Goal: Task Accomplishment & Management: Use online tool/utility

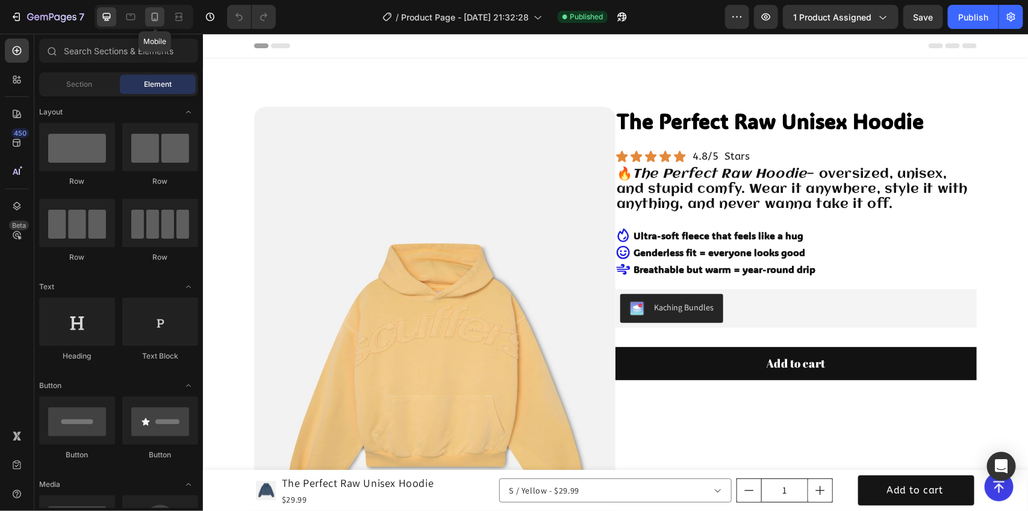
click at [151, 11] on icon at bounding box center [155, 17] width 12 height 12
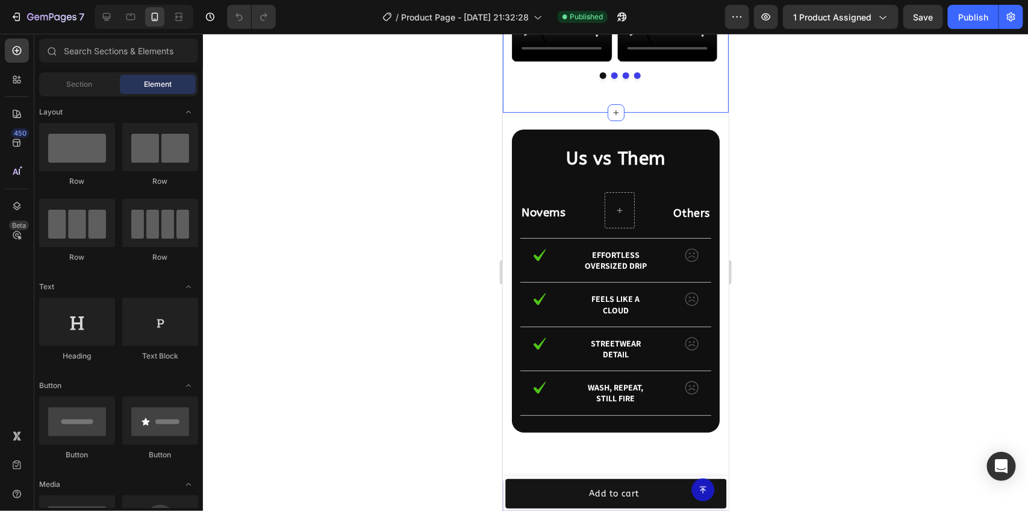
scroll to position [1957, 0]
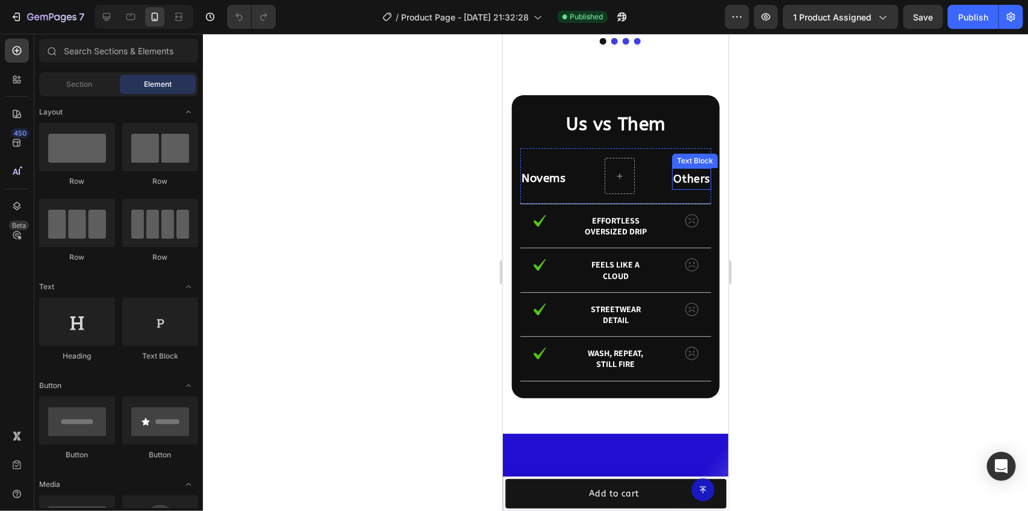
click at [673, 188] on p "Others" at bounding box center [691, 178] width 37 height 19
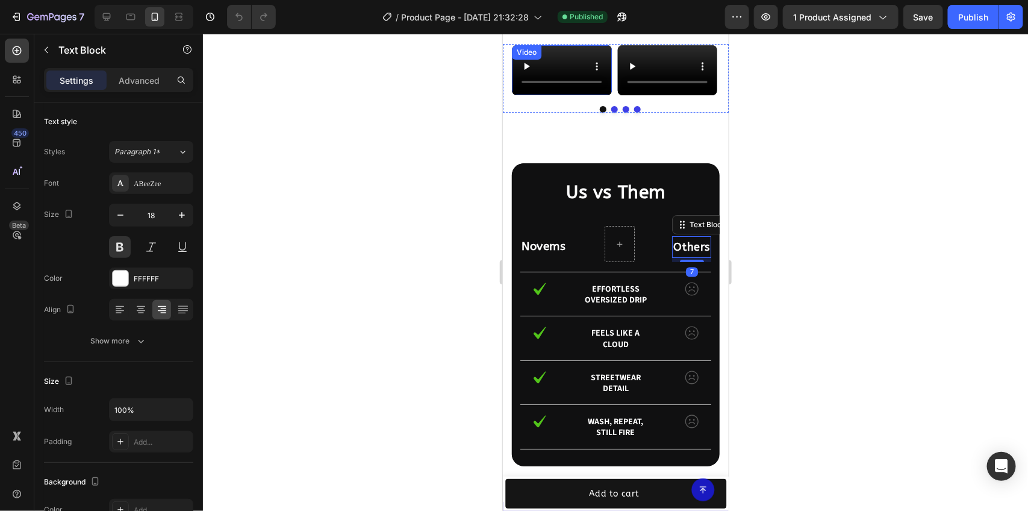
scroll to position [1656, 0]
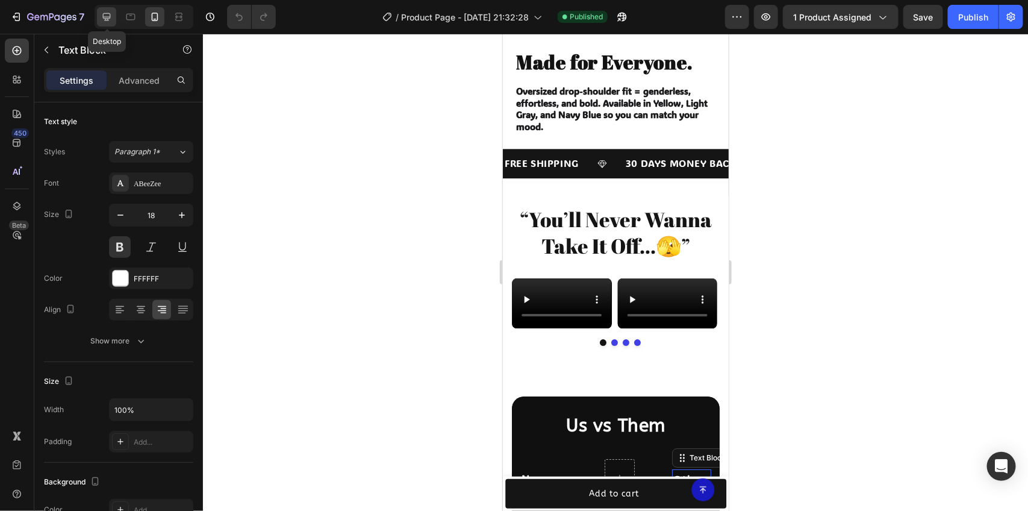
click at [112, 11] on icon at bounding box center [107, 17] width 12 height 12
type input "19"
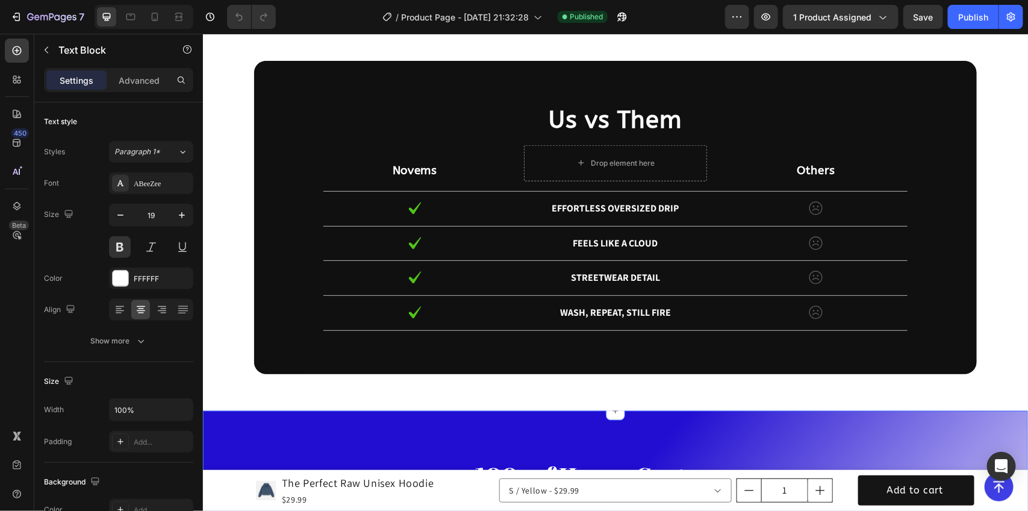
scroll to position [2465, 0]
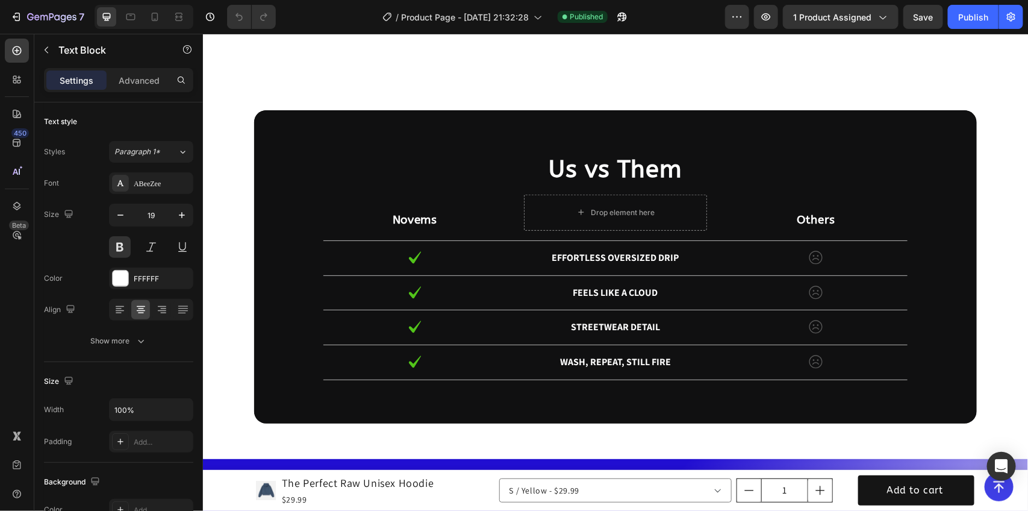
click at [805, 215] on p "Others" at bounding box center [816, 219] width 180 height 18
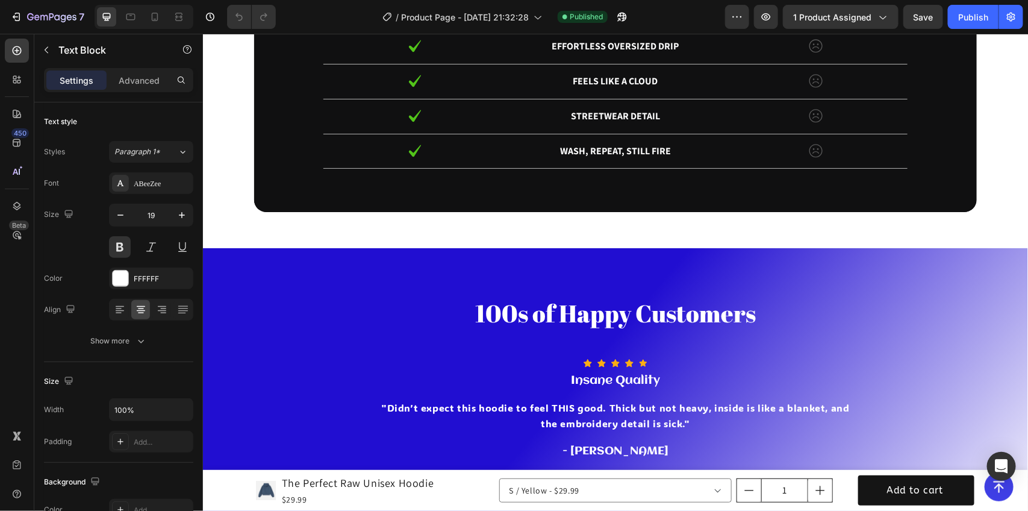
click at [806, 17] on p "Others" at bounding box center [816, 8] width 180 height 18
drag, startPoint x: 825, startPoint y: 214, endPoint x: 784, endPoint y: 219, distance: 41.3
click at [784, 17] on p "Others" at bounding box center [816, 8] width 180 height 18
click at [792, 17] on p "Others" at bounding box center [816, 8] width 180 height 18
drag, startPoint x: 790, startPoint y: 219, endPoint x: 856, endPoint y: 219, distance: 65.6
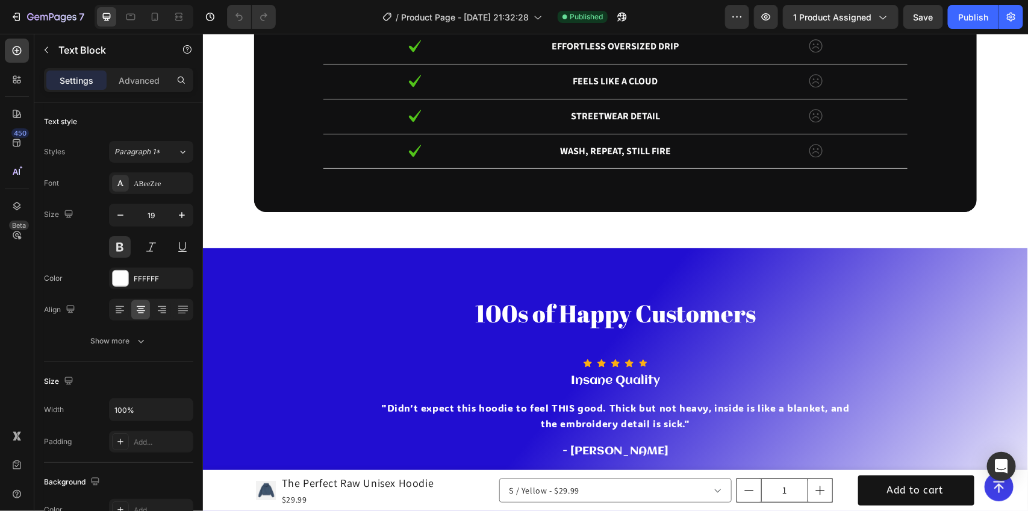
click at [856, 17] on p "Others" at bounding box center [816, 8] width 180 height 18
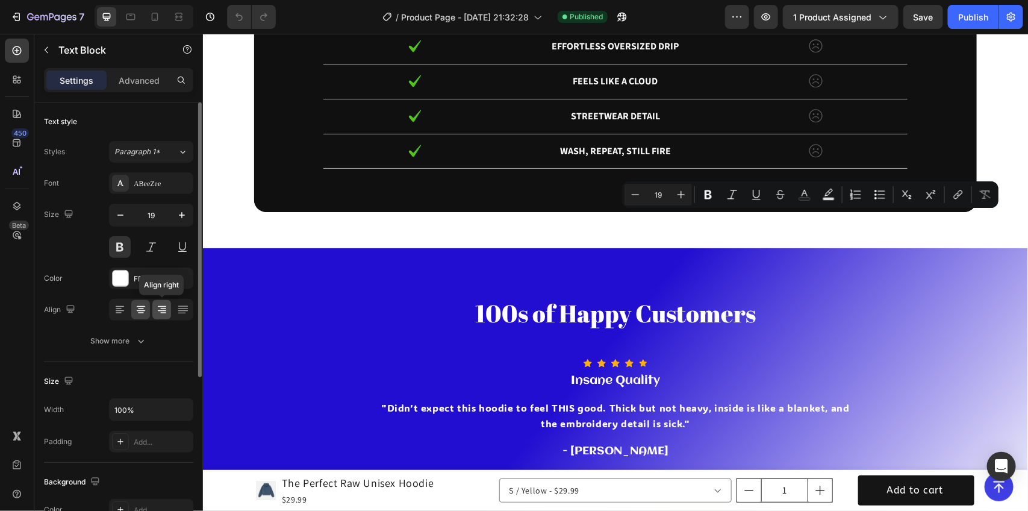
click at [161, 316] on div at bounding box center [161, 309] width 19 height 19
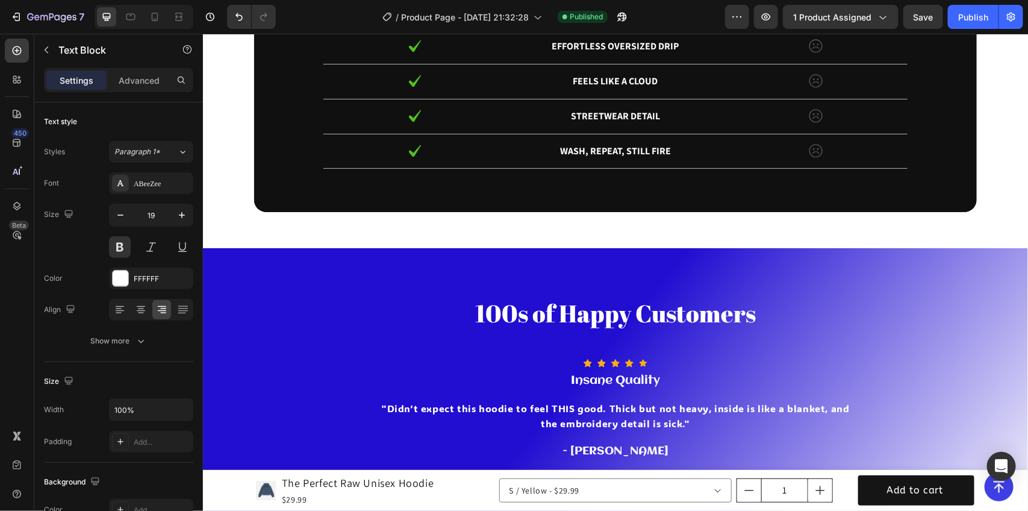
click at [403, 17] on p "Novems" at bounding box center [414, 8] width 180 height 18
click at [878, 17] on p "Others" at bounding box center [816, 8] width 180 height 18
click at [142, 307] on icon at bounding box center [141, 306] width 8 height 1
click at [163, 15] on div at bounding box center [154, 16] width 19 height 19
type input "18"
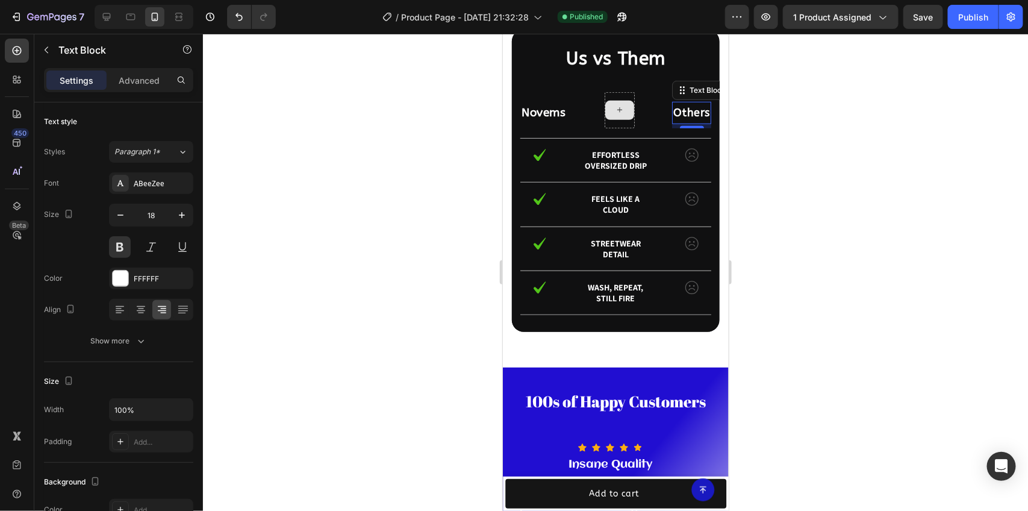
scroll to position [2423, 0]
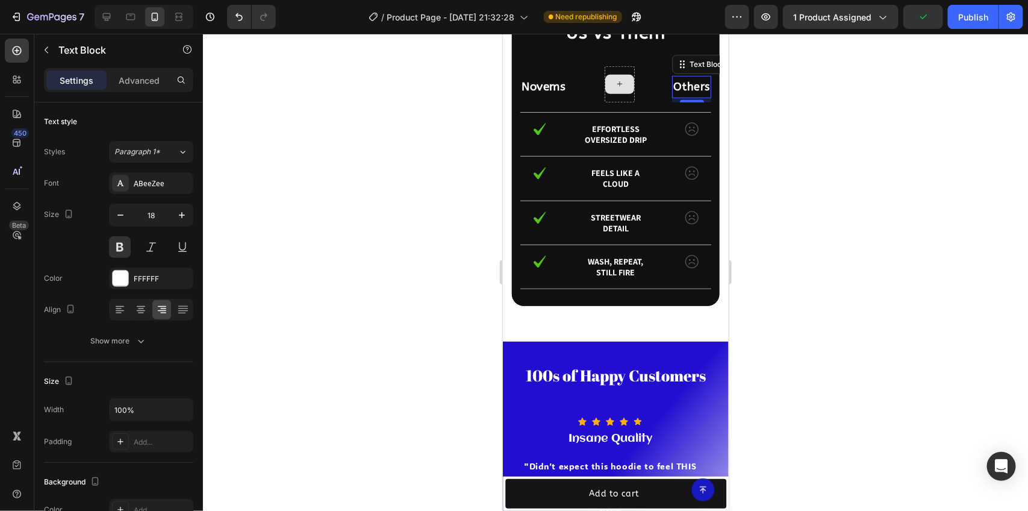
click at [791, 132] on div at bounding box center [615, 272] width 825 height 477
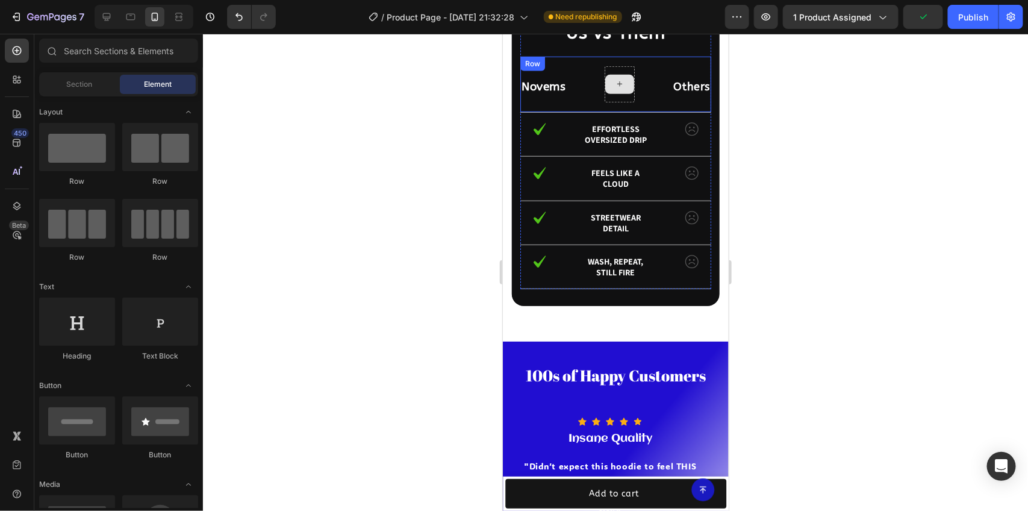
click at [625, 84] on div at bounding box center [619, 83] width 29 height 19
click at [622, 72] on div at bounding box center [619, 84] width 30 height 36
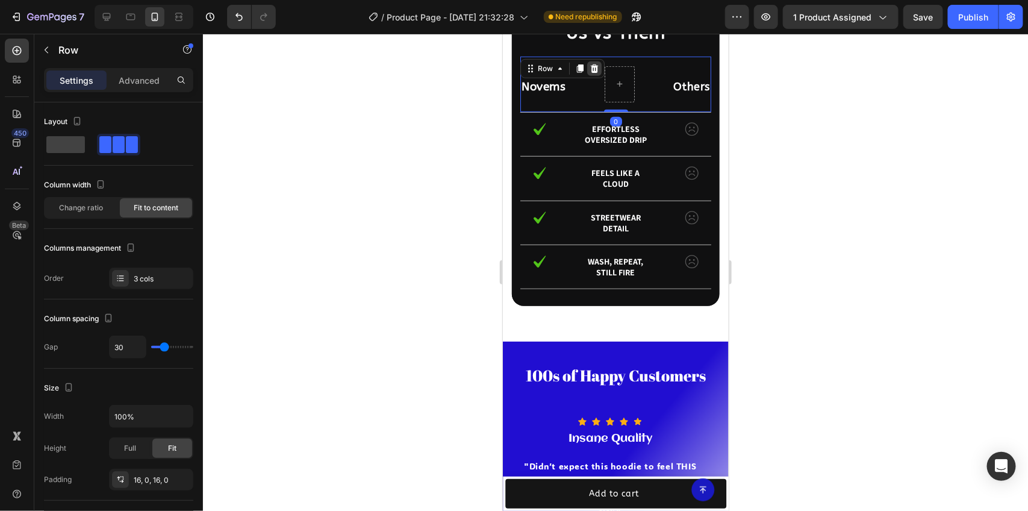
click at [596, 66] on icon at bounding box center [594, 68] width 8 height 8
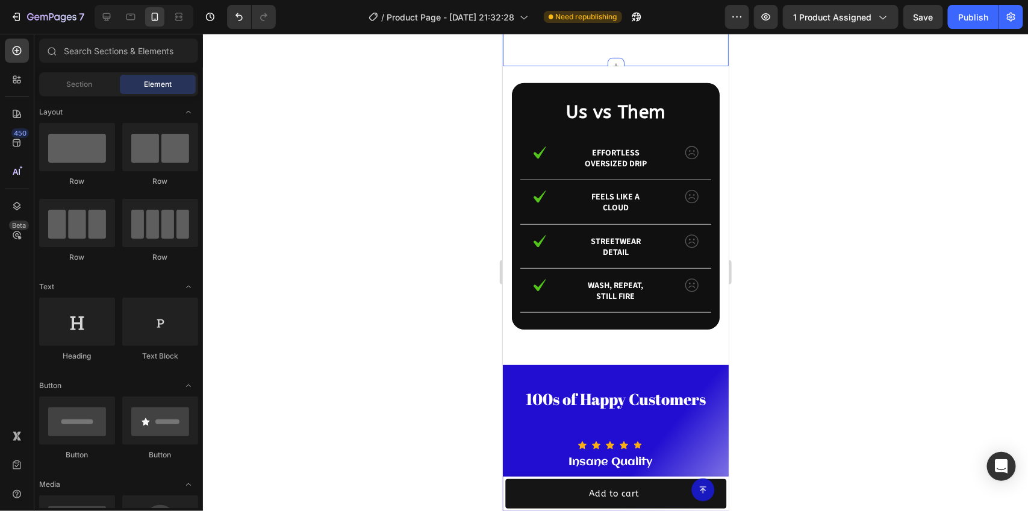
scroll to position [2272, 0]
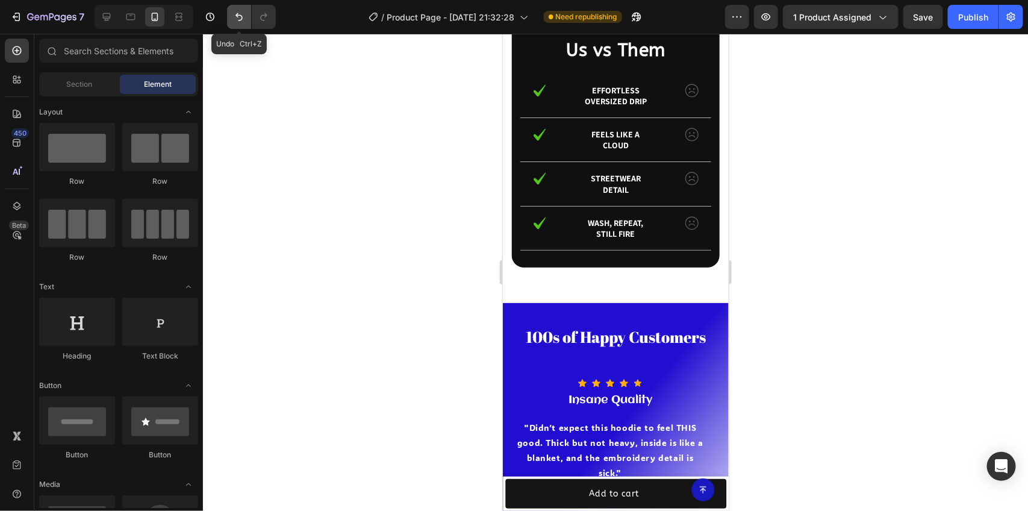
click at [251, 20] on button "Undo/Redo" at bounding box center [239, 17] width 24 height 24
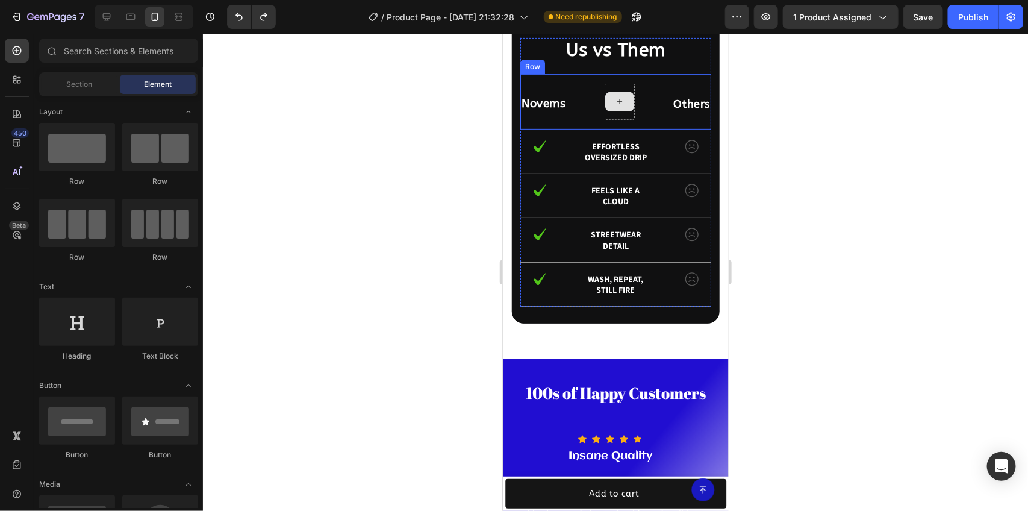
click at [619, 111] on div at bounding box center [619, 101] width 29 height 19
click at [614, 119] on div at bounding box center [619, 101] width 30 height 36
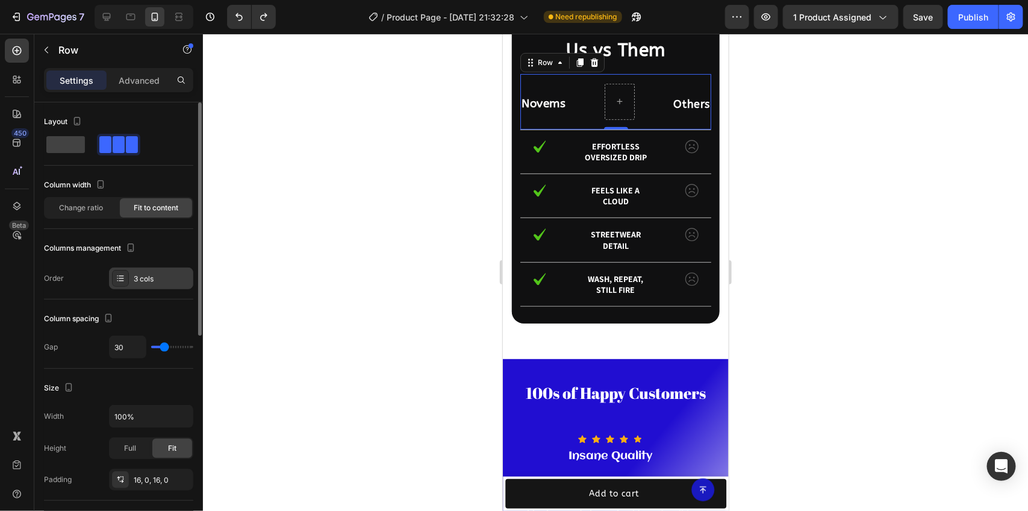
click at [138, 281] on div "3 cols" at bounding box center [162, 278] width 57 height 11
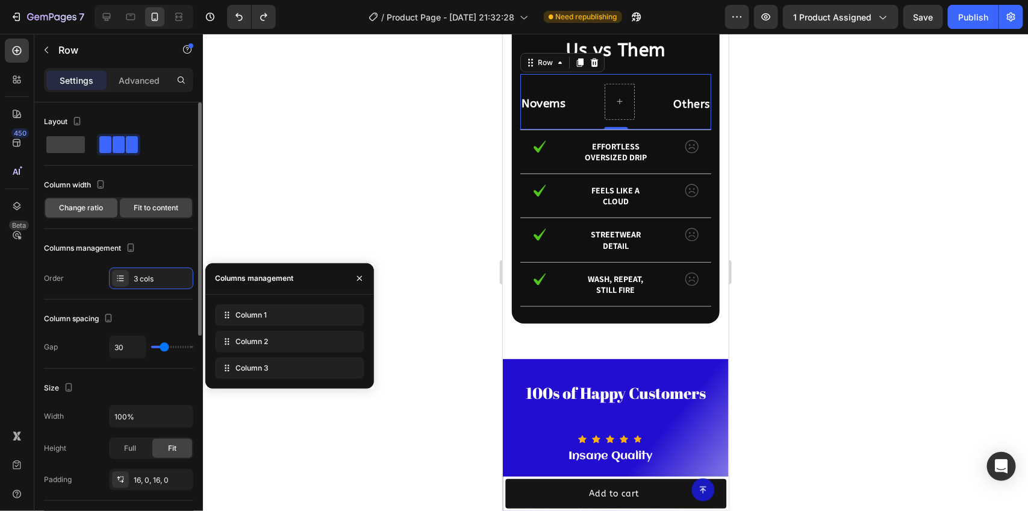
click at [77, 209] on span "Change ratio" at bounding box center [82, 207] width 44 height 11
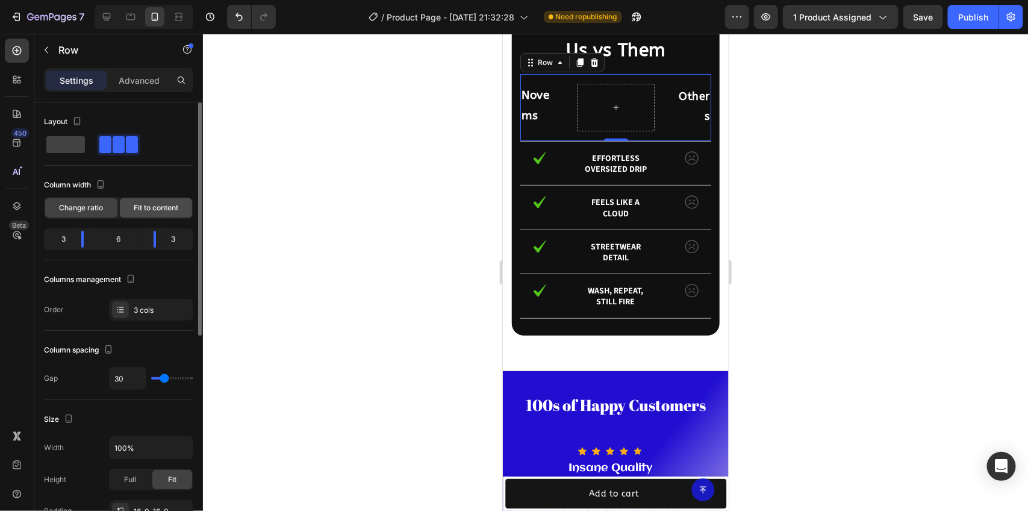
click at [139, 205] on span "Fit to content" at bounding box center [156, 207] width 45 height 11
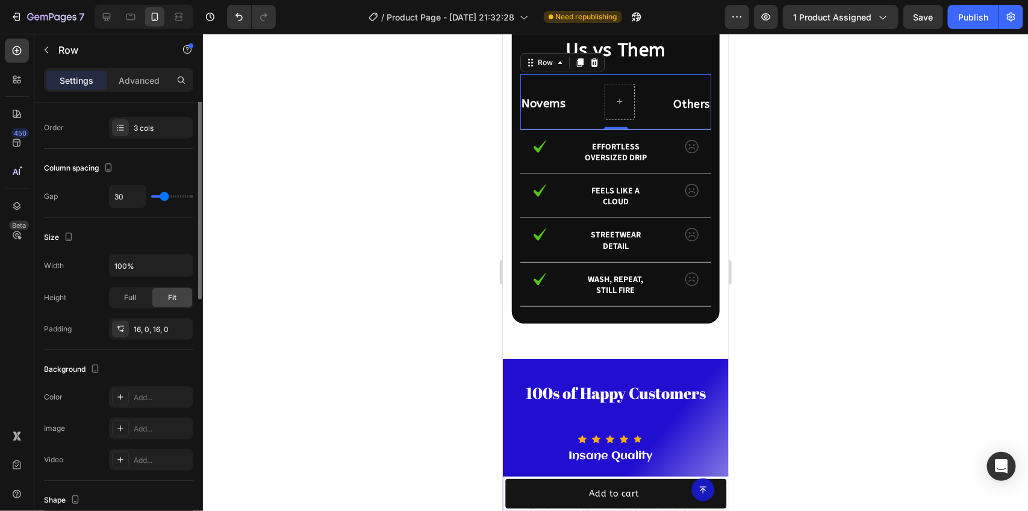
scroll to position [75, 0]
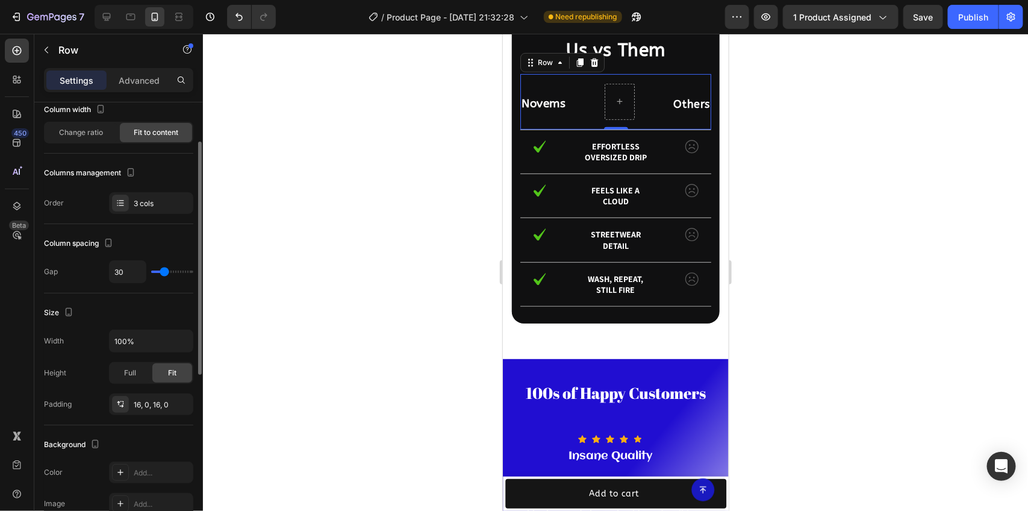
type input "38"
type input "36"
type input "16"
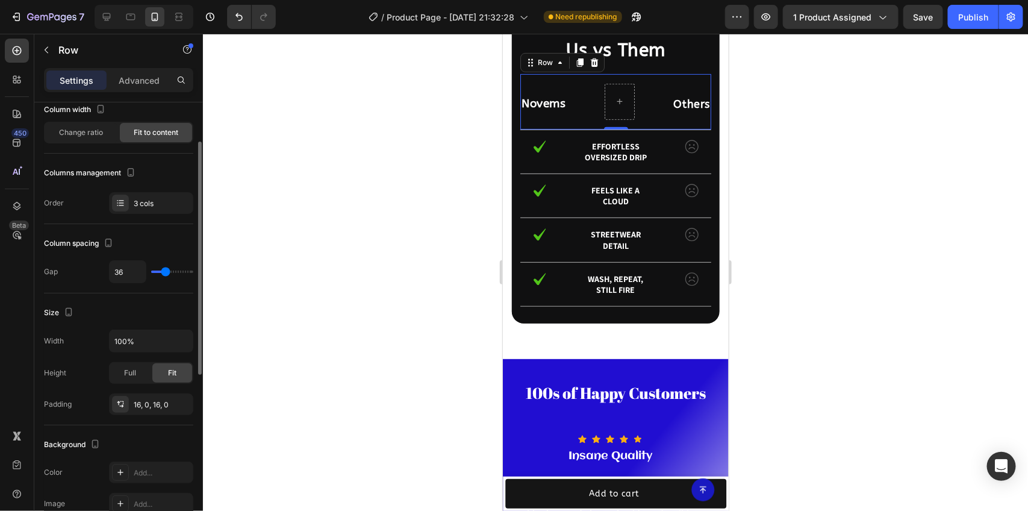
type input "16"
type input "13"
type input "11"
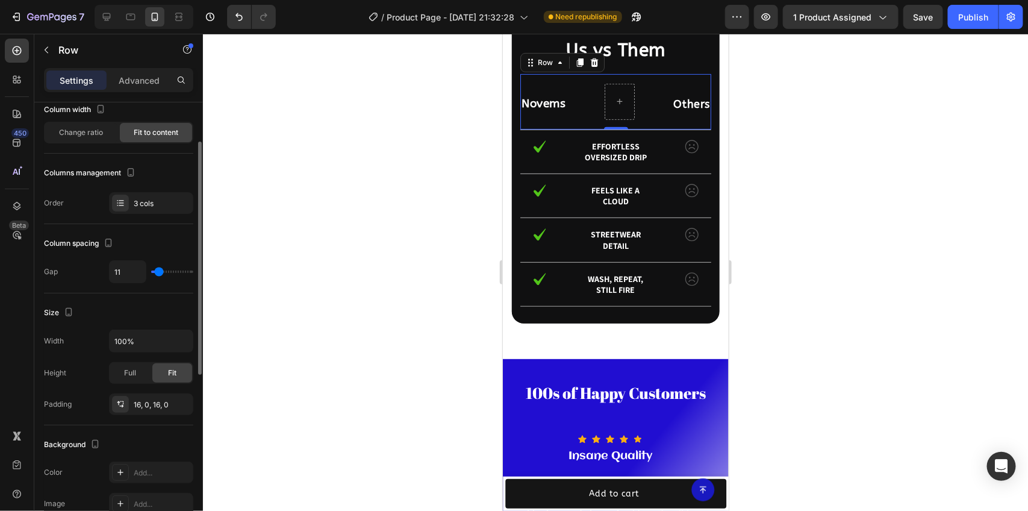
type input "8"
type input "0"
type input "33"
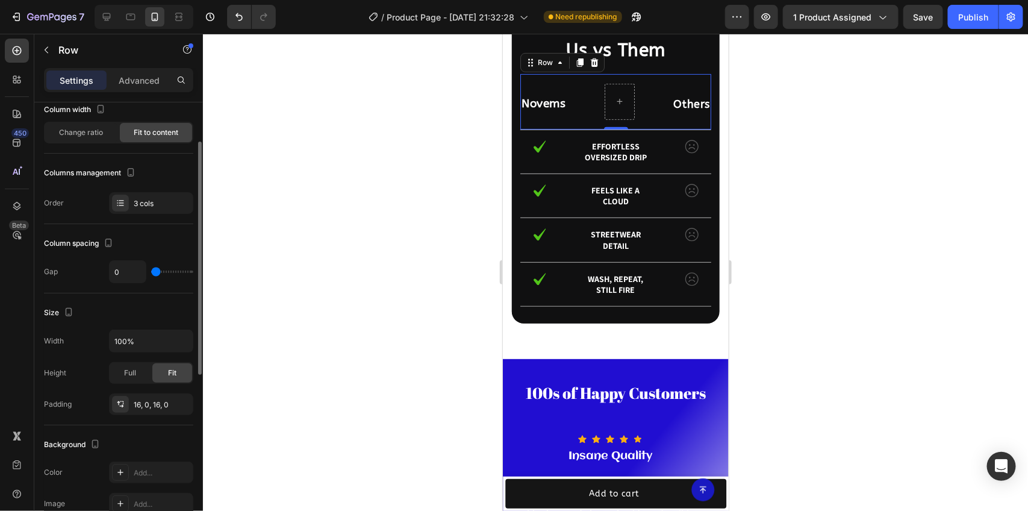
type input "33"
type input "36"
type input "44"
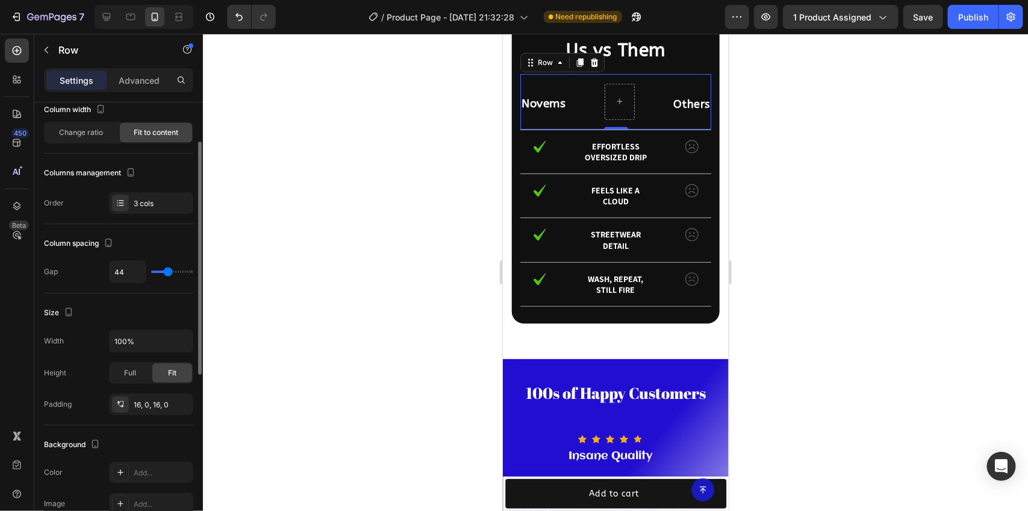
type input "47"
type input "50"
type input "52"
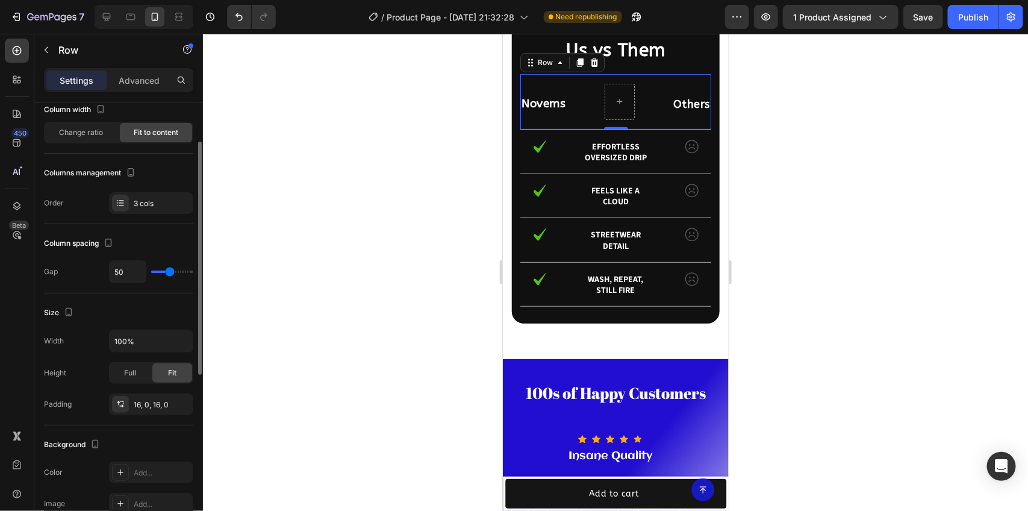
type input "52"
type input "58"
type input "61"
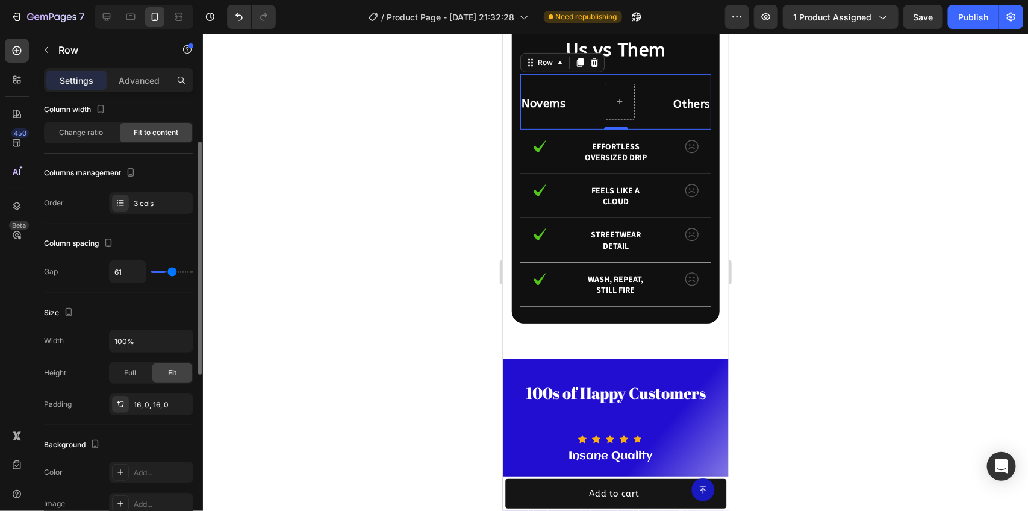
type input "72"
type input "75"
type input "80"
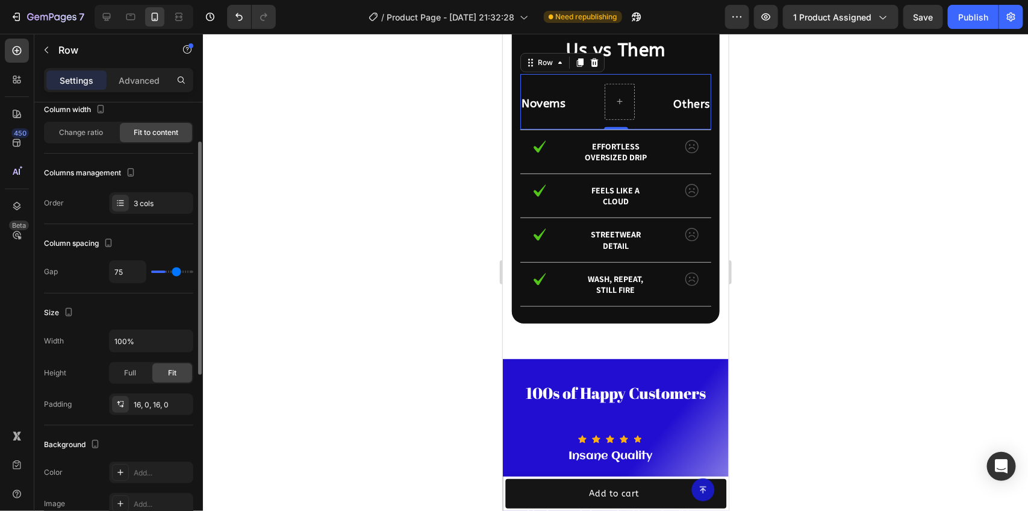
type input "80"
type input "83"
type input "91"
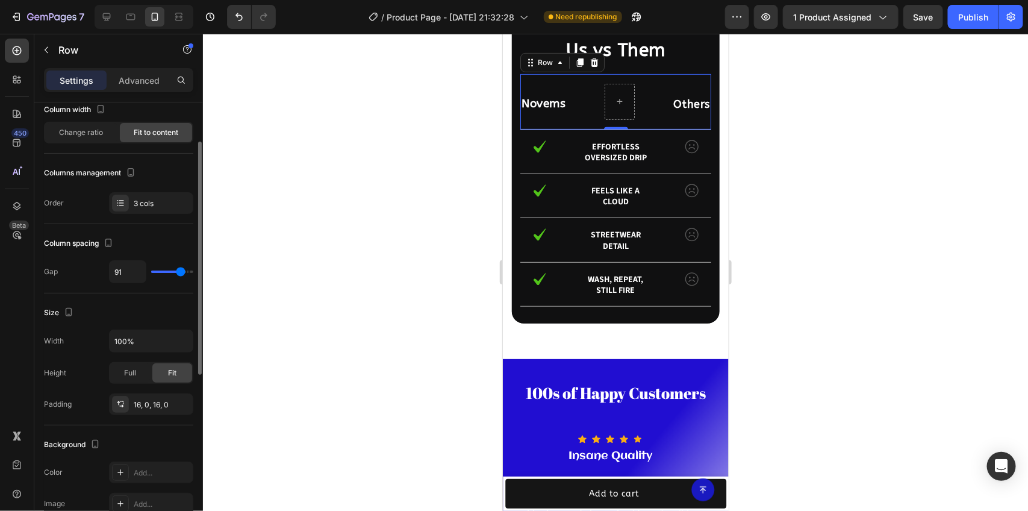
type input "100"
type input "105"
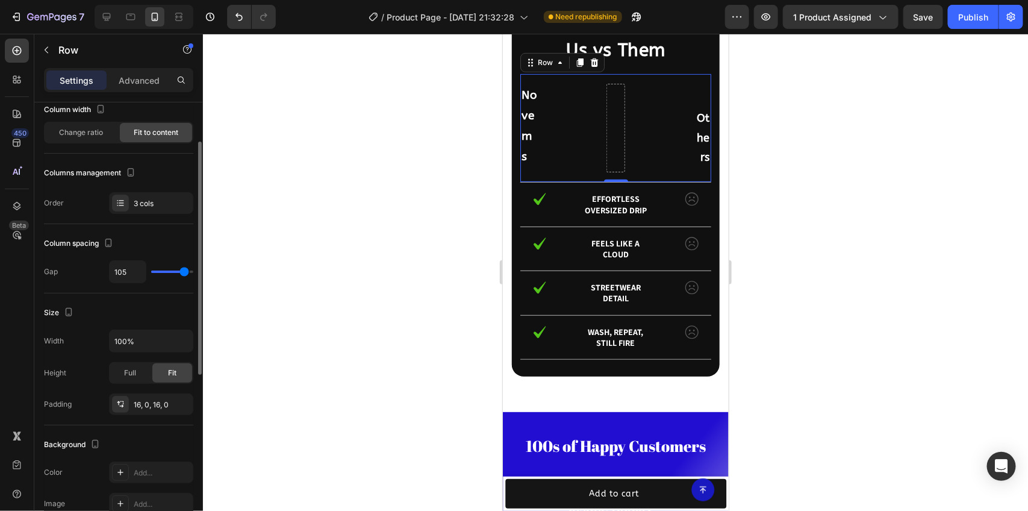
type input "113"
type input "120"
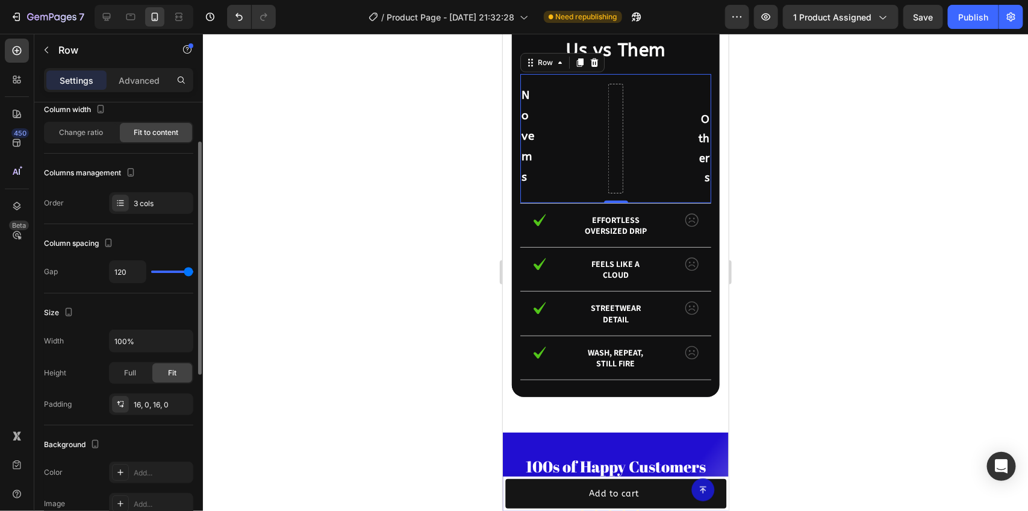
type input "38"
type input "0"
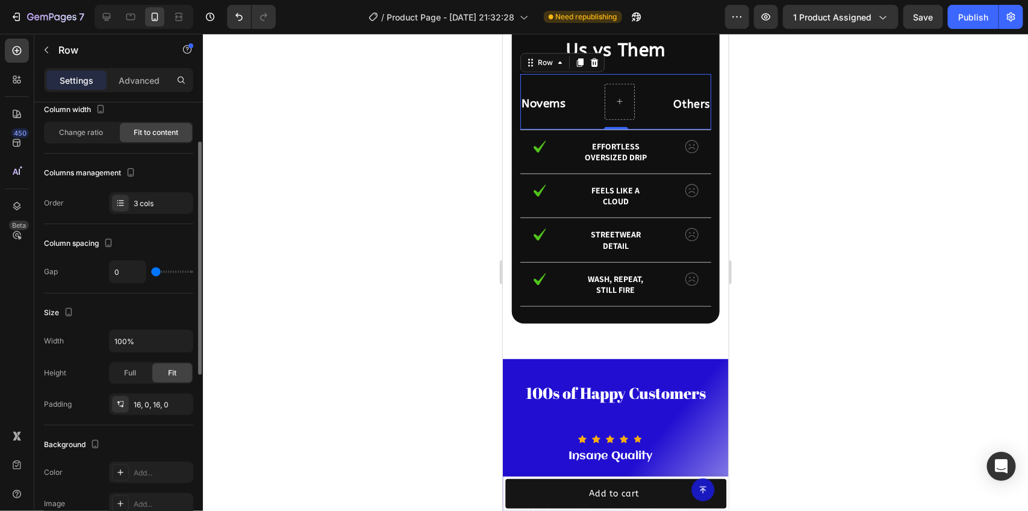
drag, startPoint x: 167, startPoint y: 271, endPoint x: 120, endPoint y: 276, distance: 46.6
type input "0"
click at [151, 273] on input "range" at bounding box center [172, 271] width 42 height 2
click at [122, 277] on input "0" at bounding box center [128, 272] width 36 height 22
type input "3"
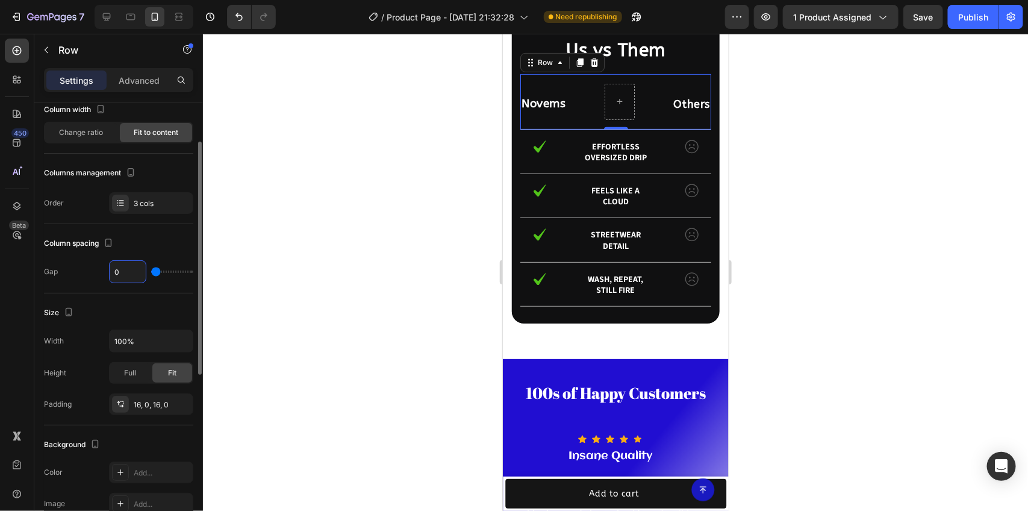
type input "3"
type input "30"
click at [422, 217] on div at bounding box center [615, 272] width 825 height 477
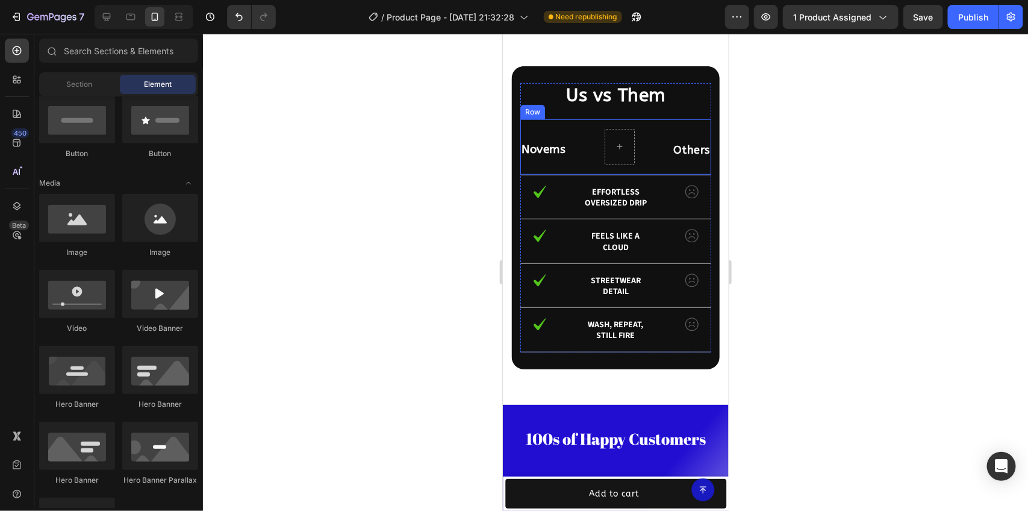
scroll to position [2347, 0]
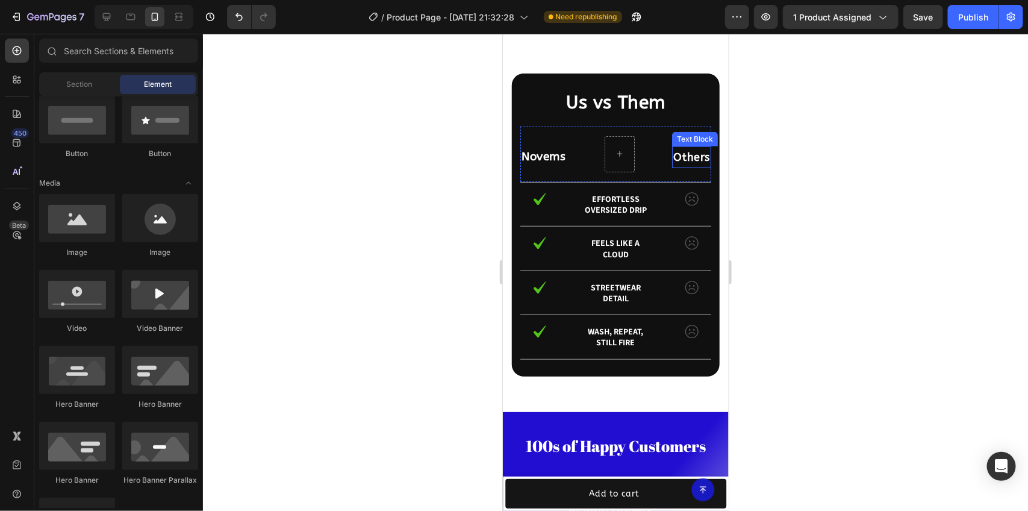
click at [677, 150] on p "Others" at bounding box center [691, 156] width 37 height 19
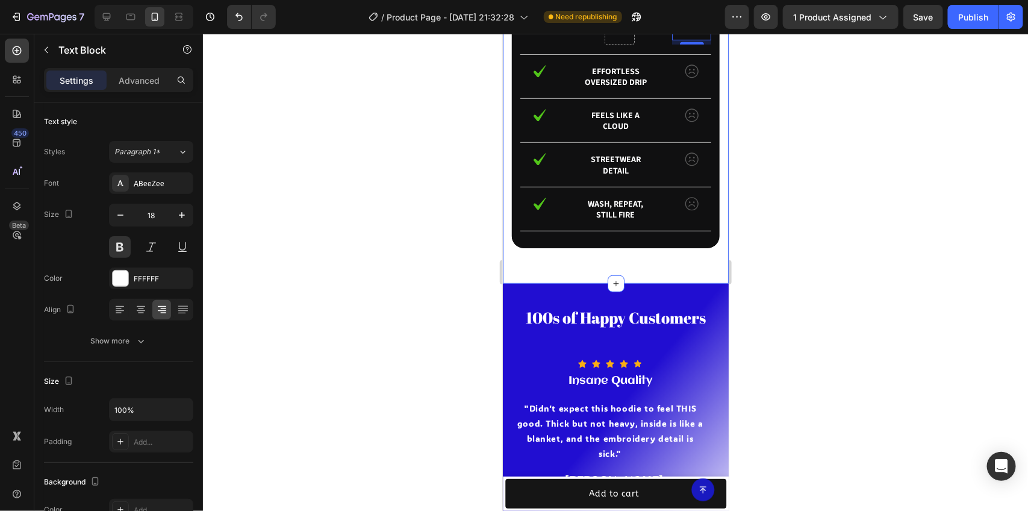
click at [779, 128] on div at bounding box center [615, 272] width 825 height 477
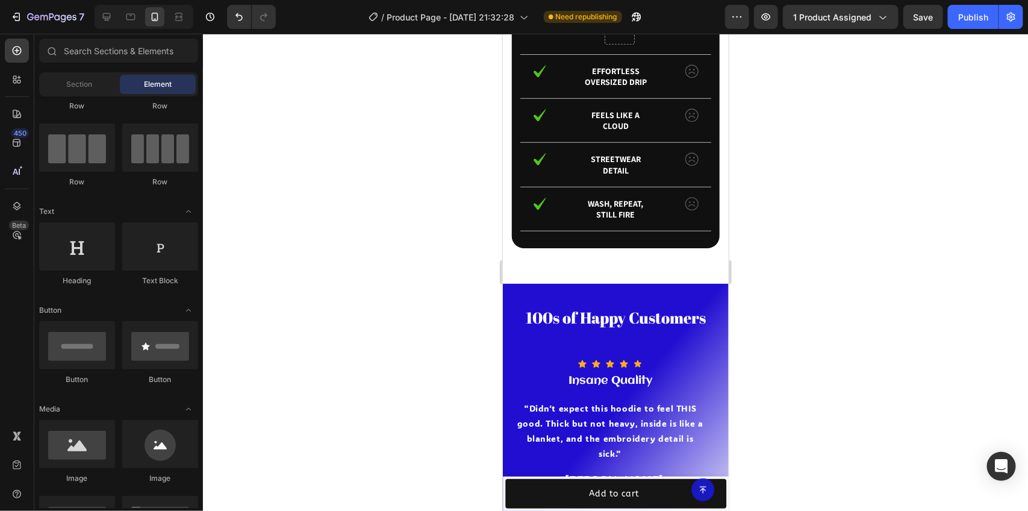
scroll to position [0, 0]
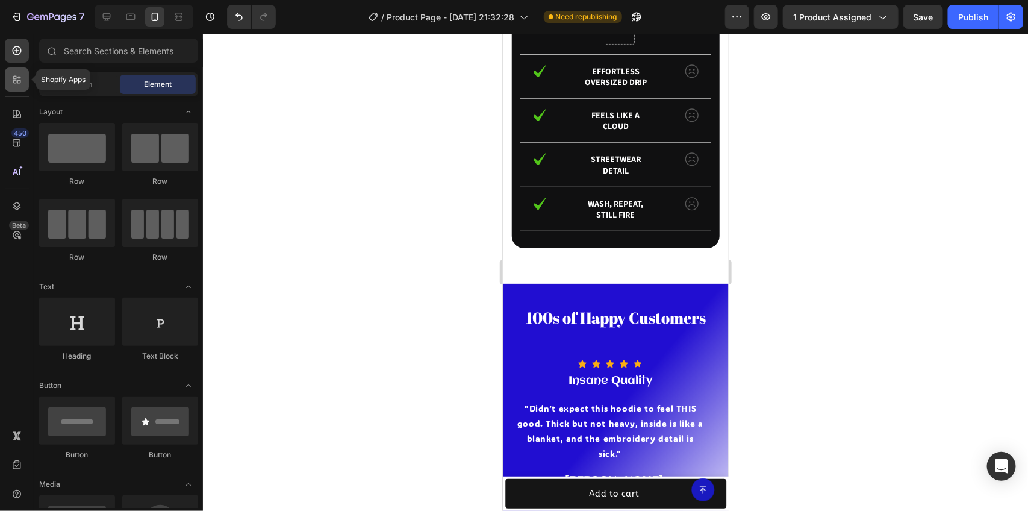
click at [28, 77] on div at bounding box center [17, 79] width 24 height 24
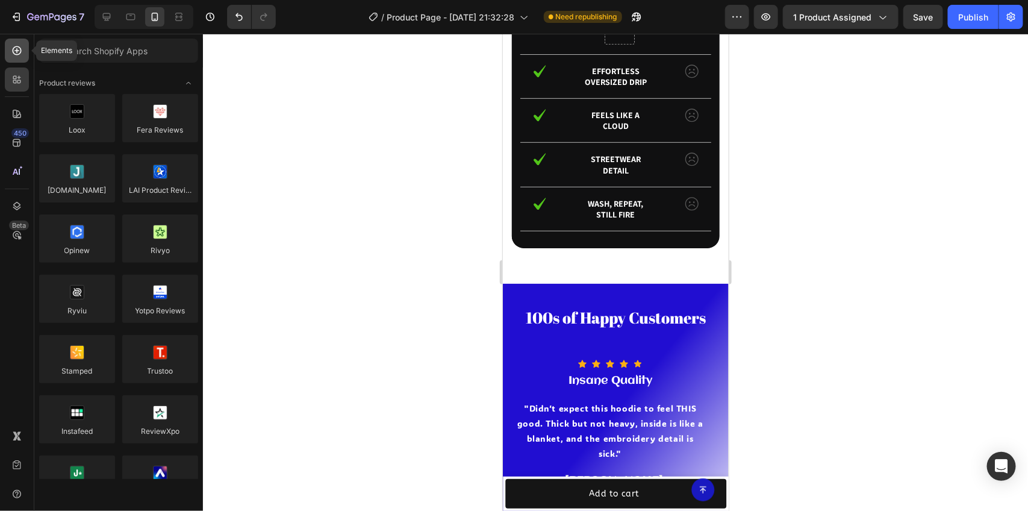
click at [12, 51] on icon at bounding box center [17, 51] width 12 height 12
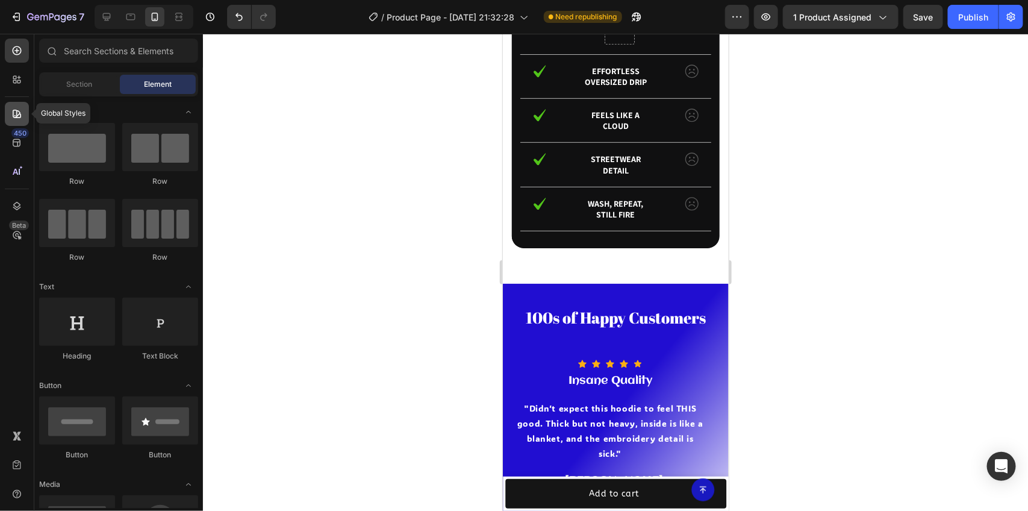
click at [19, 116] on icon at bounding box center [17, 114] width 12 height 12
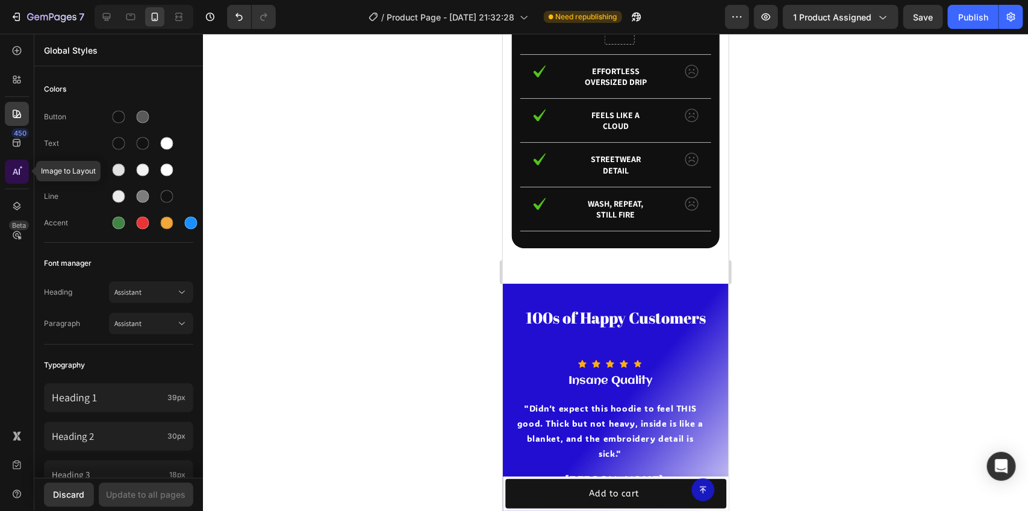
click at [21, 173] on icon at bounding box center [17, 172] width 12 height 12
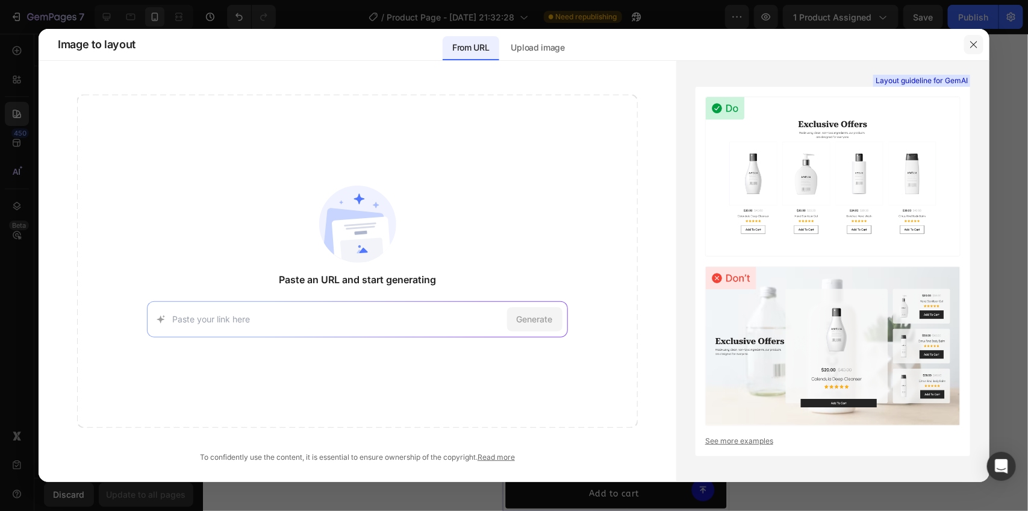
click at [966, 40] on button "button" at bounding box center [973, 44] width 19 height 19
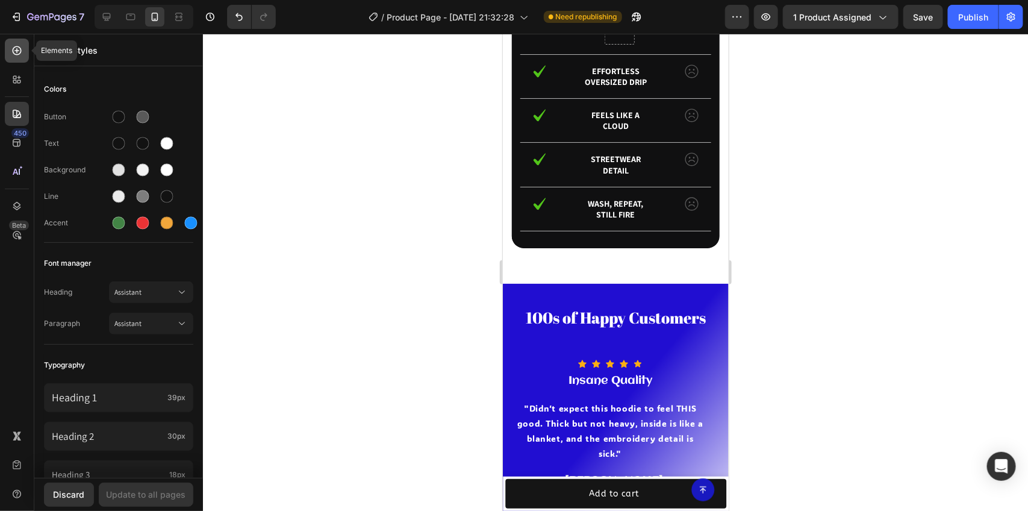
click at [14, 60] on div at bounding box center [17, 51] width 24 height 24
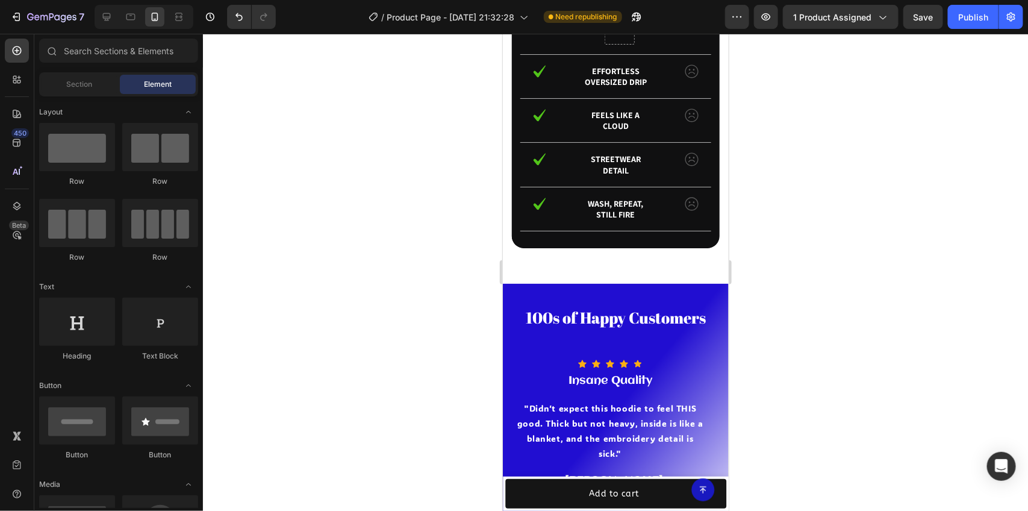
click at [86, 68] on div "Sections(18) Elements(84) Section Element Hero Section Product Detail Brands Tr…" at bounding box center [118, 273] width 169 height 469
click at [86, 75] on div "Section Element" at bounding box center [118, 84] width 159 height 24
click at [86, 87] on span "Section" at bounding box center [80, 84] width 26 height 11
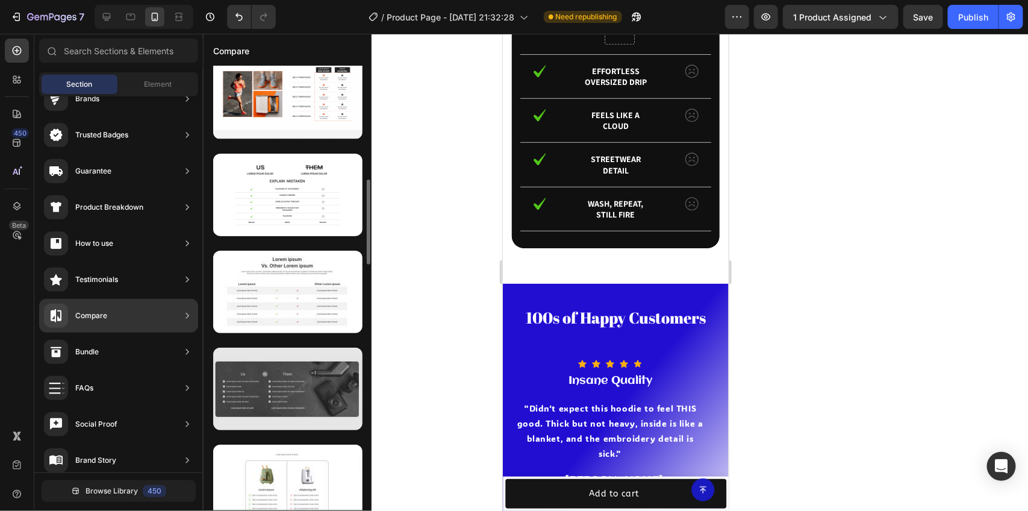
scroll to position [519, 0]
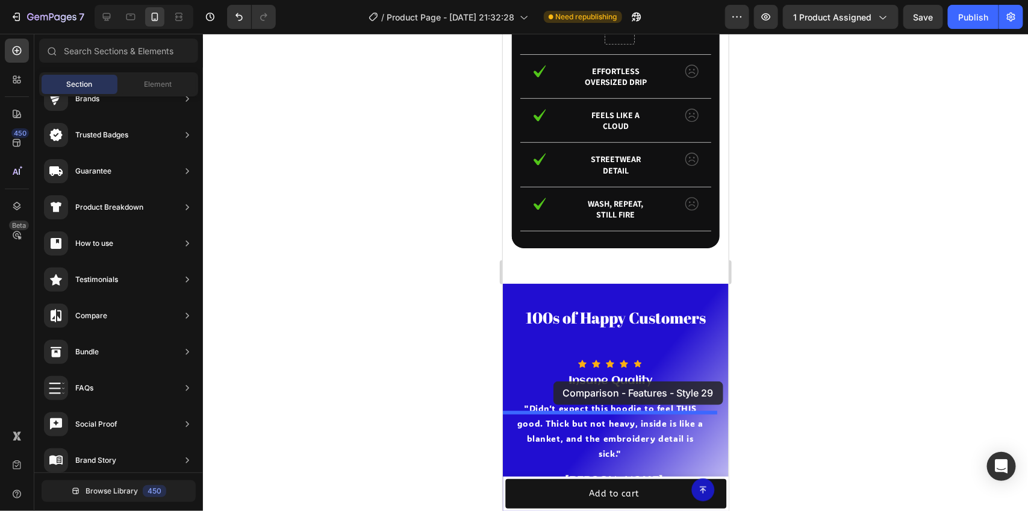
drag, startPoint x: 814, startPoint y: 298, endPoint x: 553, endPoint y: 381, distance: 273.5
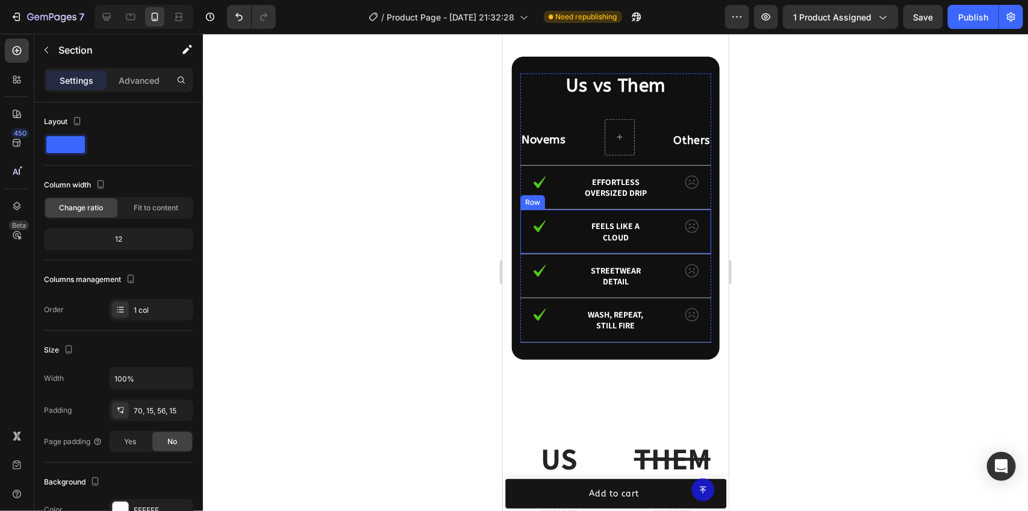
scroll to position [2320, 0]
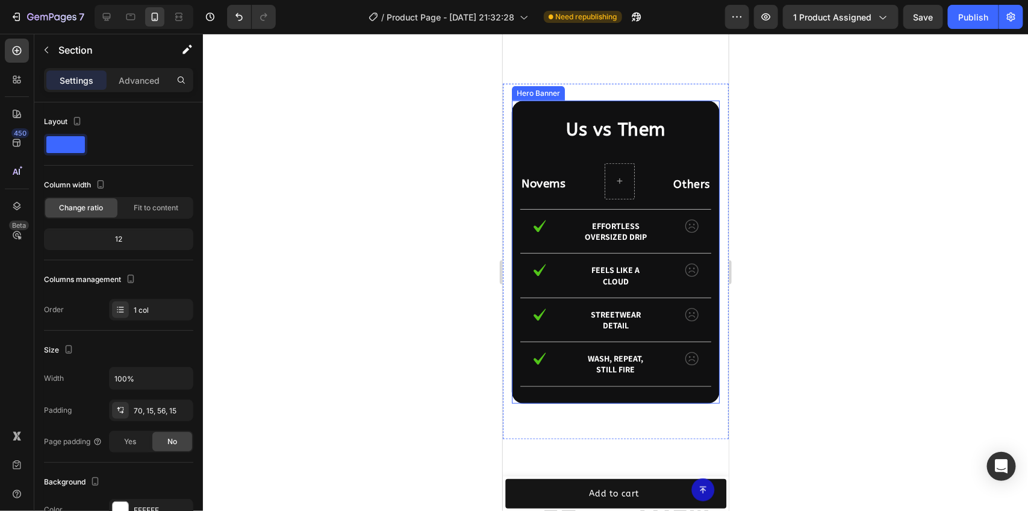
click at [683, 110] on div "Us vs Them Heading Novems Text Block Others Text Block Row Image Effortless ove…" at bounding box center [615, 251] width 208 height 303
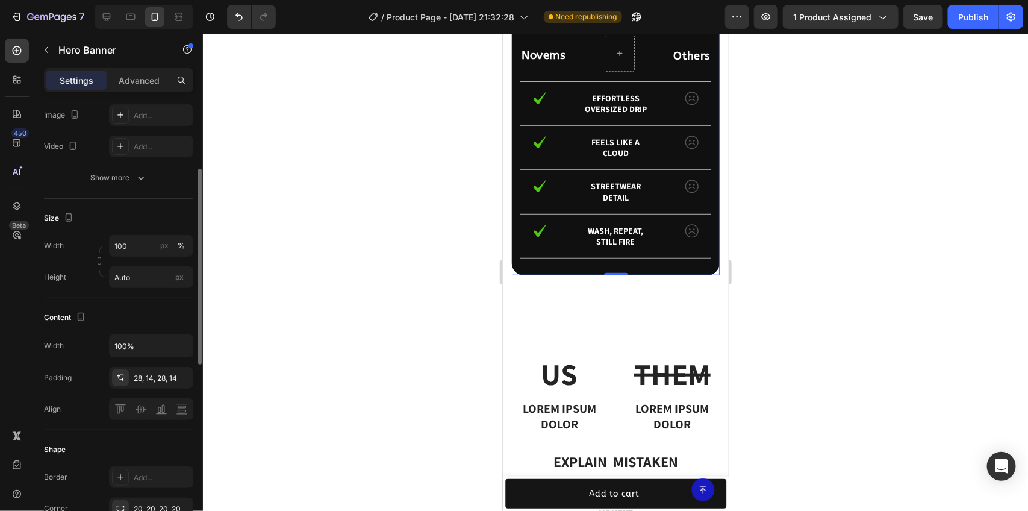
scroll to position [0, 0]
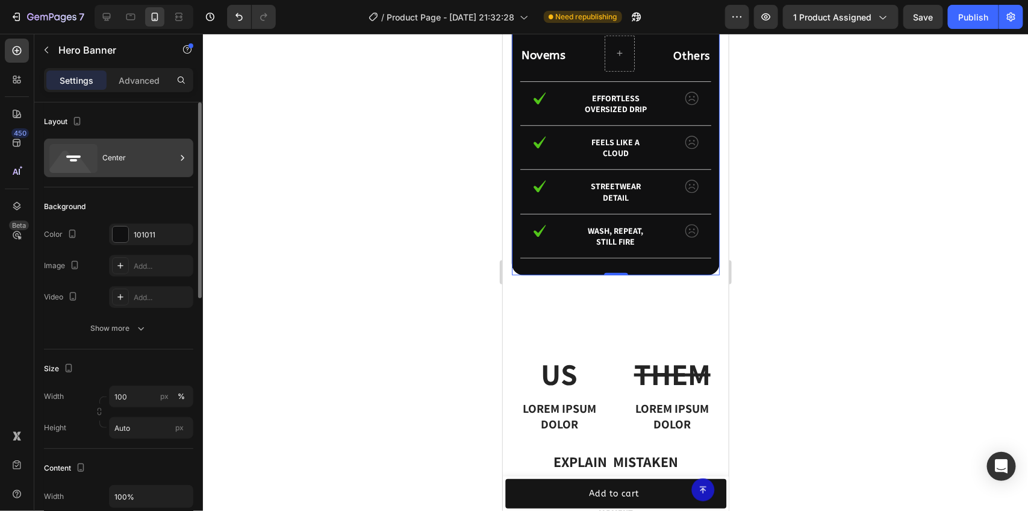
click at [107, 148] on div "Center" at bounding box center [138, 158] width 73 height 28
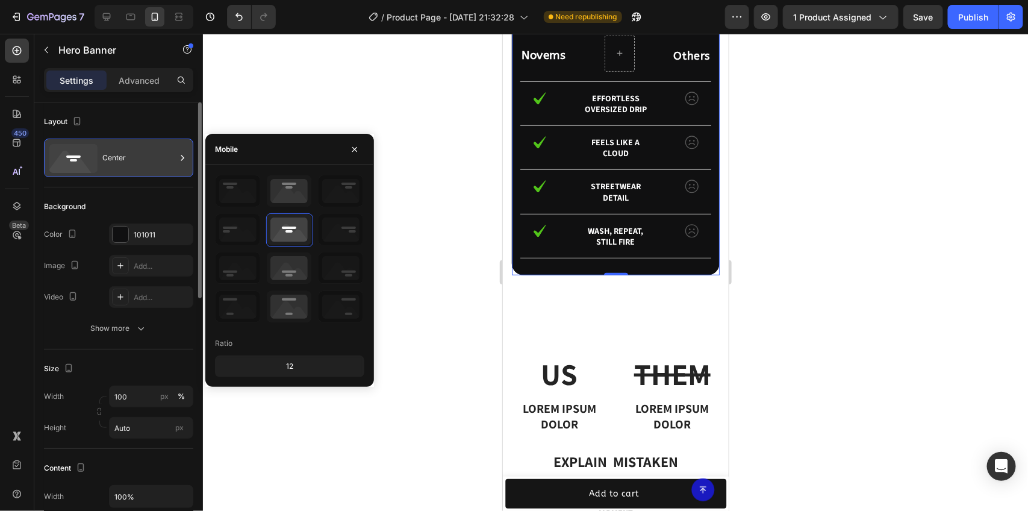
click at [110, 161] on div "Center" at bounding box center [138, 158] width 73 height 28
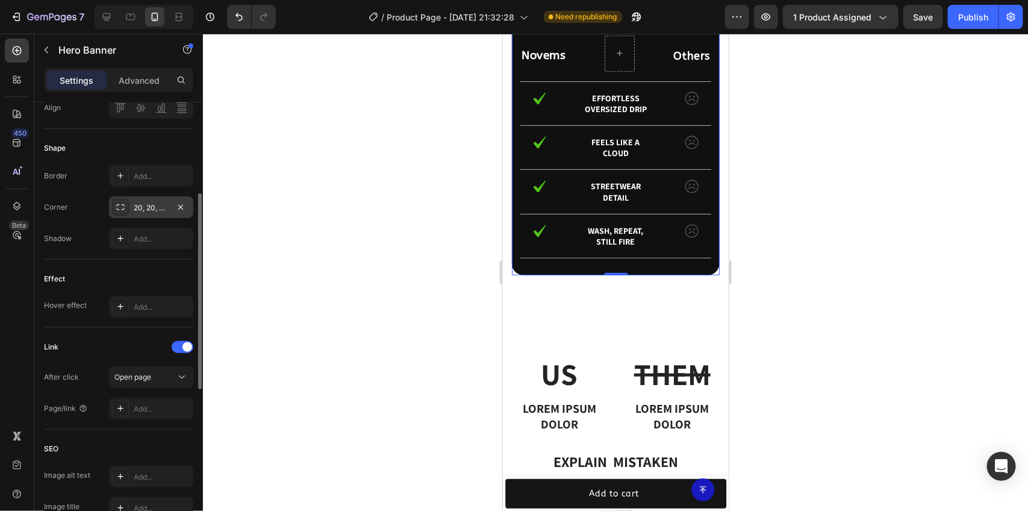
scroll to position [376, 0]
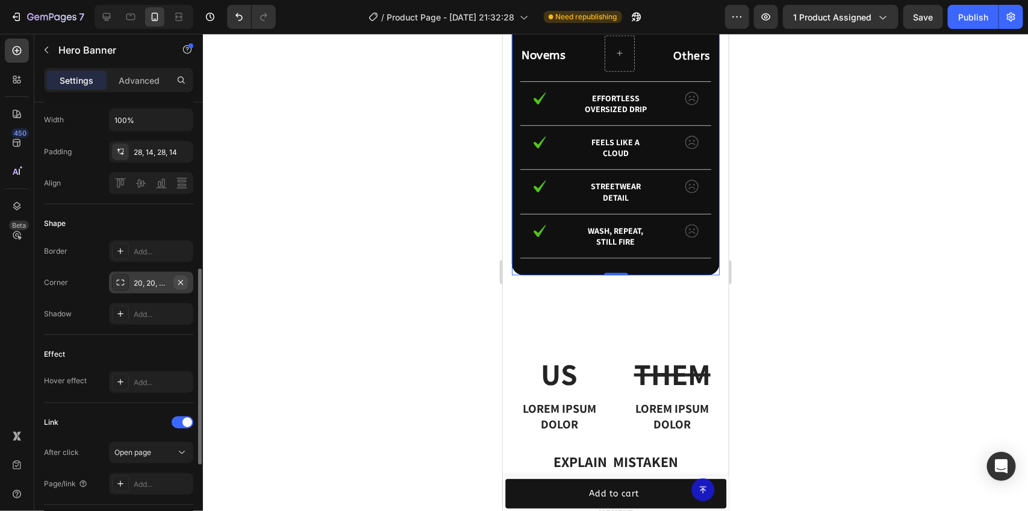
click at [178, 282] on icon "button" at bounding box center [181, 283] width 10 height 10
click at [397, 240] on div at bounding box center [615, 272] width 825 height 477
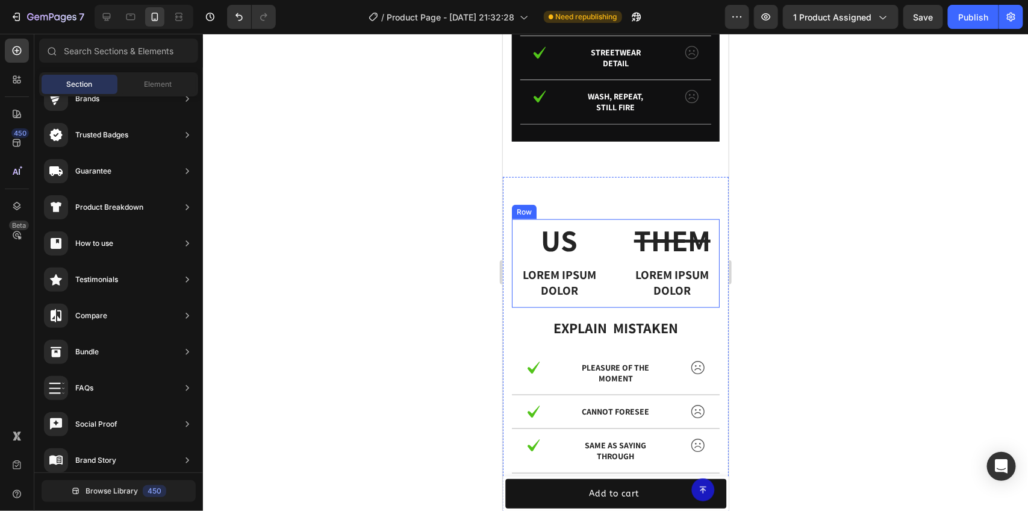
scroll to position [2621, 0]
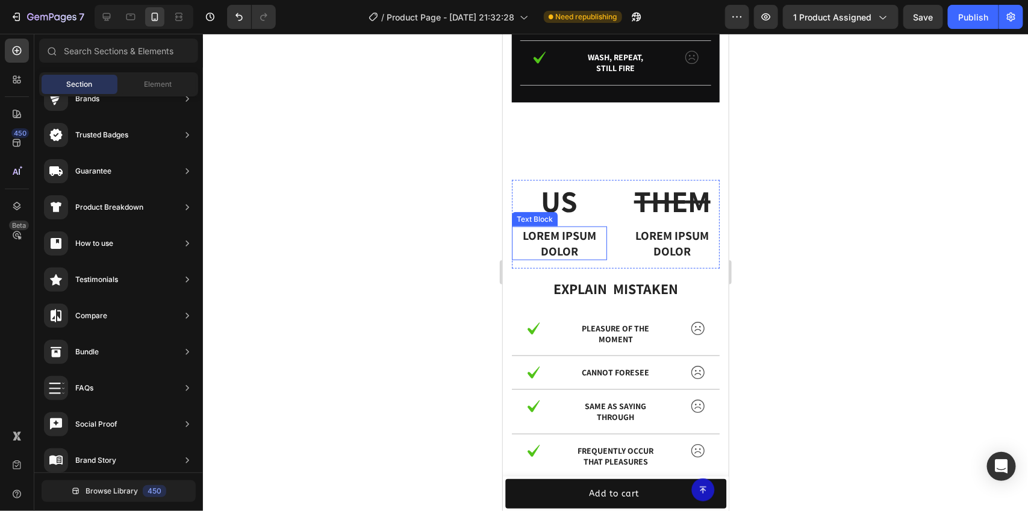
click at [541, 247] on p "Lorem ipsum dolor" at bounding box center [558, 242] width 93 height 31
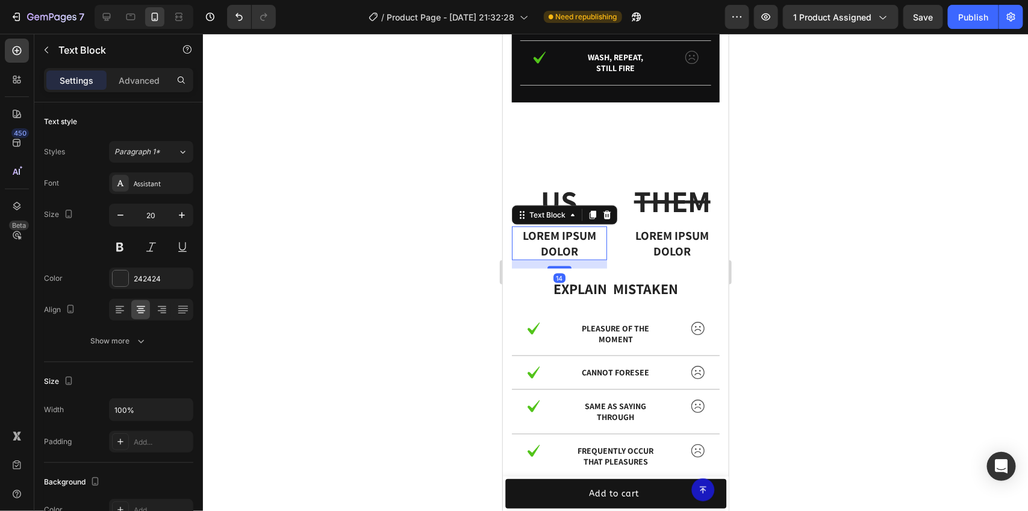
click at [603, 217] on icon at bounding box center [607, 215] width 10 height 10
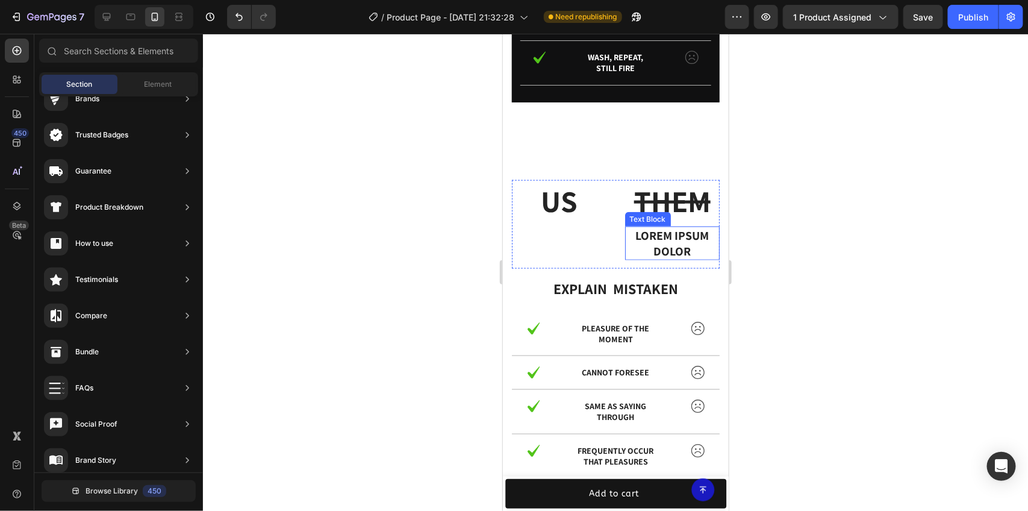
drag, startPoint x: 648, startPoint y: 236, endPoint x: 647, endPoint y: 229, distance: 6.7
click at [649, 236] on p "Lorem ipsum dolor" at bounding box center [672, 242] width 93 height 31
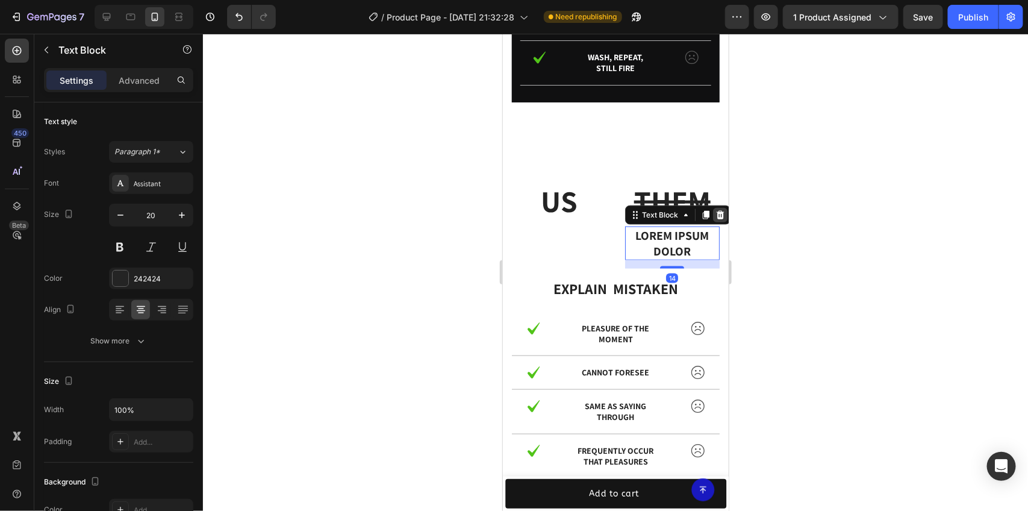
click at [715, 218] on icon at bounding box center [720, 215] width 10 height 10
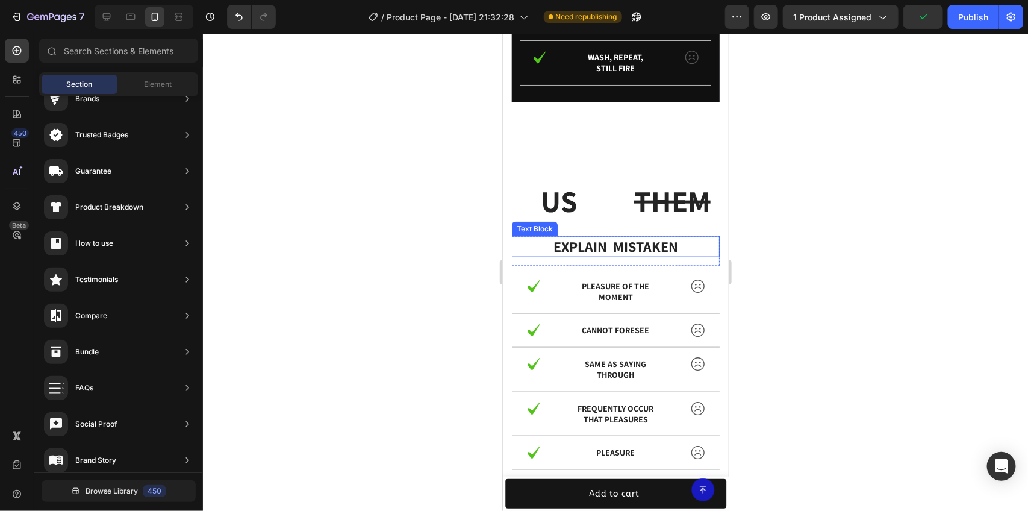
click at [594, 240] on p "explain mistaken" at bounding box center [614, 246] width 205 height 19
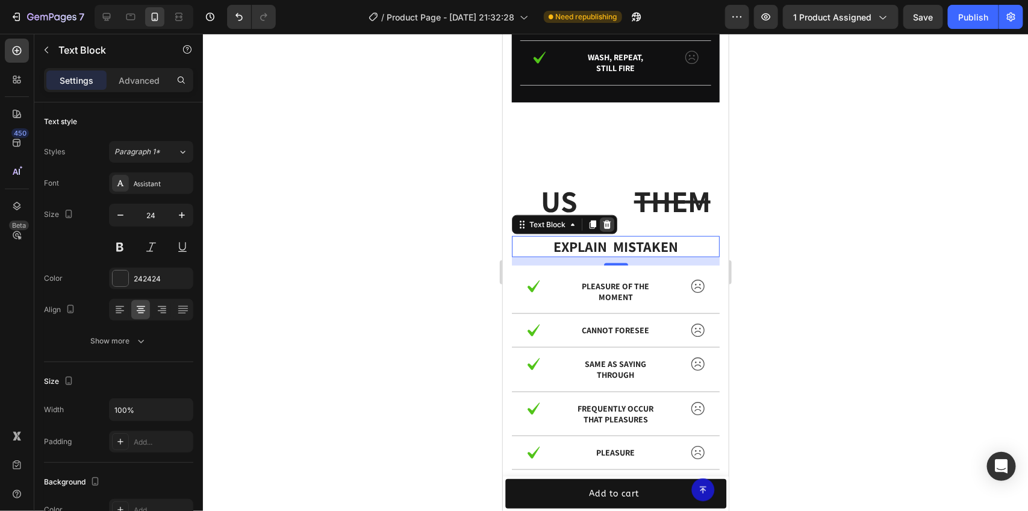
click at [609, 229] on div at bounding box center [606, 224] width 14 height 14
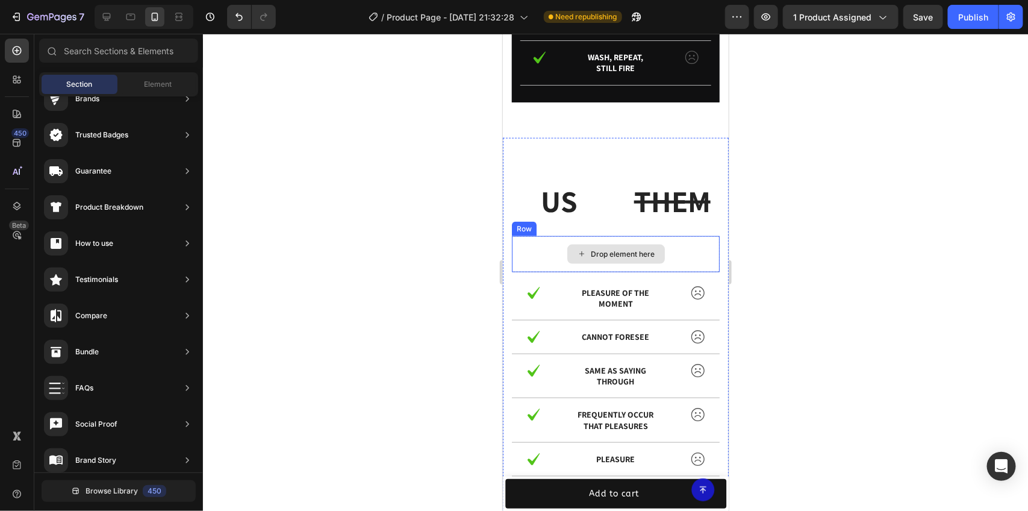
click at [649, 243] on div "Drop element here" at bounding box center [615, 253] width 208 height 36
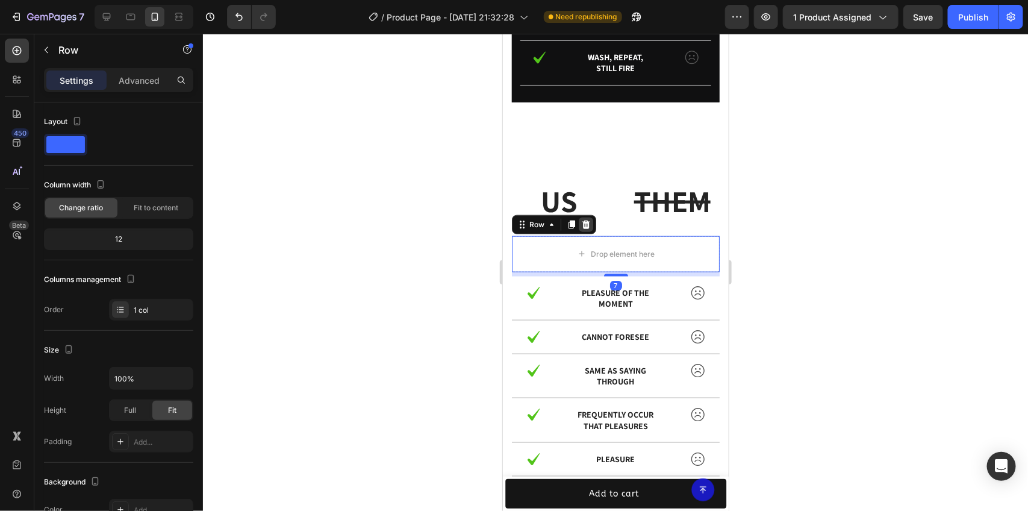
click at [586, 220] on icon at bounding box center [586, 223] width 8 height 8
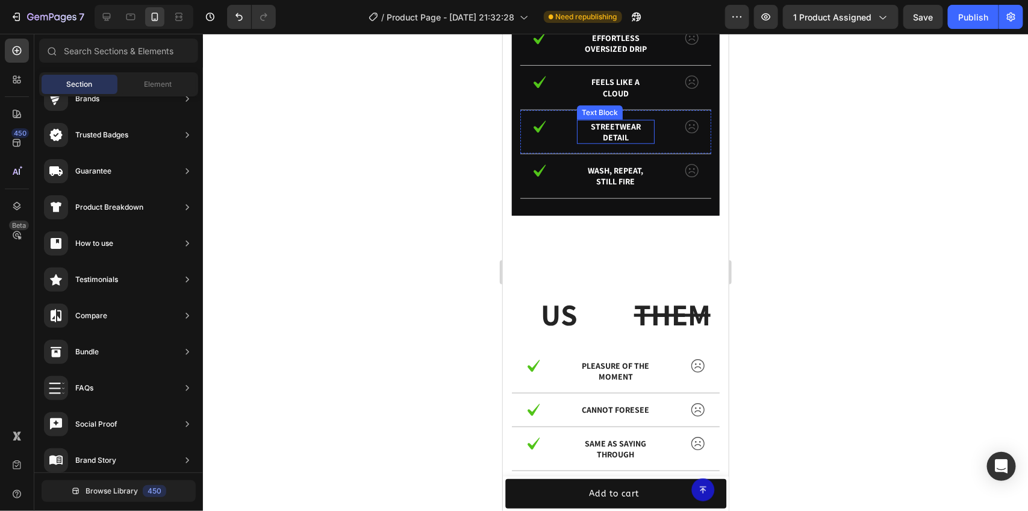
scroll to position [2546, 0]
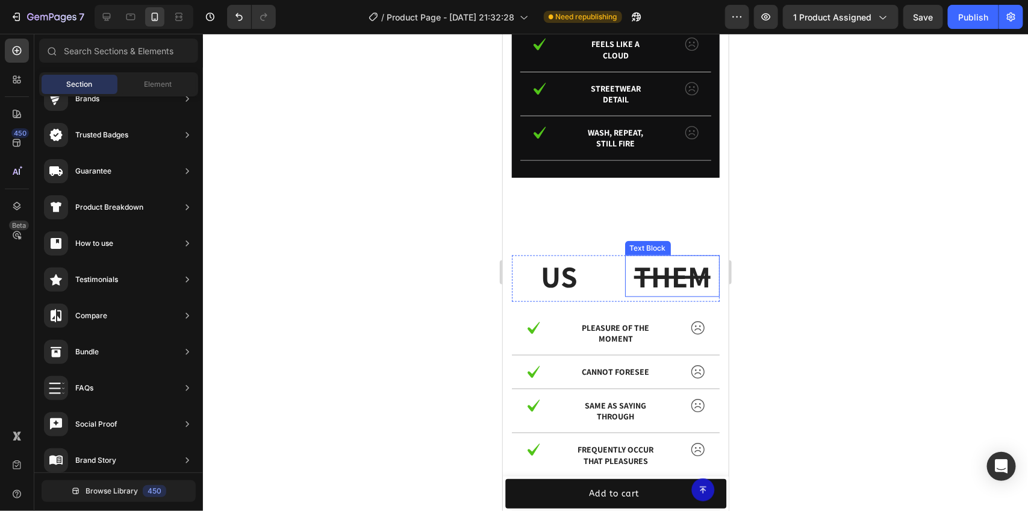
click at [626, 275] on p "THEM" at bounding box center [672, 275] width 93 height 39
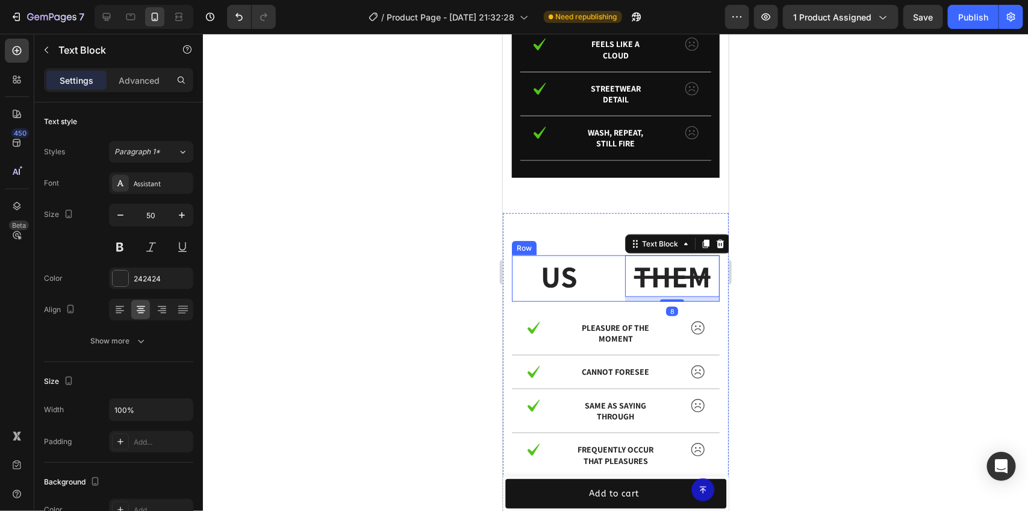
click at [605, 274] on div "US Text Block THEM Text Block 8 Row" at bounding box center [615, 278] width 208 height 46
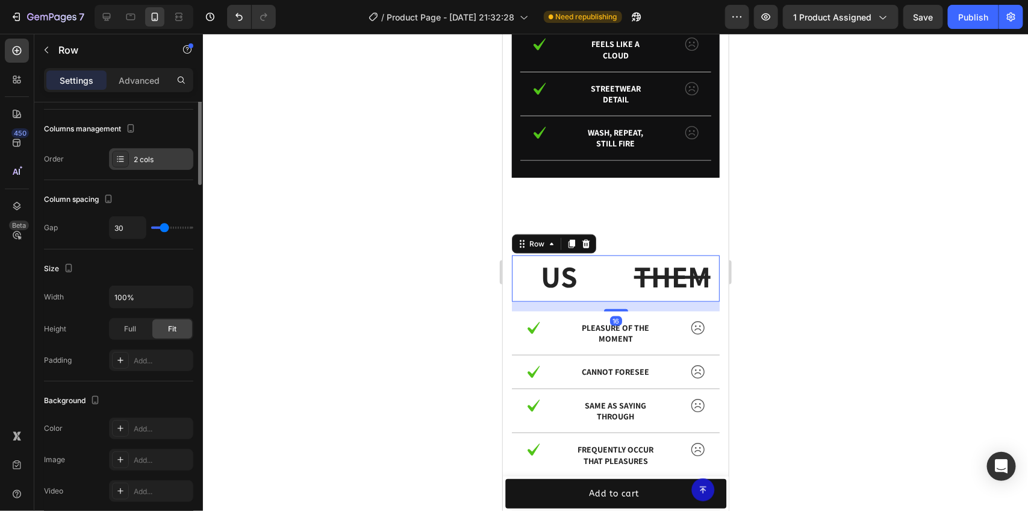
scroll to position [0, 0]
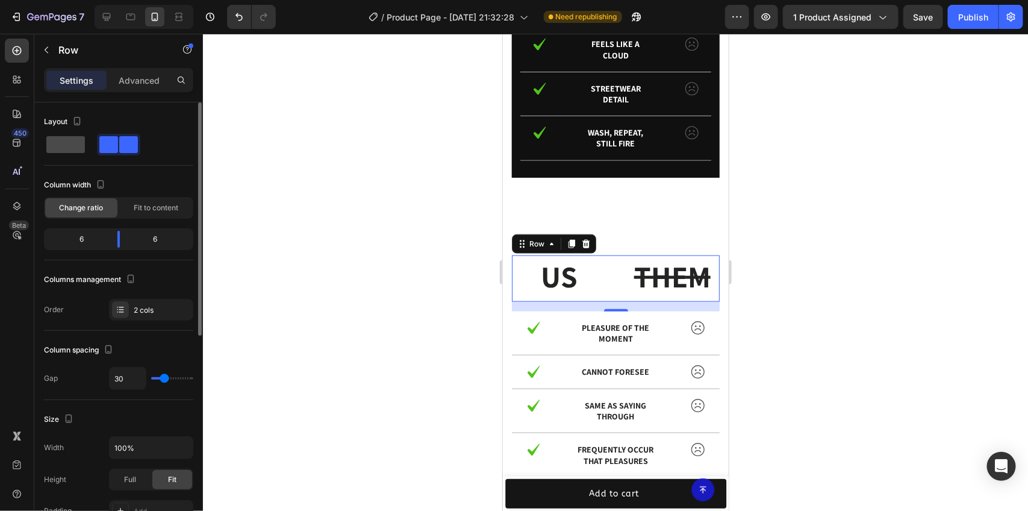
click at [58, 142] on span at bounding box center [65, 144] width 39 height 17
type input "0"
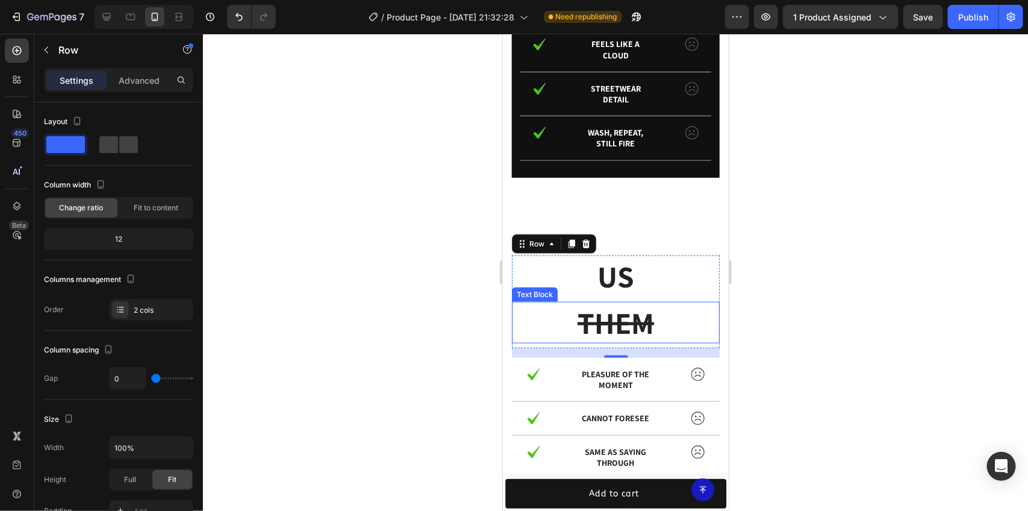
click at [641, 313] on s "THEM" at bounding box center [615, 321] width 76 height 39
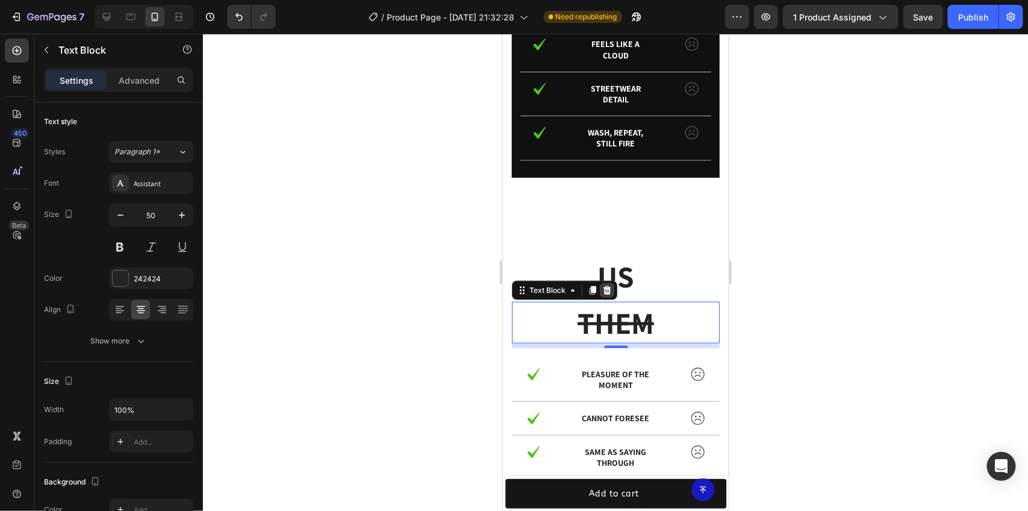
click at [610, 293] on icon at bounding box center [607, 290] width 10 height 10
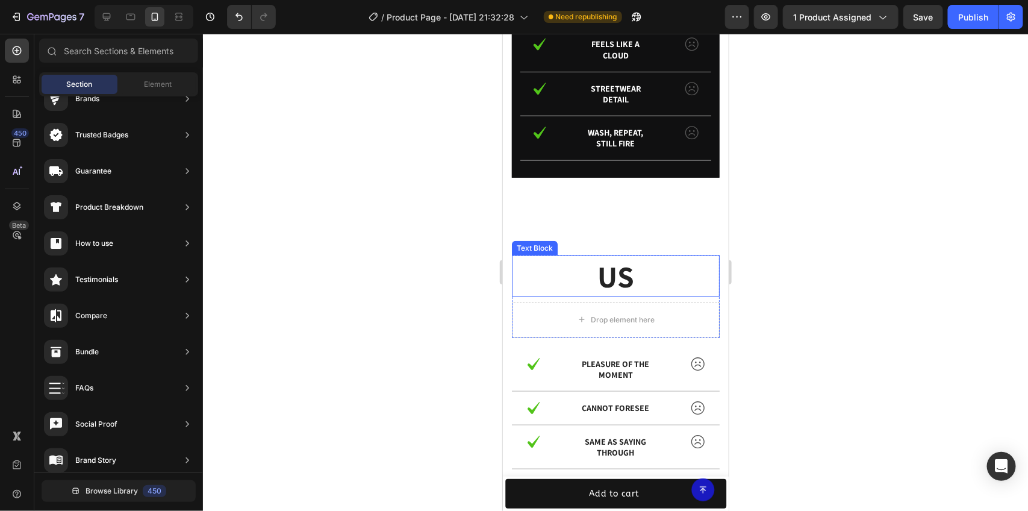
click at [638, 278] on p "US" at bounding box center [614, 275] width 205 height 39
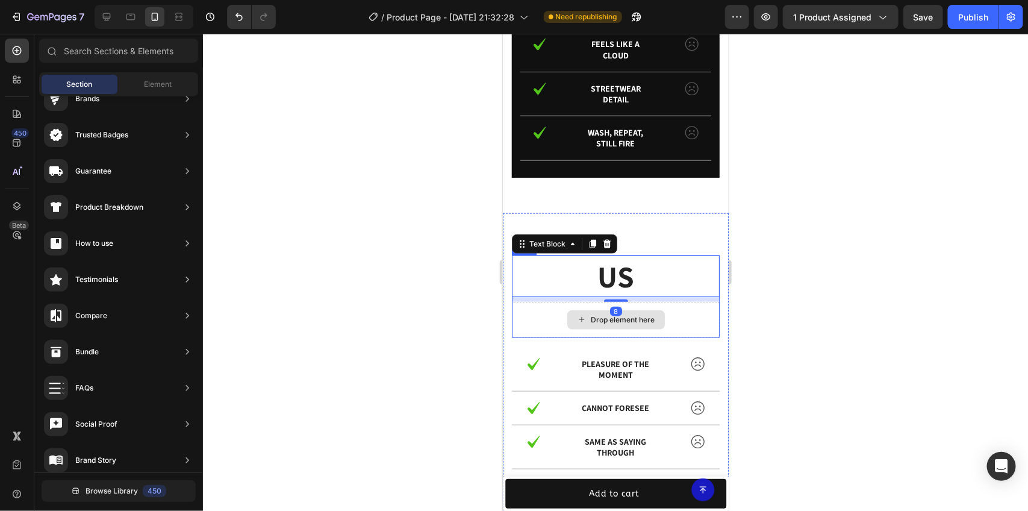
click at [635, 313] on div "Drop element here" at bounding box center [616, 319] width 98 height 19
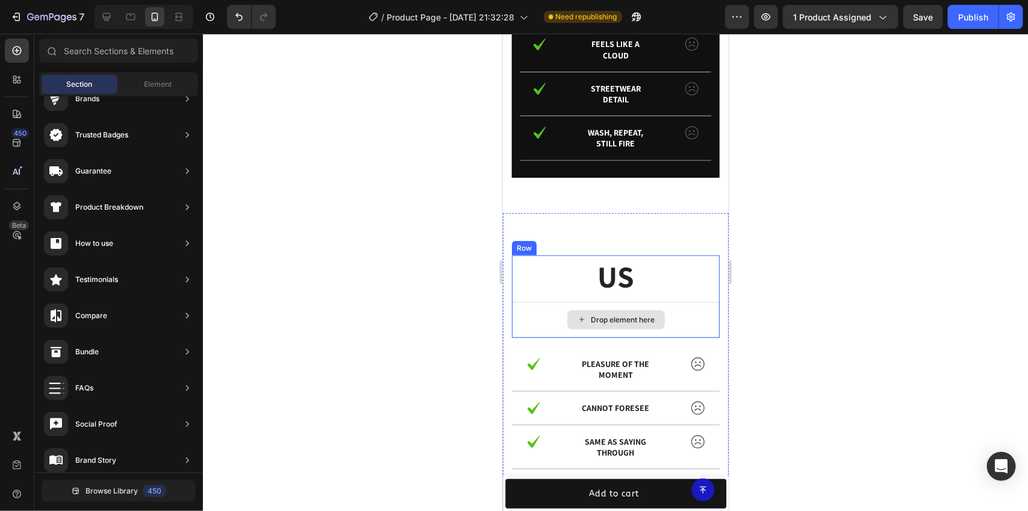
click at [568, 325] on div "Drop element here" at bounding box center [616, 319] width 98 height 19
click at [579, 281] on p "US" at bounding box center [614, 275] width 205 height 39
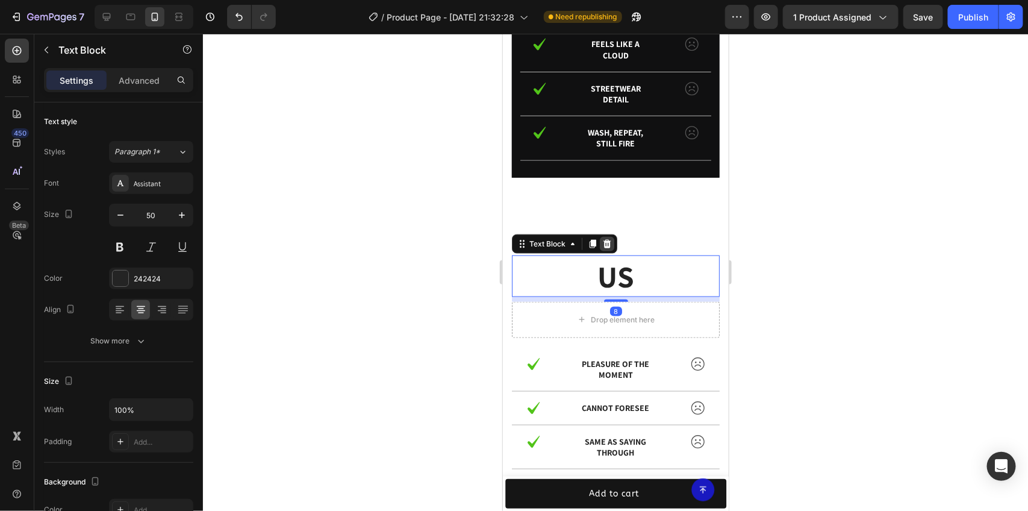
click at [612, 241] on div at bounding box center [606, 243] width 14 height 14
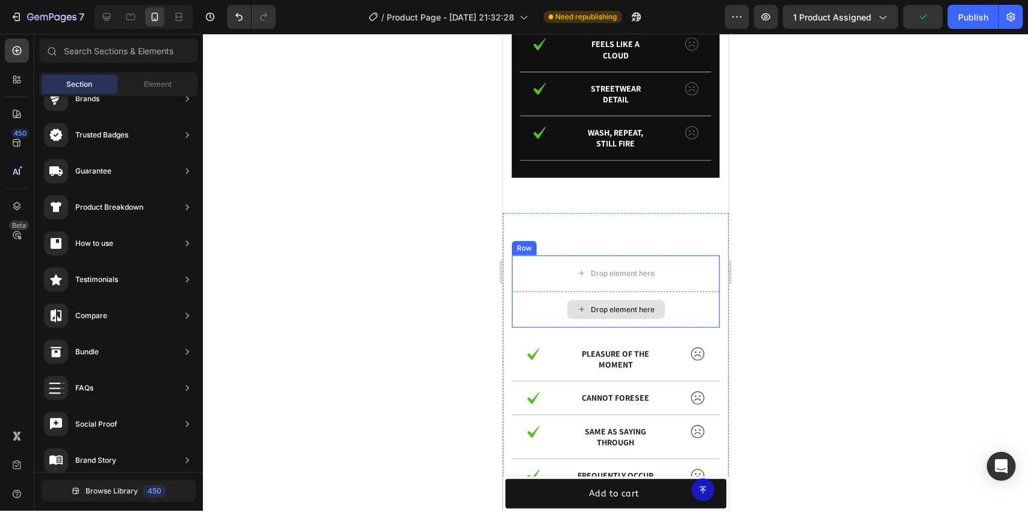
click at [614, 302] on div "Drop element here" at bounding box center [616, 308] width 98 height 19
click at [572, 263] on div "Drop element here" at bounding box center [616, 272] width 98 height 19
click at [553, 267] on div "Drop element here" at bounding box center [615, 273] width 208 height 36
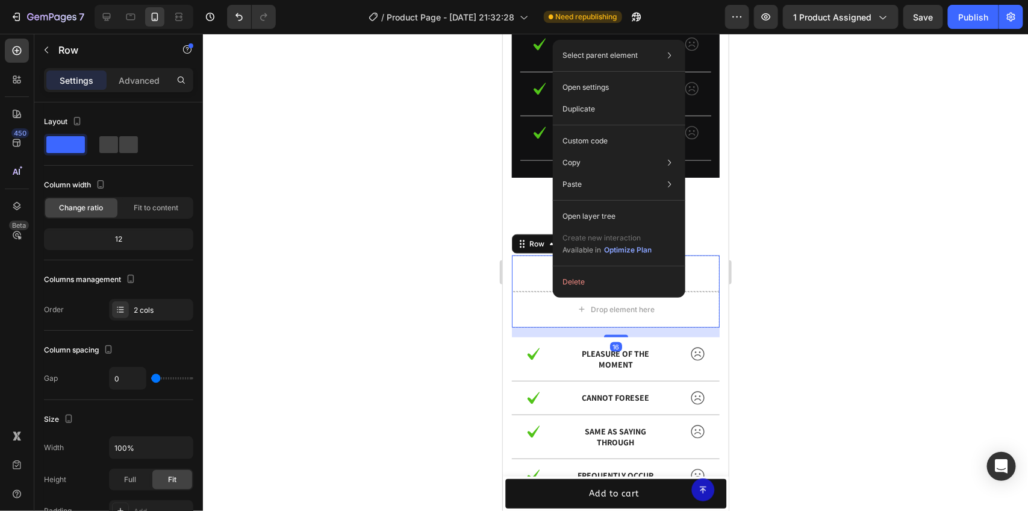
drag, startPoint x: 1055, startPoint y: 302, endPoint x: 551, endPoint y: 269, distance: 505.1
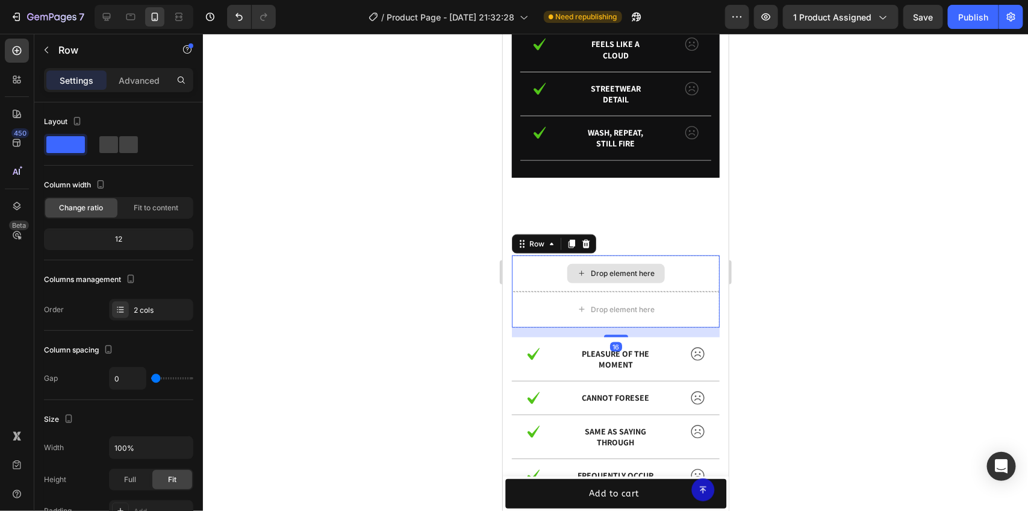
click at [546, 273] on div "Drop element here" at bounding box center [615, 273] width 208 height 36
click at [588, 243] on icon at bounding box center [586, 242] width 8 height 8
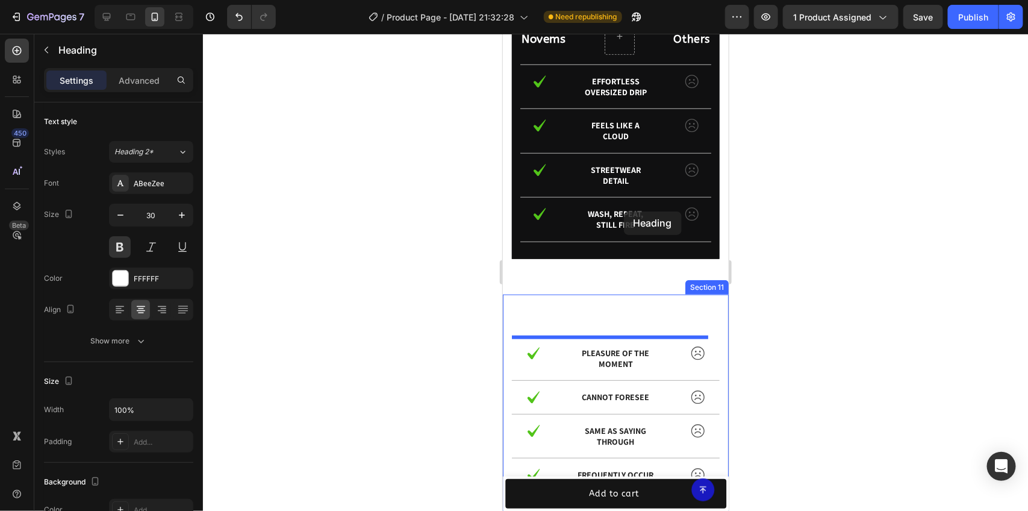
scroll to position [2609, 0]
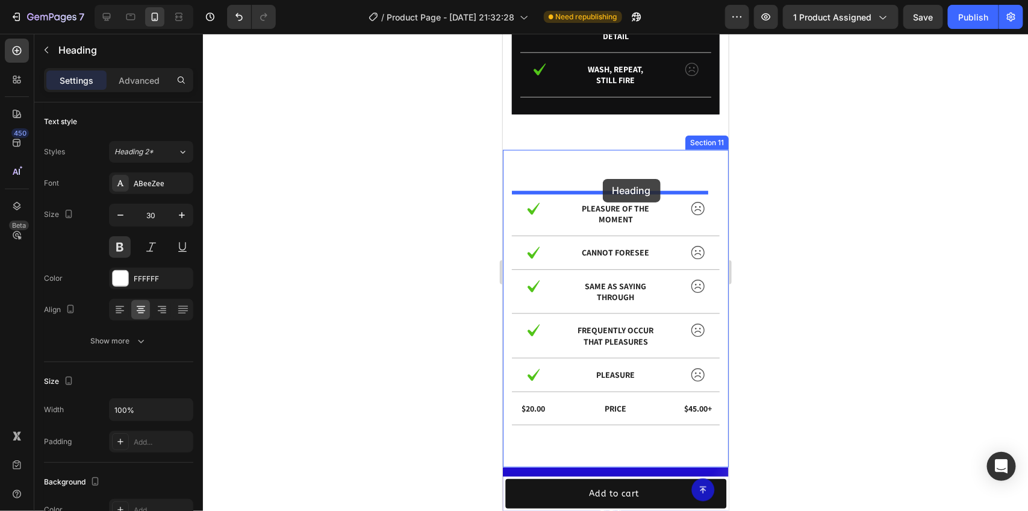
drag, startPoint x: 630, startPoint y: 49, endPoint x: 602, endPoint y: 178, distance: 132.4
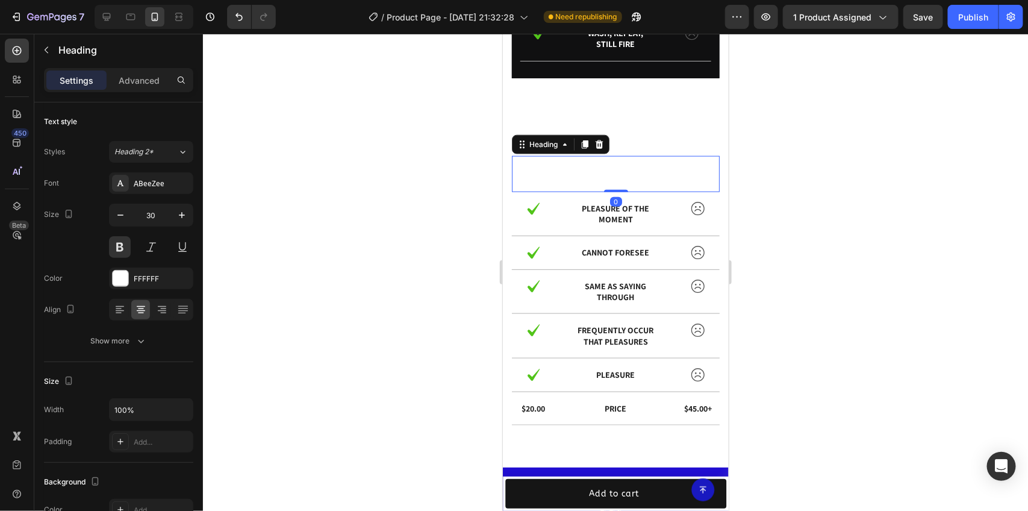
click at [602, 172] on h2 "Us vs Them" at bounding box center [615, 167] width 208 height 24
click at [602, 172] on p "Us vs Them" at bounding box center [614, 168] width 205 height 22
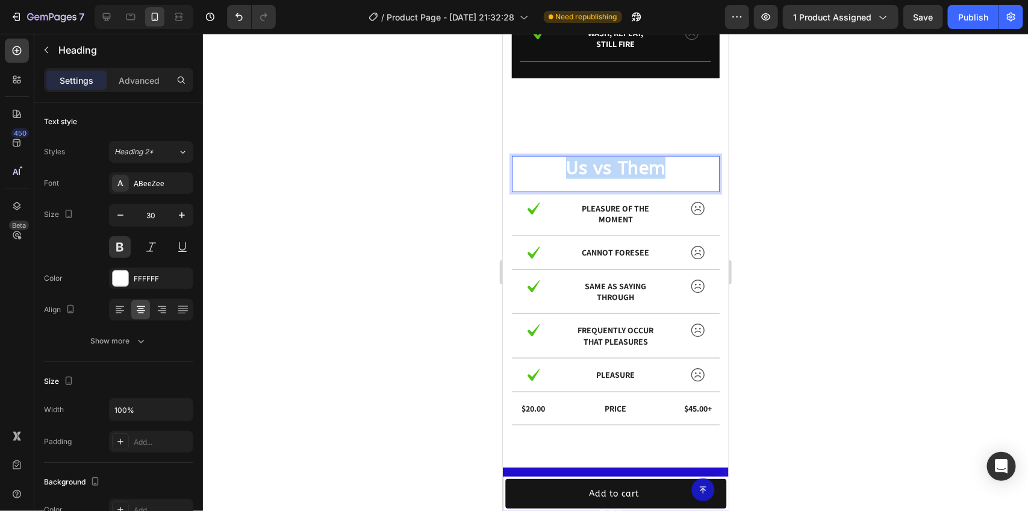
click at [602, 172] on p "Us vs Them" at bounding box center [614, 168] width 205 height 22
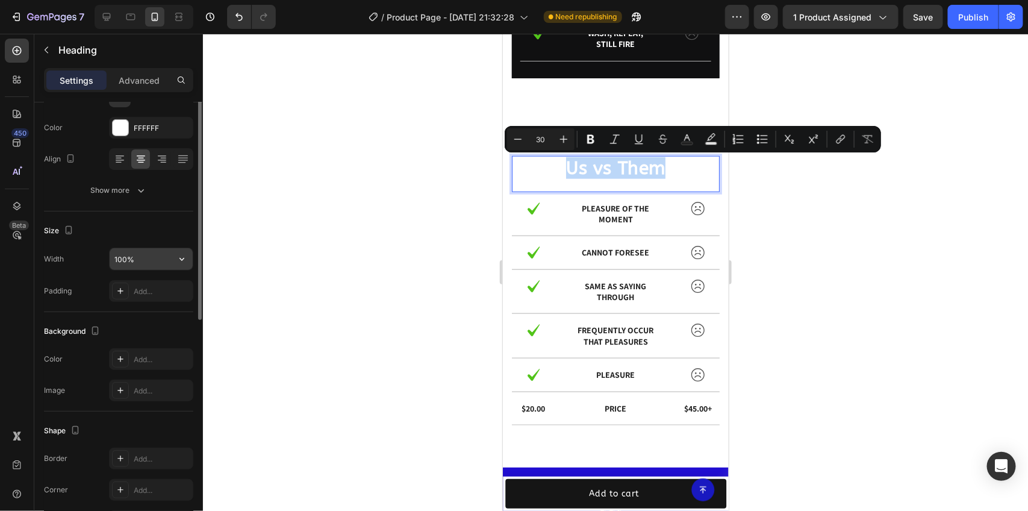
scroll to position [0, 0]
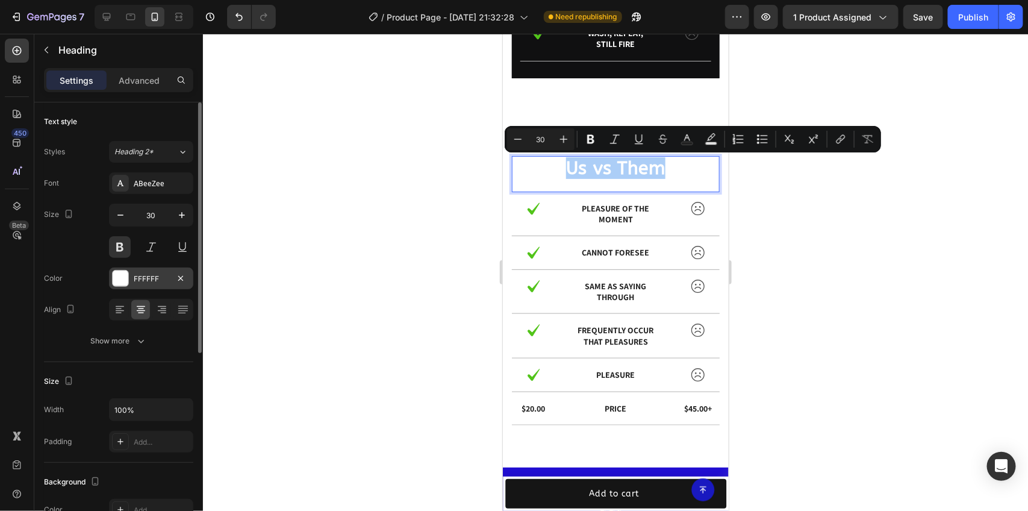
click at [149, 281] on div "FFFFFF" at bounding box center [151, 278] width 35 height 11
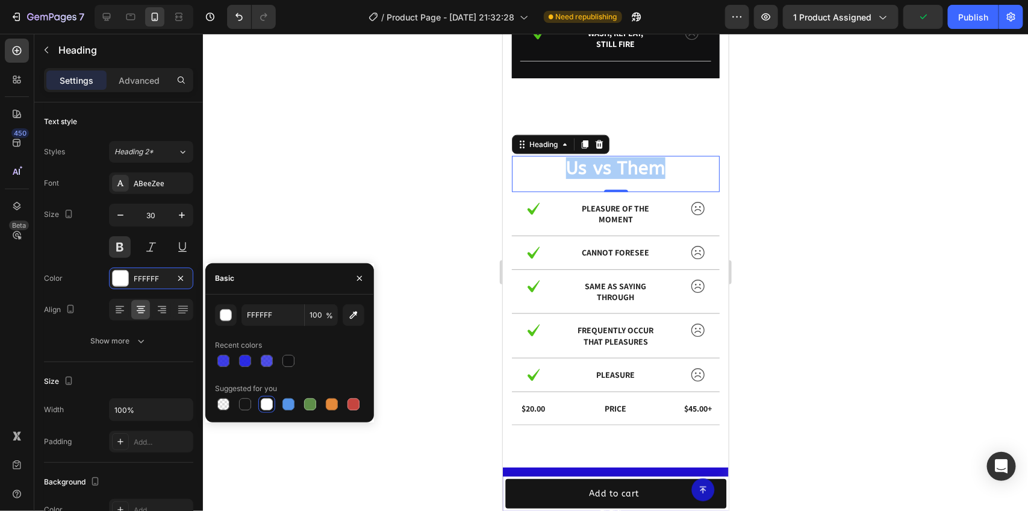
drag, startPoint x: 256, startPoint y: 425, endPoint x: 250, endPoint y: 420, distance: 7.7
click at [255, 425] on div at bounding box center [615, 272] width 825 height 477
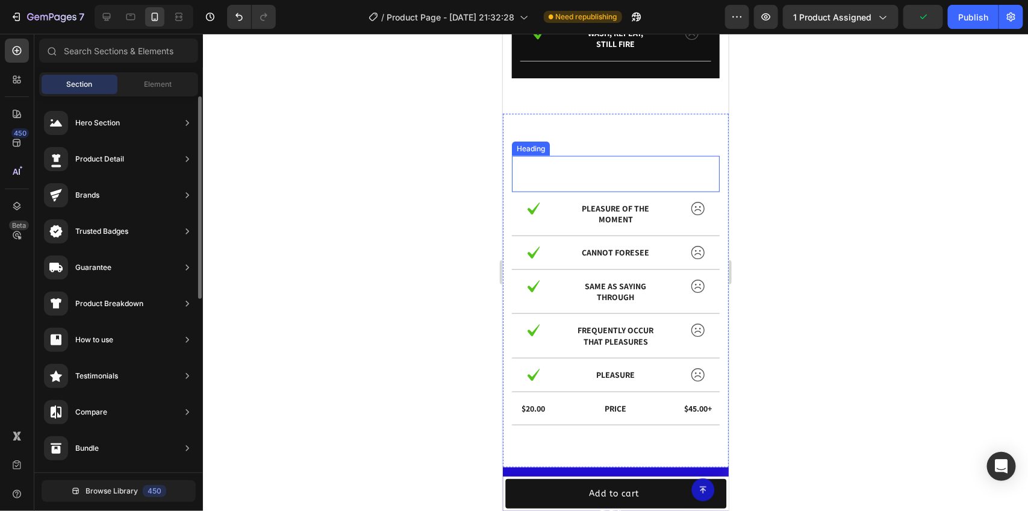
drag, startPoint x: 637, startPoint y: 161, endPoint x: 619, endPoint y: 153, distance: 19.7
click at [637, 160] on p "Us vs Them" at bounding box center [614, 168] width 205 height 22
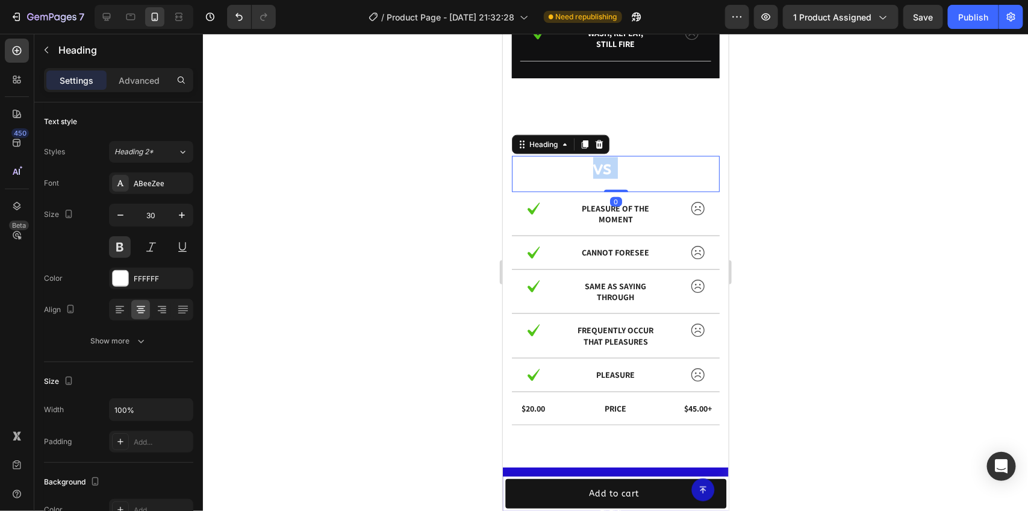
click at [590, 170] on p "Us vs Them" at bounding box center [614, 168] width 205 height 22
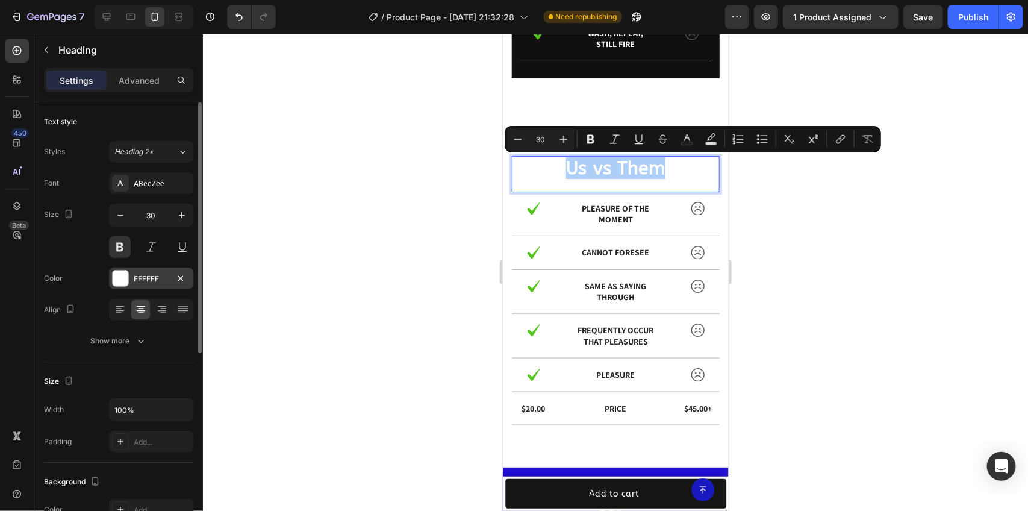
click at [163, 272] on div "FFFFFF" at bounding box center [151, 278] width 84 height 22
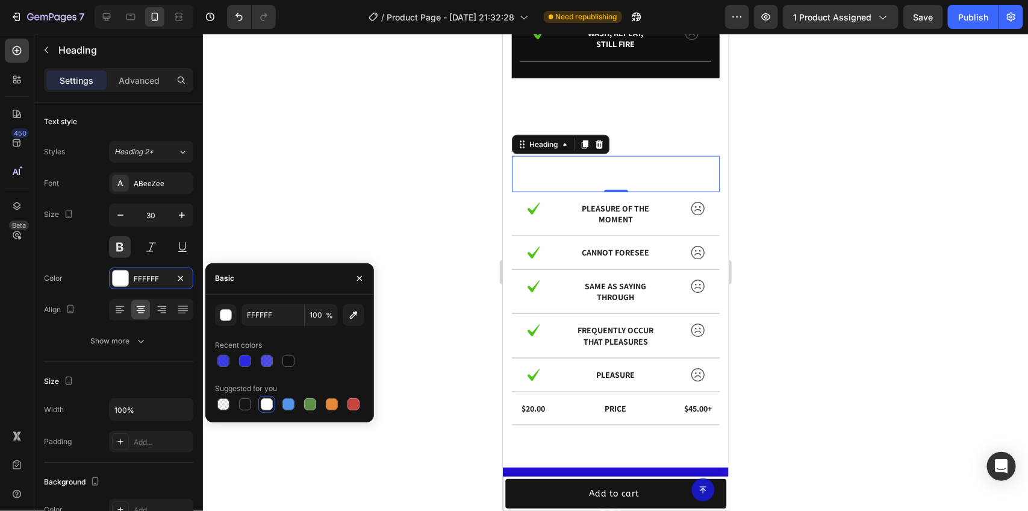
click at [287, 363] on div at bounding box center [288, 361] width 12 height 12
type input "101011"
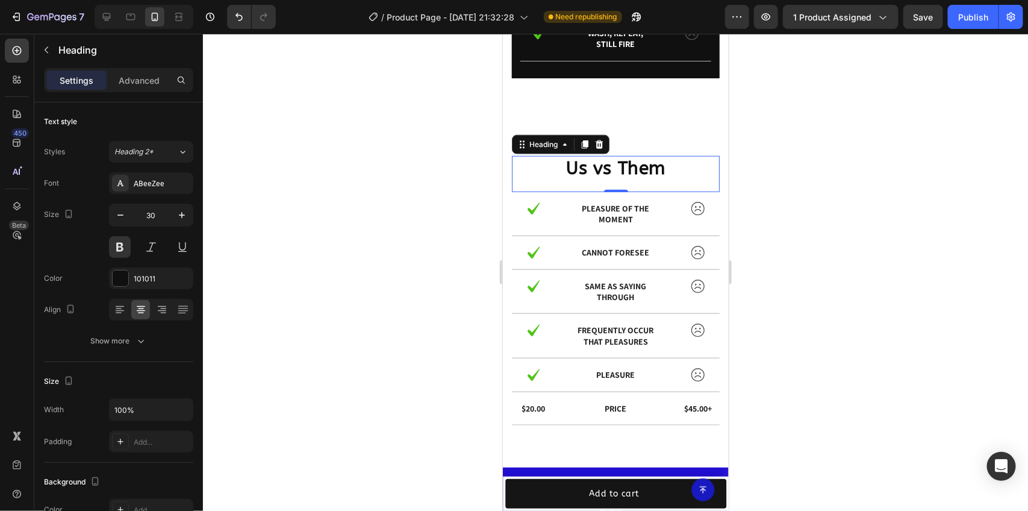
click at [946, 172] on div at bounding box center [615, 272] width 825 height 477
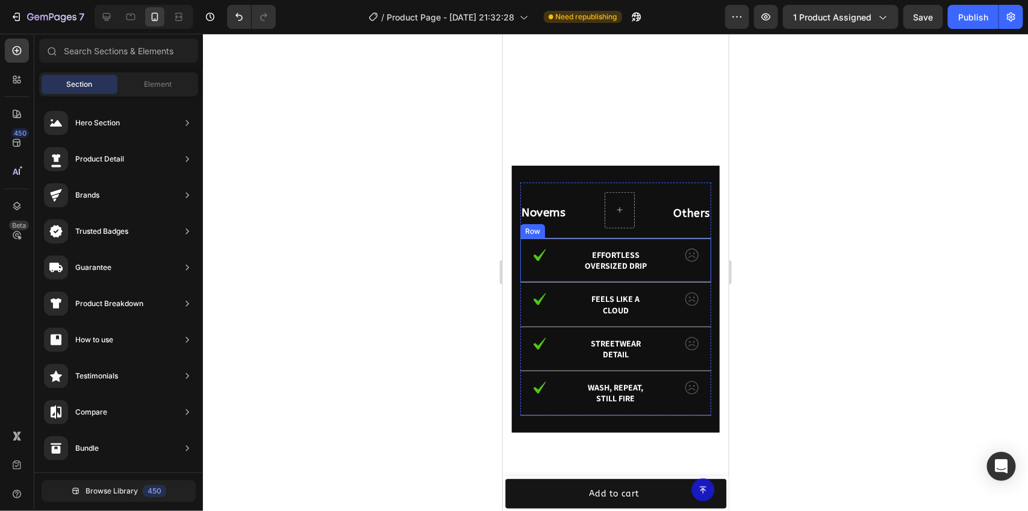
scroll to position [2171, 0]
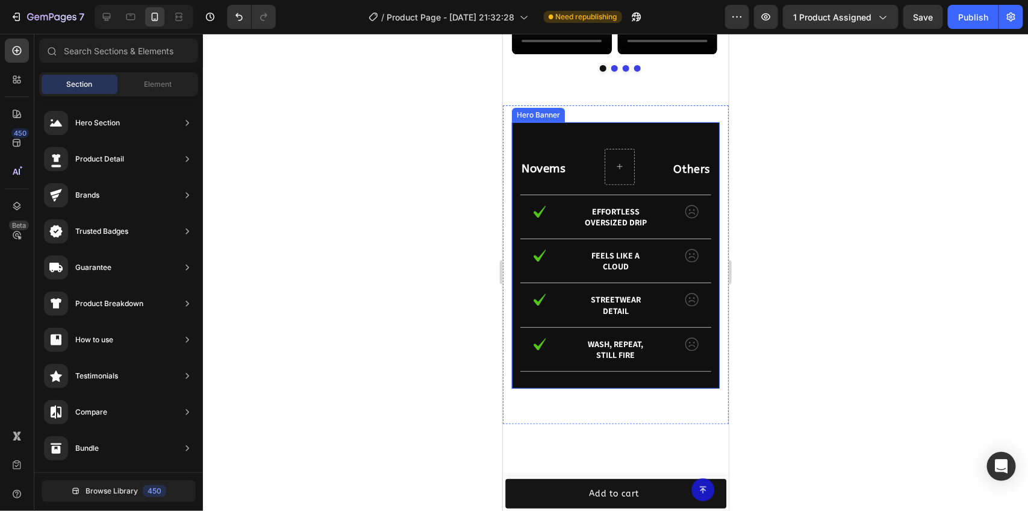
click at [686, 252] on div "Novems Text Block Others Text Block Row Image Effortless oversized drip Text Bl…" at bounding box center [615, 255] width 208 height 267
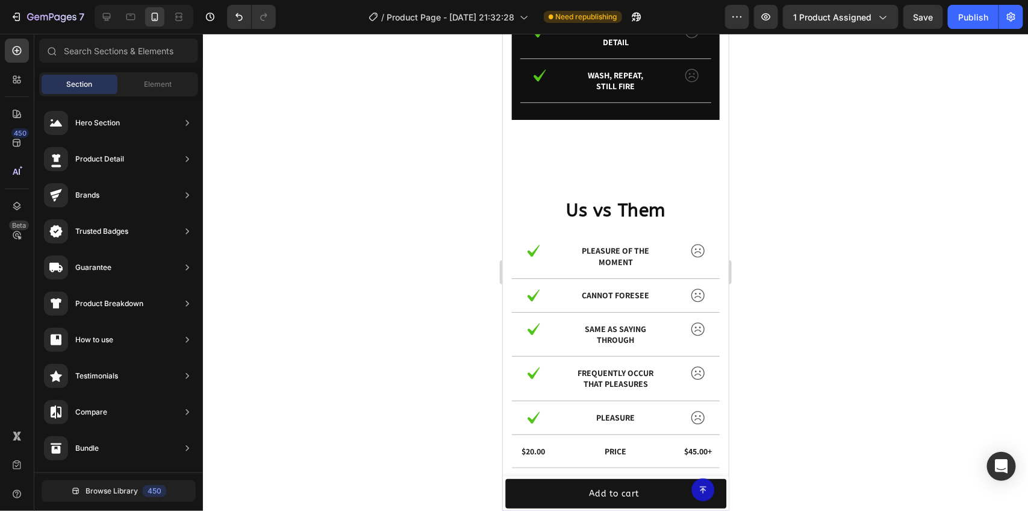
scroll to position [2328, 0]
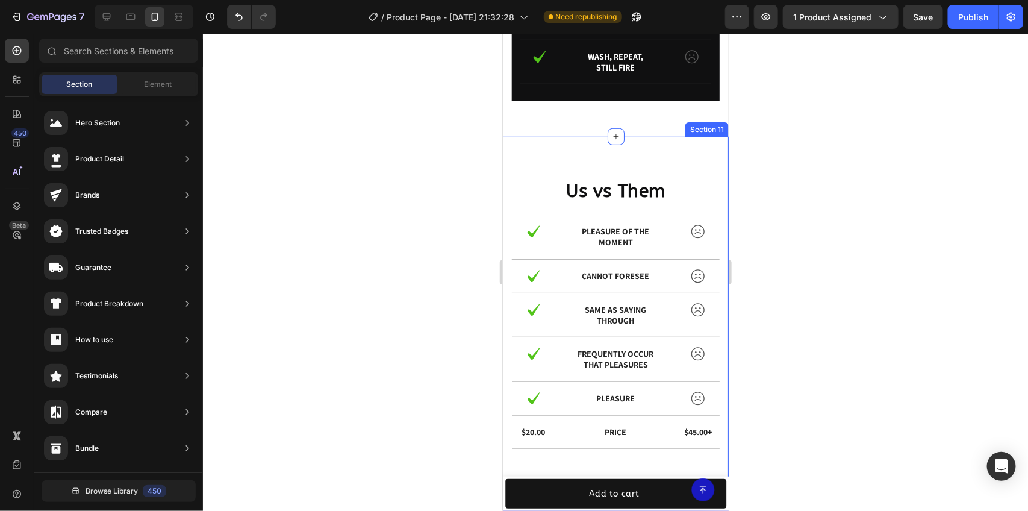
click at [704, 168] on div "Us vs Them Heading Image pleasure of the moment Text Block Image Row Image cann…" at bounding box center [615, 312] width 226 height 353
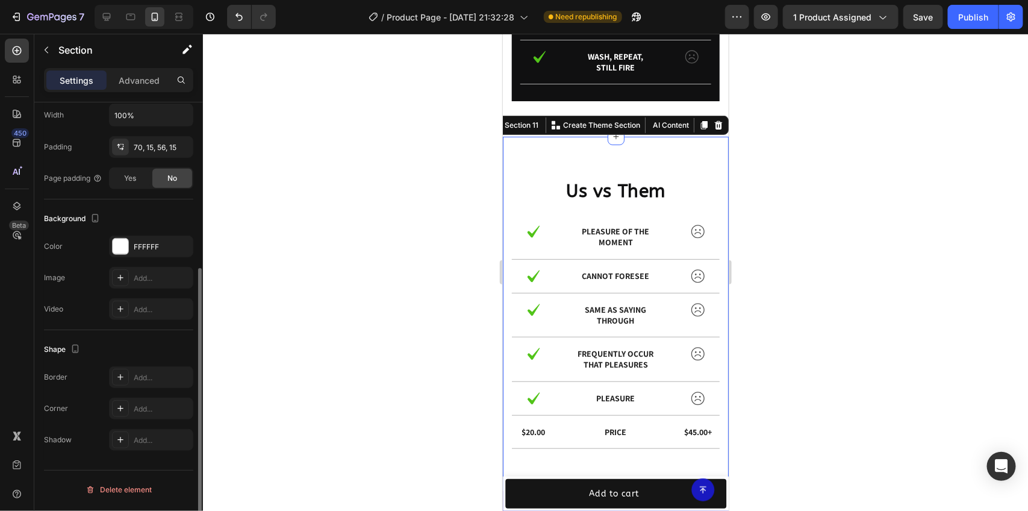
scroll to position [0, 0]
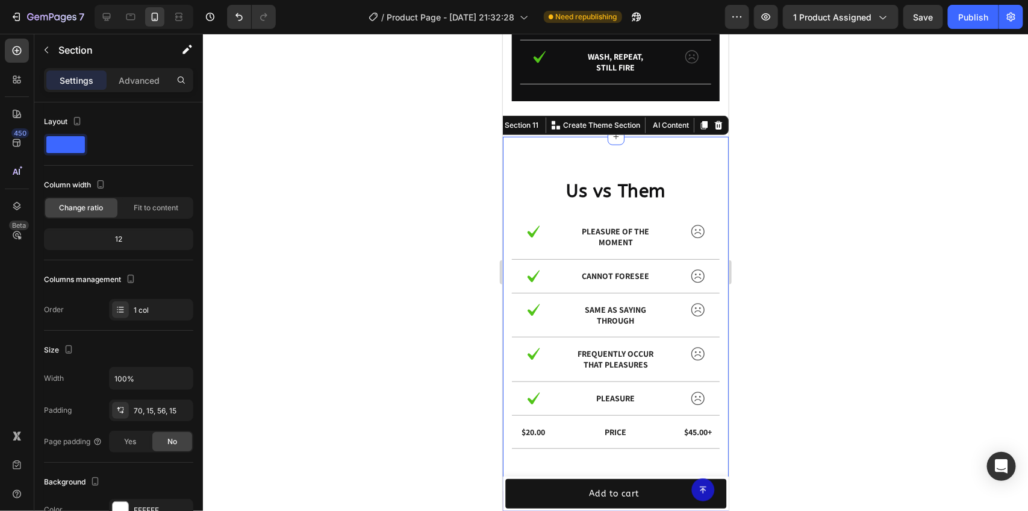
click at [763, 199] on div at bounding box center [615, 272] width 825 height 477
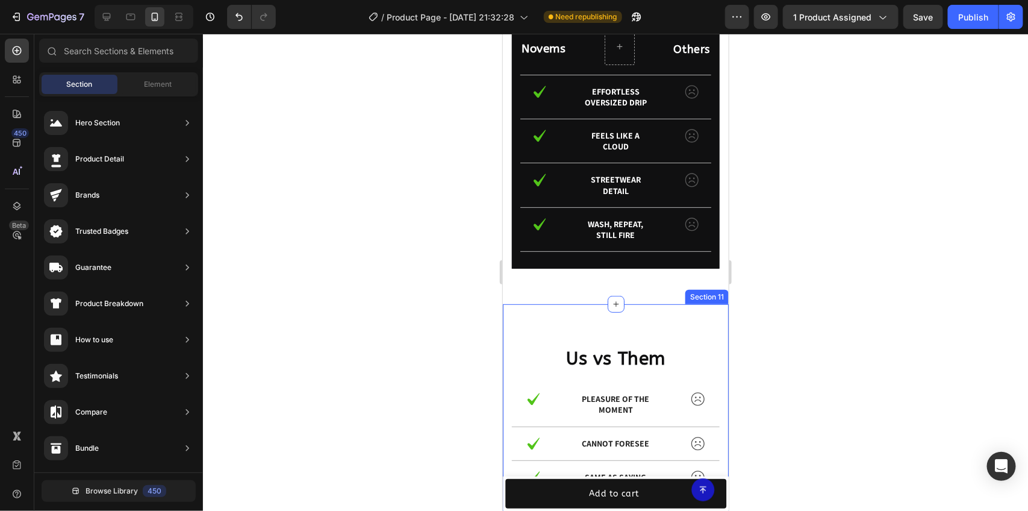
scroll to position [2102, 0]
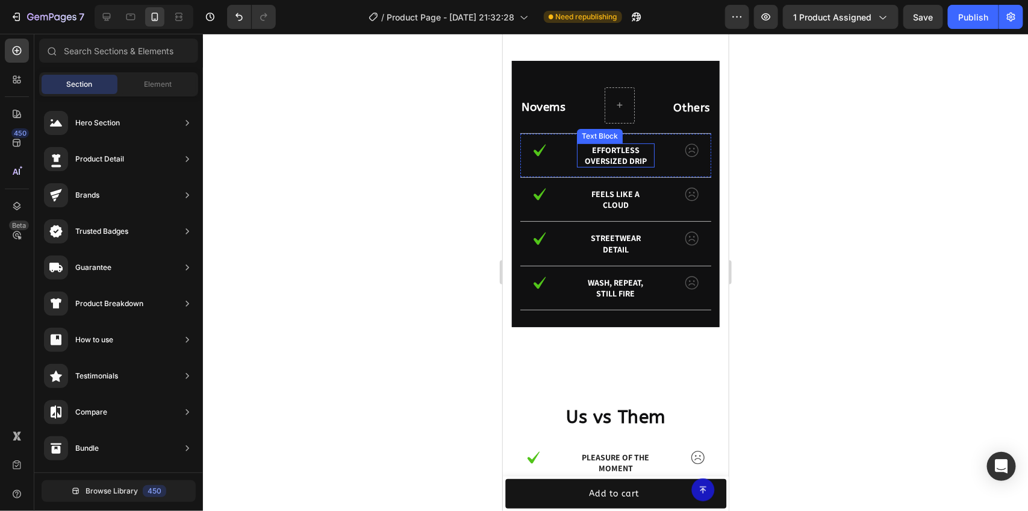
click at [608, 158] on p "Effortless oversized drip" at bounding box center [614, 155] width 75 height 22
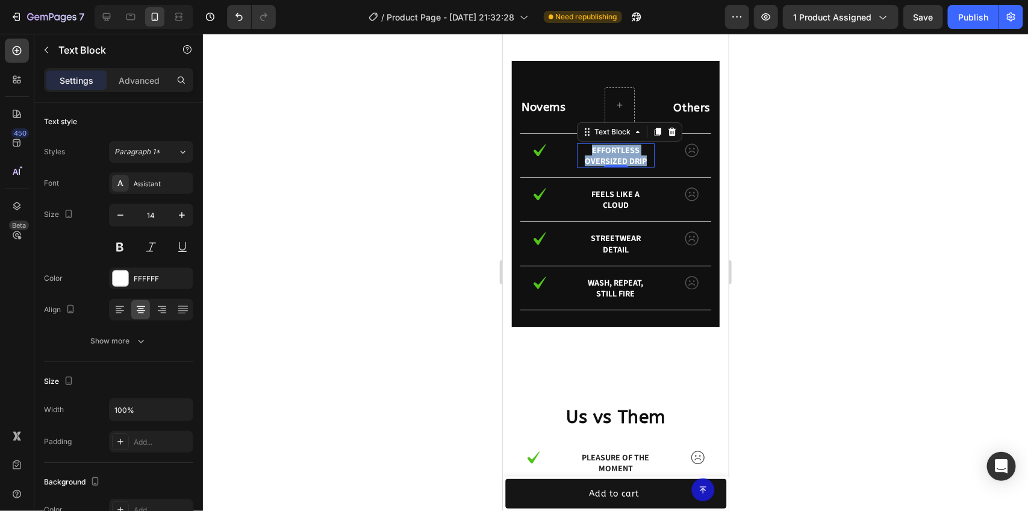
click at [608, 158] on p "Effortless oversized drip" at bounding box center [614, 155] width 75 height 22
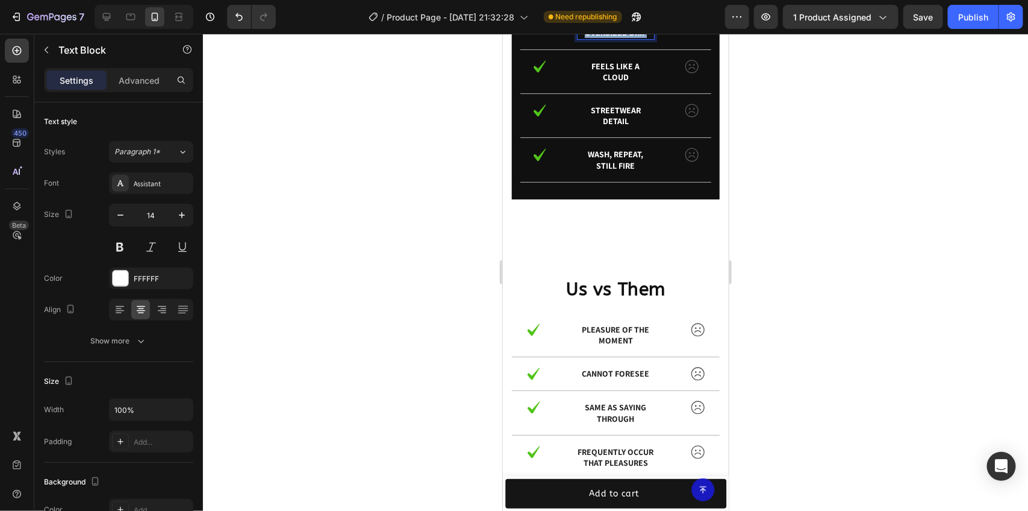
click at [608, 37] on p "Effortless oversized drip" at bounding box center [614, 27] width 75 height 22
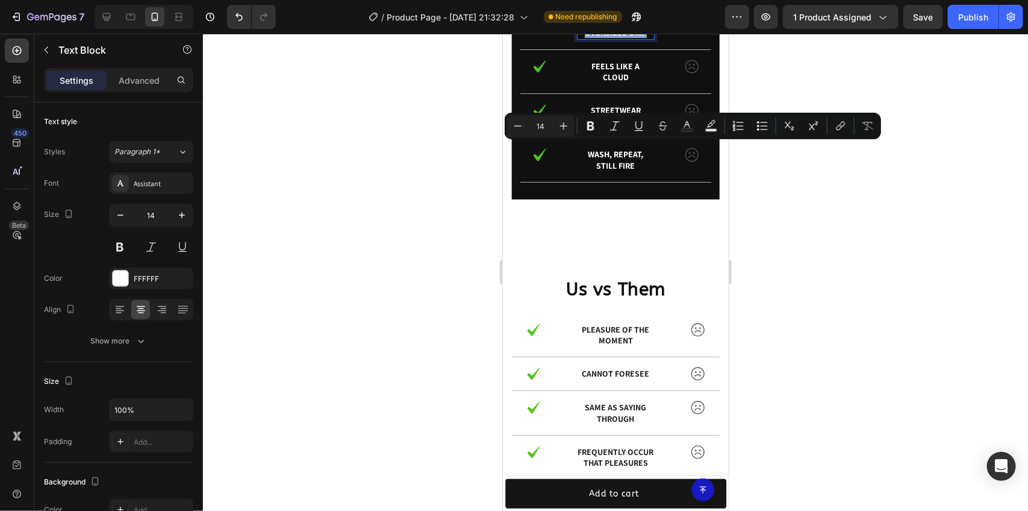
copy p "Effortless oversized drip"
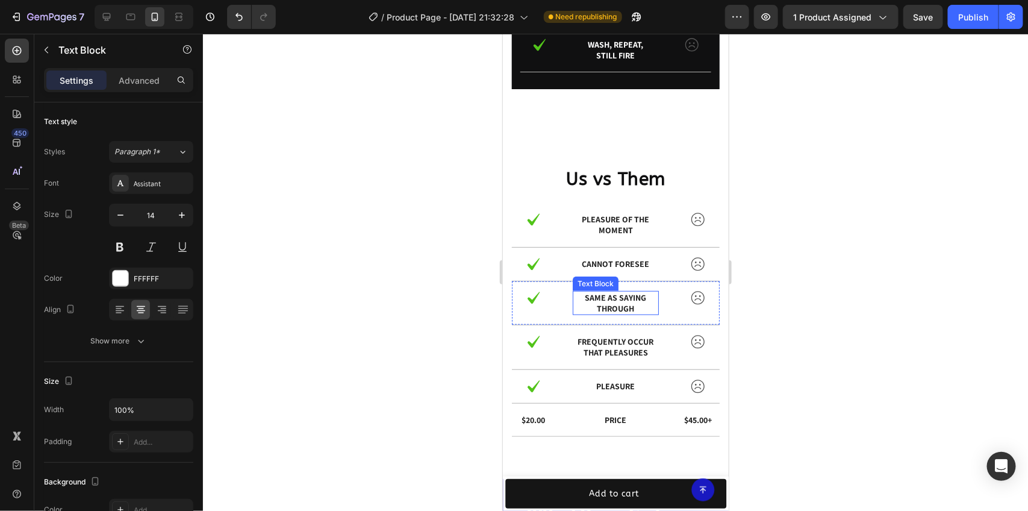
scroll to position [2403, 0]
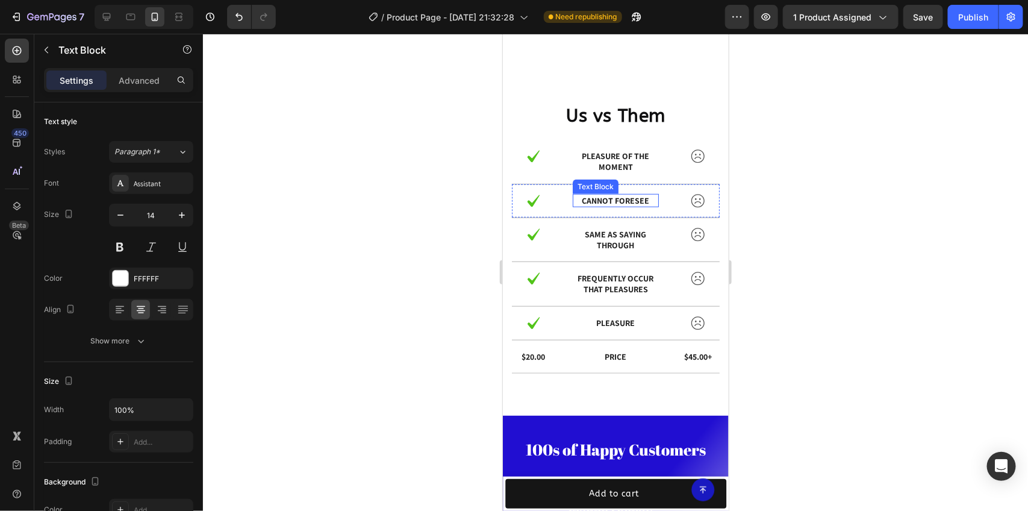
click at [599, 198] on p "cannot foresee" at bounding box center [615, 200] width 84 height 11
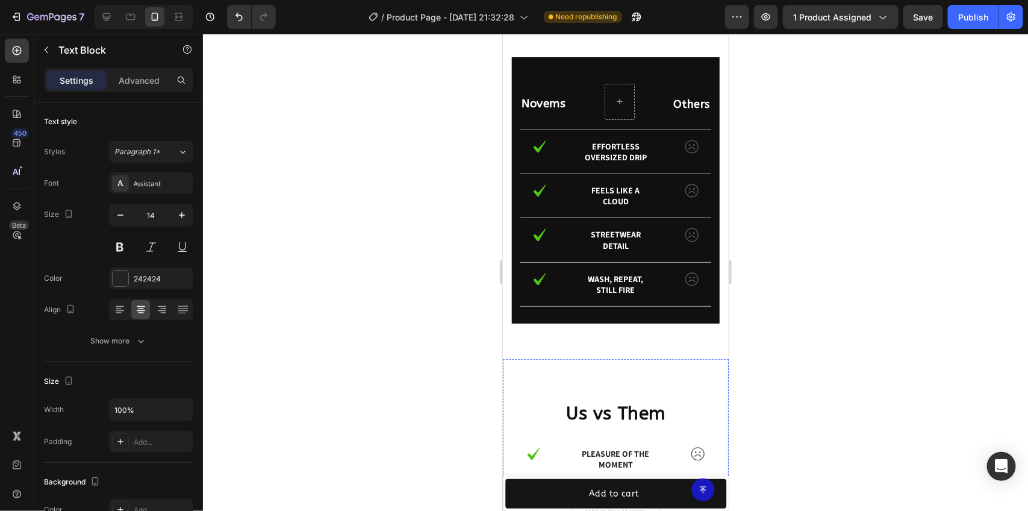
scroll to position [2102, 0]
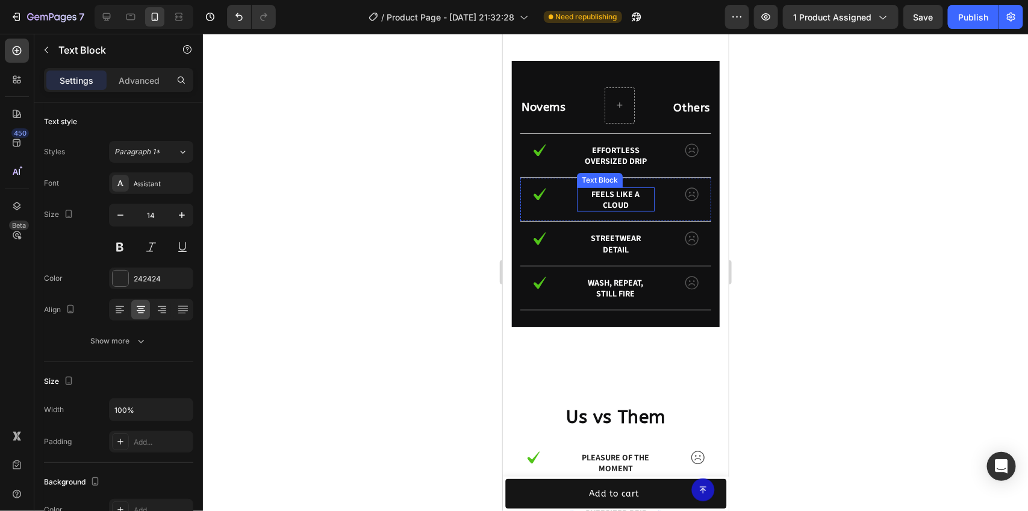
click at [616, 199] on p "Feels like a cloud" at bounding box center [614, 199] width 75 height 22
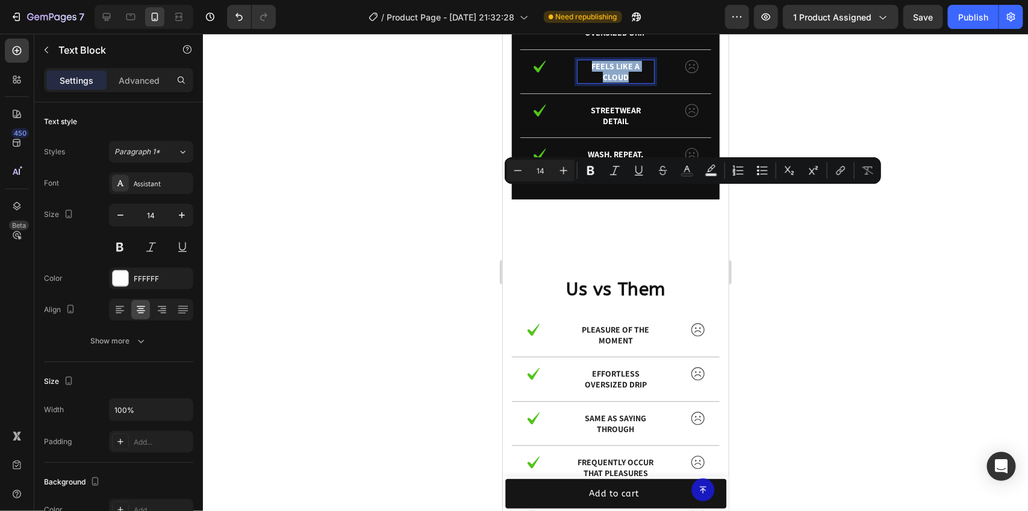
copy p "Feels like a cloud"
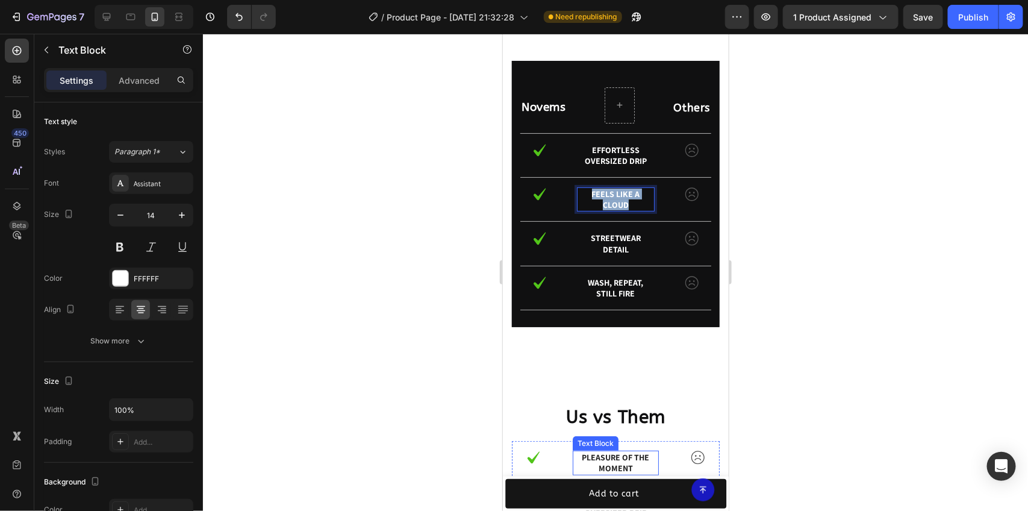
scroll to position [2403, 0]
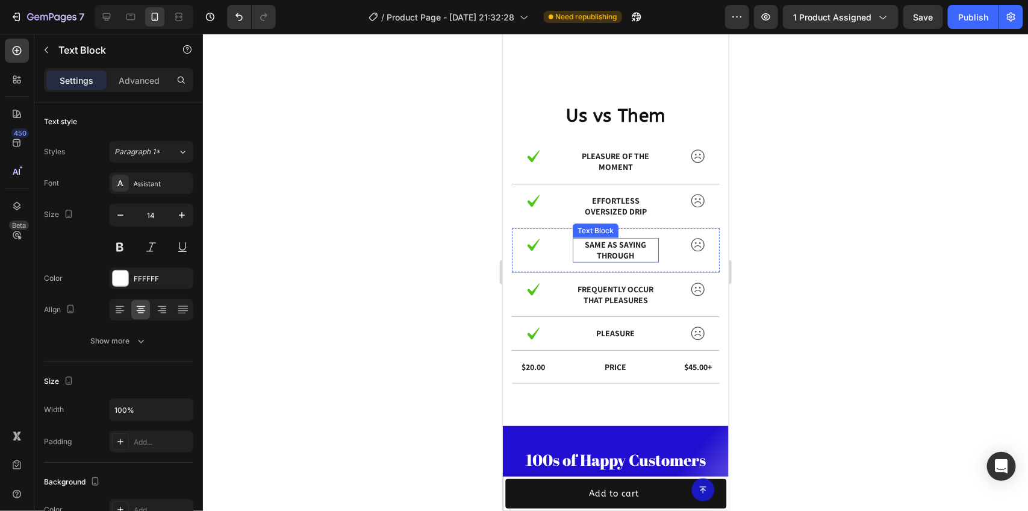
click at [595, 246] on p "same as saying through" at bounding box center [615, 249] width 84 height 22
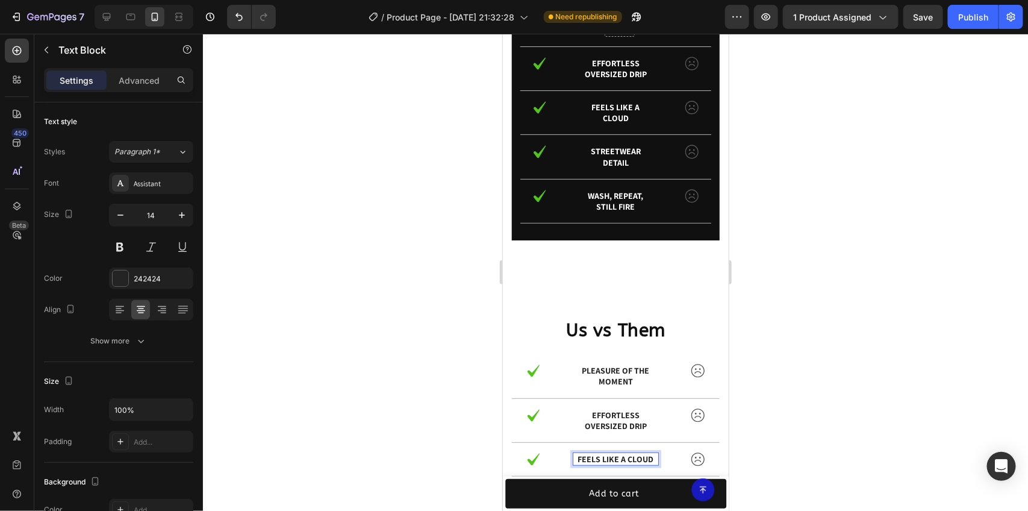
scroll to position [2102, 0]
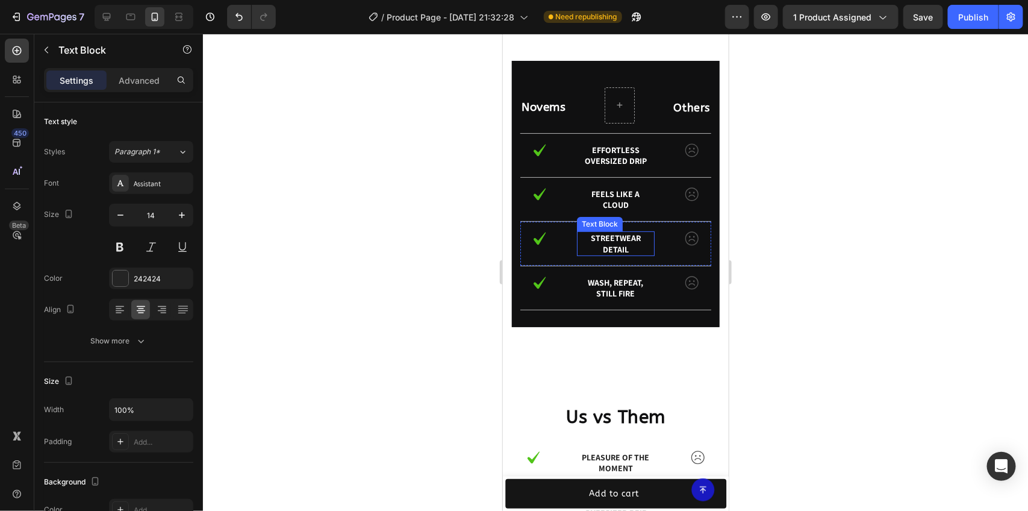
click at [610, 238] on p "Streetwear detail" at bounding box center [614, 243] width 75 height 22
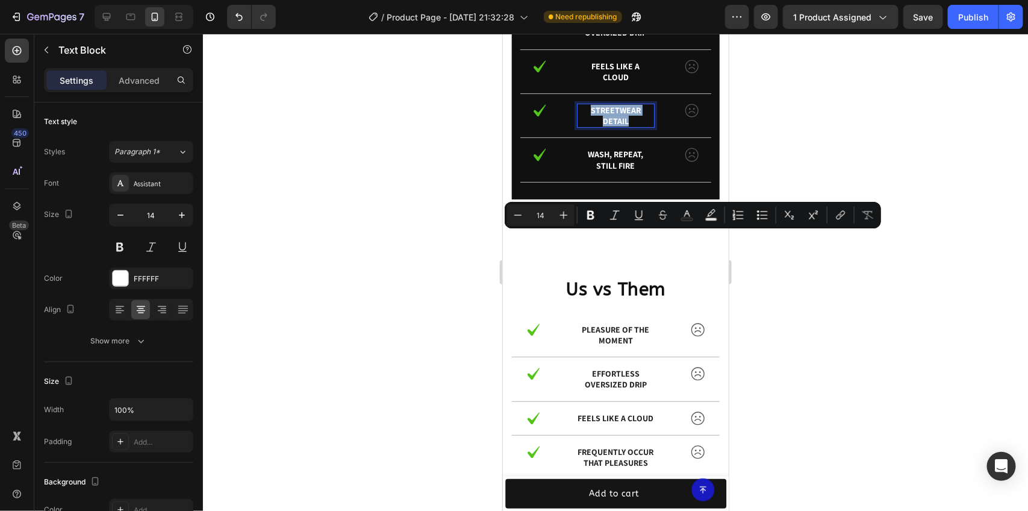
copy p "Streetwear detail"
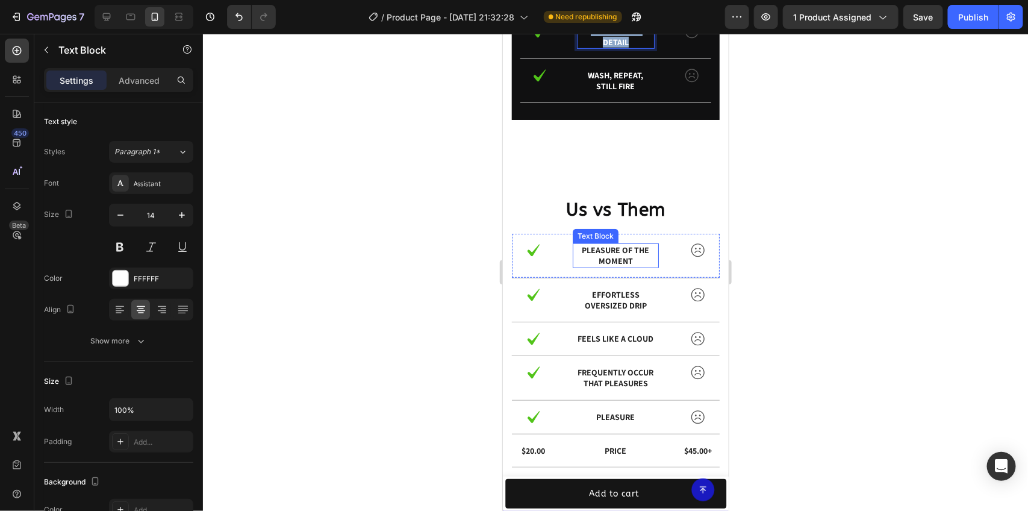
scroll to position [2403, 0]
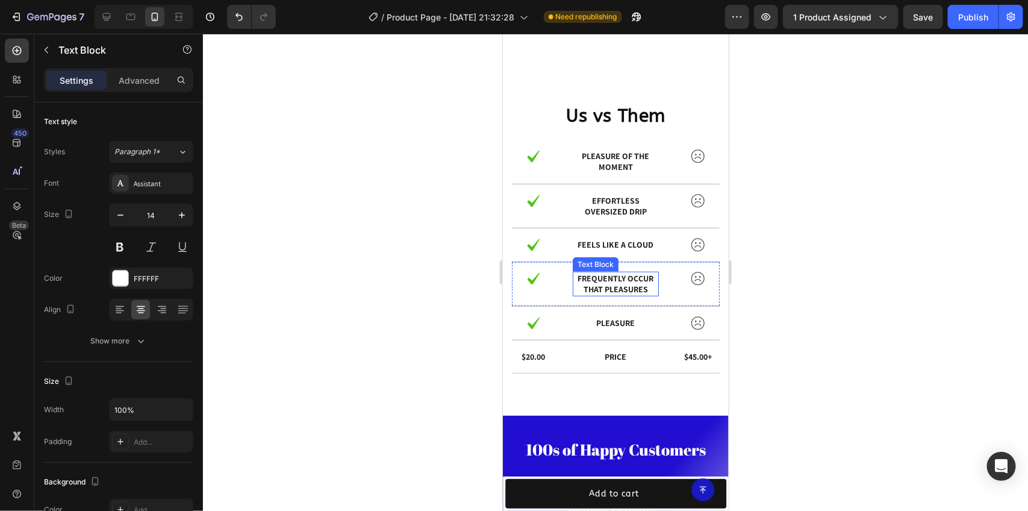
click at [616, 283] on p "frequently occur that pleasures" at bounding box center [615, 283] width 84 height 22
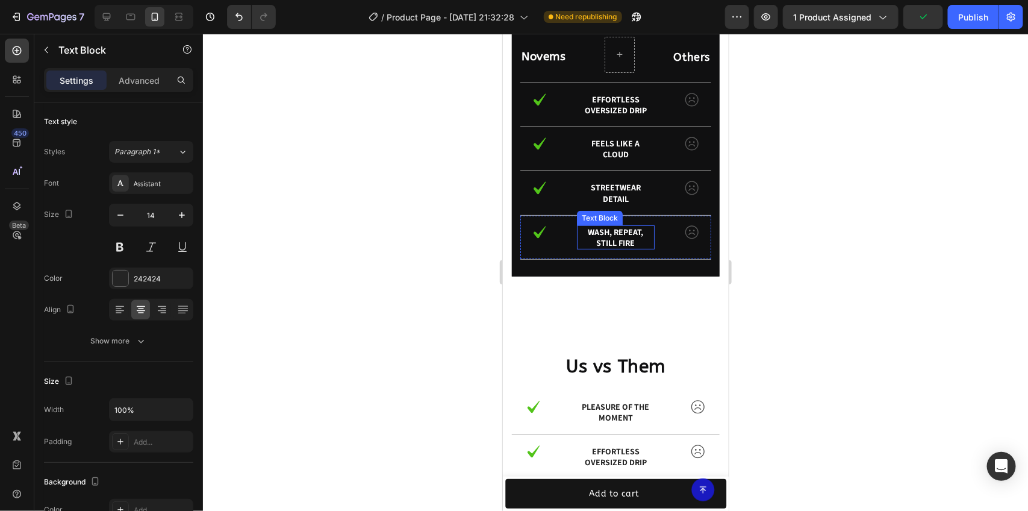
scroll to position [2102, 0]
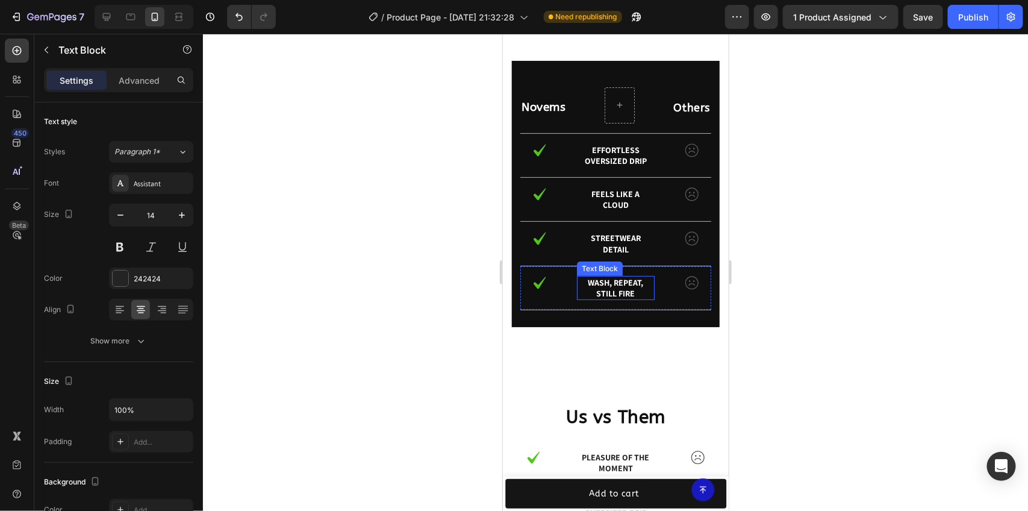
click at [604, 292] on p "Wash, repeat, still fire" at bounding box center [614, 287] width 75 height 22
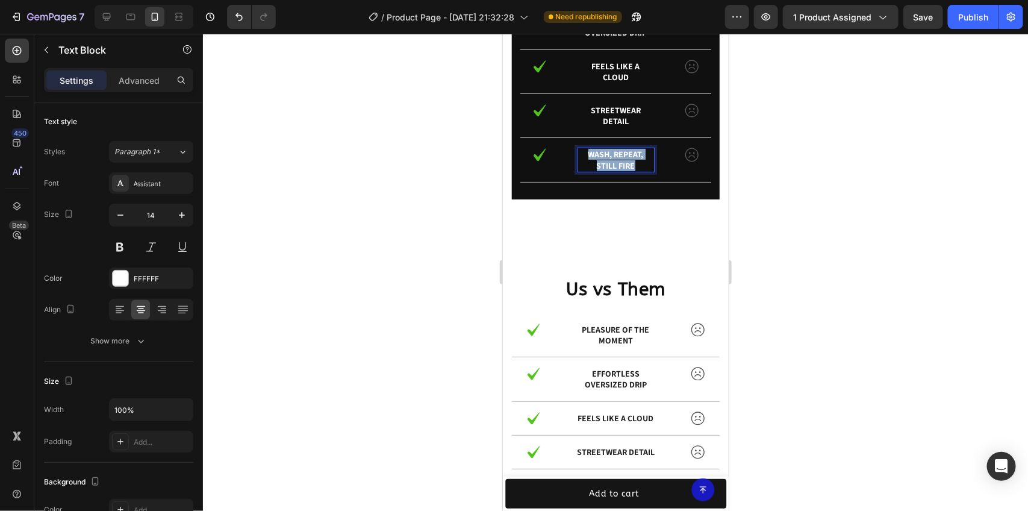
click at [604, 170] on p "Wash, repeat, still fire" at bounding box center [614, 159] width 75 height 22
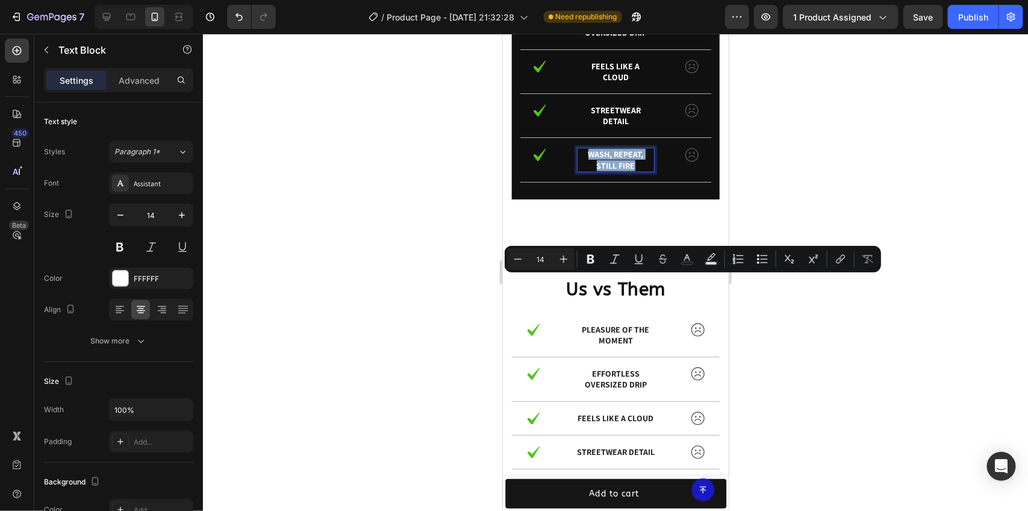
copy p "Wash, repeat, still fire"
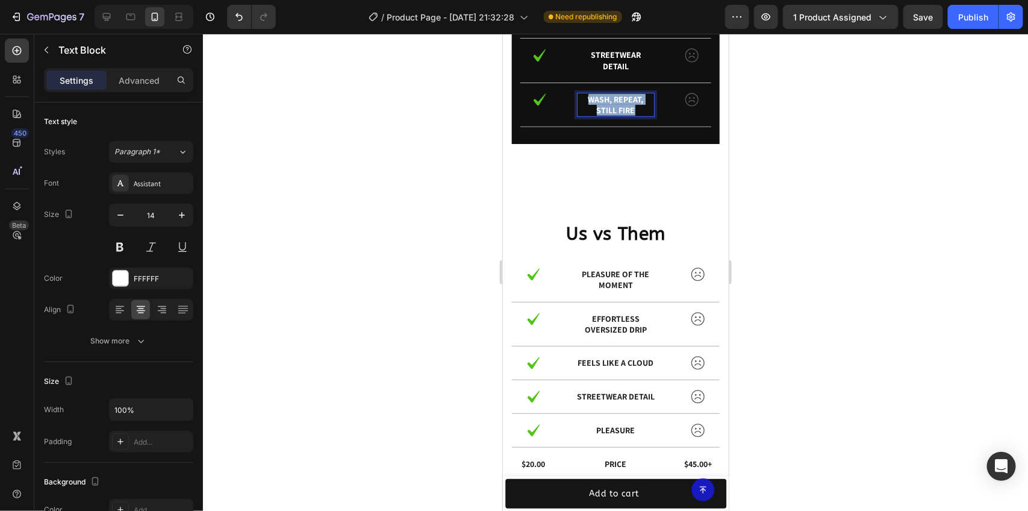
type input "15"
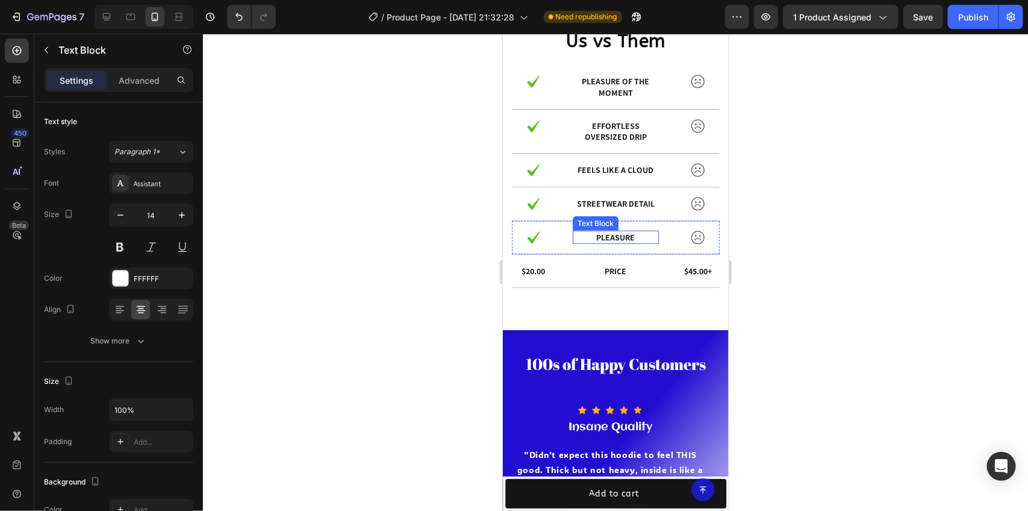
click at [606, 236] on p "pleasure" at bounding box center [615, 236] width 84 height 11
click at [607, 239] on p "pleasure" at bounding box center [615, 236] width 84 height 11
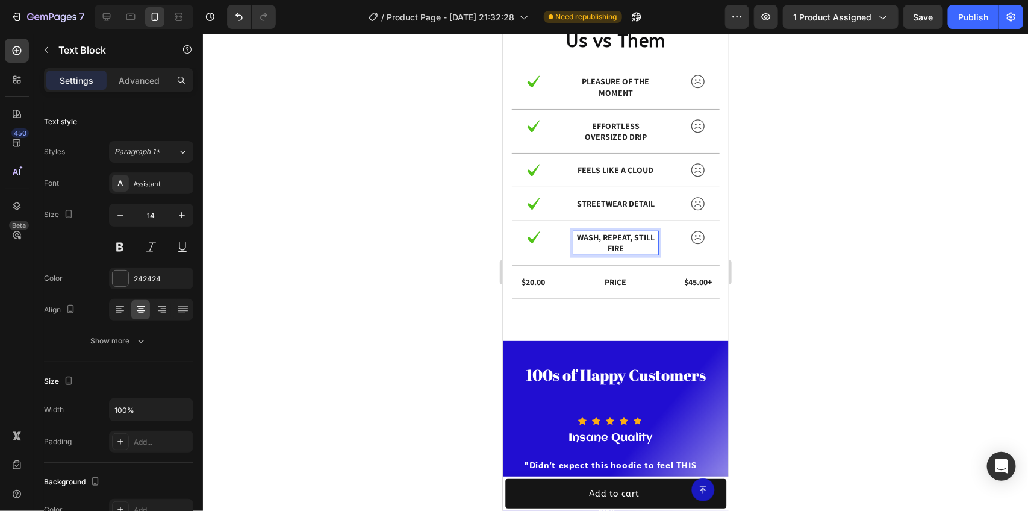
click at [834, 244] on div at bounding box center [615, 272] width 825 height 477
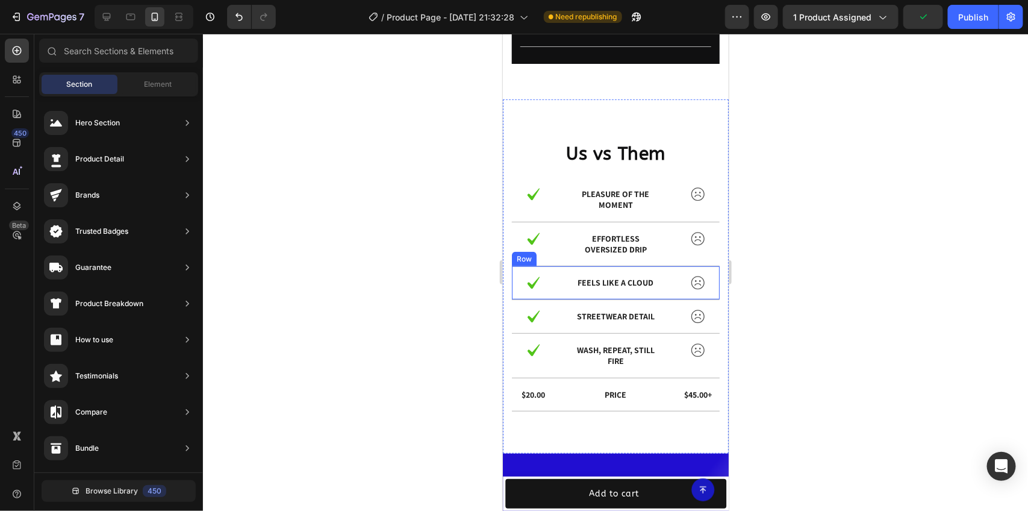
scroll to position [2328, 0]
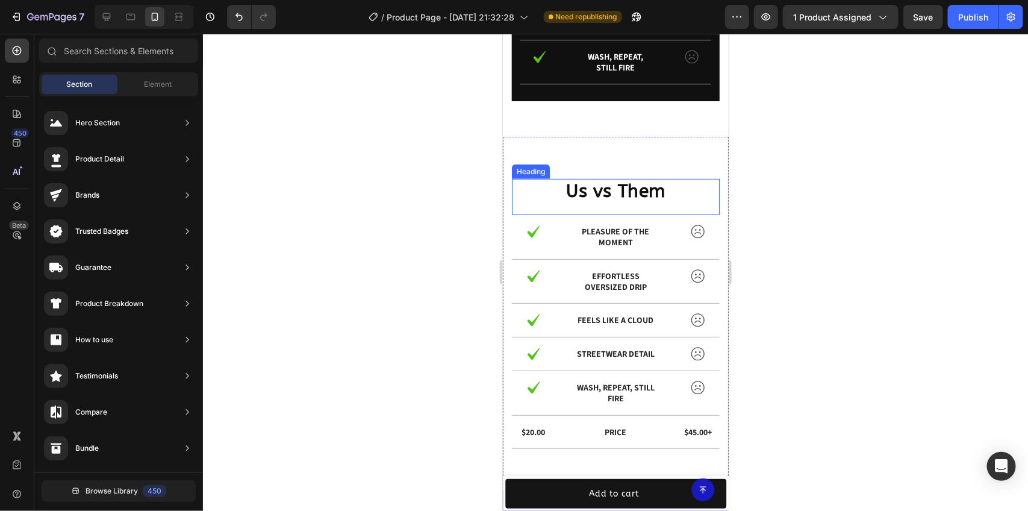
drag, startPoint x: 632, startPoint y: 196, endPoint x: 620, endPoint y: 196, distance: 12.0
click at [631, 196] on h2 "Us vs Them" at bounding box center [615, 190] width 208 height 24
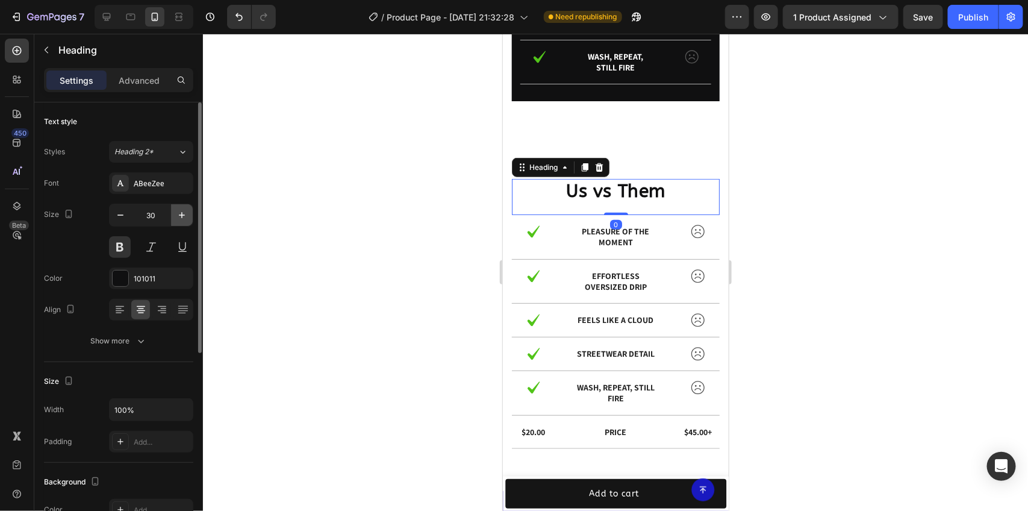
click at [181, 220] on icon "button" at bounding box center [182, 215] width 12 height 12
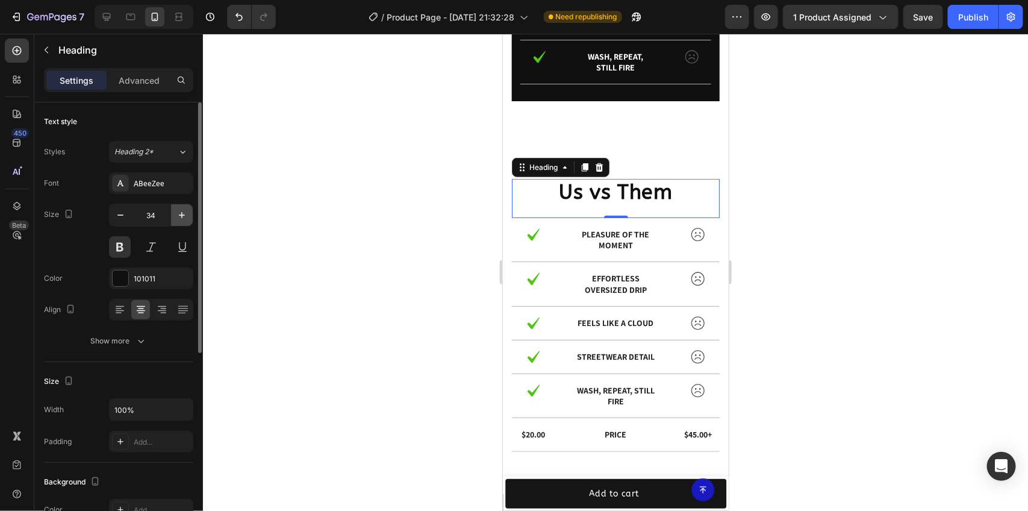
click at [181, 220] on icon "button" at bounding box center [182, 215] width 12 height 12
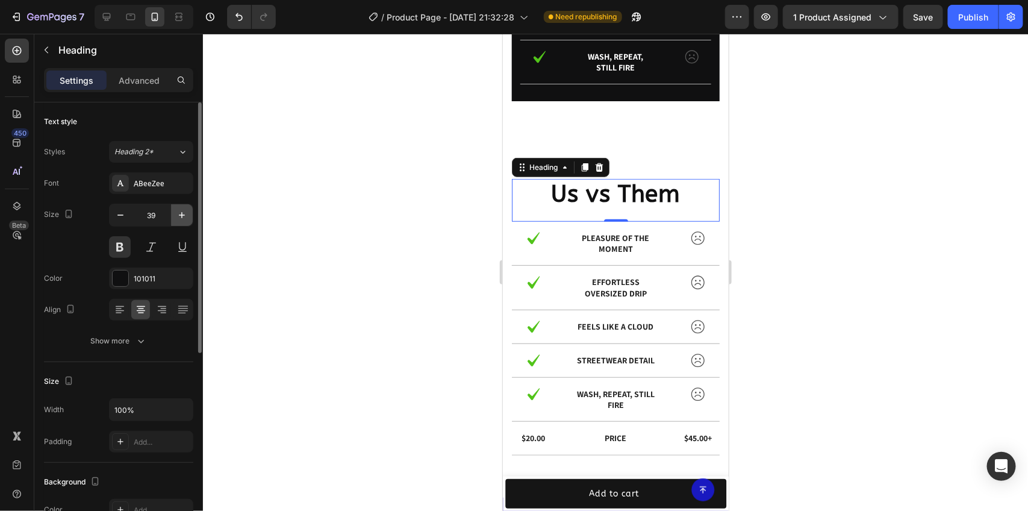
click at [181, 220] on icon "button" at bounding box center [182, 215] width 12 height 12
click at [130, 220] on button "button" at bounding box center [121, 215] width 22 height 22
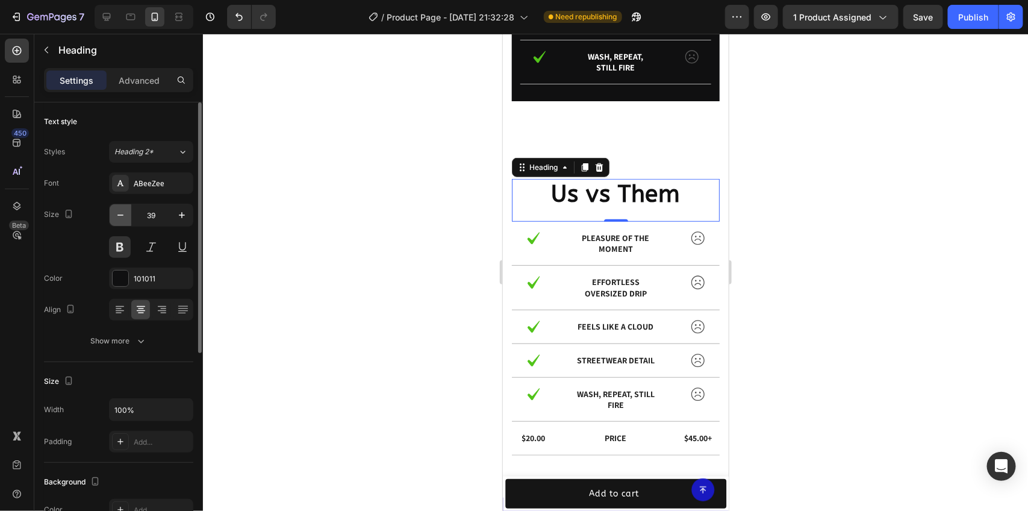
click at [130, 220] on button "button" at bounding box center [121, 215] width 22 height 22
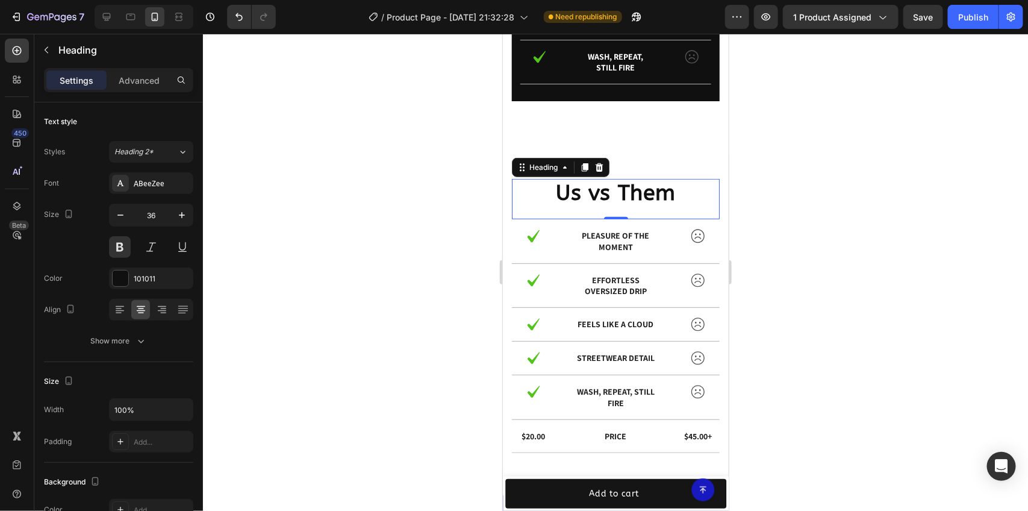
type input "35"
click at [792, 206] on div at bounding box center [615, 272] width 825 height 477
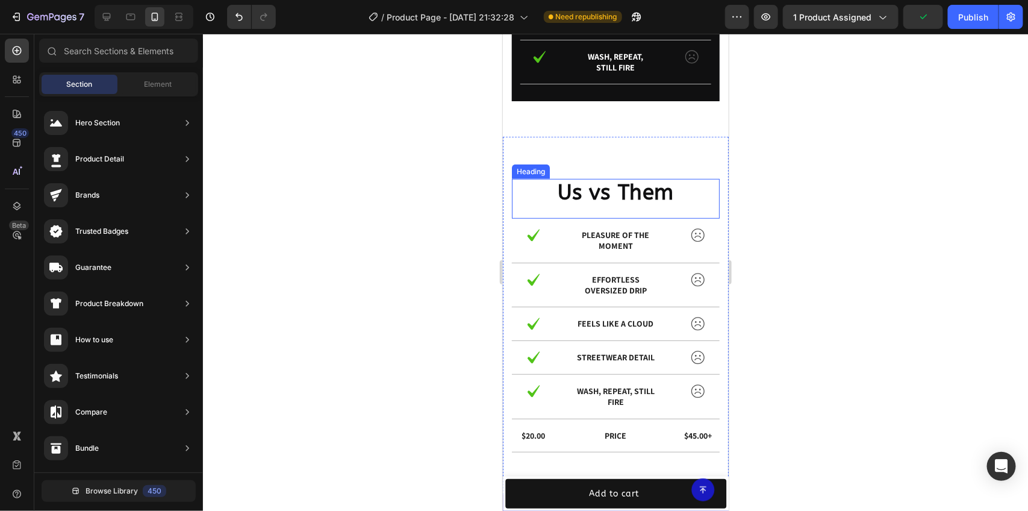
click at [658, 195] on h2 "Us vs Them" at bounding box center [615, 192] width 208 height 28
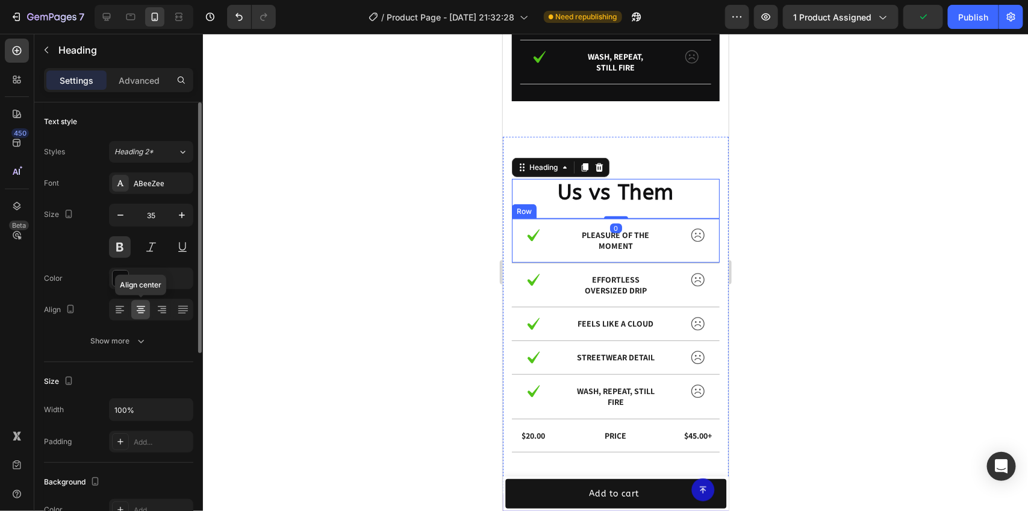
click at [145, 311] on icon at bounding box center [141, 309] width 12 height 12
click at [156, 309] on icon at bounding box center [162, 309] width 12 height 12
click at [140, 311] on icon at bounding box center [141, 309] width 12 height 12
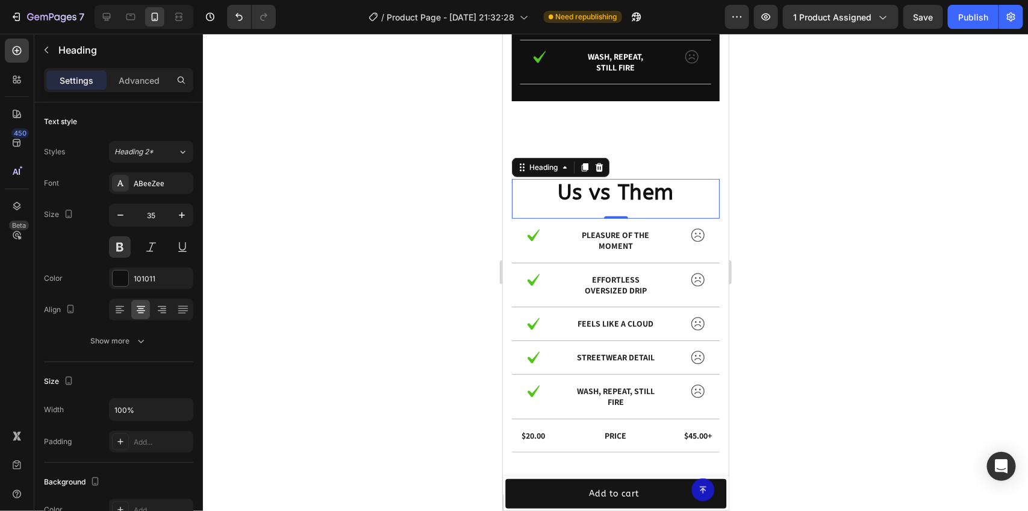
click at [553, 196] on h2 "Us vs Them" at bounding box center [615, 192] width 208 height 28
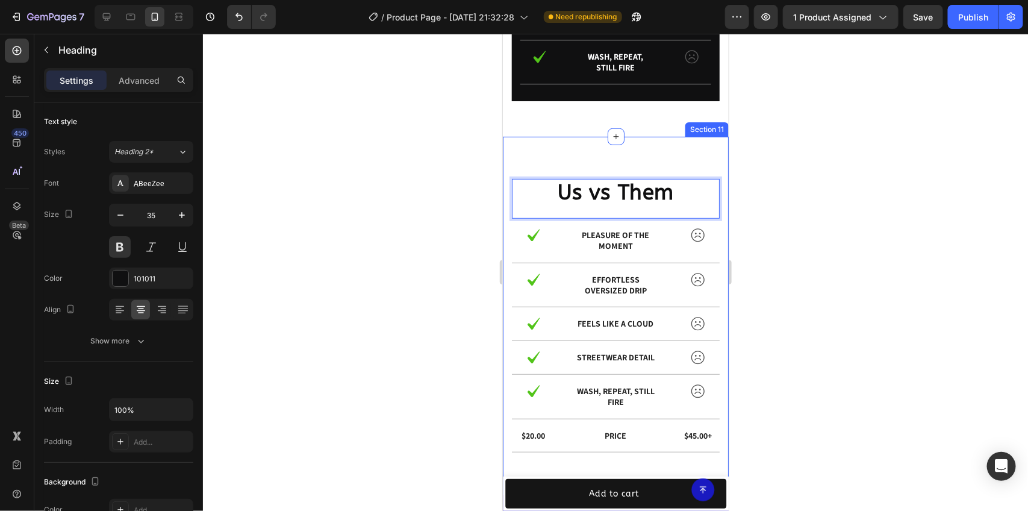
click at [805, 209] on div at bounding box center [615, 272] width 825 height 477
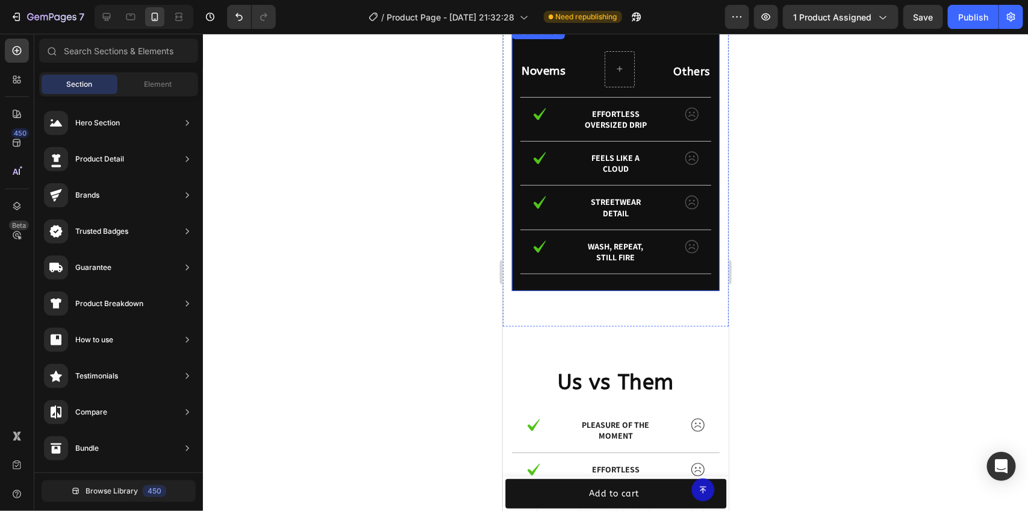
scroll to position [2102, 0]
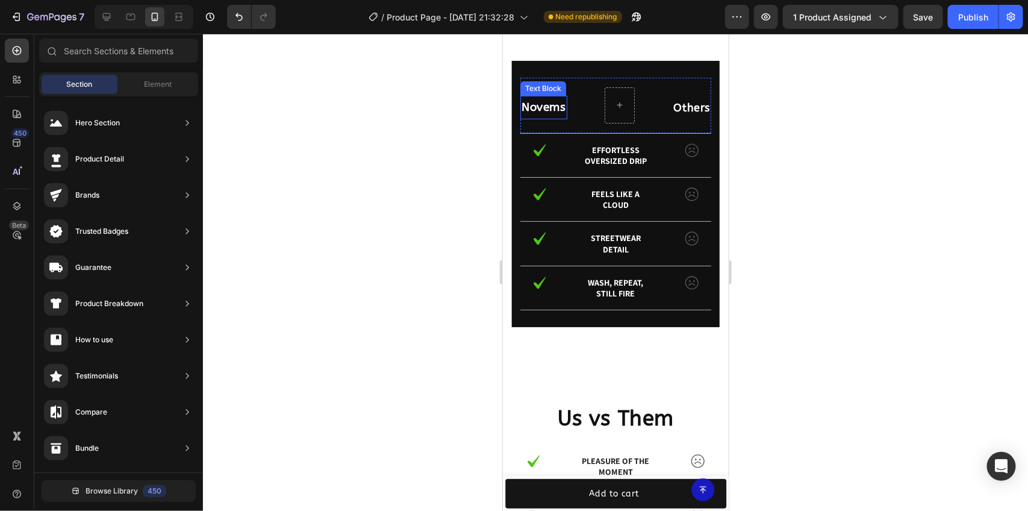
click at [544, 105] on p "Novems" at bounding box center [543, 106] width 45 height 20
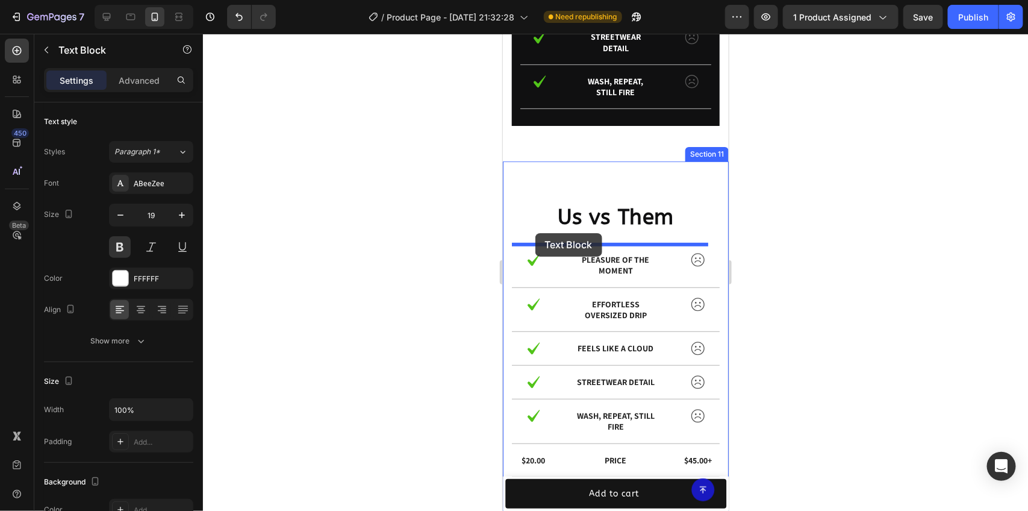
scroll to position [2319, 0]
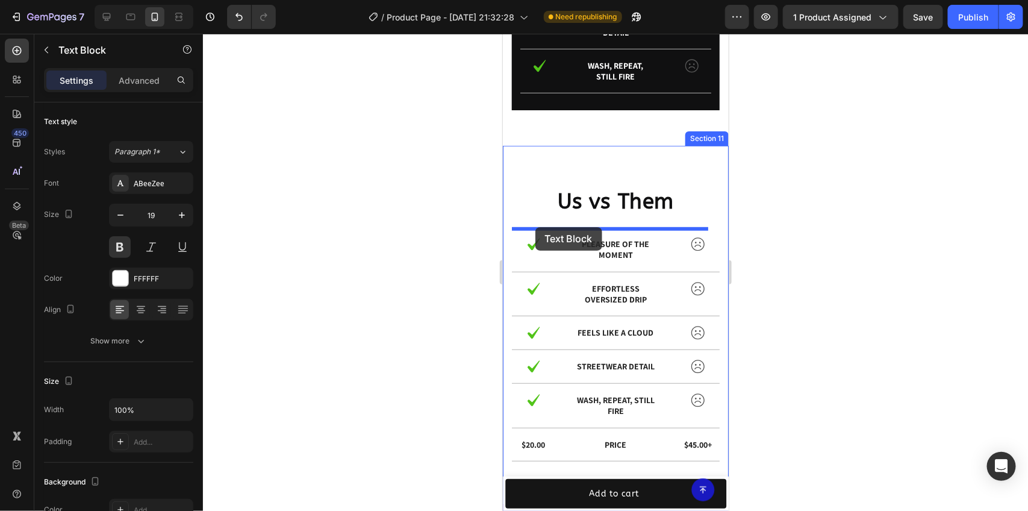
drag, startPoint x: 544, startPoint y: 105, endPoint x: 535, endPoint y: 226, distance: 122.0
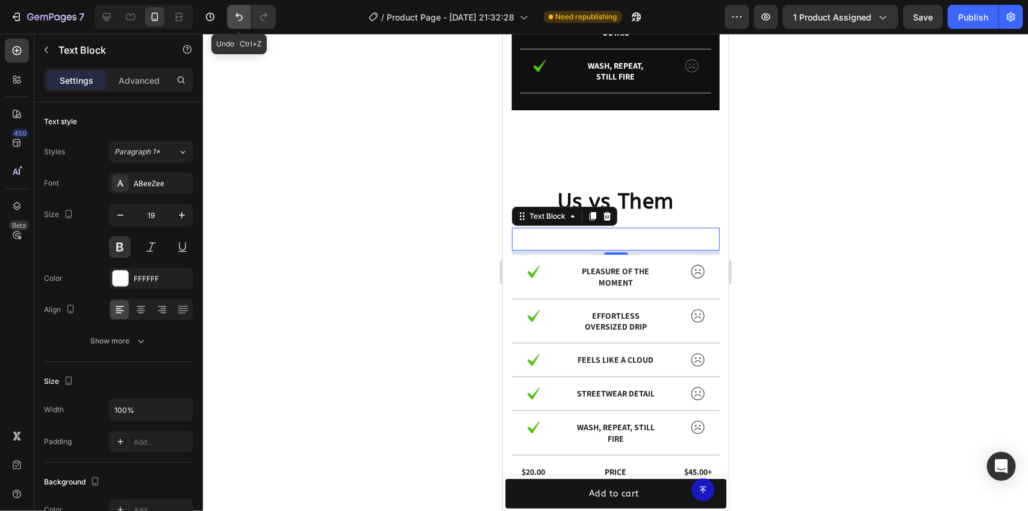
click at [238, 11] on icon "Undo/Redo" at bounding box center [239, 17] width 12 height 12
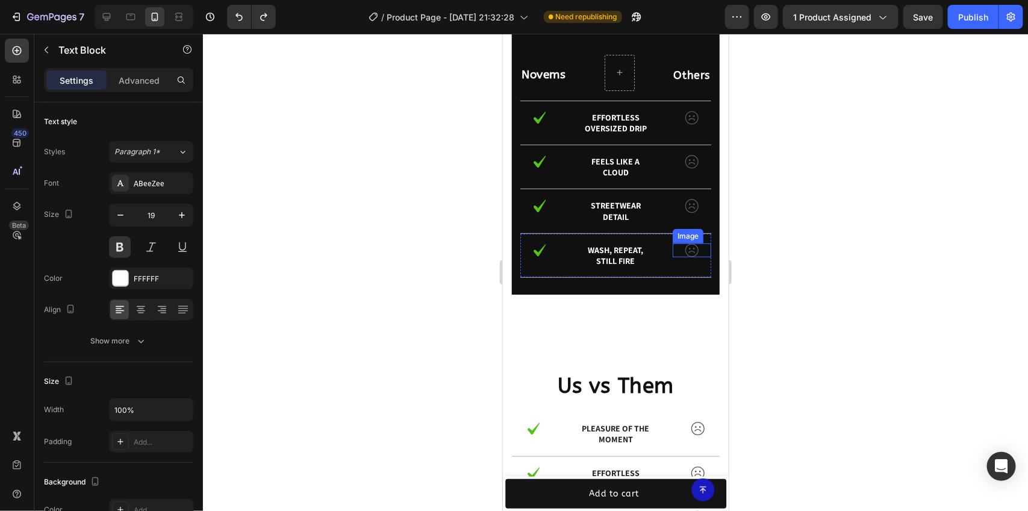
scroll to position [2093, 0]
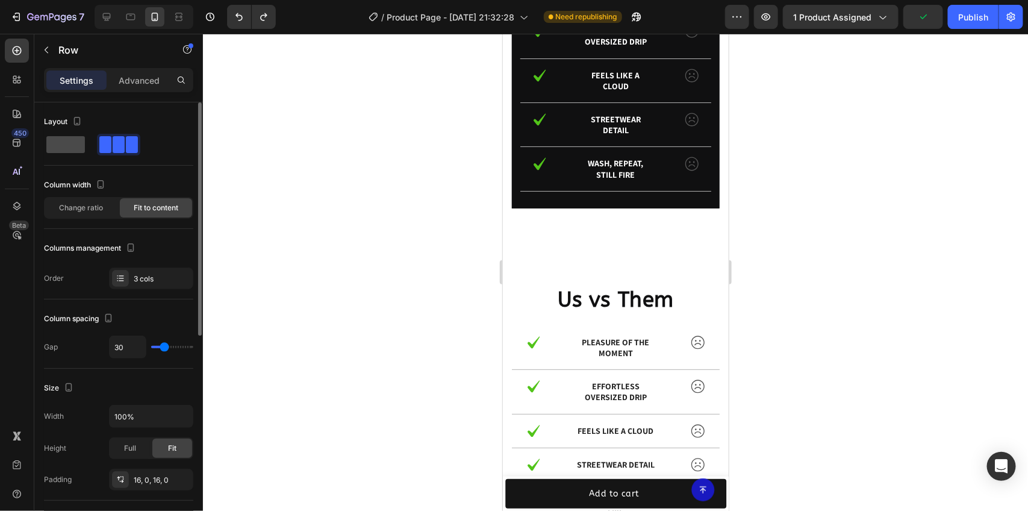
click at [76, 143] on span at bounding box center [65, 144] width 39 height 17
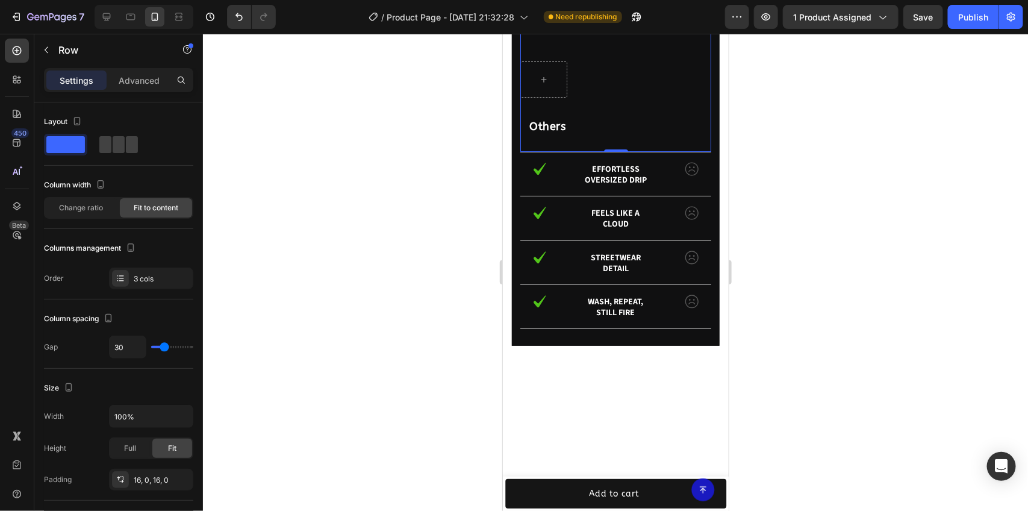
scroll to position [2018, 0]
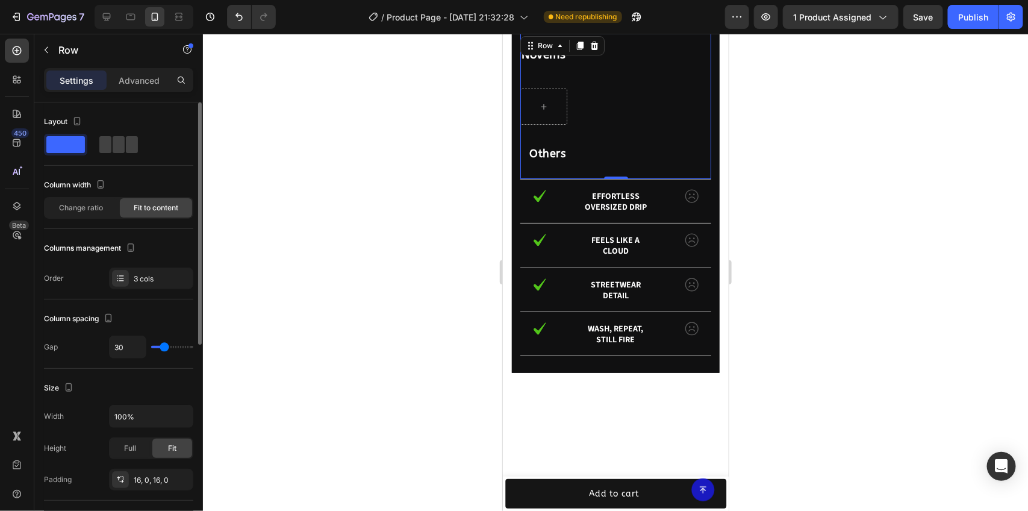
click at [95, 143] on div at bounding box center [118, 145] width 149 height 22
click at [107, 142] on span at bounding box center [105, 144] width 12 height 17
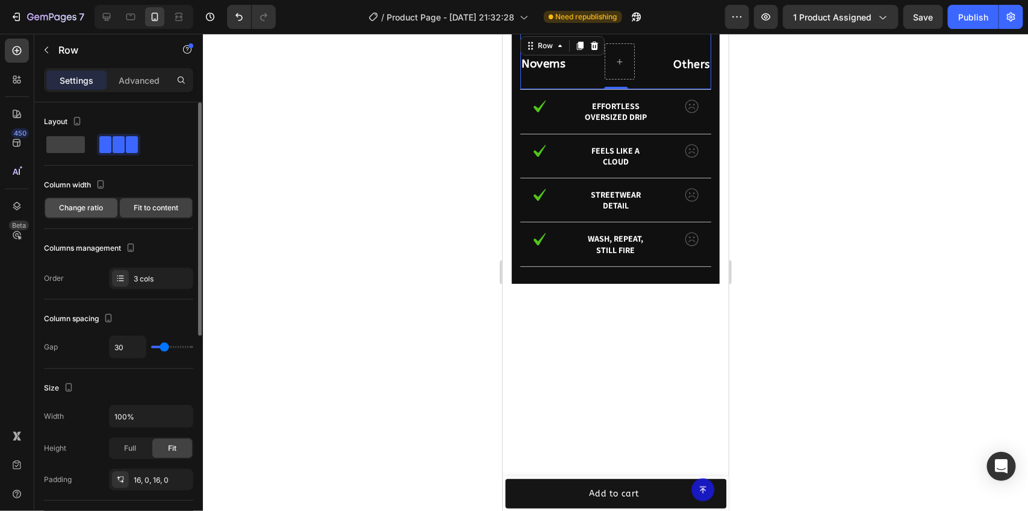
click at [95, 200] on div "Change ratio" at bounding box center [81, 207] width 72 height 19
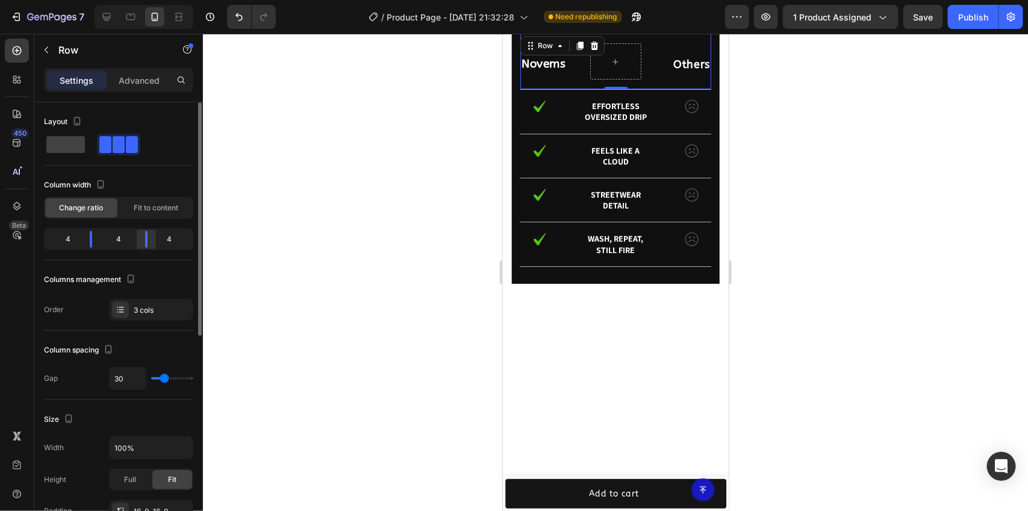
click at [134, 0] on body "7 / Product Page - [DATE] 21:32:28 Need republishing Preview 1 product assigned…" at bounding box center [514, 0] width 1028 height 0
drag, startPoint x: 130, startPoint y: 235, endPoint x: 87, endPoint y: 247, distance: 44.4
click at [87, 0] on body "7 / Product Page - [DATE] 21:32:28 Need republishing Preview 1 product assigned…" at bounding box center [514, 0] width 1028 height 0
drag, startPoint x: 98, startPoint y: 247, endPoint x: 125, endPoint y: 247, distance: 26.5
click at [125, 0] on body "7 / Product Page - [DATE] 21:32:28 Need republishing Preview 1 product assigned…" at bounding box center [514, 0] width 1028 height 0
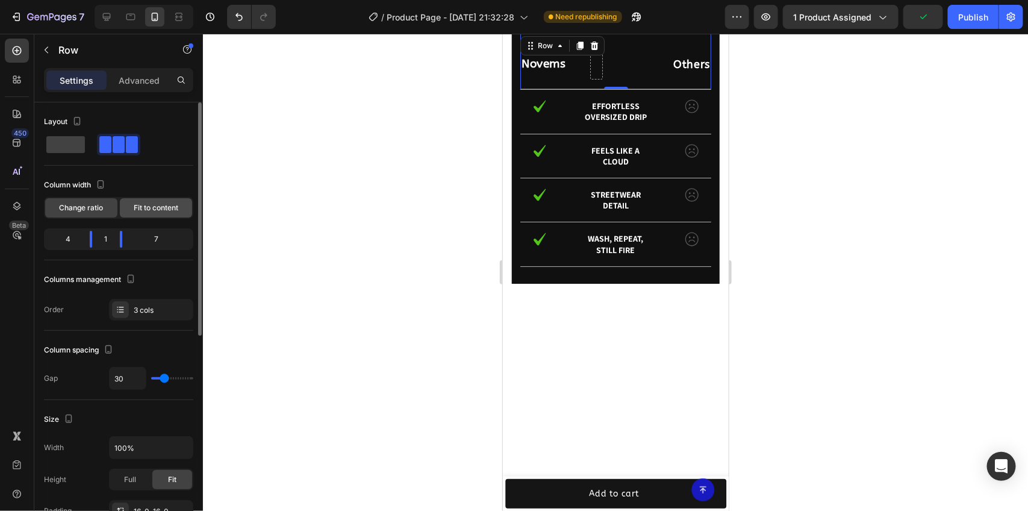
click at [154, 203] on span "Fit to content" at bounding box center [156, 207] width 45 height 11
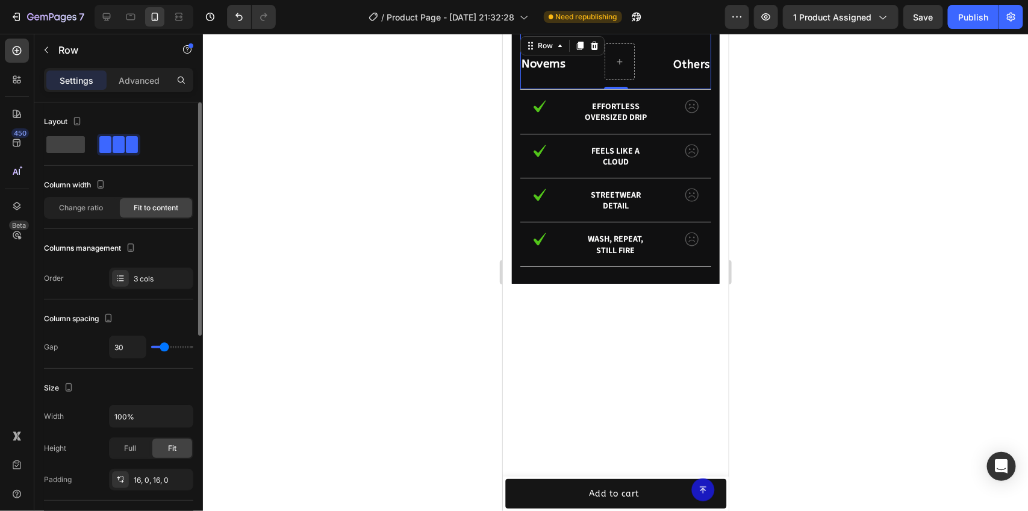
click at [157, 301] on div "Column spacing Gap 30" at bounding box center [118, 333] width 149 height 69
click at [161, 282] on div "3 cols" at bounding box center [162, 278] width 57 height 11
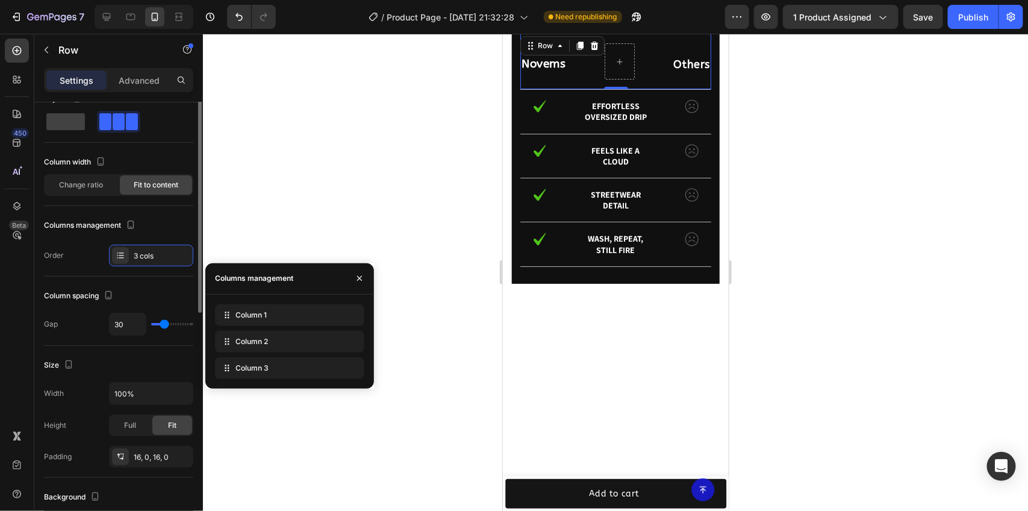
scroll to position [0, 0]
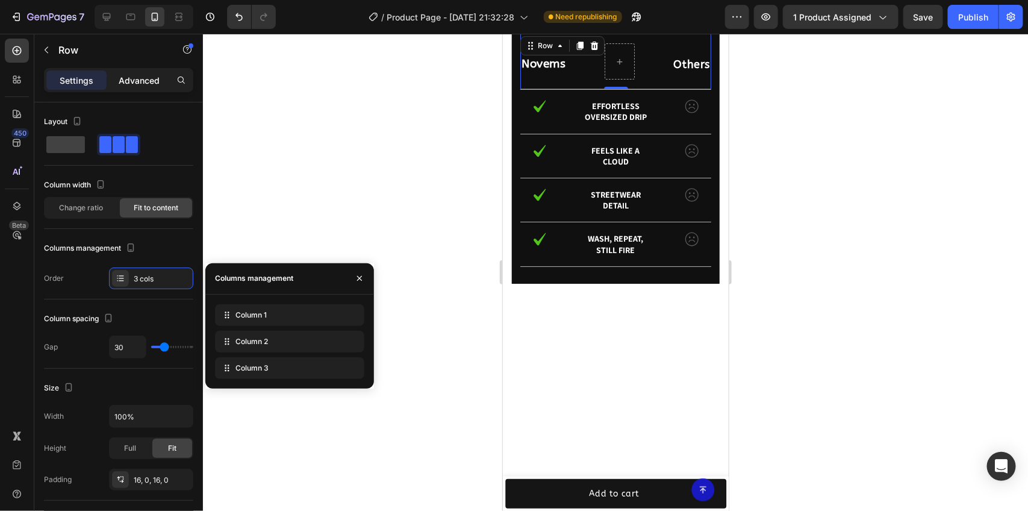
click at [112, 84] on div "Advanced" at bounding box center [139, 79] width 60 height 19
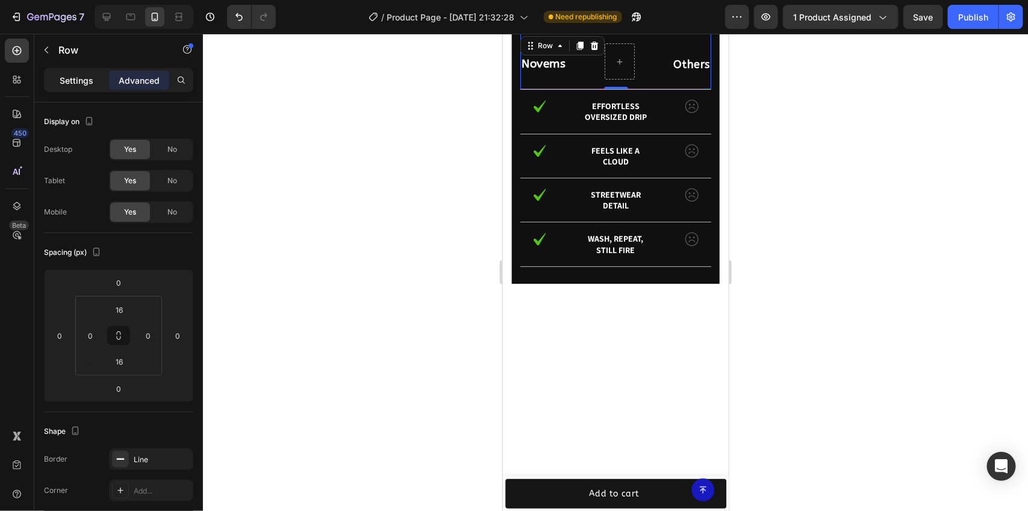
click at [81, 85] on p "Settings" at bounding box center [77, 80] width 34 height 13
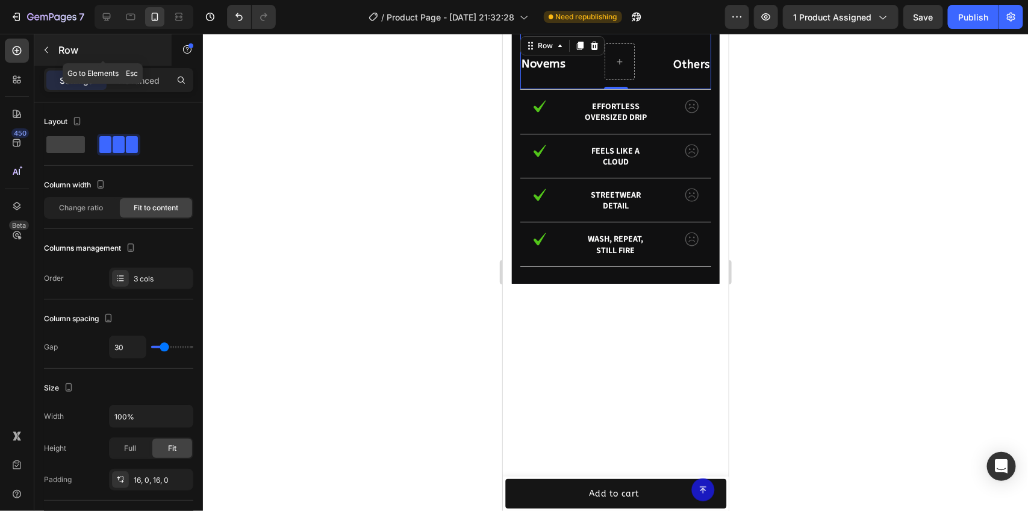
click at [44, 50] on icon "button" at bounding box center [47, 50] width 10 height 10
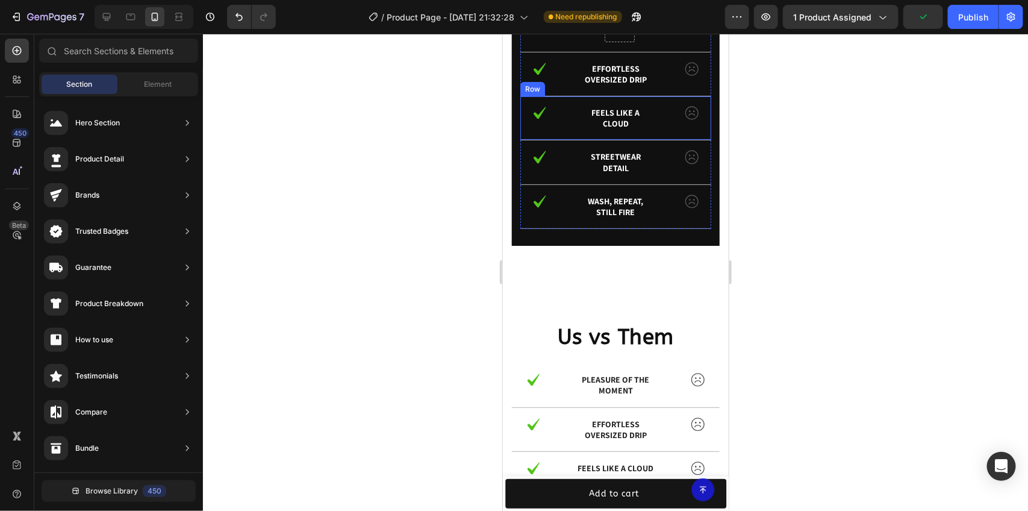
scroll to position [2018, 0]
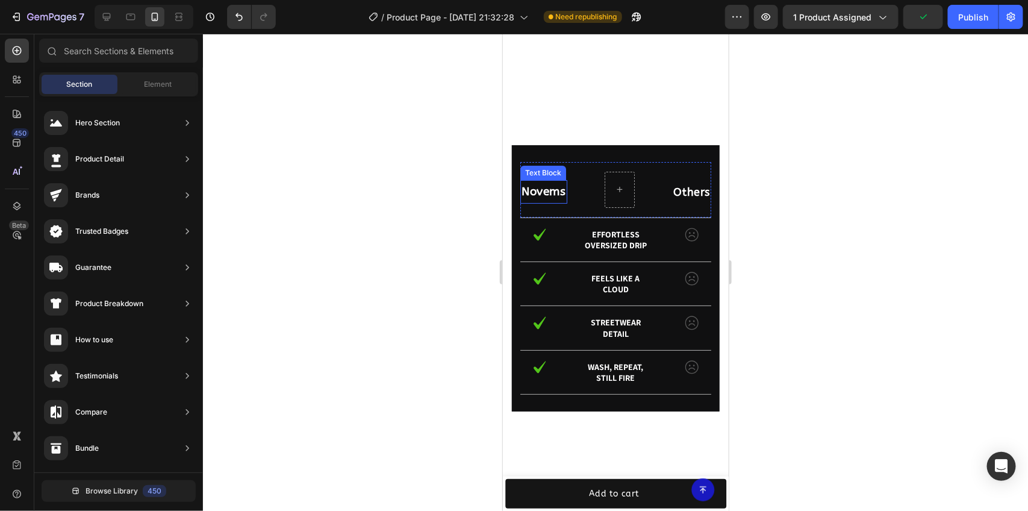
click at [550, 190] on p "Novems" at bounding box center [543, 191] width 45 height 20
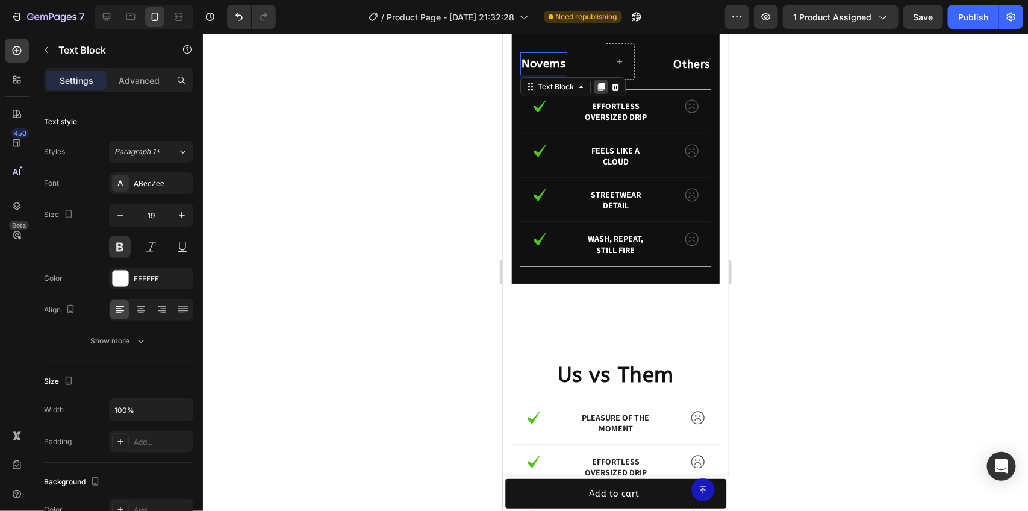
click at [599, 90] on icon at bounding box center [600, 86] width 7 height 8
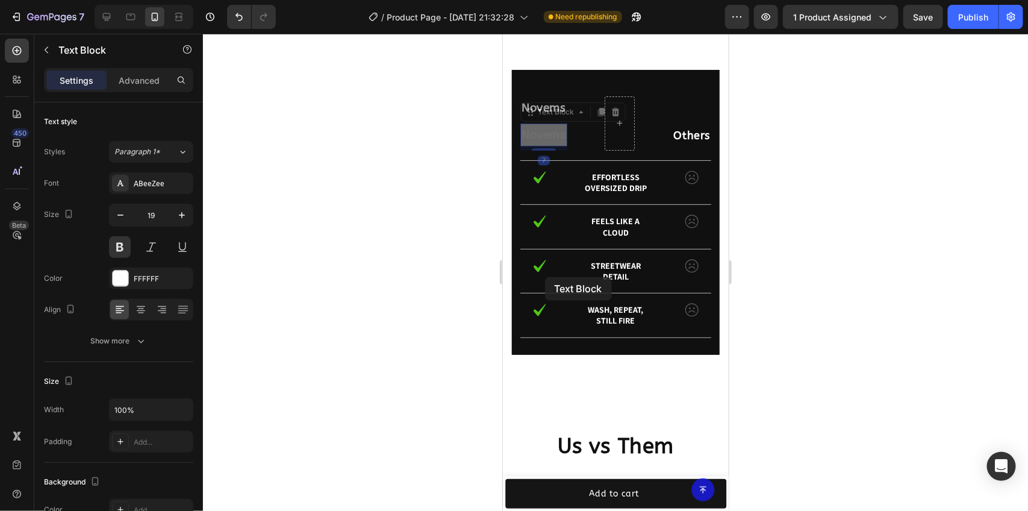
scroll to position [2319, 0]
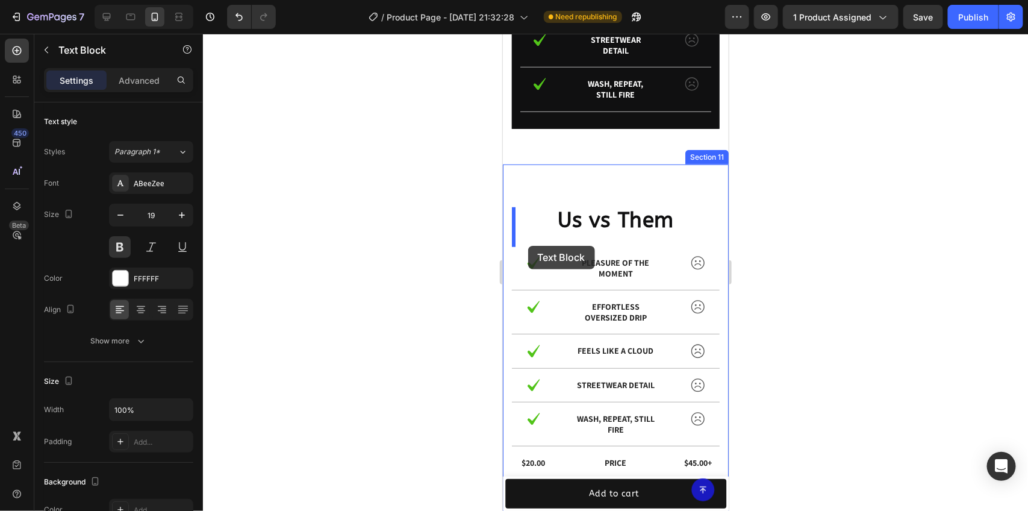
drag, startPoint x: 556, startPoint y: 133, endPoint x: 528, endPoint y: 245, distance: 115.5
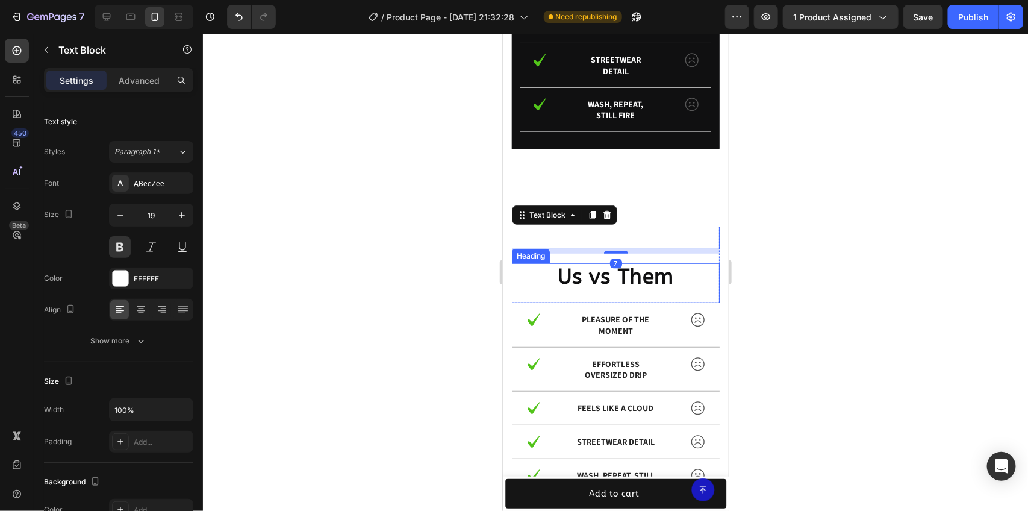
scroll to position [2244, 0]
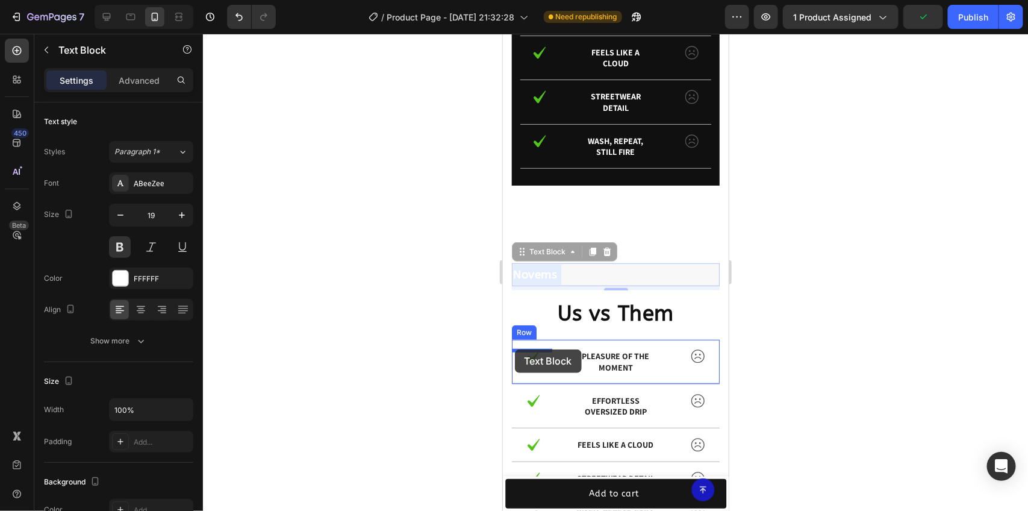
drag, startPoint x: 562, startPoint y: 276, endPoint x: 514, endPoint y: 349, distance: 86.5
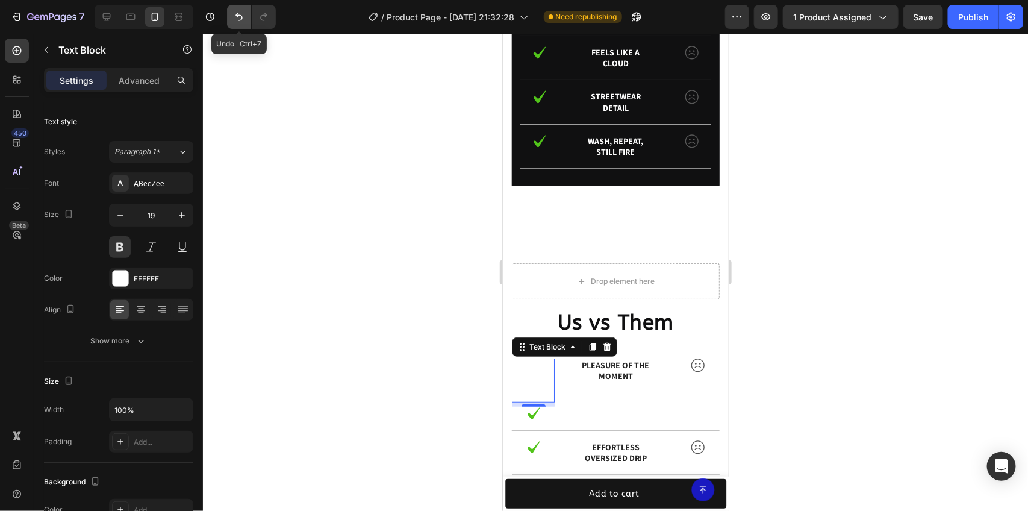
click at [241, 23] on button "Undo/Redo" at bounding box center [239, 17] width 24 height 24
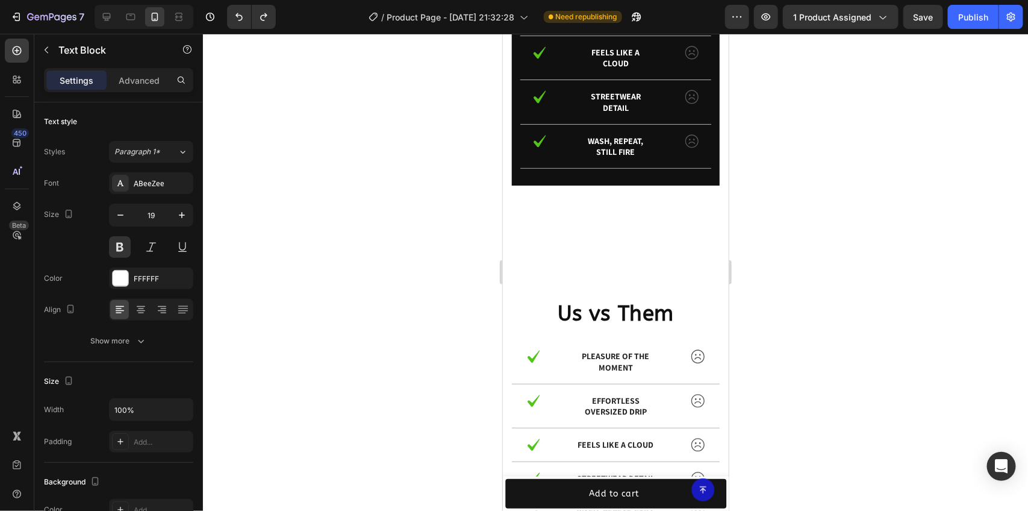
click at [552, 263] on div "Novems" at bounding box center [615, 274] width 208 height 23
click at [523, 279] on p "Novems" at bounding box center [614, 274] width 205 height 20
click at [551, 272] on p "Novems" at bounding box center [614, 274] width 205 height 20
click at [593, 323] on h2 "Us vs Them" at bounding box center [615, 313] width 208 height 28
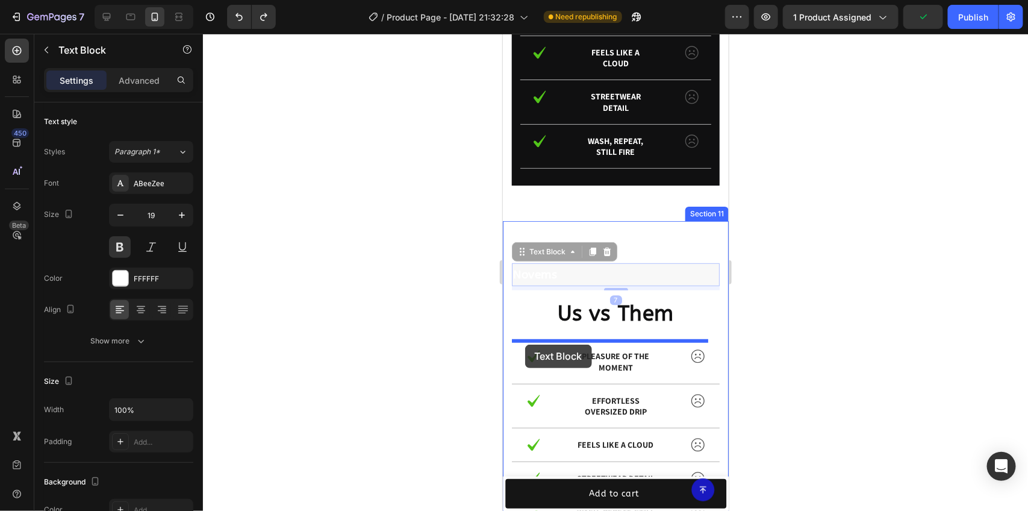
drag, startPoint x: 643, startPoint y: 274, endPoint x: 524, endPoint y: 344, distance: 137.7
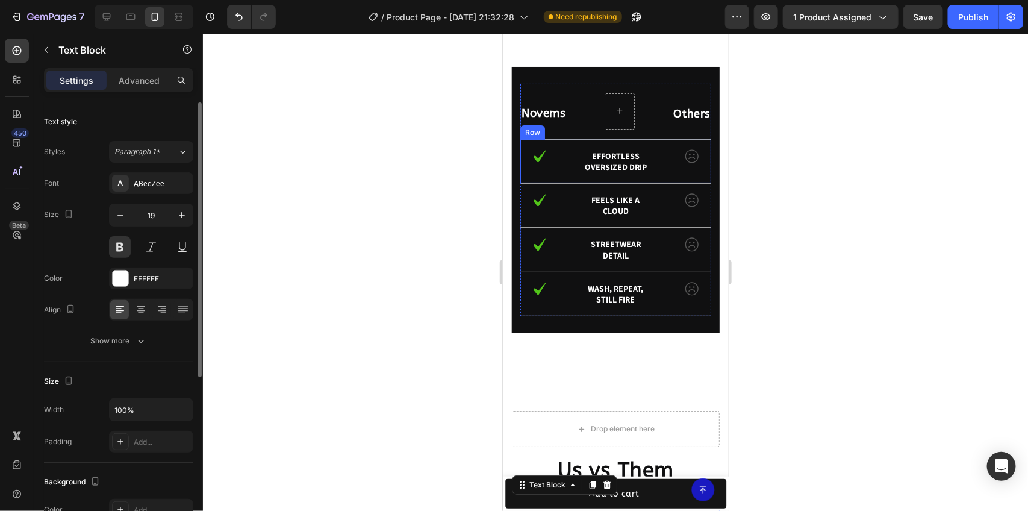
scroll to position [2093, 0]
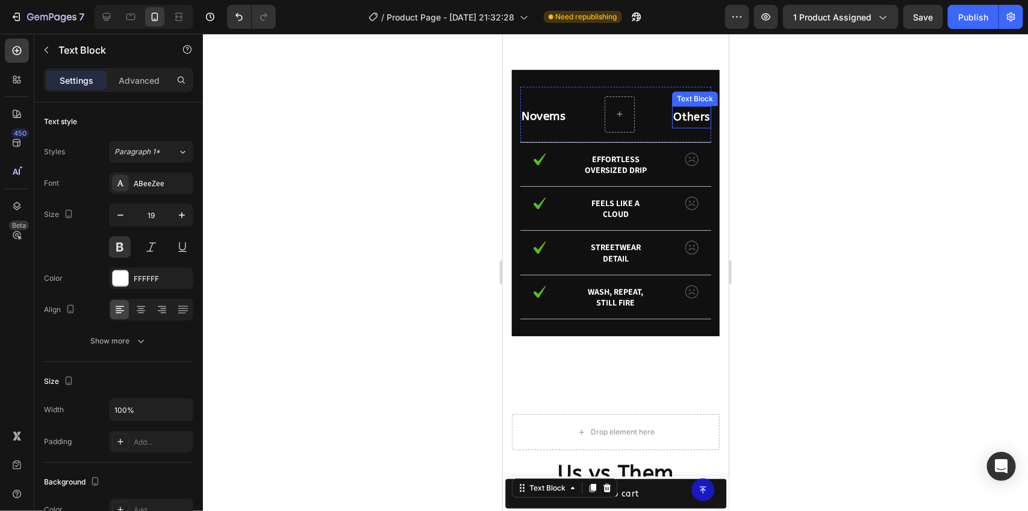
click at [674, 116] on p "Others" at bounding box center [691, 116] width 37 height 19
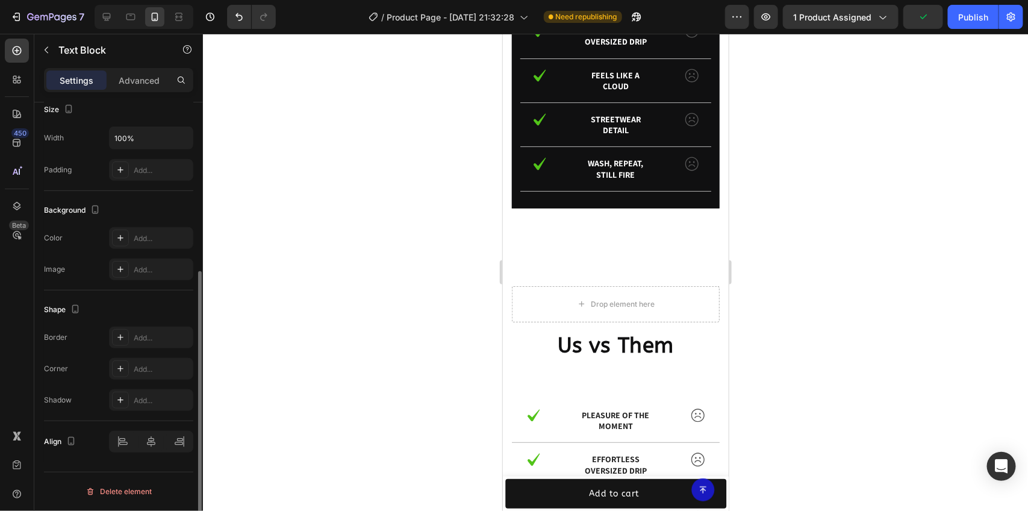
scroll to position [0, 0]
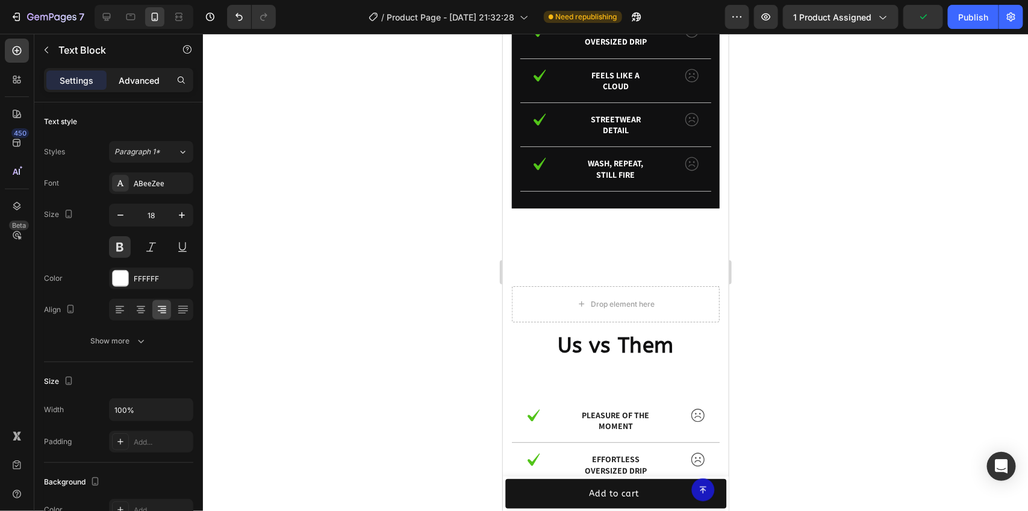
click at [113, 80] on div "Advanced" at bounding box center [139, 79] width 60 height 19
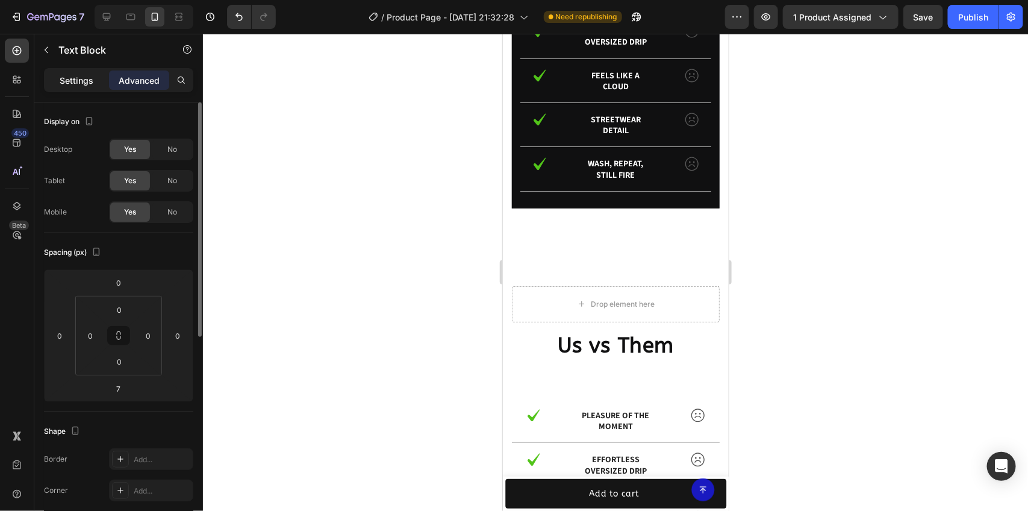
click at [81, 77] on p "Settings" at bounding box center [77, 80] width 34 height 13
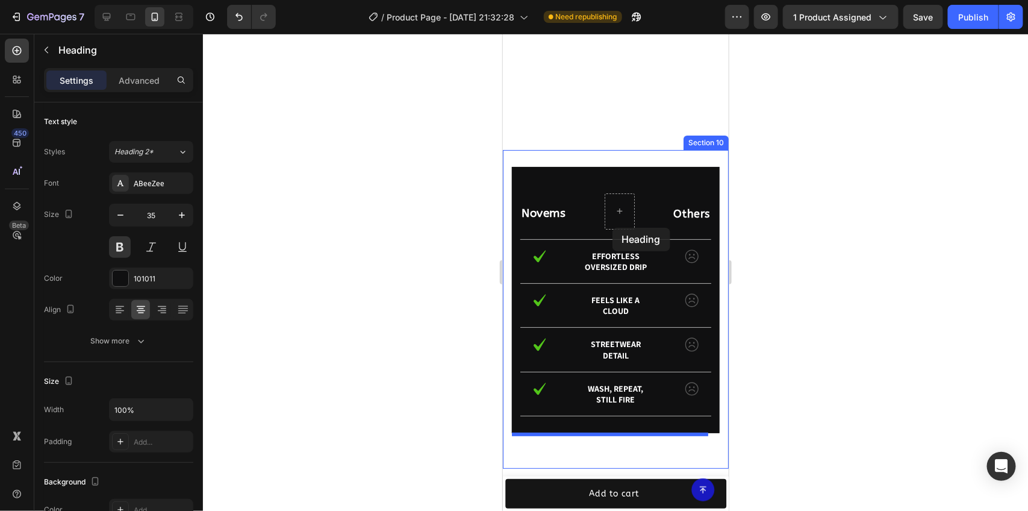
scroll to position [1970, 0]
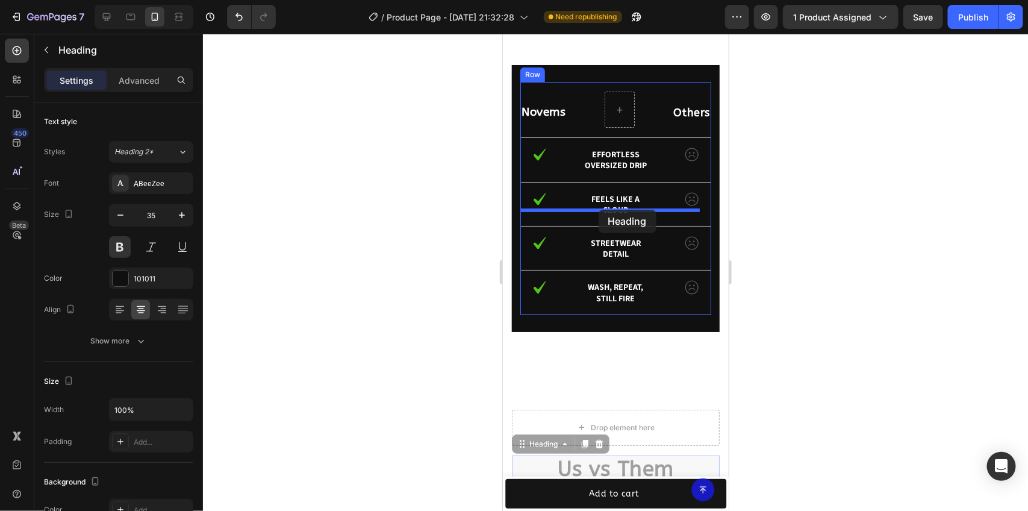
drag, startPoint x: 595, startPoint y: 365, endPoint x: 598, endPoint y: 209, distance: 156.0
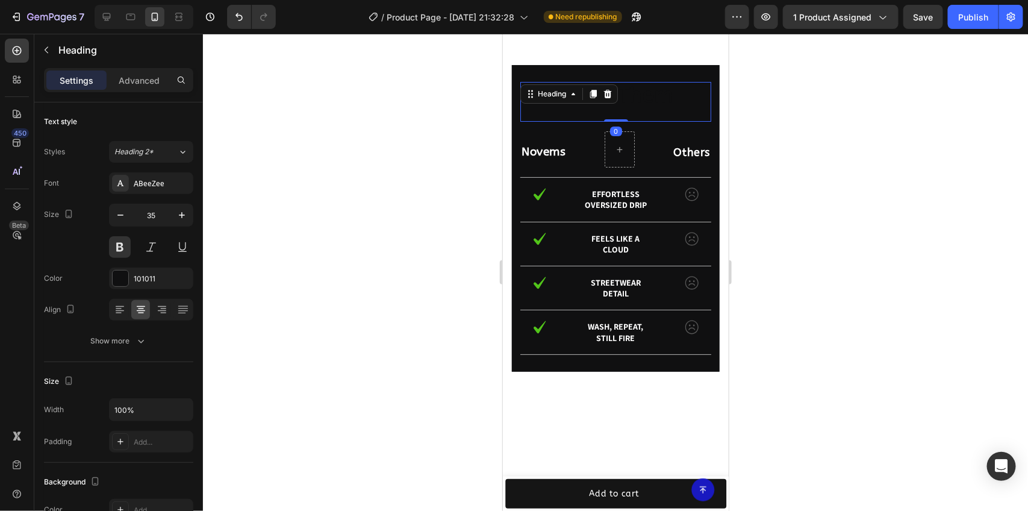
click at [644, 109] on h2 "Us vs Them" at bounding box center [615, 95] width 191 height 28
click at [644, 108] on p "Us vs Them" at bounding box center [615, 94] width 188 height 25
click at [642, 108] on p "Us vs Them" at bounding box center [615, 94] width 188 height 25
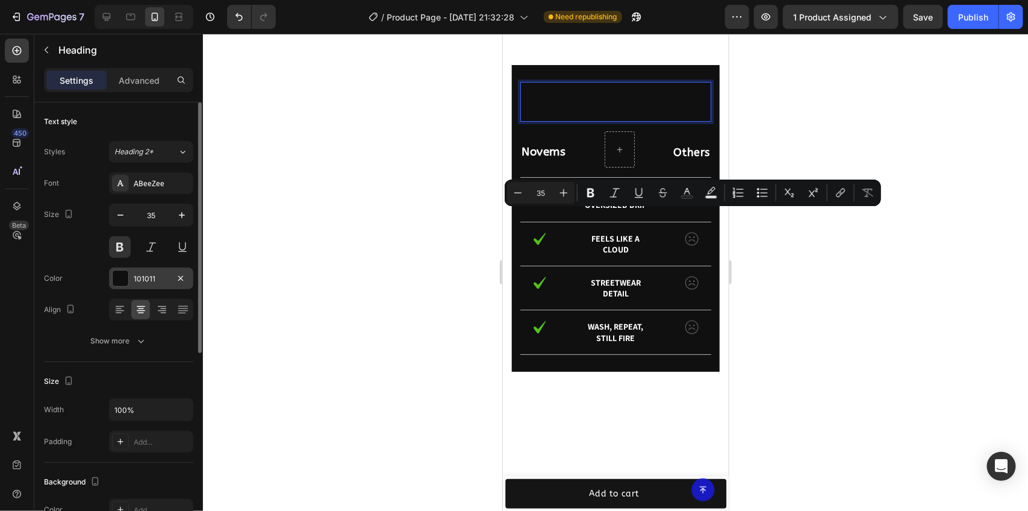
click at [131, 283] on div "101011" at bounding box center [151, 278] width 84 height 22
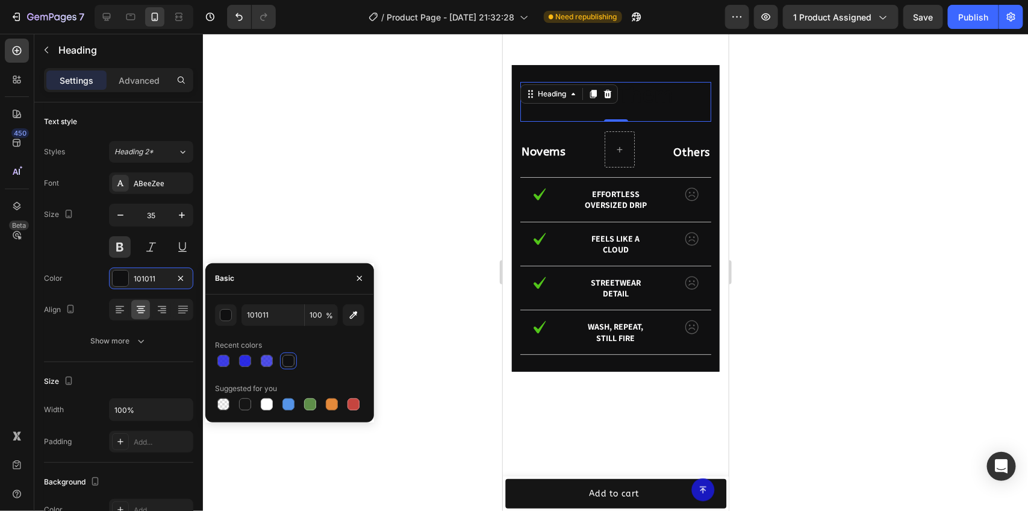
drag, startPoint x: 272, startPoint y: 408, endPoint x: 305, endPoint y: 390, distance: 38.3
click at [270, 406] on div at bounding box center [267, 404] width 12 height 12
type input "FFFFFF"
click at [886, 229] on div at bounding box center [615, 272] width 825 height 477
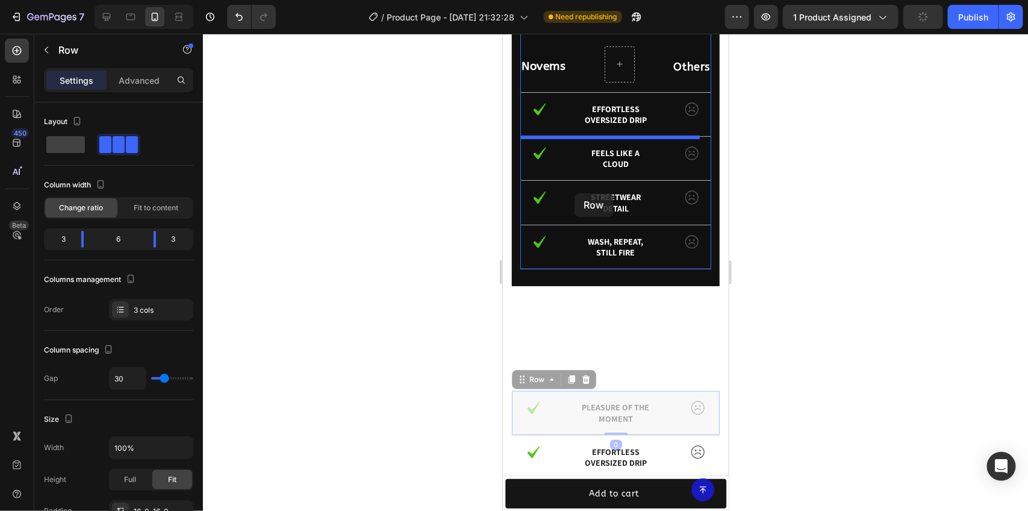
scroll to position [2120, 0]
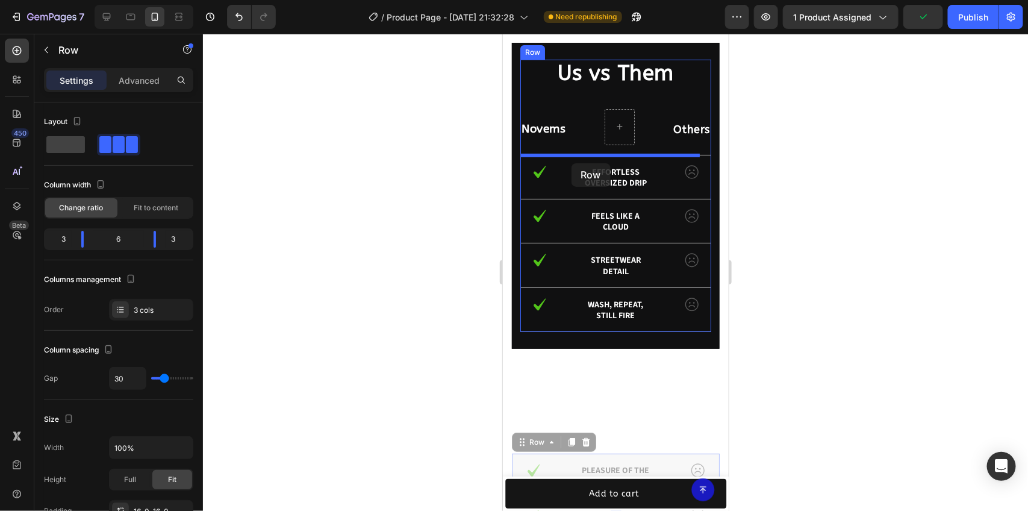
drag, startPoint x: 563, startPoint y: 244, endPoint x: 571, endPoint y: 163, distance: 82.3
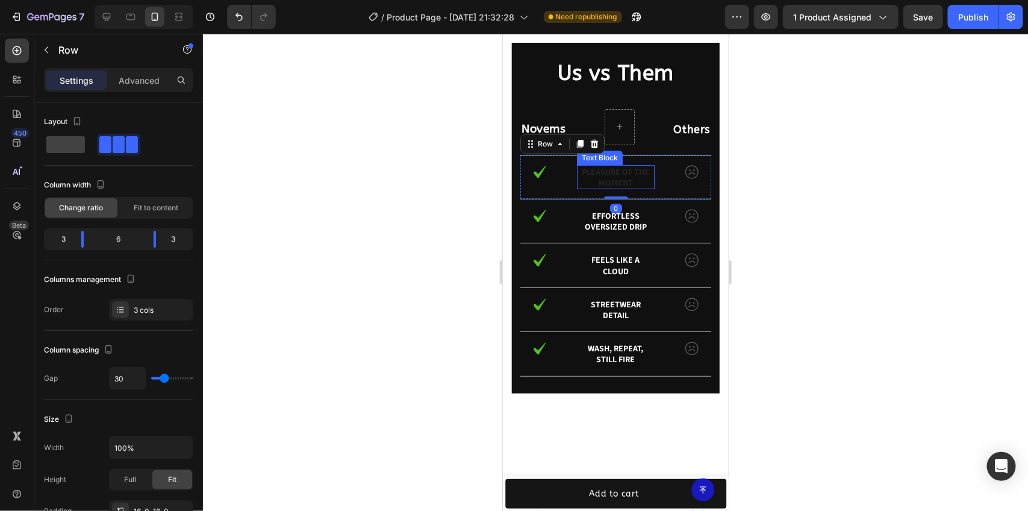
click at [607, 176] on p "pleasure of the moment" at bounding box center [614, 177] width 75 height 22
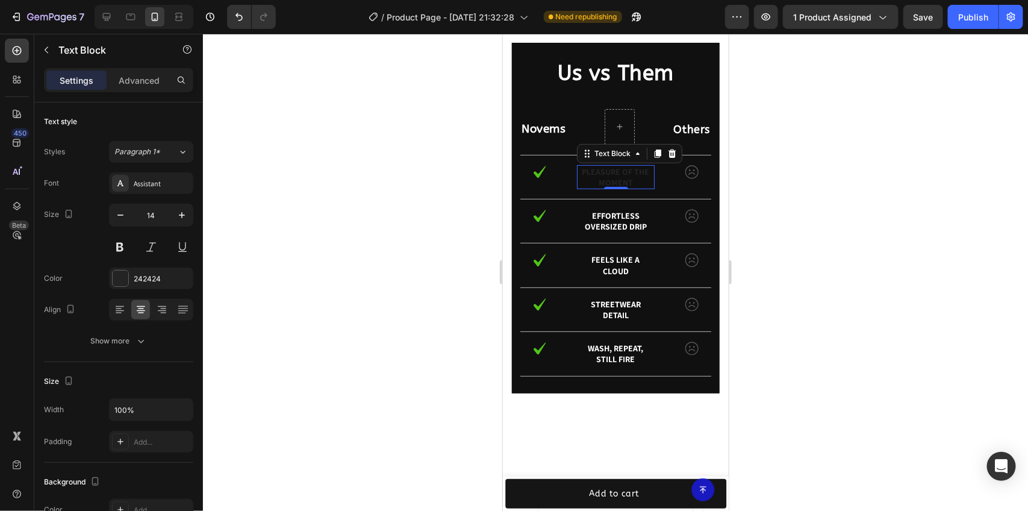
click at [607, 176] on p "pleasure of the moment" at bounding box center [614, 177] width 75 height 22
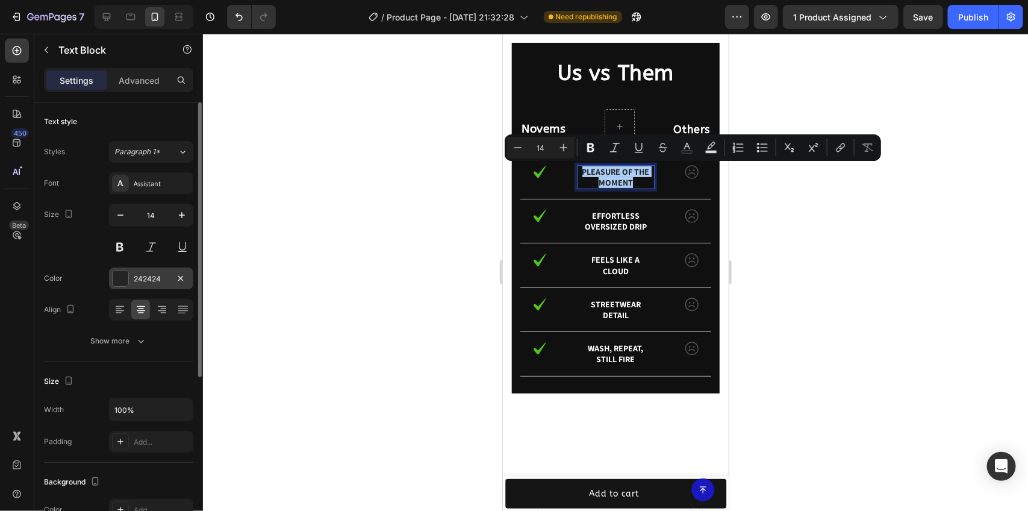
click at [126, 281] on div at bounding box center [121, 278] width 16 height 16
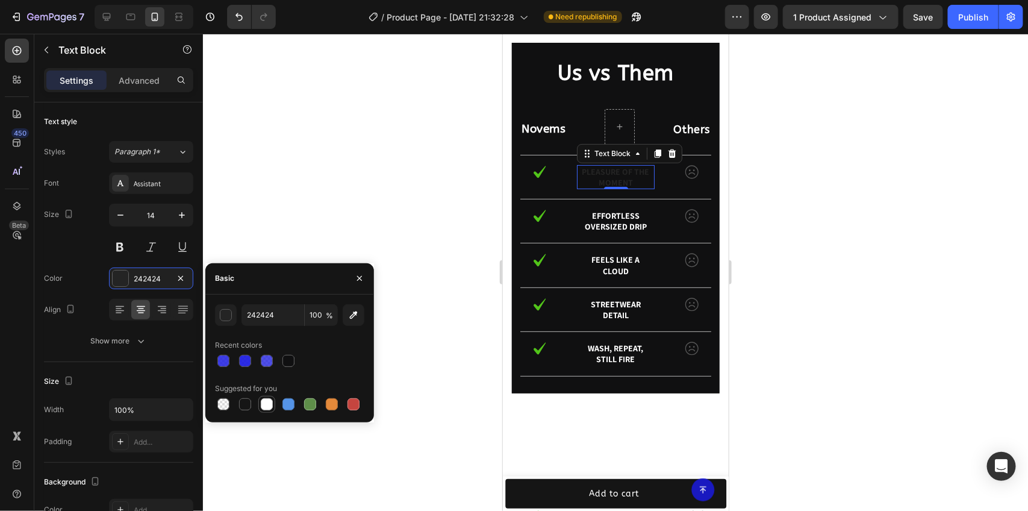
click at [272, 403] on div at bounding box center [267, 404] width 12 height 12
type input "FFFFFF"
click at [402, 290] on div at bounding box center [615, 272] width 825 height 477
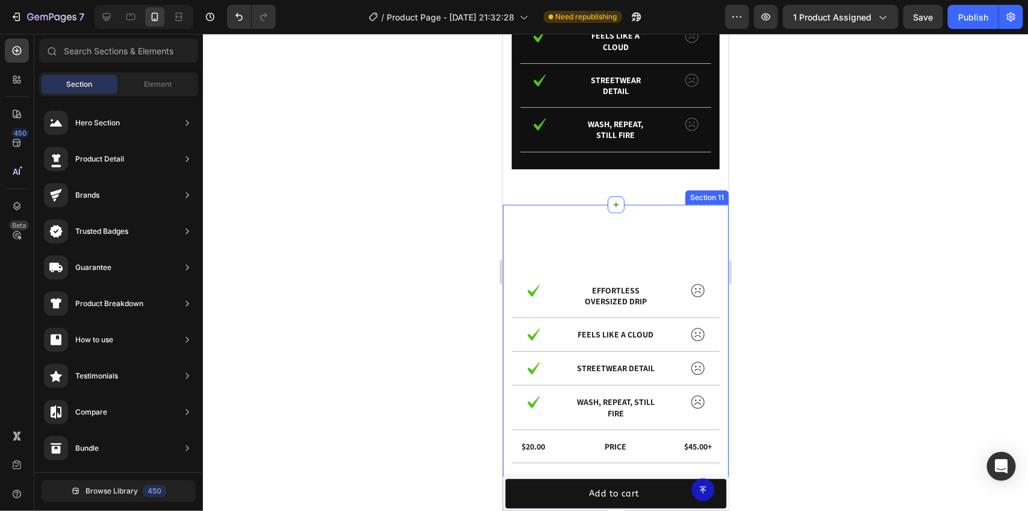
scroll to position [2346, 0]
click at [670, 220] on div "Novems Text Block Image Effortless oversized drip Text Block Image Row Image Fe…" at bounding box center [615, 352] width 226 height 300
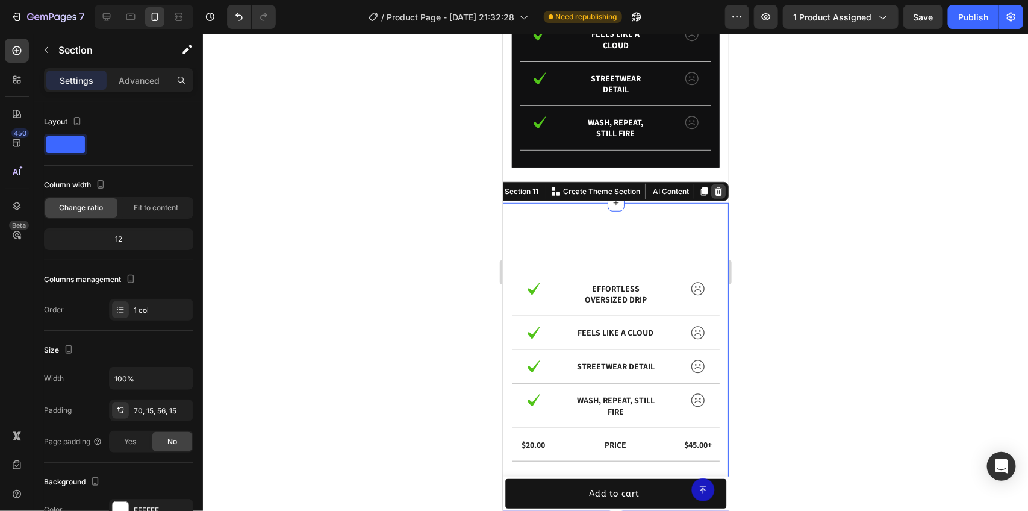
click at [711, 184] on div at bounding box center [718, 191] width 14 height 14
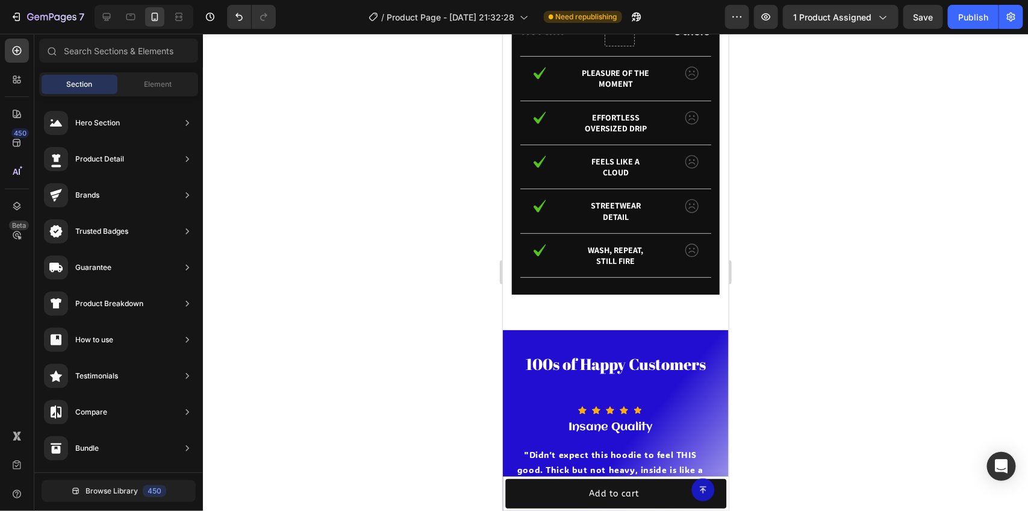
scroll to position [2049, 0]
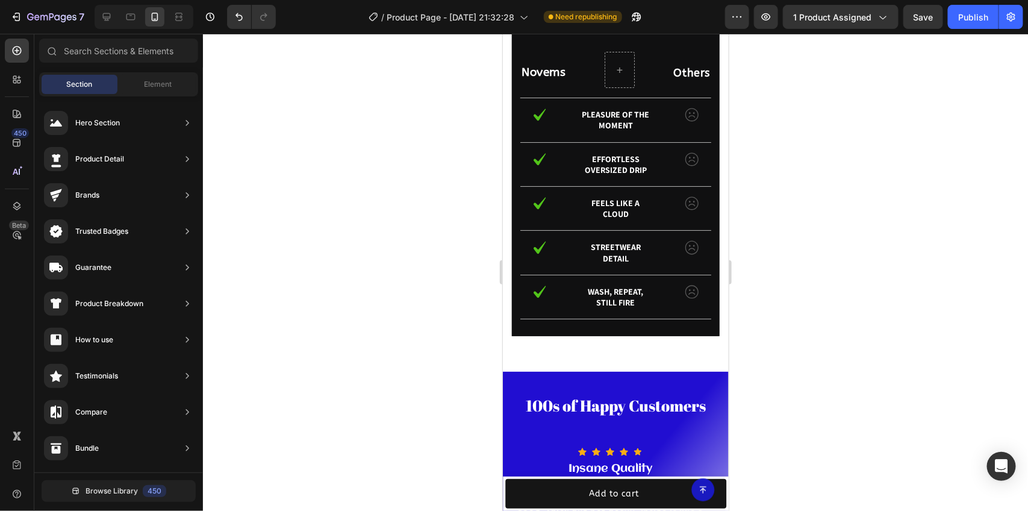
drag, startPoint x: 719, startPoint y: 335, endPoint x: 1230, endPoint y: 355, distance: 511.1
click at [605, 79] on div at bounding box center [619, 69] width 29 height 19
click at [614, 75] on icon at bounding box center [619, 69] width 10 height 10
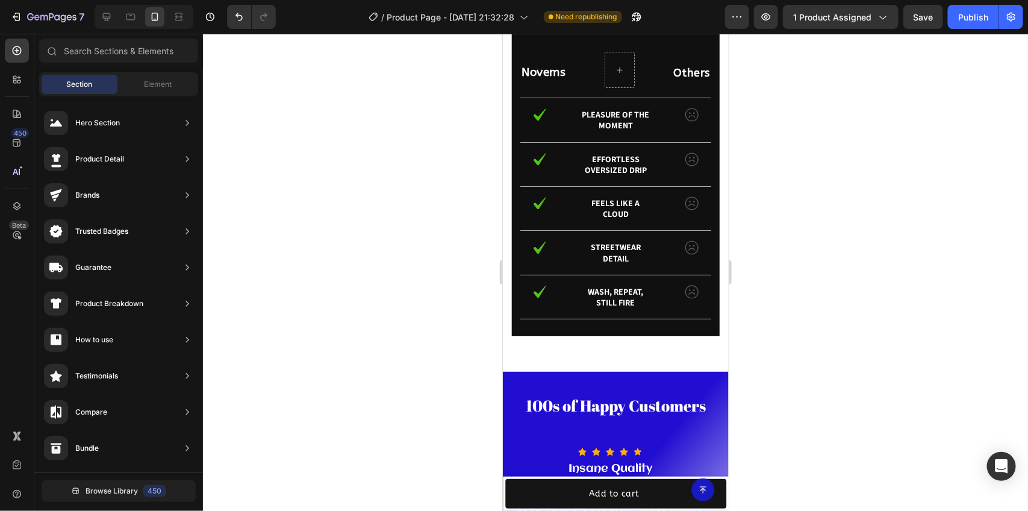
scroll to position [0, 0]
click at [169, 79] on span "Element" at bounding box center [158, 84] width 28 height 11
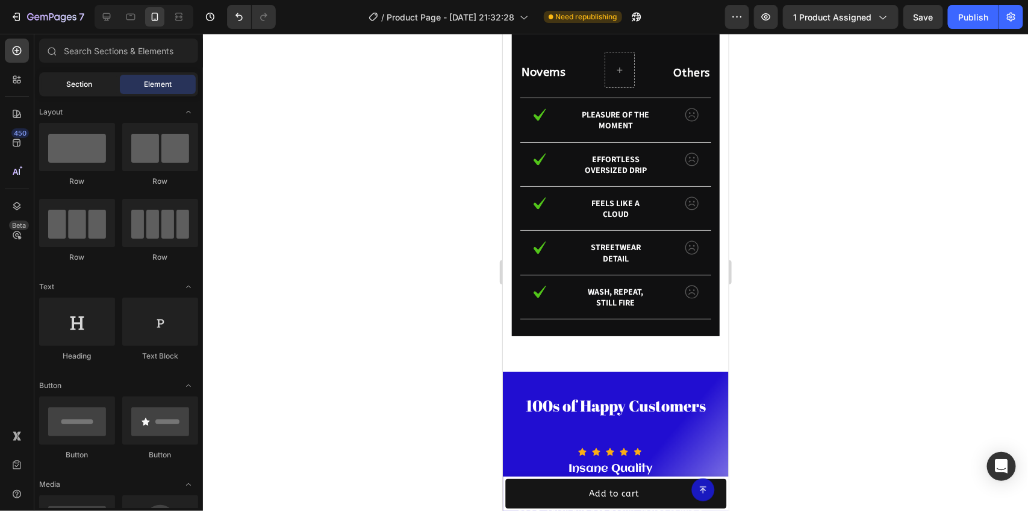
click at [89, 80] on span "Section" at bounding box center [80, 84] width 26 height 11
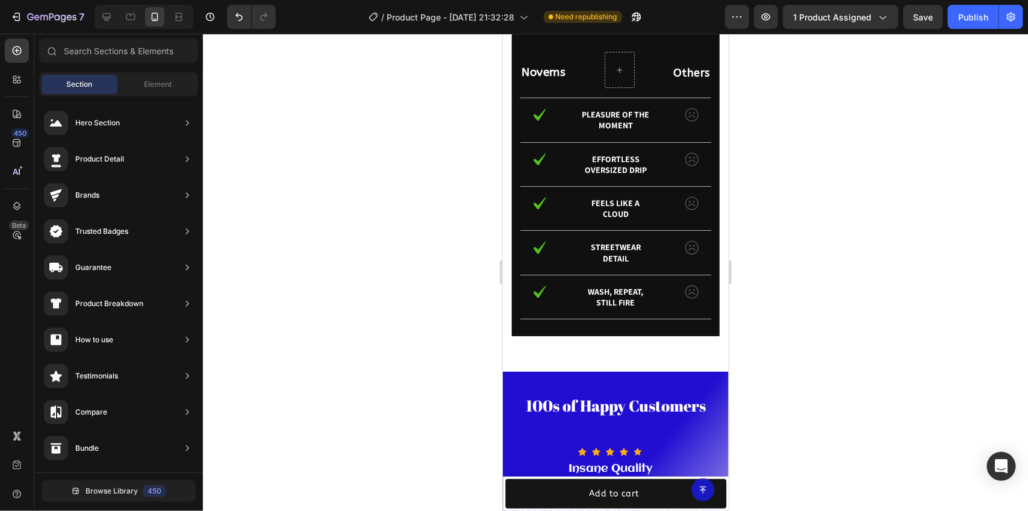
click at [294, 121] on div at bounding box center [615, 272] width 825 height 477
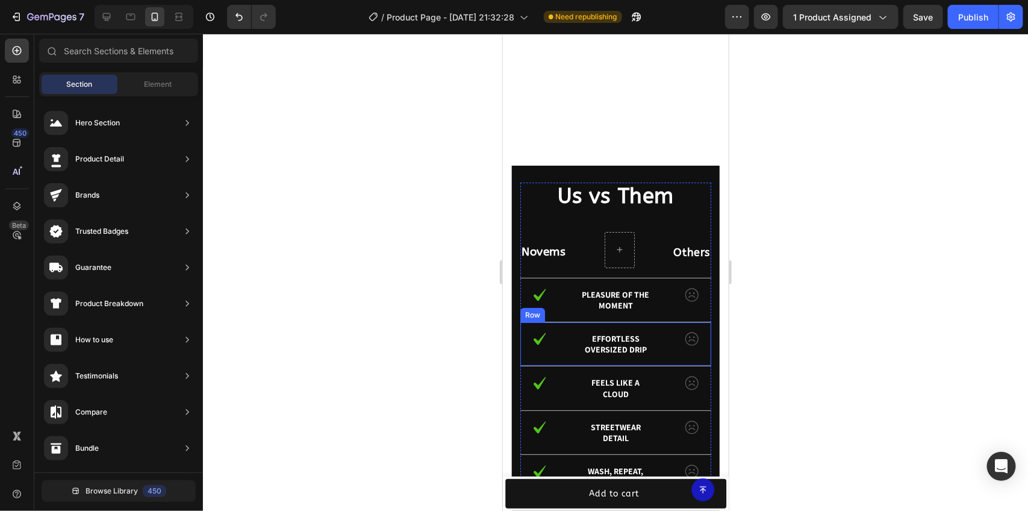
scroll to position [1913, 0]
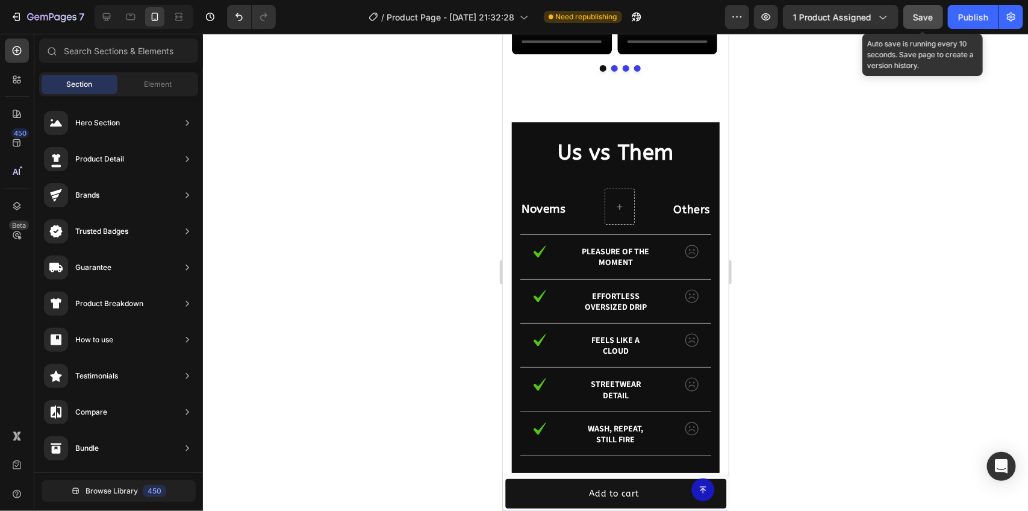
click at [923, 16] on span "Save" at bounding box center [923, 17] width 20 height 10
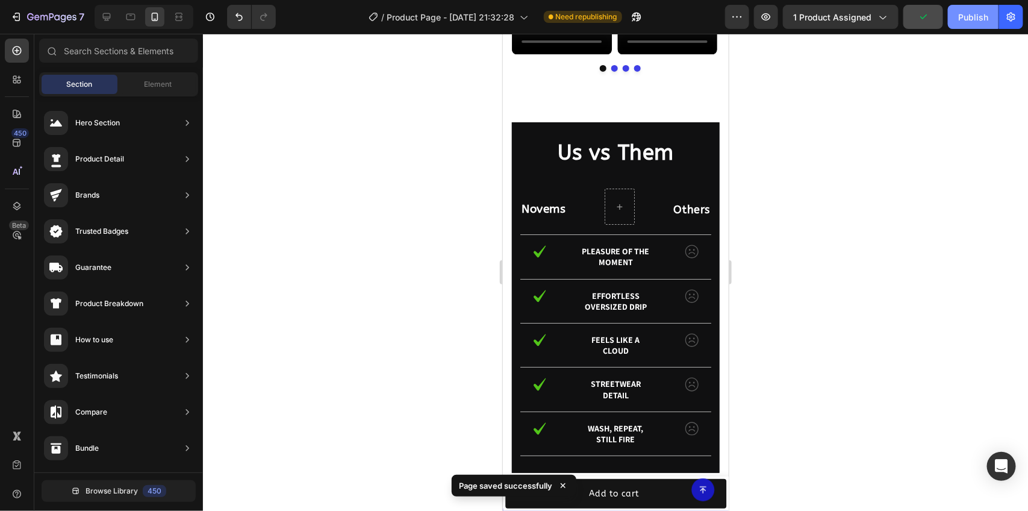
click at [953, 19] on button "Publish" at bounding box center [973, 17] width 51 height 24
click at [632, 165] on p "Us vs Them" at bounding box center [615, 152] width 188 height 25
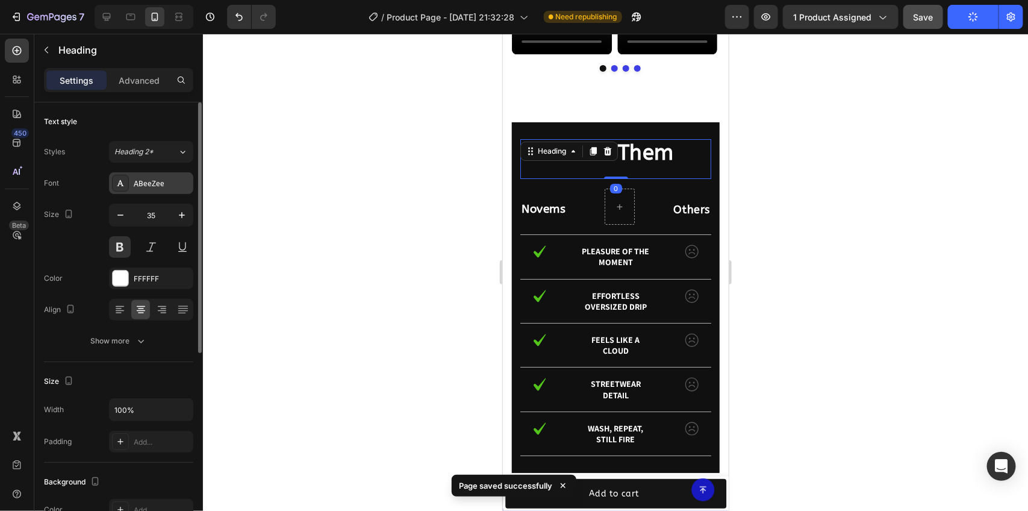
click at [134, 173] on div "ABeeZee" at bounding box center [151, 183] width 84 height 22
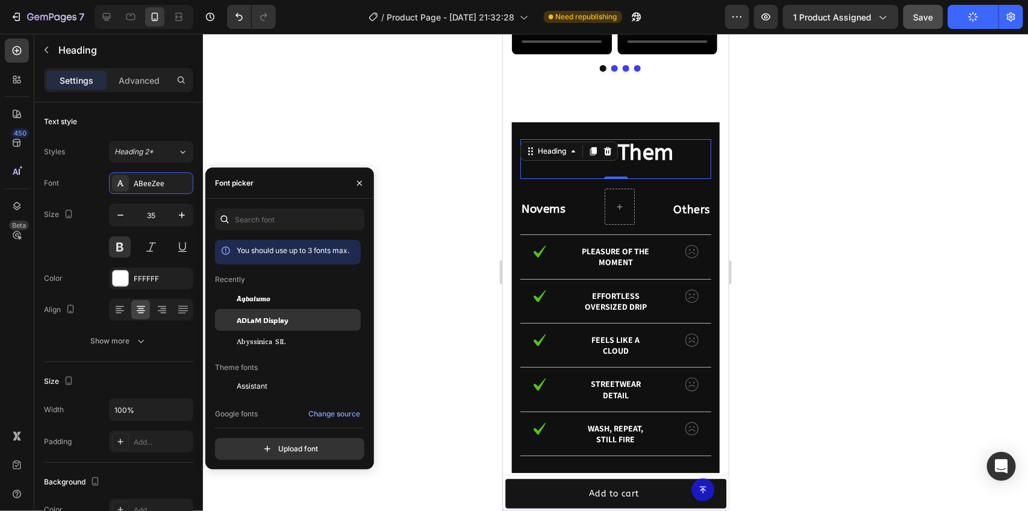
click at [226, 311] on div at bounding box center [226, 320] width 22 height 22
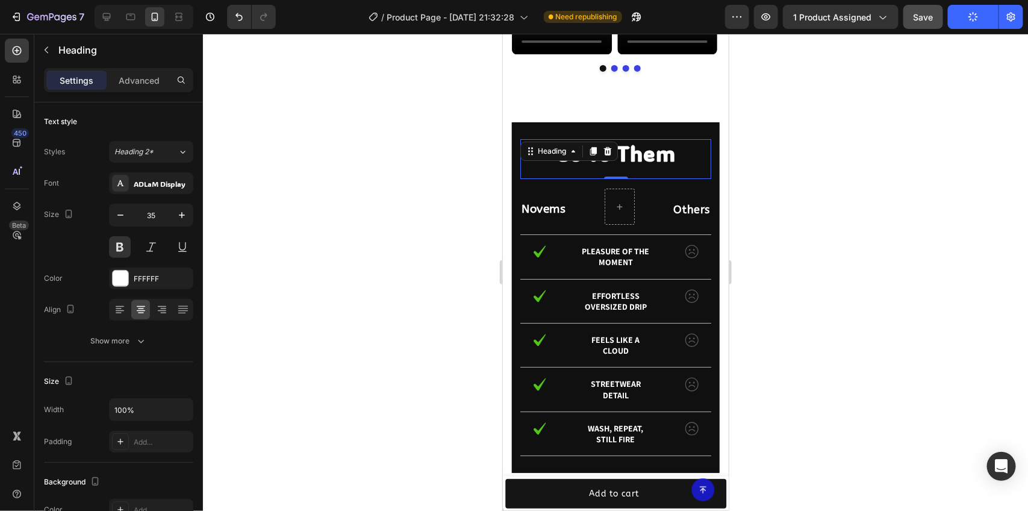
click at [773, 211] on div at bounding box center [615, 272] width 825 height 477
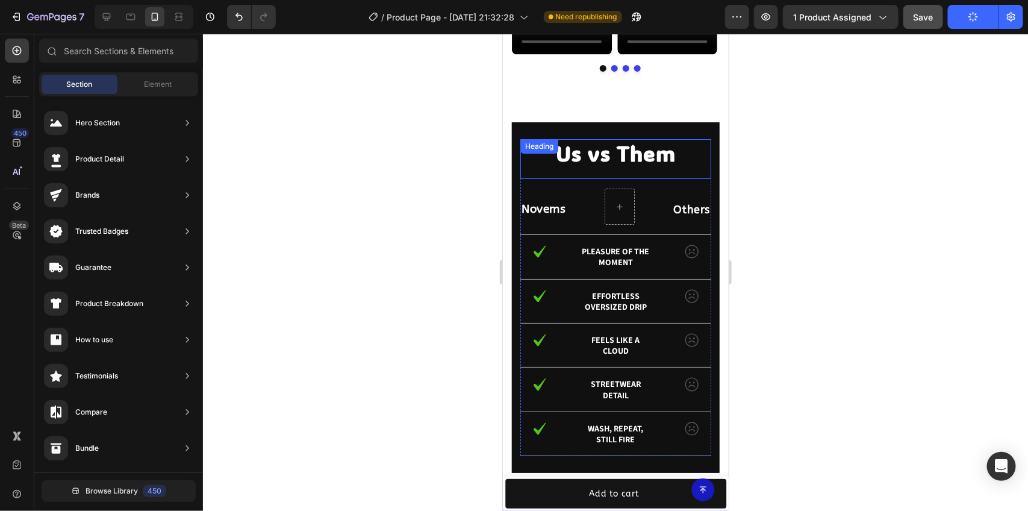
click at [576, 165] on p "Us vs Them" at bounding box center [615, 152] width 188 height 25
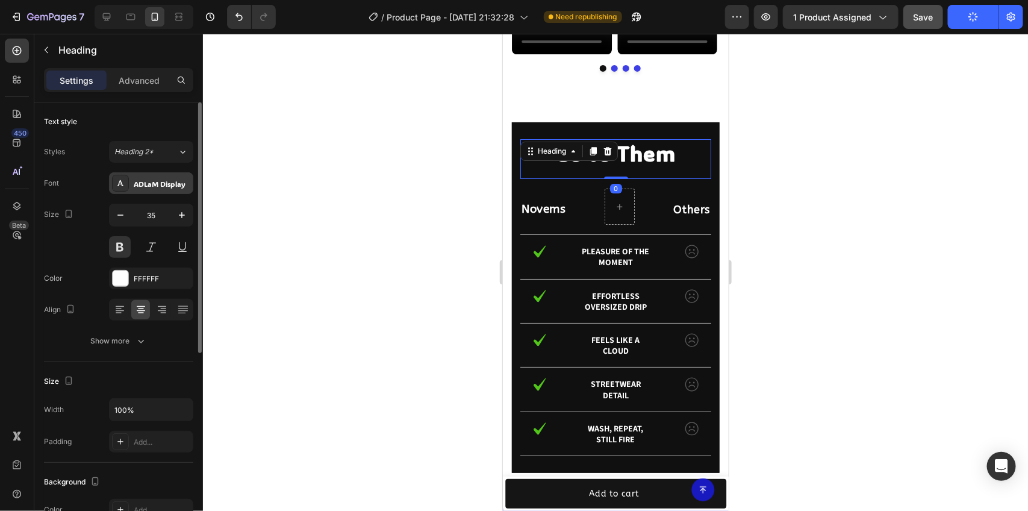
click at [160, 181] on div "ADLaM Display" at bounding box center [162, 183] width 57 height 11
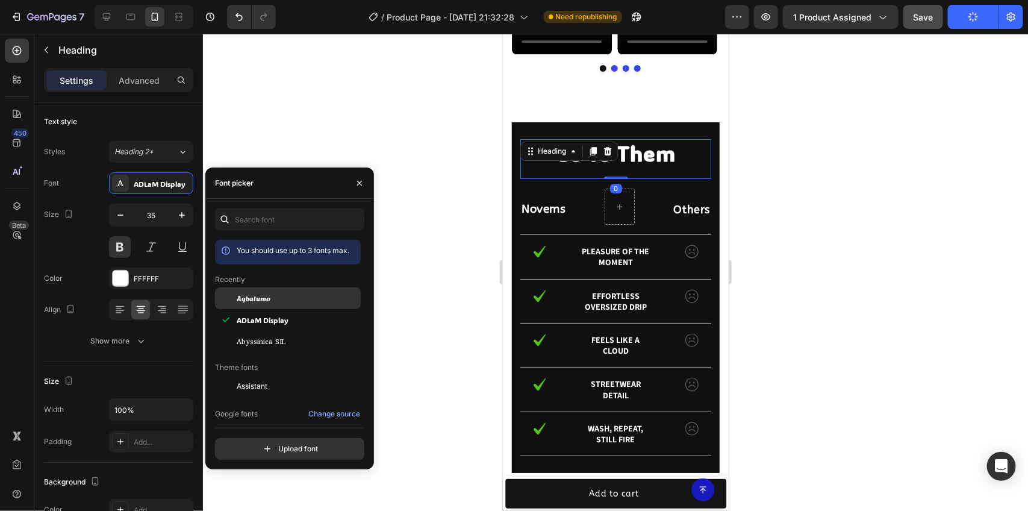
click at [254, 300] on span "Agbalumo" at bounding box center [254, 298] width 34 height 11
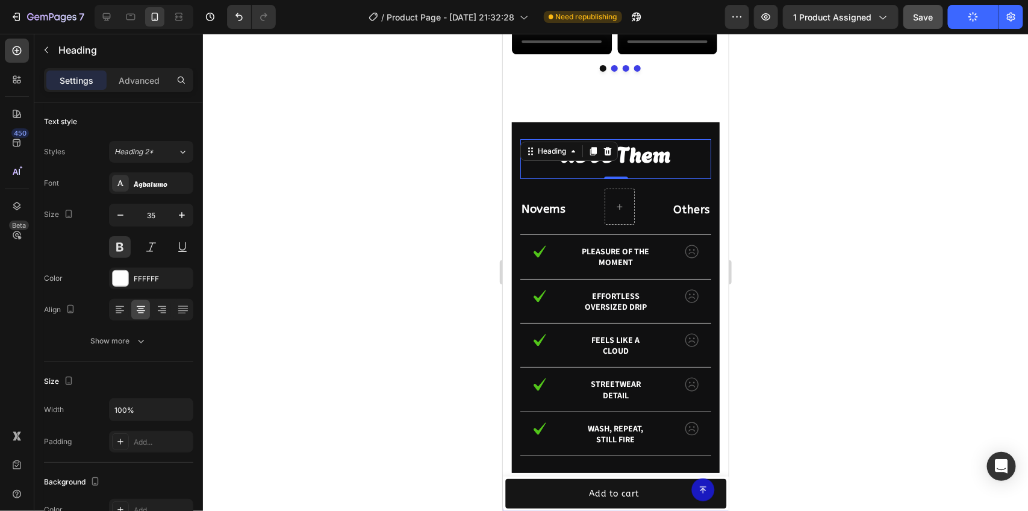
click at [953, 276] on div at bounding box center [615, 272] width 825 height 477
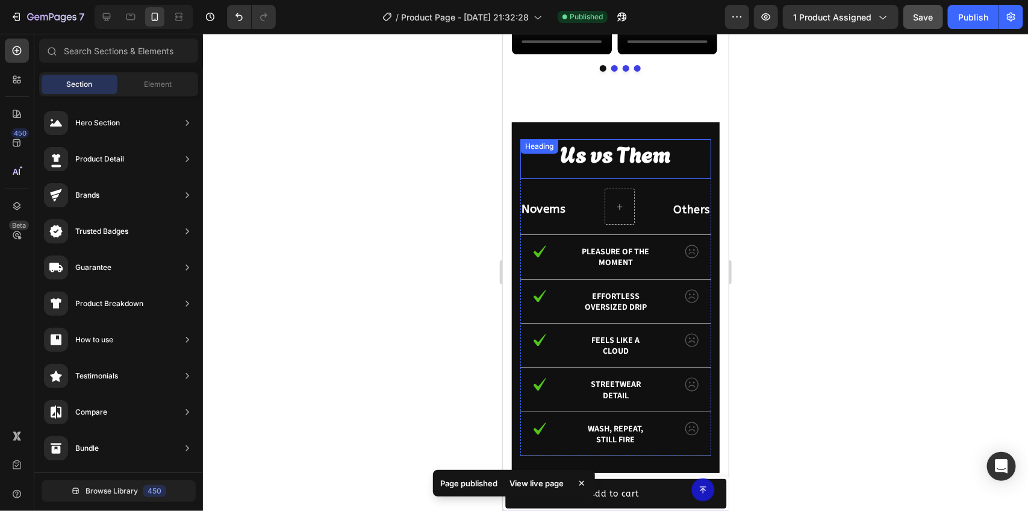
scroll to position [1988, 0]
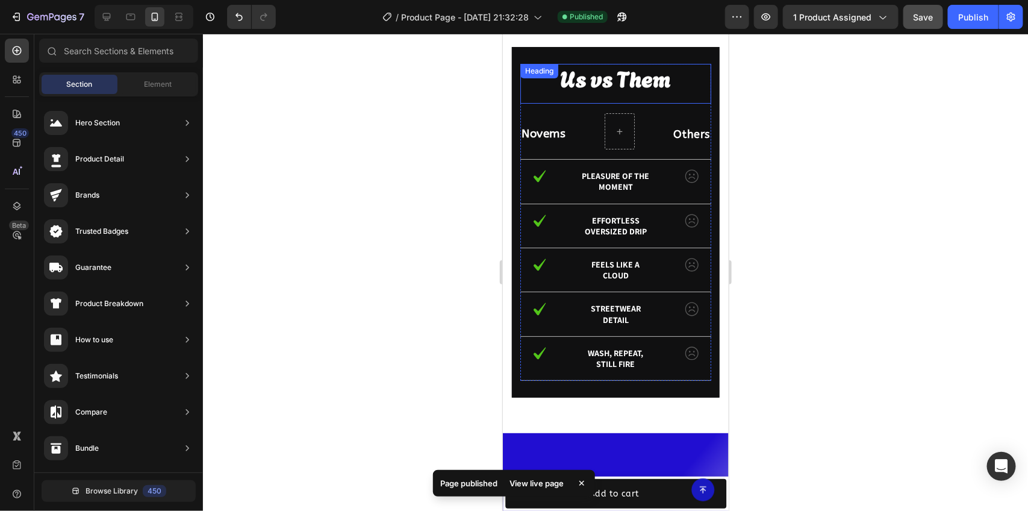
click at [623, 90] on p "Us vs Them" at bounding box center [615, 76] width 188 height 25
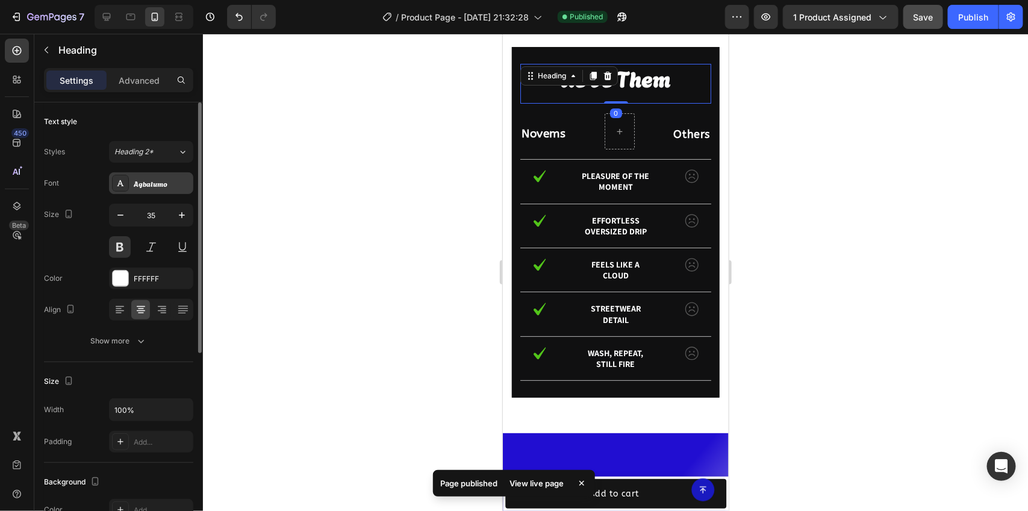
click at [122, 190] on div at bounding box center [120, 183] width 17 height 17
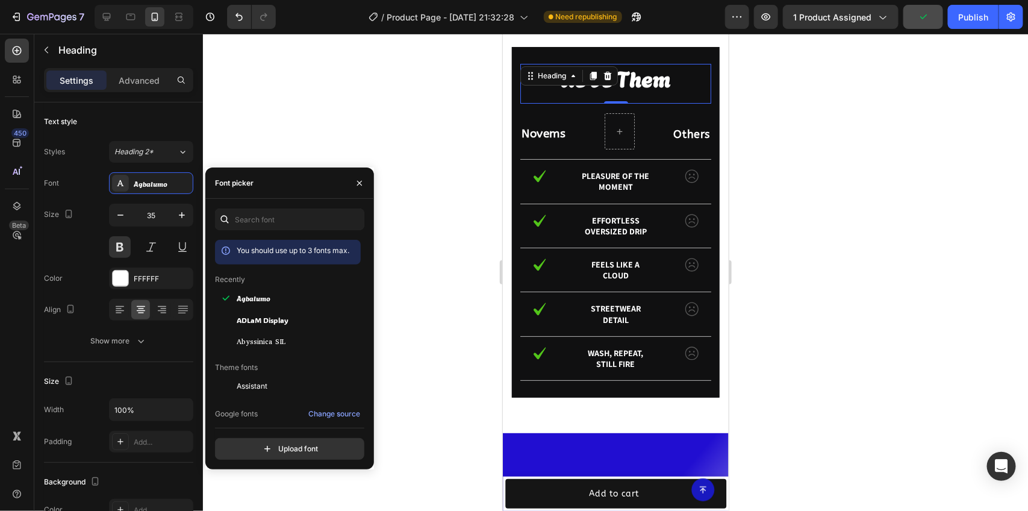
click at [470, 284] on div at bounding box center [615, 272] width 825 height 477
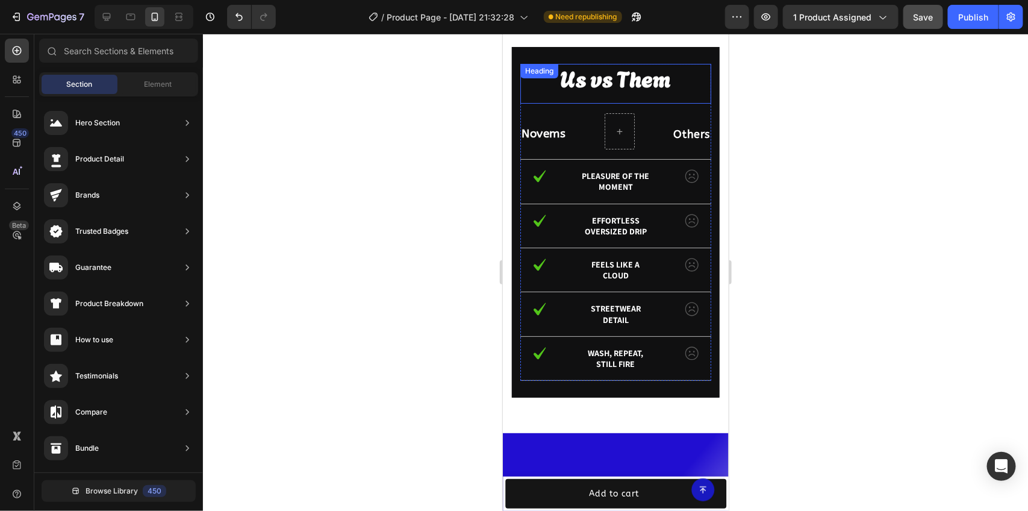
click at [581, 90] on p "Us vs Them" at bounding box center [615, 76] width 188 height 25
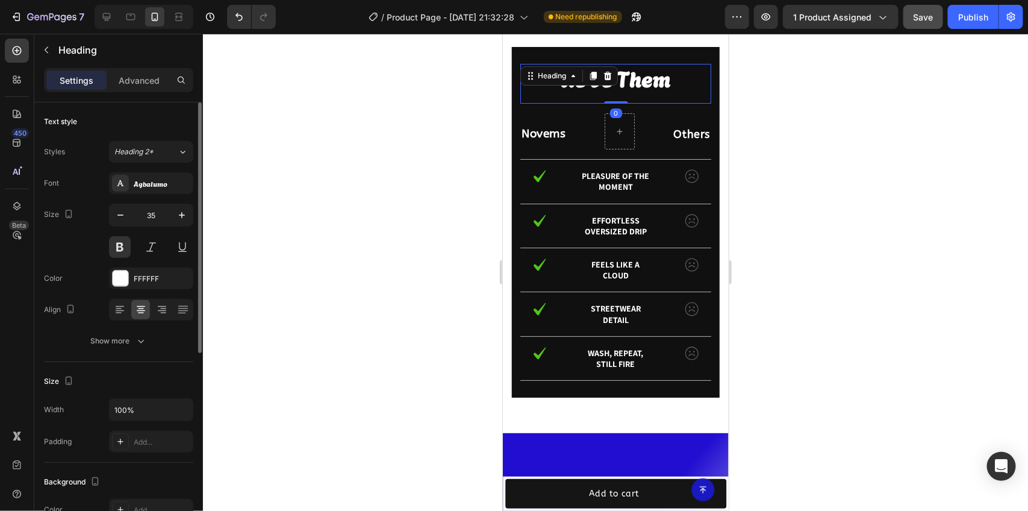
click at [146, 195] on div "Font Agbalumo Size 35 Color FFFFFF Align Show more" at bounding box center [118, 261] width 149 height 179
click at [149, 193] on div "Agbalumo" at bounding box center [151, 183] width 84 height 22
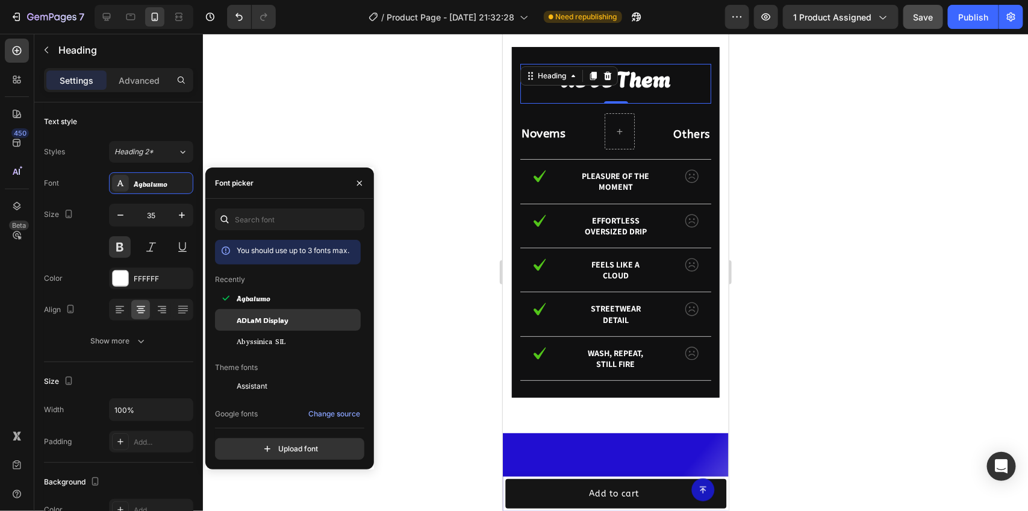
click at [287, 316] on span "ADLaM Display" at bounding box center [263, 319] width 52 height 11
click at [447, 220] on div at bounding box center [615, 272] width 825 height 477
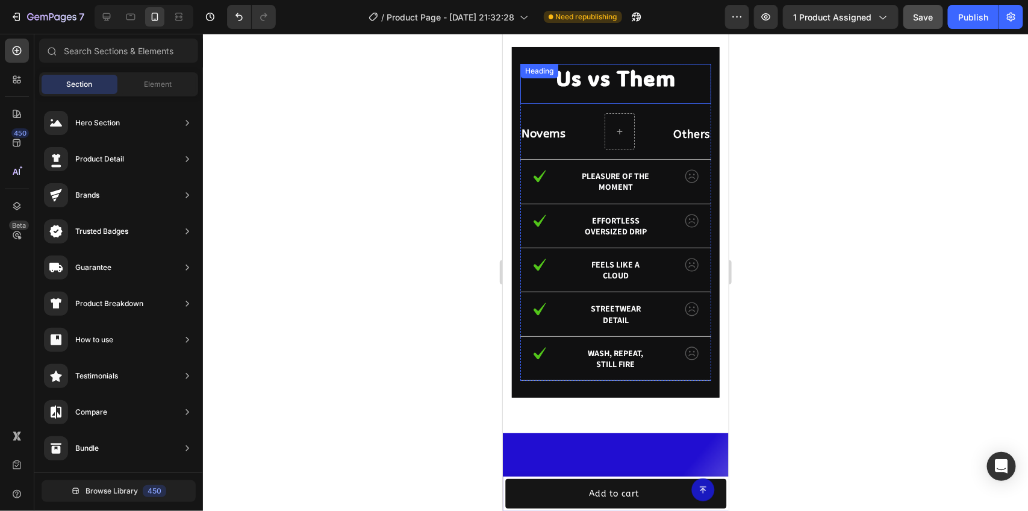
click at [577, 90] on p "Us vs Them" at bounding box center [615, 76] width 188 height 25
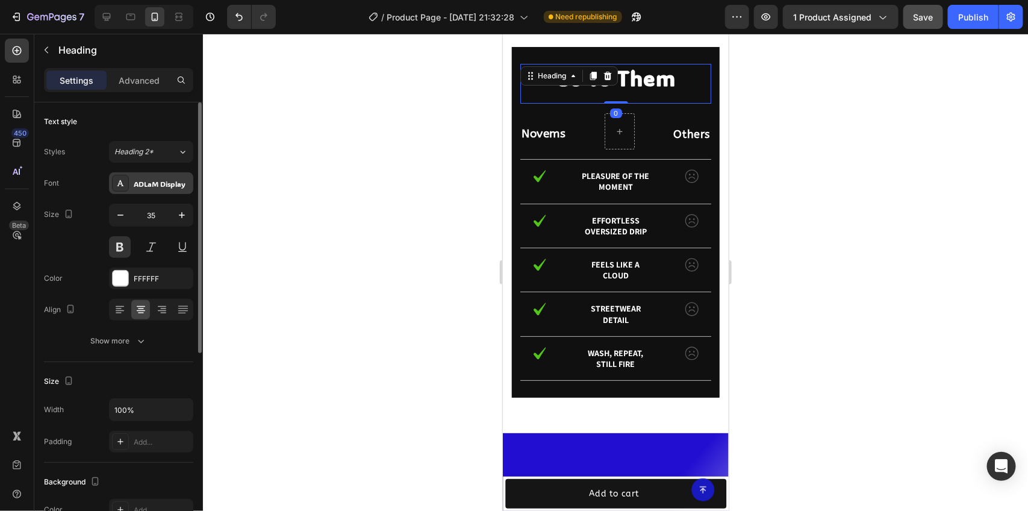
click at [161, 176] on div "ADLaM Display" at bounding box center [151, 183] width 84 height 22
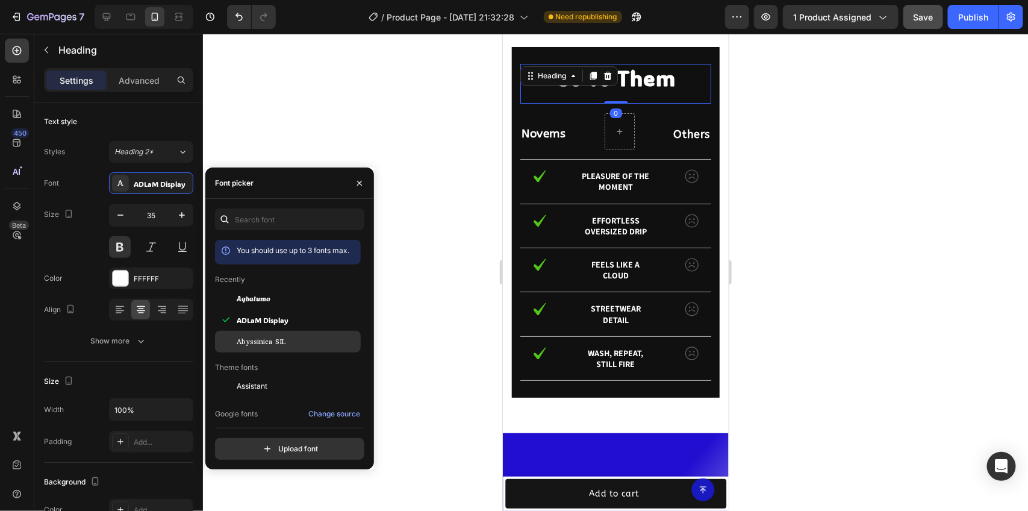
click at [275, 343] on span "Abyssinica SIL" at bounding box center [261, 341] width 49 height 11
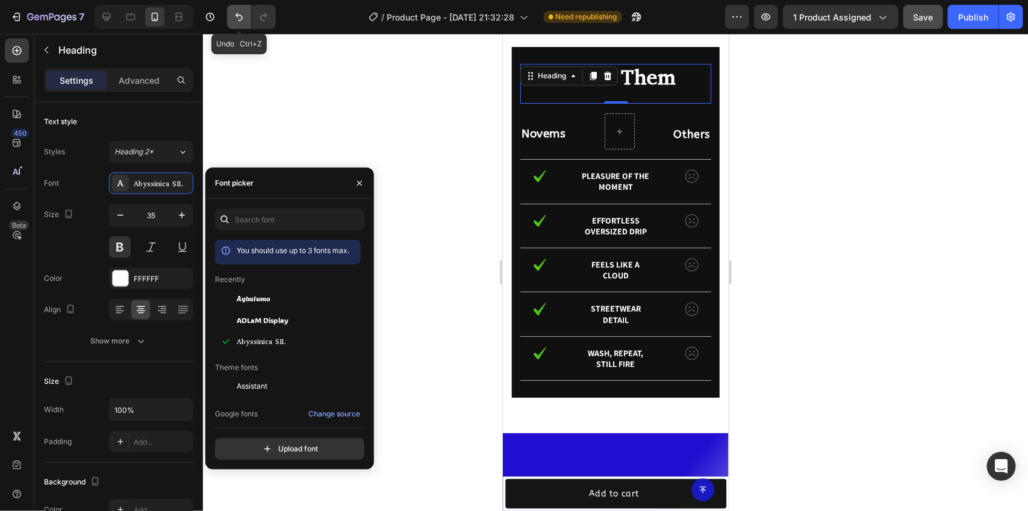
click at [244, 12] on icon "Undo/Redo" at bounding box center [239, 17] width 12 height 12
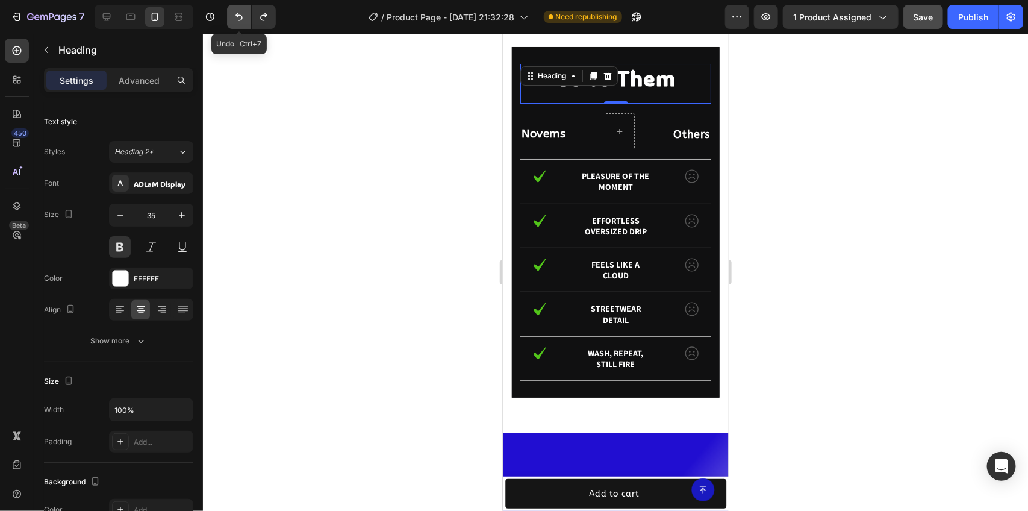
click at [244, 12] on icon "Undo/Redo" at bounding box center [239, 17] width 12 height 12
click at [750, 160] on div at bounding box center [615, 272] width 825 height 477
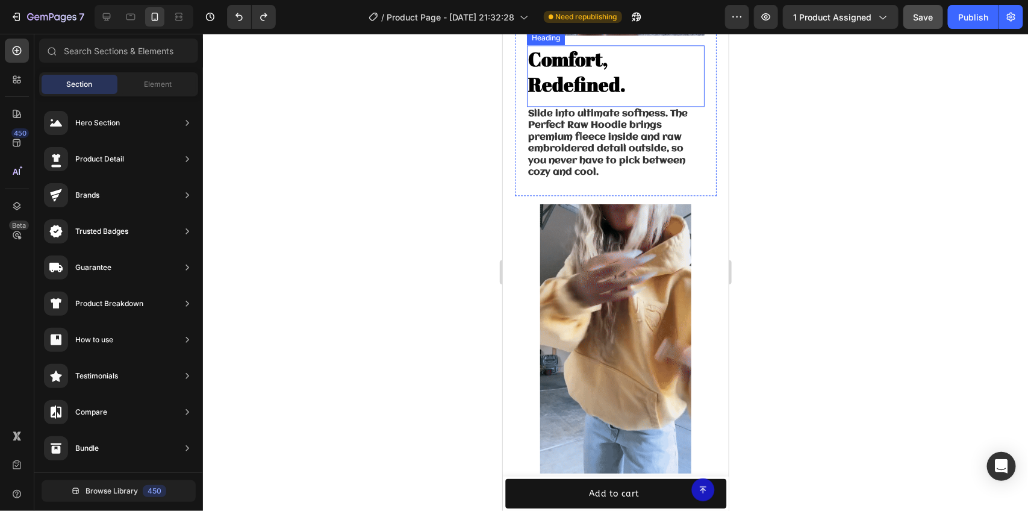
scroll to position [1085, 0]
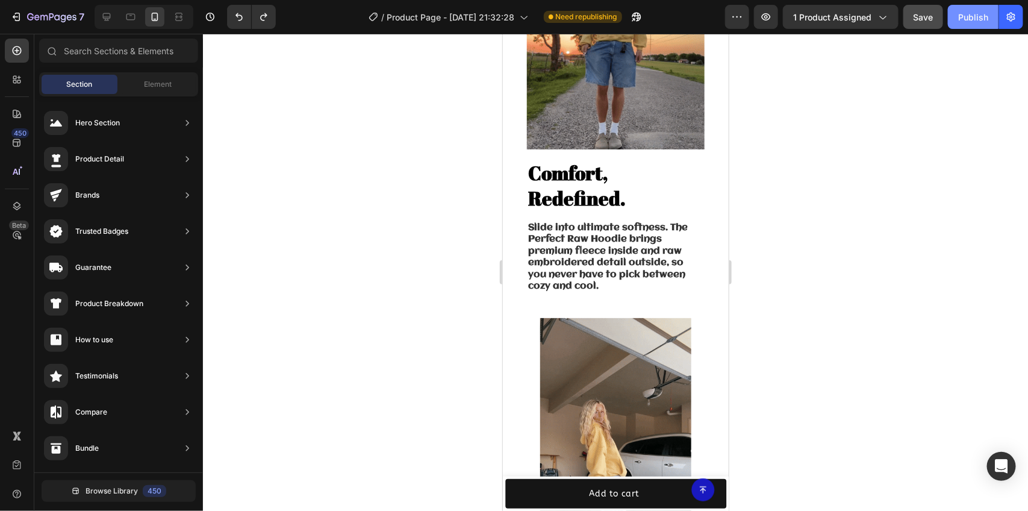
click at [970, 18] on div "Publish" at bounding box center [973, 17] width 30 height 13
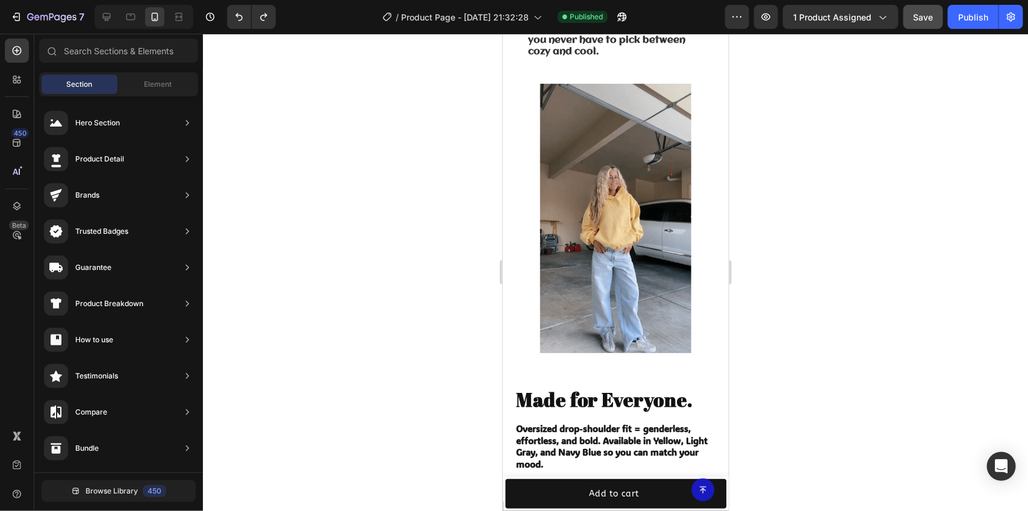
scroll to position [1389, 0]
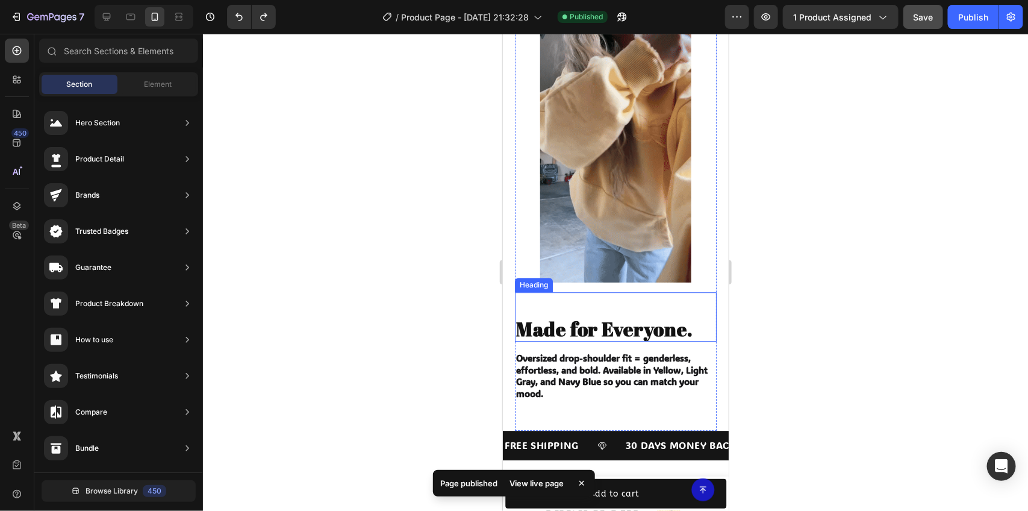
click at [602, 316] on strong "Made for Everyone." at bounding box center [603, 328] width 176 height 26
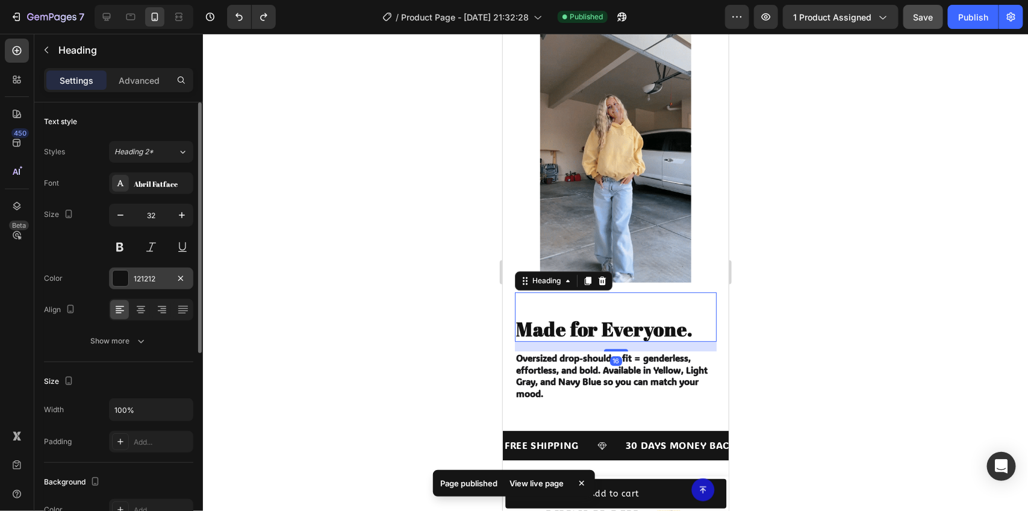
click at [122, 284] on div at bounding box center [121, 278] width 16 height 16
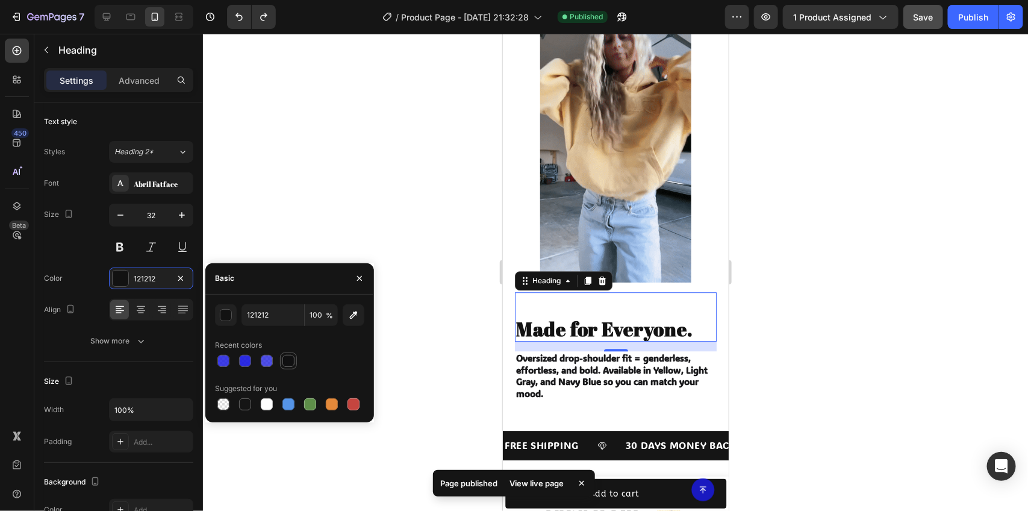
click at [290, 356] on div at bounding box center [288, 361] width 12 height 12
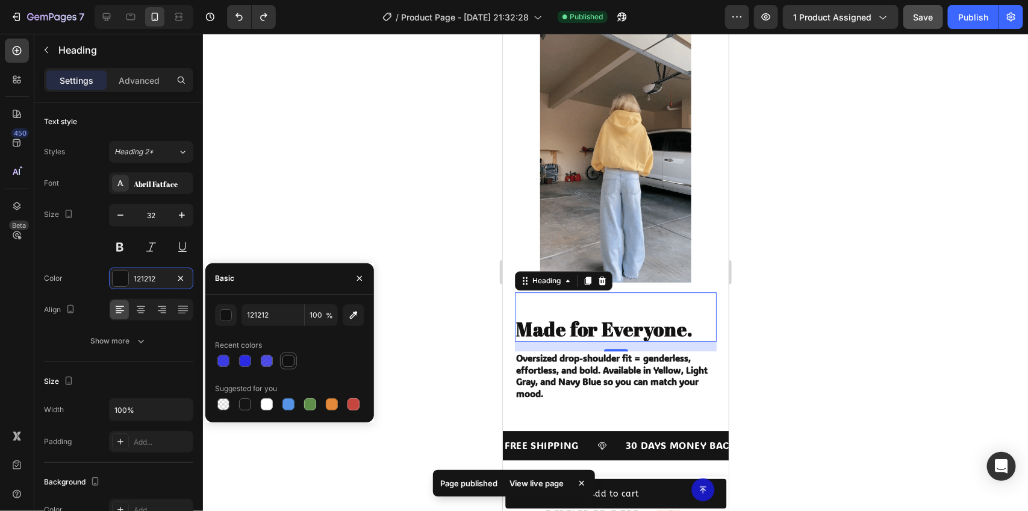
type input "101011"
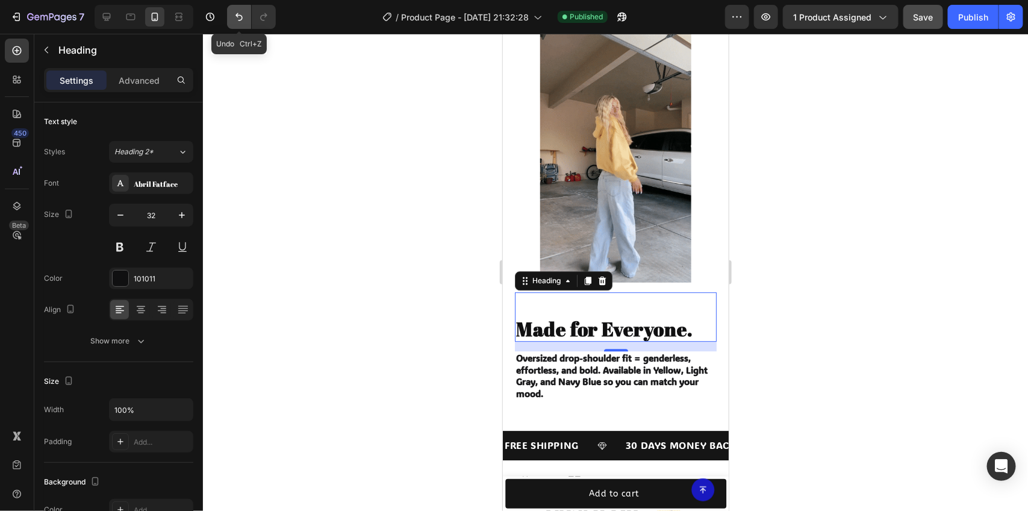
click at [233, 16] on icon "Undo/Redo" at bounding box center [239, 17] width 12 height 12
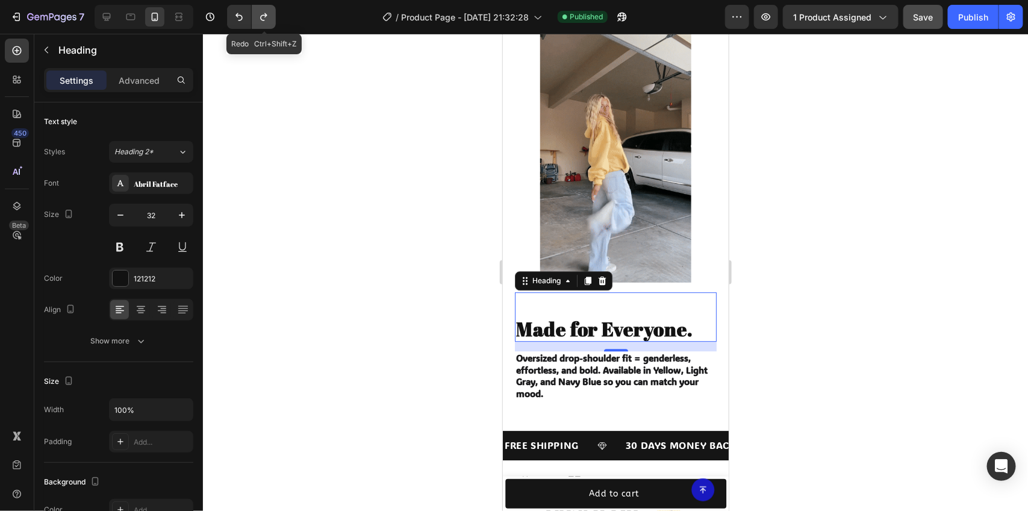
click at [265, 20] on icon "Undo/Redo" at bounding box center [264, 17] width 12 height 12
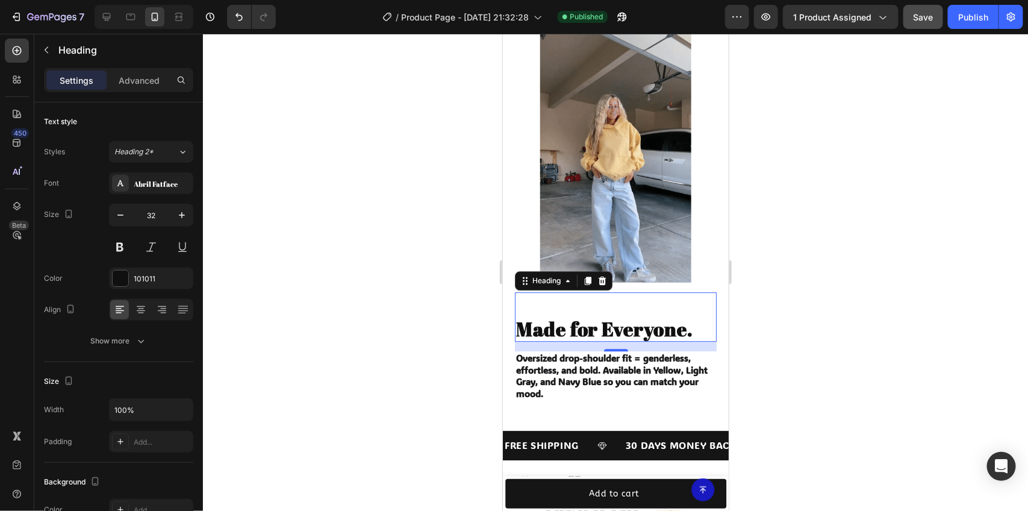
click at [358, 155] on div at bounding box center [615, 272] width 825 height 477
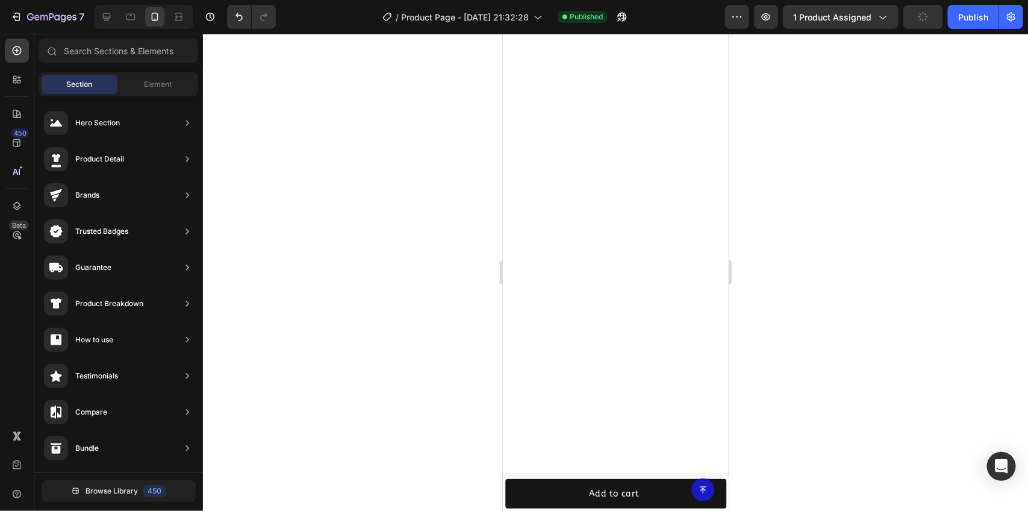
scroll to position [0, 0]
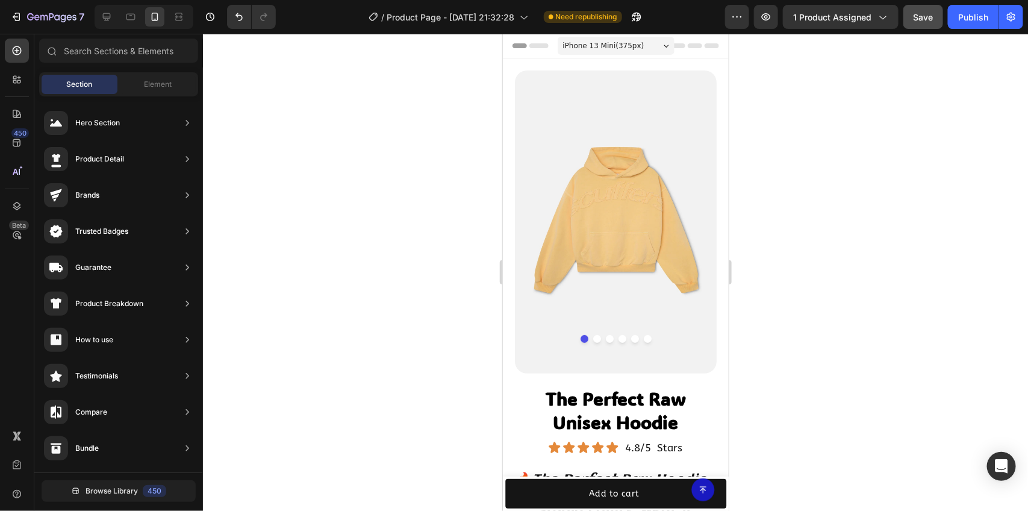
click at [589, 43] on span "iPhone 13 Mini ( 375 px)" at bounding box center [602, 45] width 81 height 12
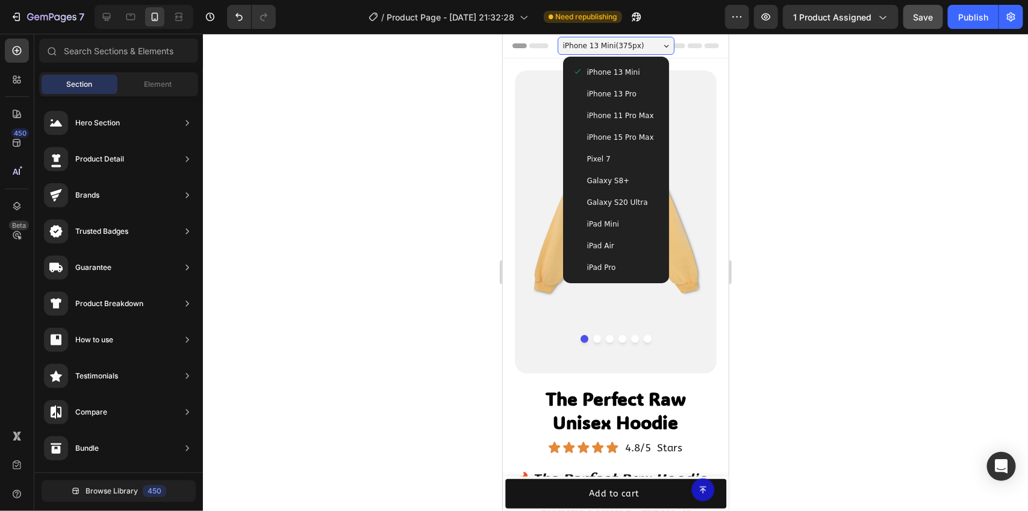
click at [758, 119] on div at bounding box center [615, 272] width 825 height 477
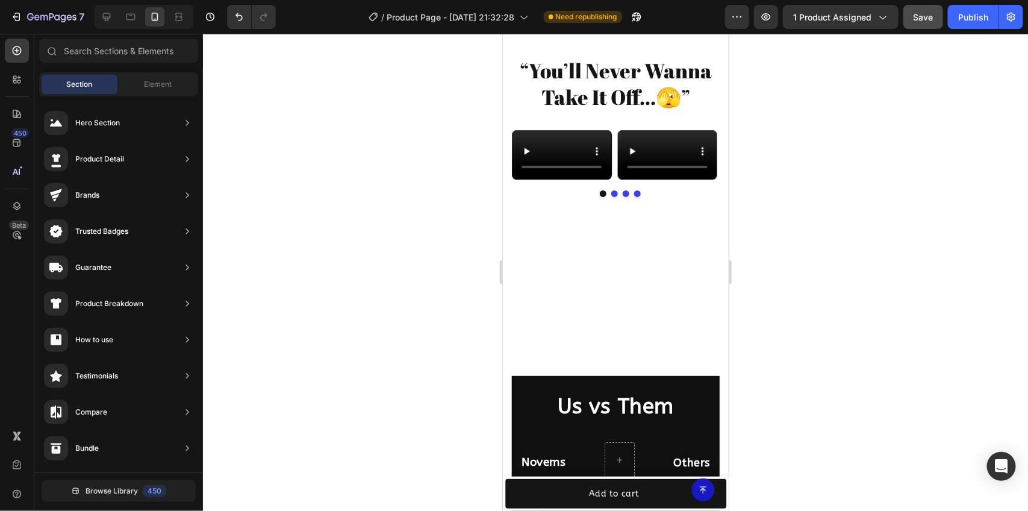
scroll to position [1846, 0]
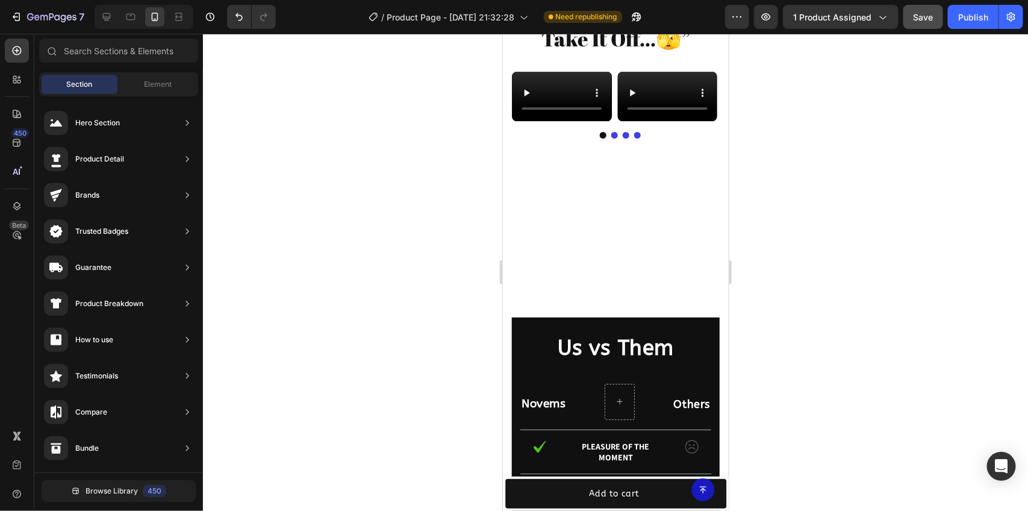
drag, startPoint x: 720, startPoint y: 101, endPoint x: 1241, endPoint y: 354, distance: 579.3
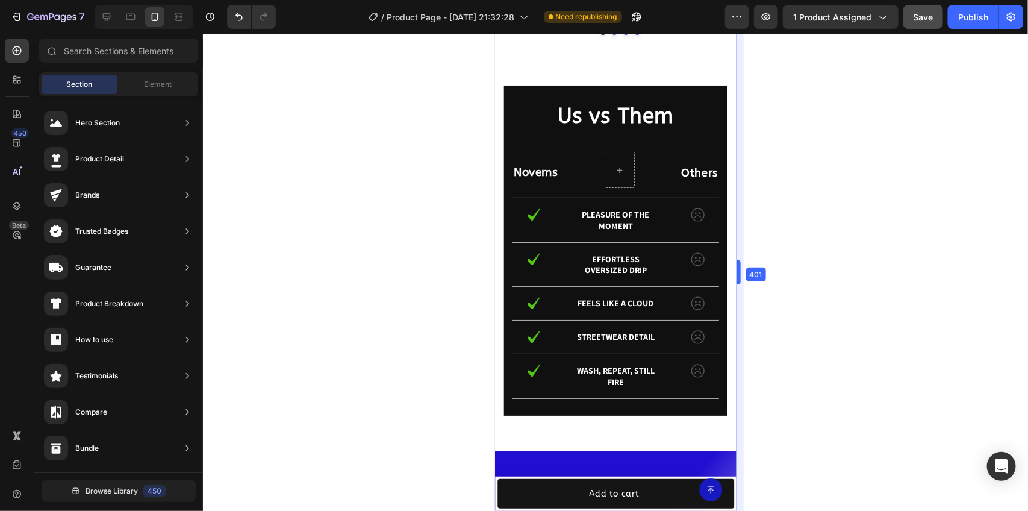
scroll to position [1921, 0]
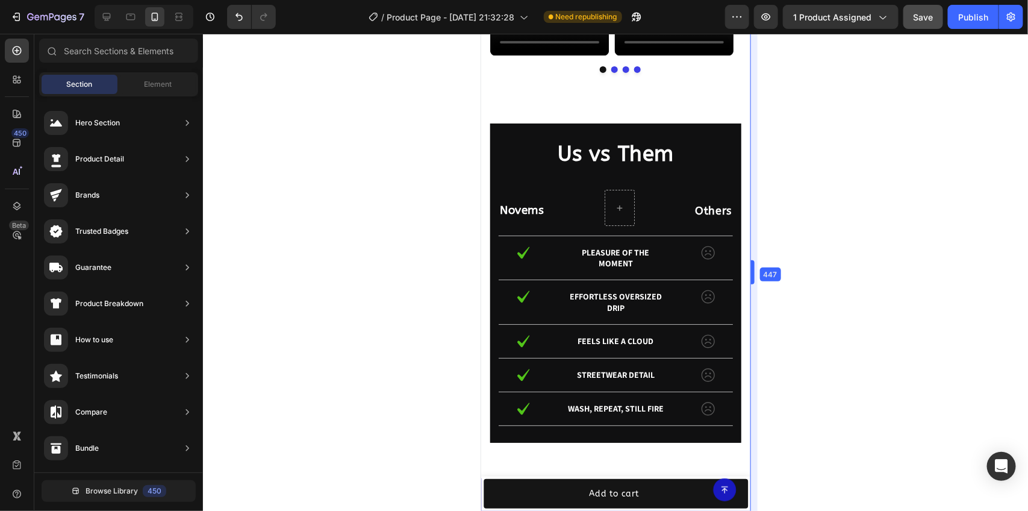
drag, startPoint x: 732, startPoint y: 264, endPoint x: 755, endPoint y: 231, distance: 40.3
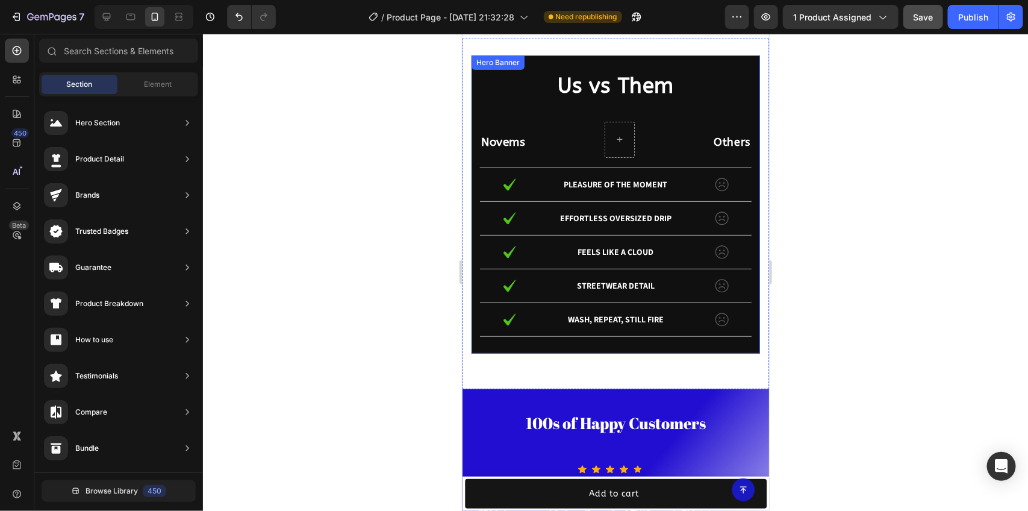
scroll to position [2147, 0]
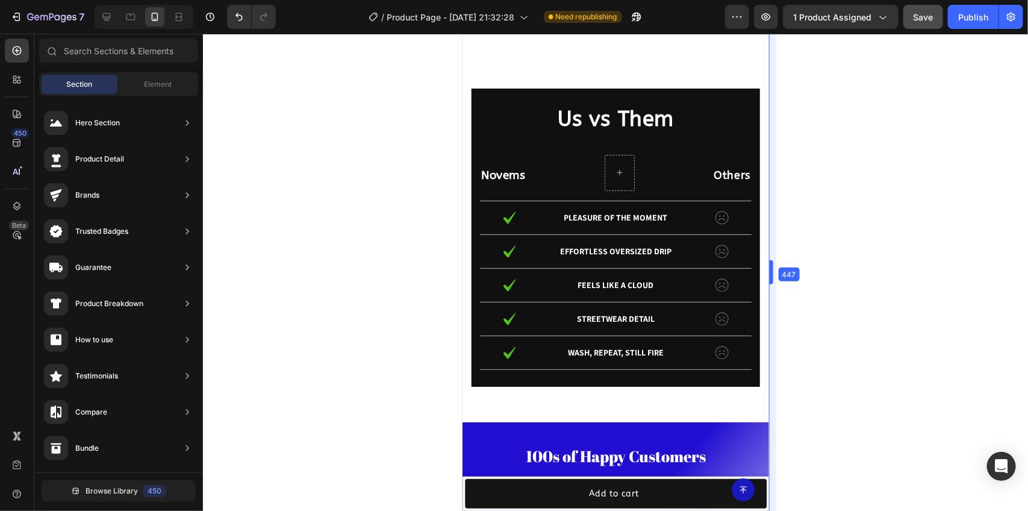
drag, startPoint x: 769, startPoint y: 279, endPoint x: 708, endPoint y: 281, distance: 61.4
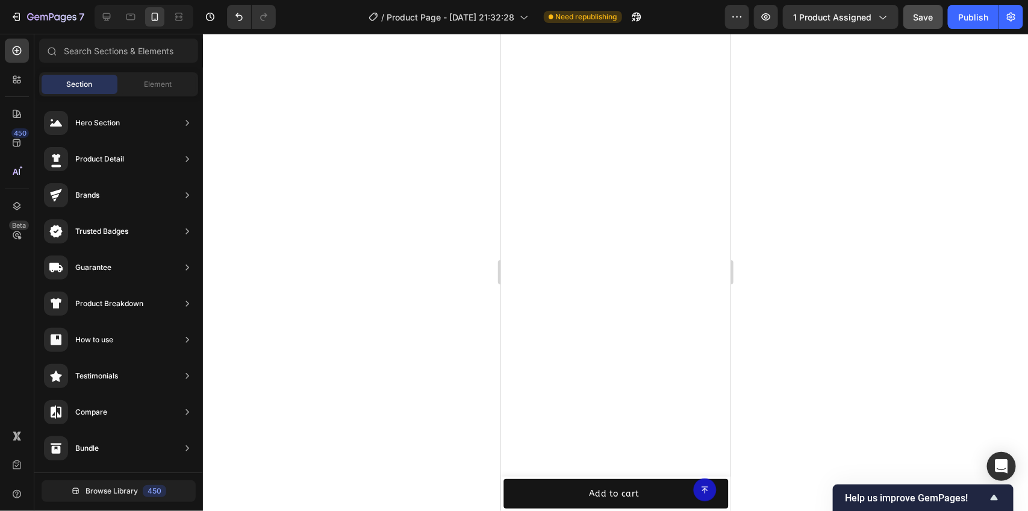
scroll to position [0, 0]
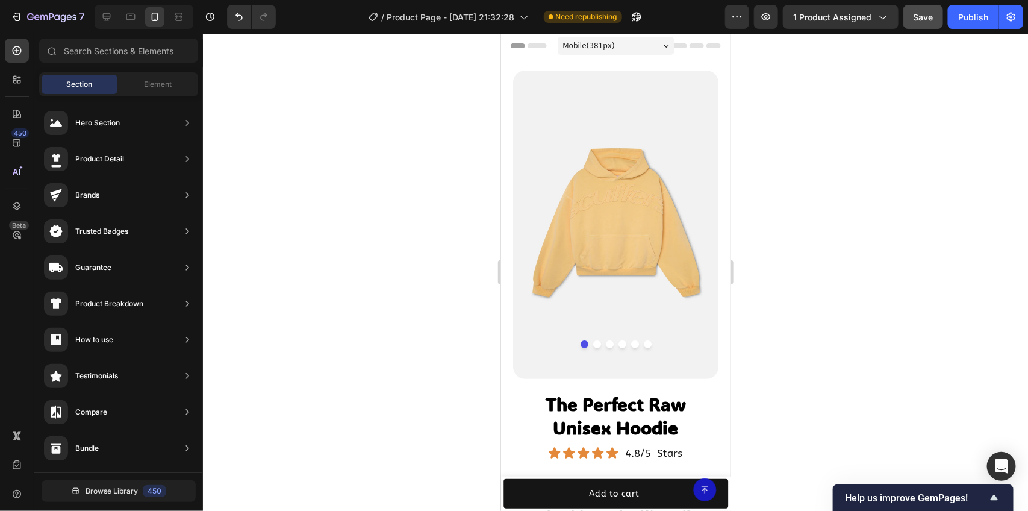
click at [592, 43] on span "Mobile ( 381 px)" at bounding box center [588, 45] width 52 height 12
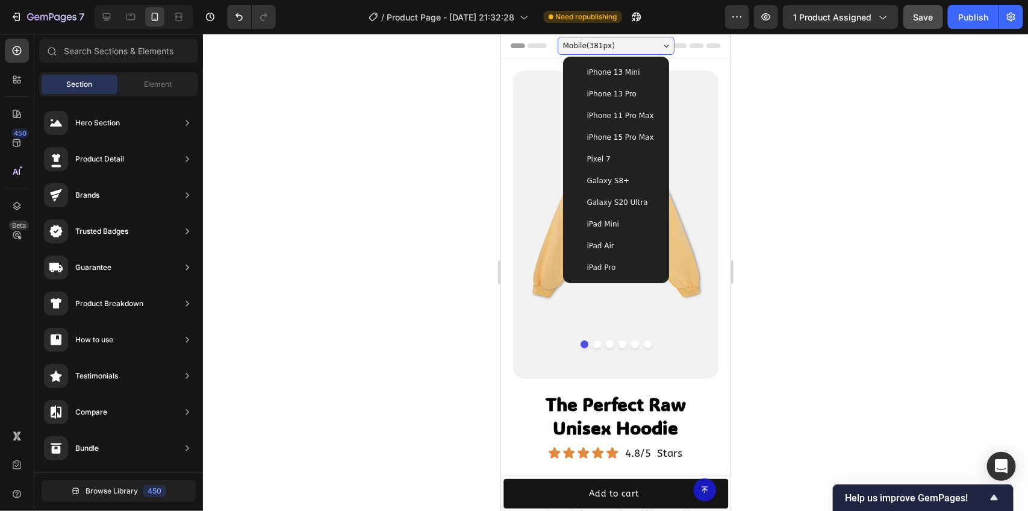
click at [587, 66] on span "iPhone 13 Mini" at bounding box center [613, 72] width 53 height 12
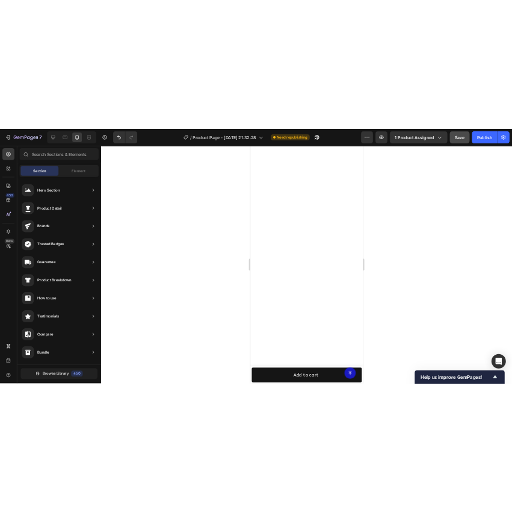
scroll to position [2032, 0]
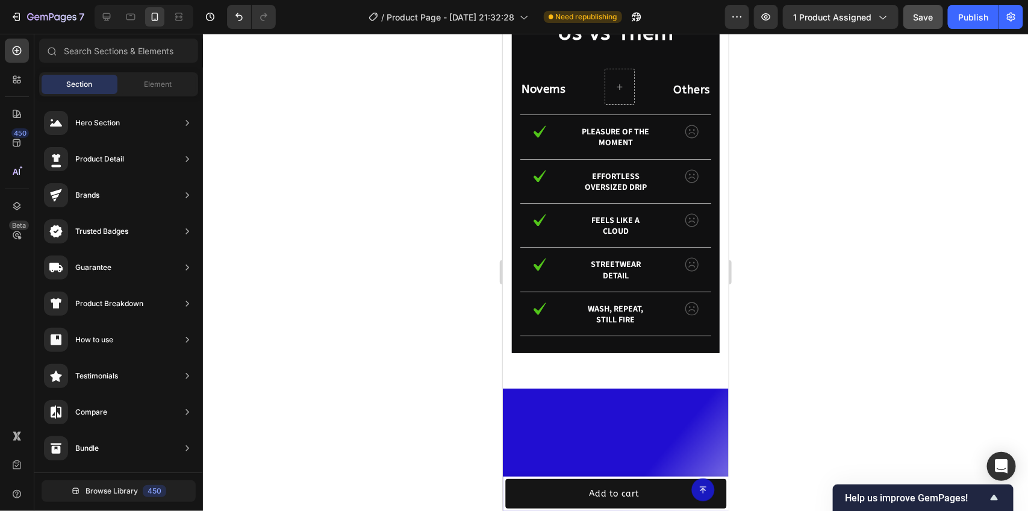
click at [326, 129] on div at bounding box center [615, 272] width 825 height 477
click at [614, 147] on p "pleasure of the moment" at bounding box center [614, 136] width 75 height 22
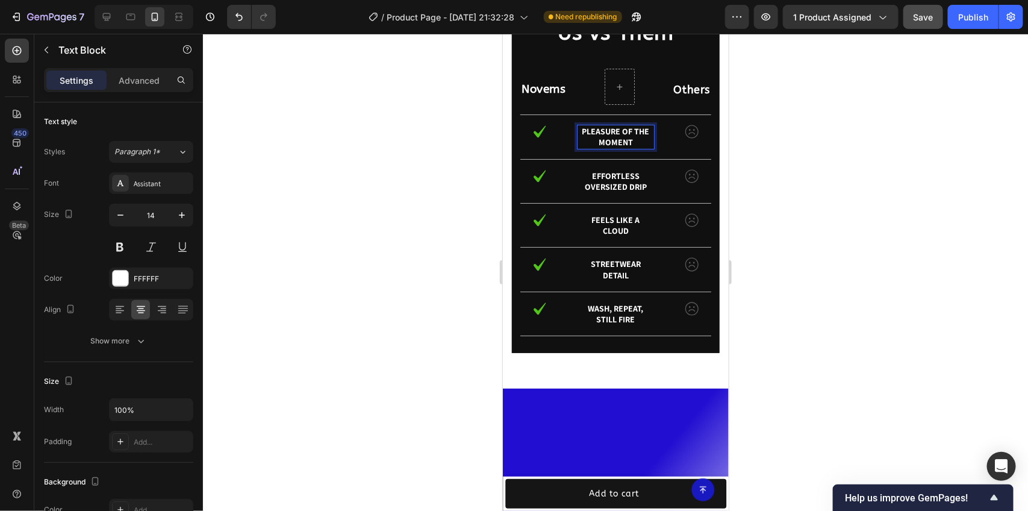
click at [614, 147] on p "pleasure of the moment" at bounding box center [614, 136] width 75 height 22
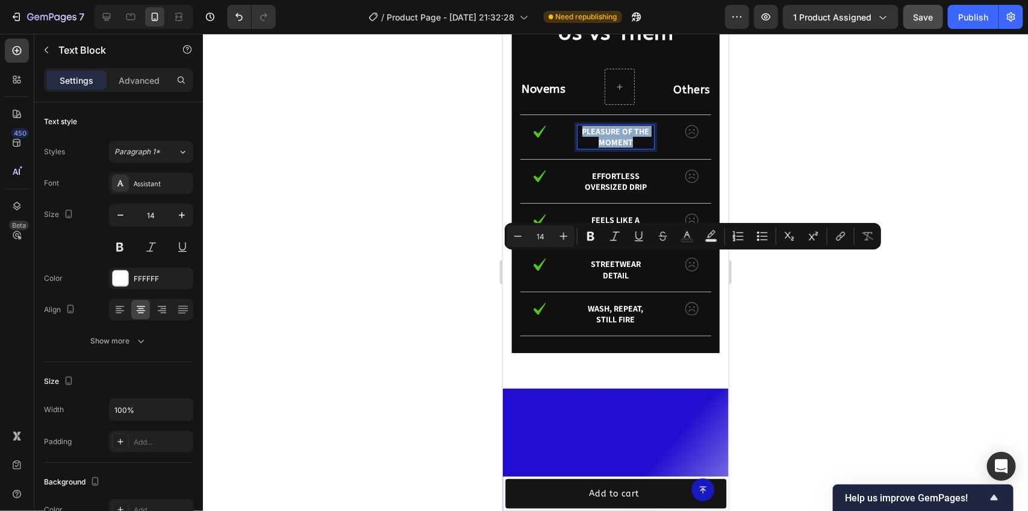
click at [614, 147] on p "pleasure of the moment" at bounding box center [614, 136] width 75 height 22
copy p "pleasure of the moment"
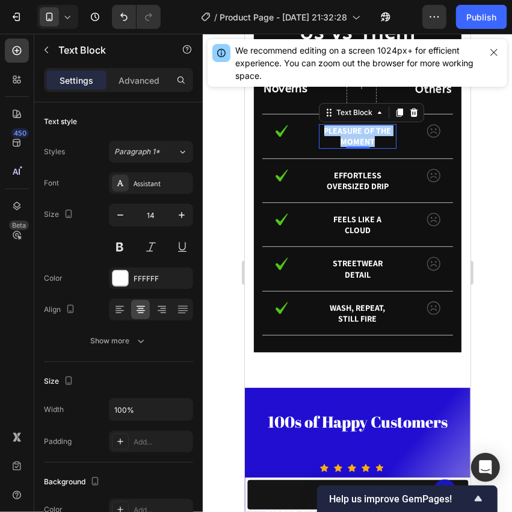
scroll to position [2108, 0]
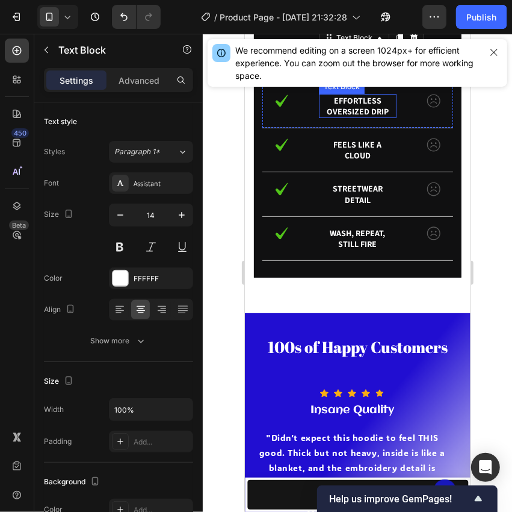
click at [363, 116] on p "Effortless oversized drip" at bounding box center [357, 106] width 75 height 22
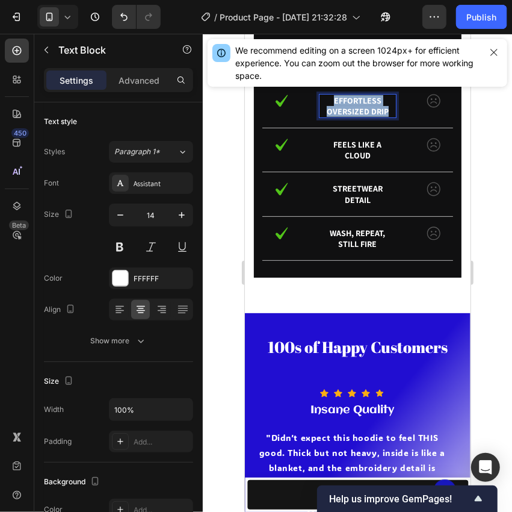
scroll to position [271, 0]
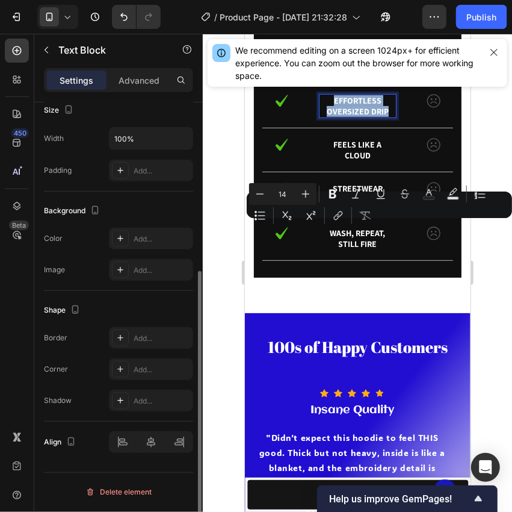
copy p "Effortless oversized drip"
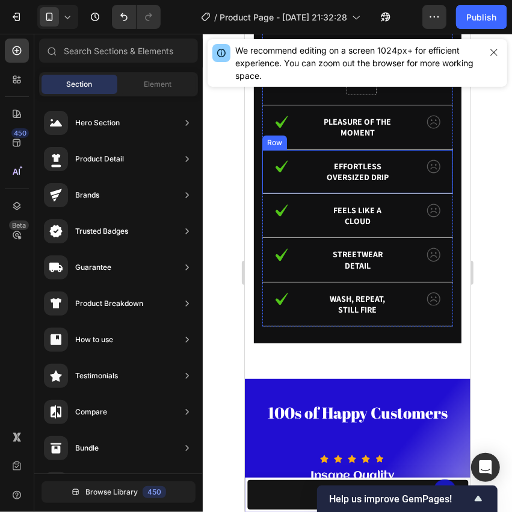
scroll to position [2141, 0]
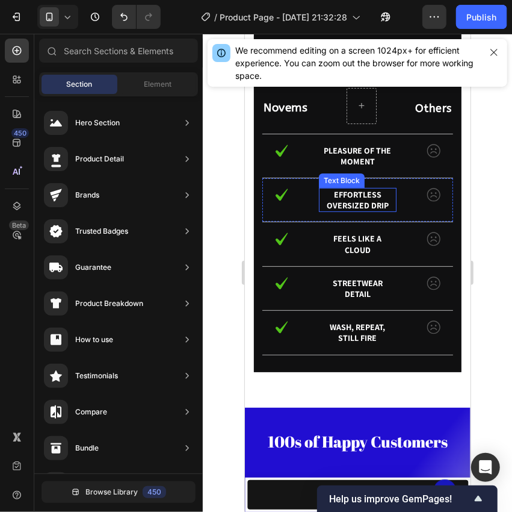
click at [359, 200] on p "Effortless oversized drip" at bounding box center [357, 199] width 75 height 22
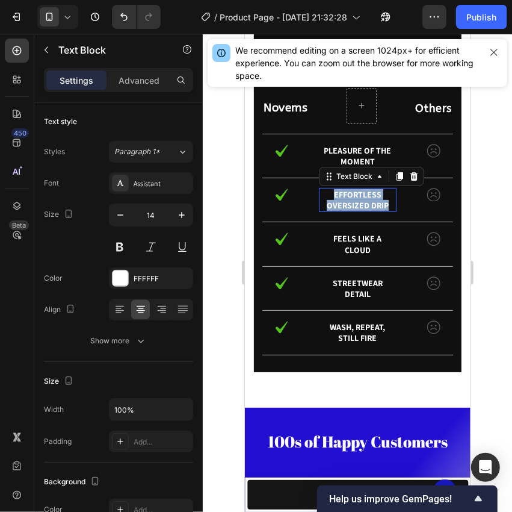
click at [359, 200] on p "Effortless oversized drip" at bounding box center [357, 199] width 75 height 22
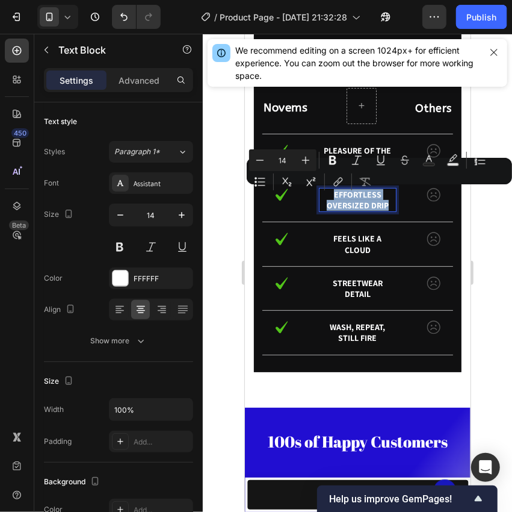
copy p "Effortless oversized drip"
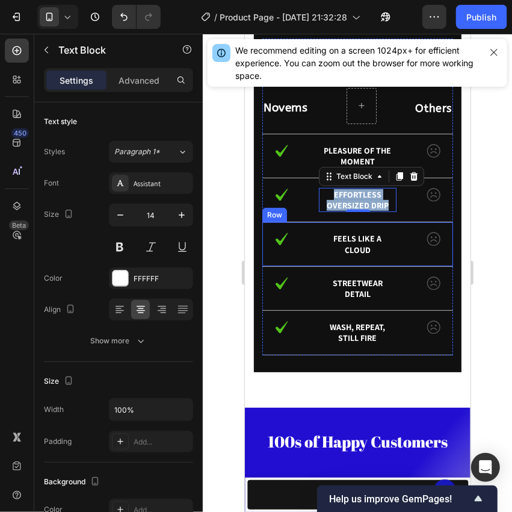
click at [367, 230] on div "Image Feels like a cloud Text Block Image Row" at bounding box center [357, 244] width 191 height 44
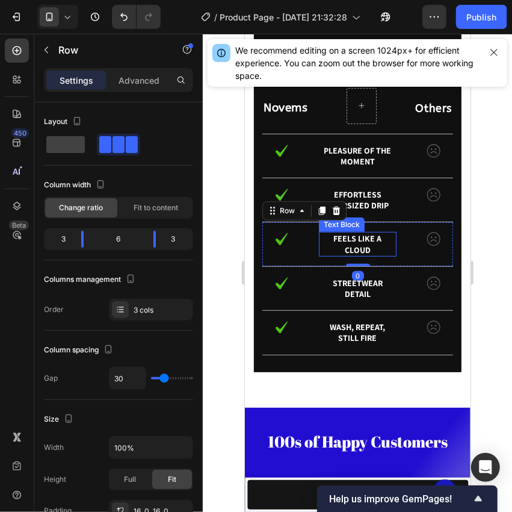
click at [360, 235] on p "Feels like a cloud" at bounding box center [357, 243] width 75 height 22
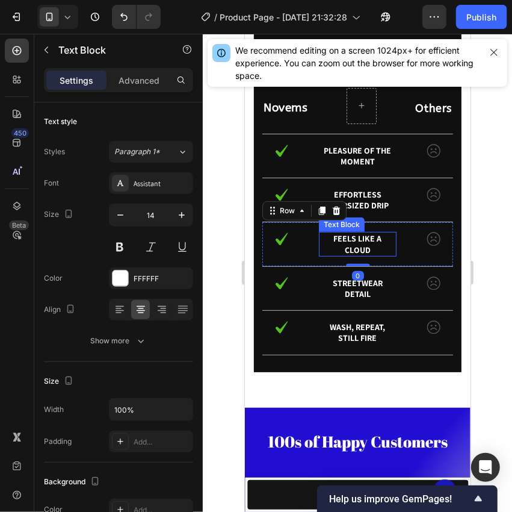
click at [360, 235] on p "Feels like a cloud" at bounding box center [357, 243] width 75 height 22
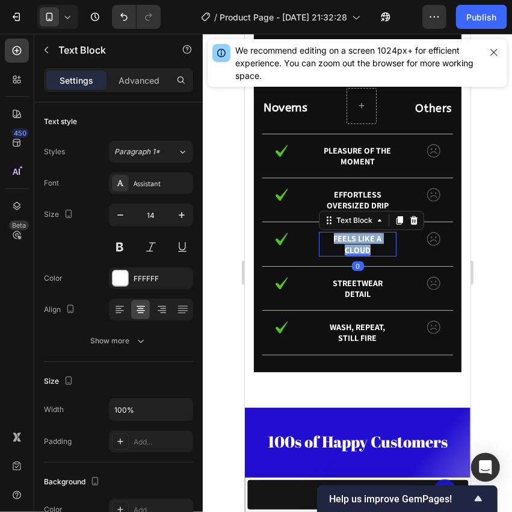
click at [360, 235] on p "Feels like a cloud" at bounding box center [357, 243] width 75 height 22
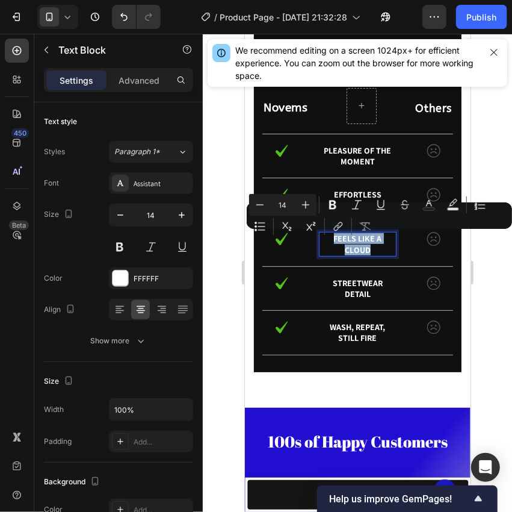
copy p "Feels like a cloud"
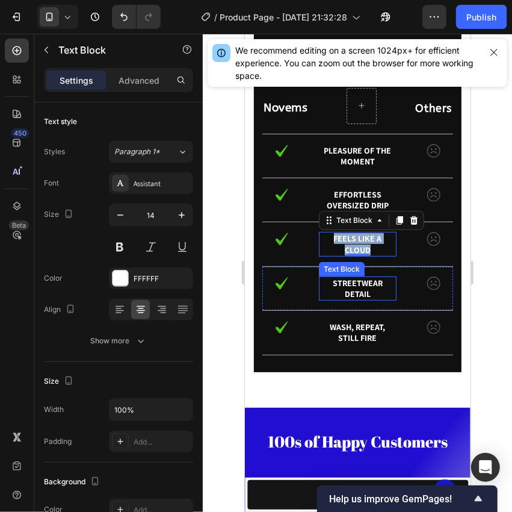
click at [347, 284] on p "Streetwear detail" at bounding box center [357, 288] width 75 height 22
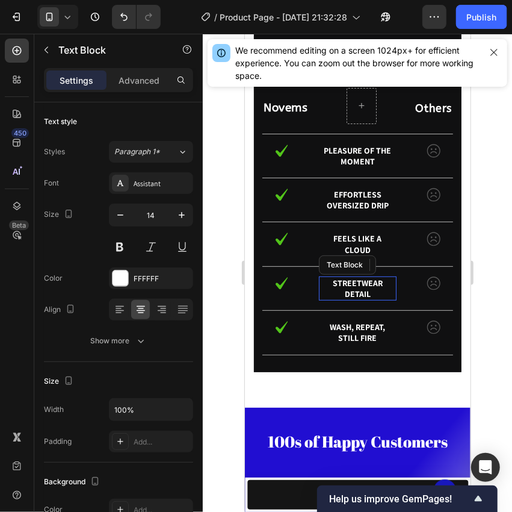
click at [347, 284] on p "Streetwear detail" at bounding box center [357, 288] width 75 height 22
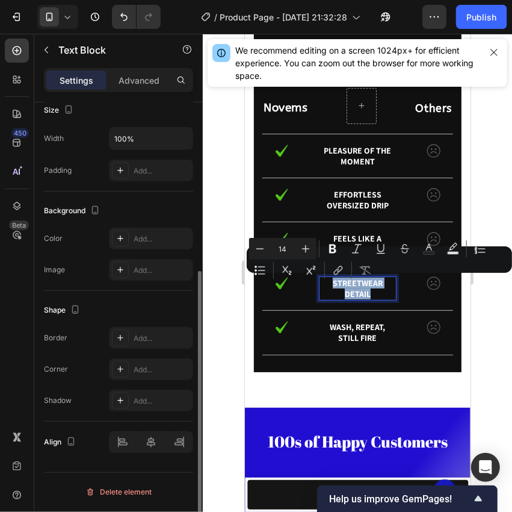
copy p "Streetwear detail"
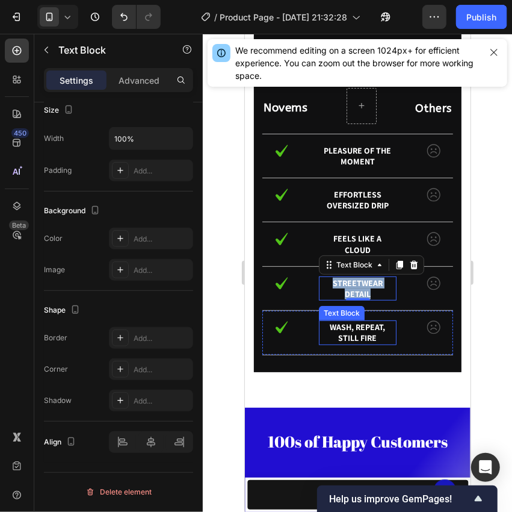
click at [352, 331] on p "Wash, repeat, still fire" at bounding box center [357, 332] width 75 height 22
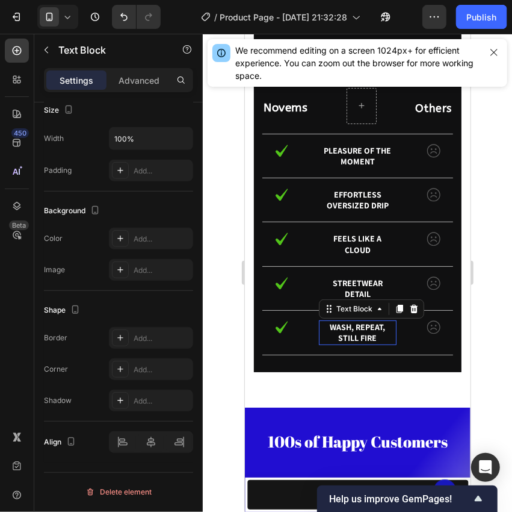
click at [352, 331] on p "Wash, repeat, still fire" at bounding box center [357, 332] width 75 height 22
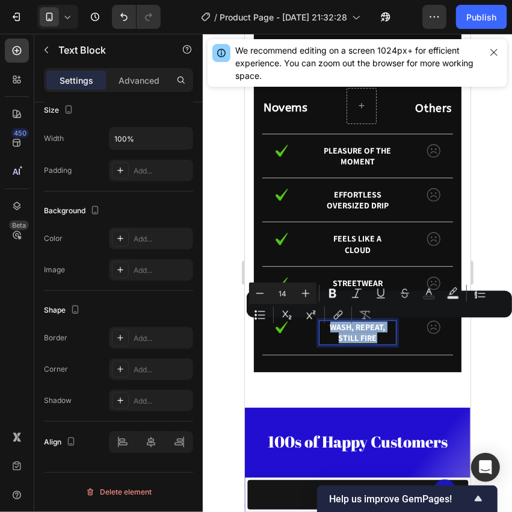
copy p "Wash, repeat, still fire"
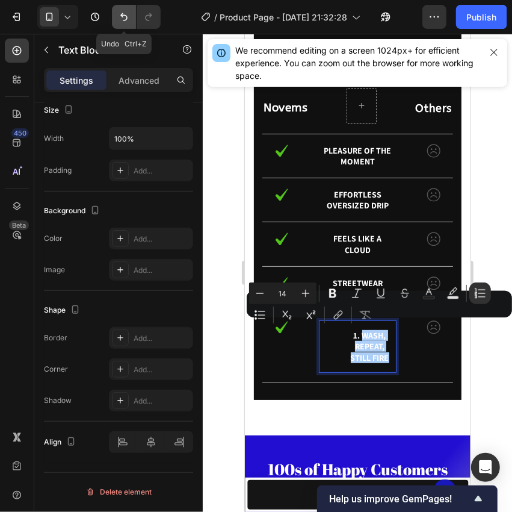
drag, startPoint x: 123, startPoint y: 12, endPoint x: 131, endPoint y: 13, distance: 7.3
click at [122, 11] on icon "Undo/Redo" at bounding box center [124, 17] width 12 height 12
type input "15"
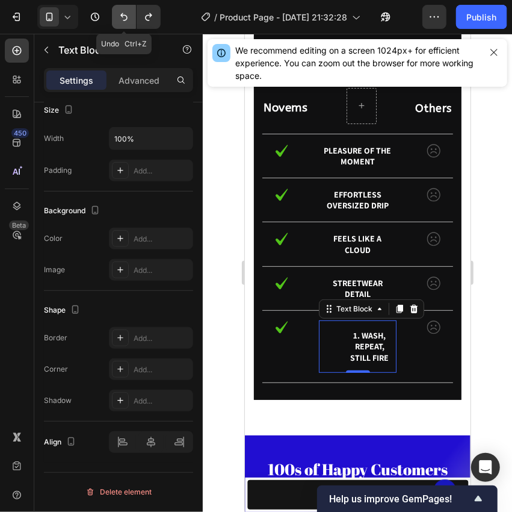
click at [125, 8] on button "Undo/Redo" at bounding box center [124, 17] width 24 height 24
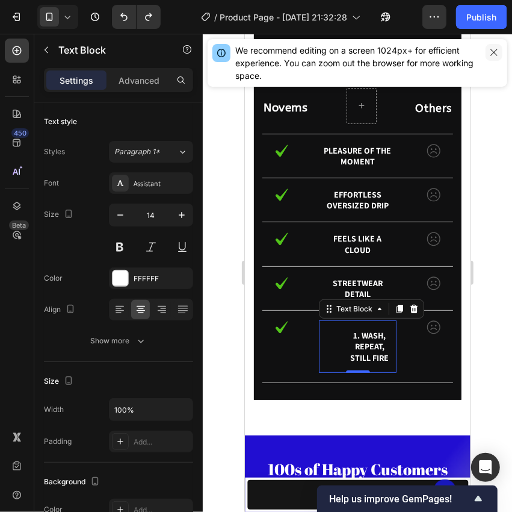
scroll to position [271, 0]
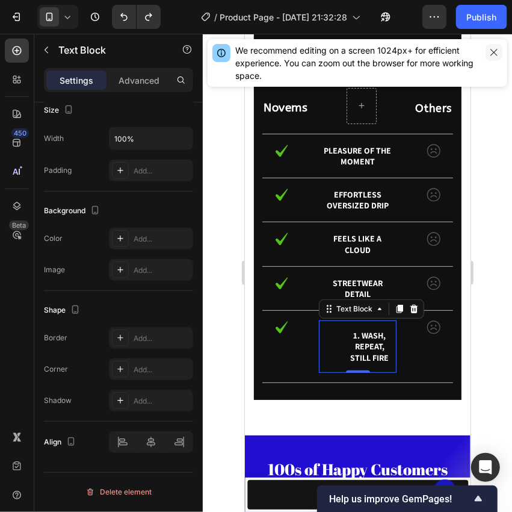
click at [497, 49] on icon "button" at bounding box center [494, 52] width 7 height 7
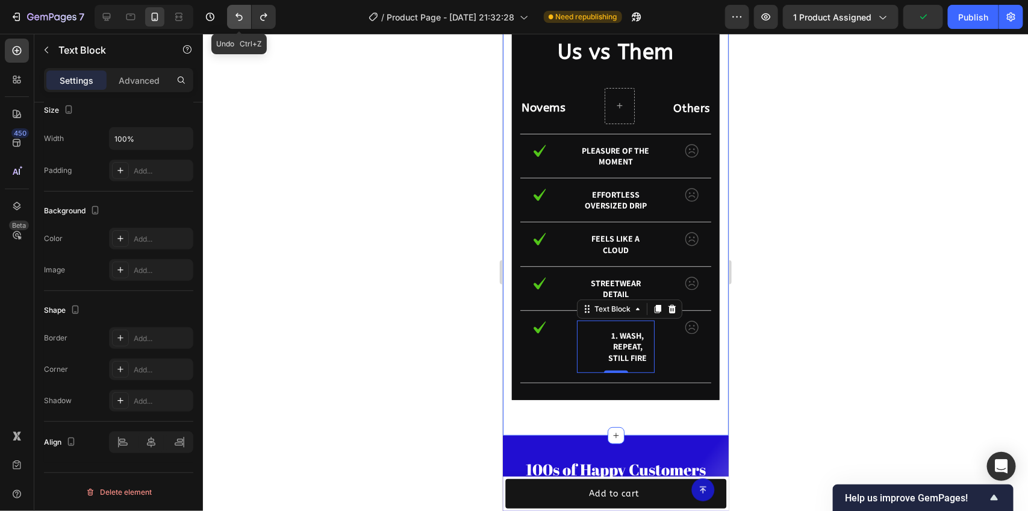
click at [236, 20] on icon "Undo/Redo" at bounding box center [239, 17] width 12 height 12
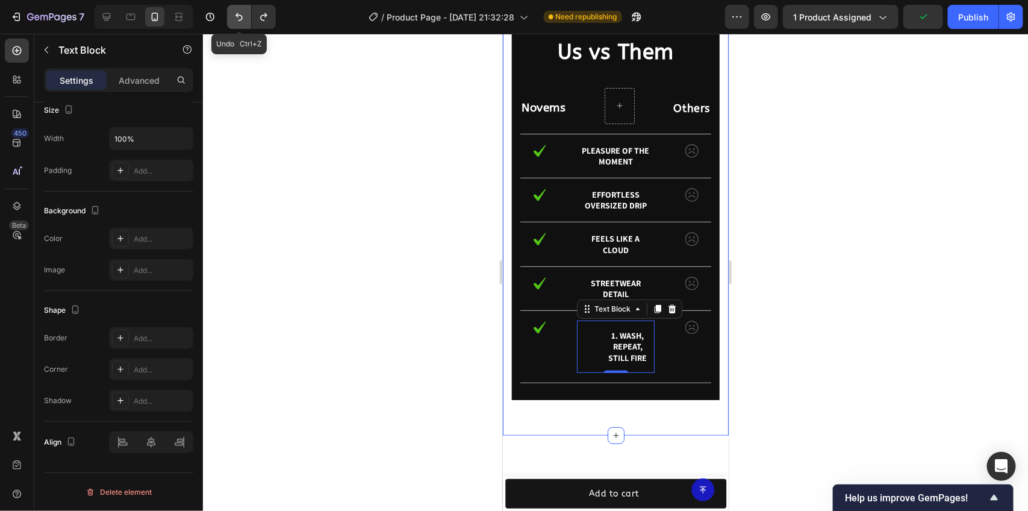
click at [236, 20] on icon "Undo/Redo" at bounding box center [239, 17] width 12 height 12
click at [267, 10] on button "Undo/Redo" at bounding box center [264, 17] width 24 height 24
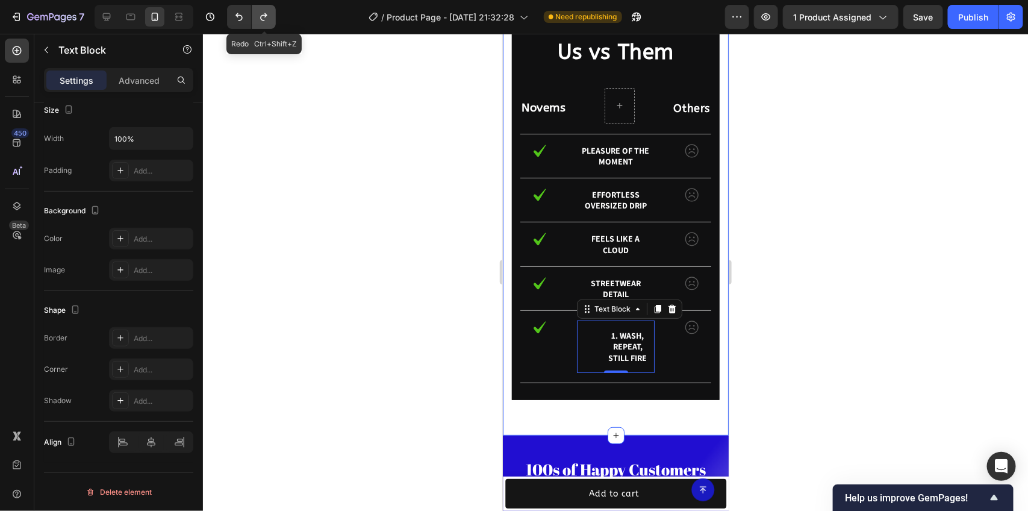
click at [267, 10] on button "Undo/Redo" at bounding box center [264, 17] width 24 height 24
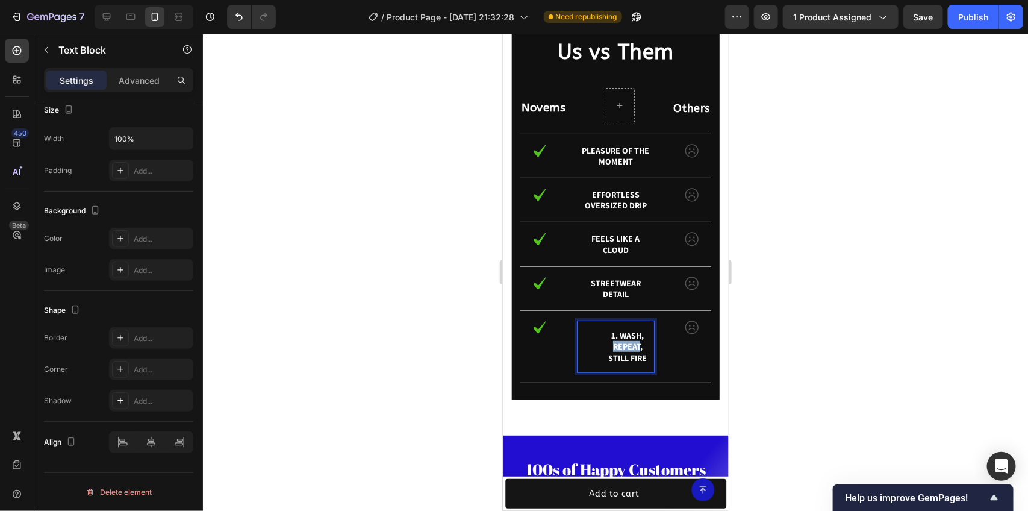
click at [512, 343] on li "Wash, repeat, still fire" at bounding box center [627, 345] width 51 height 33
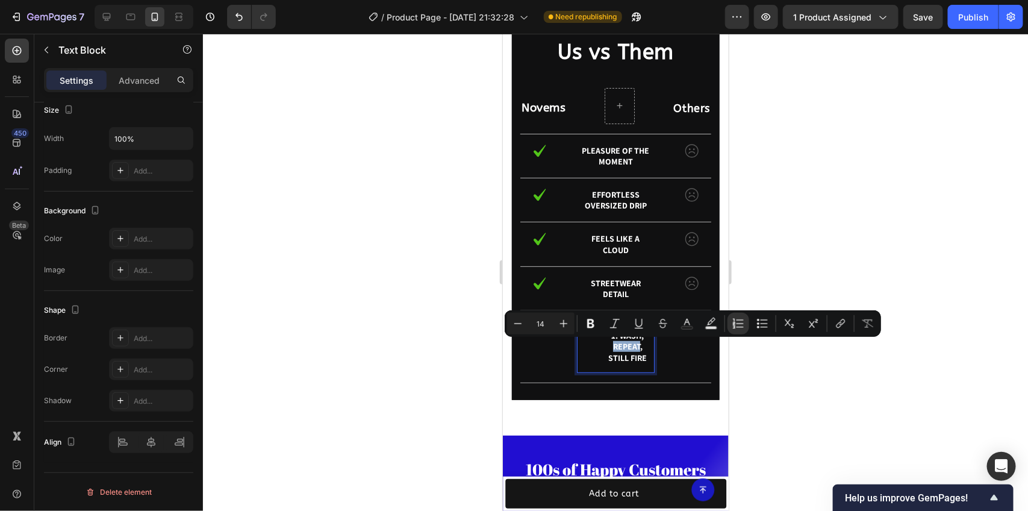
click at [512, 343] on li "Wash, repeat, still fire" at bounding box center [627, 345] width 51 height 33
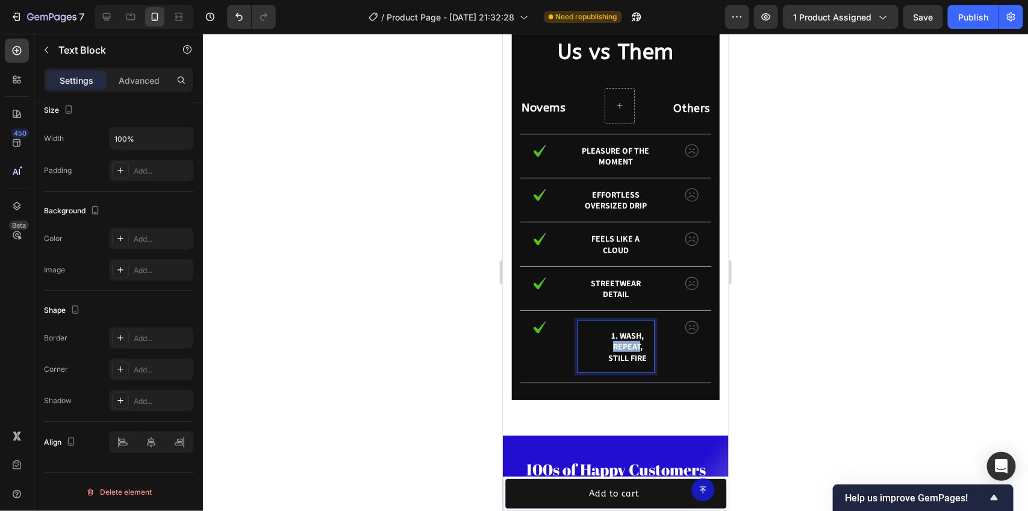
click at [512, 343] on li "Wash, repeat, still fire" at bounding box center [627, 345] width 51 height 33
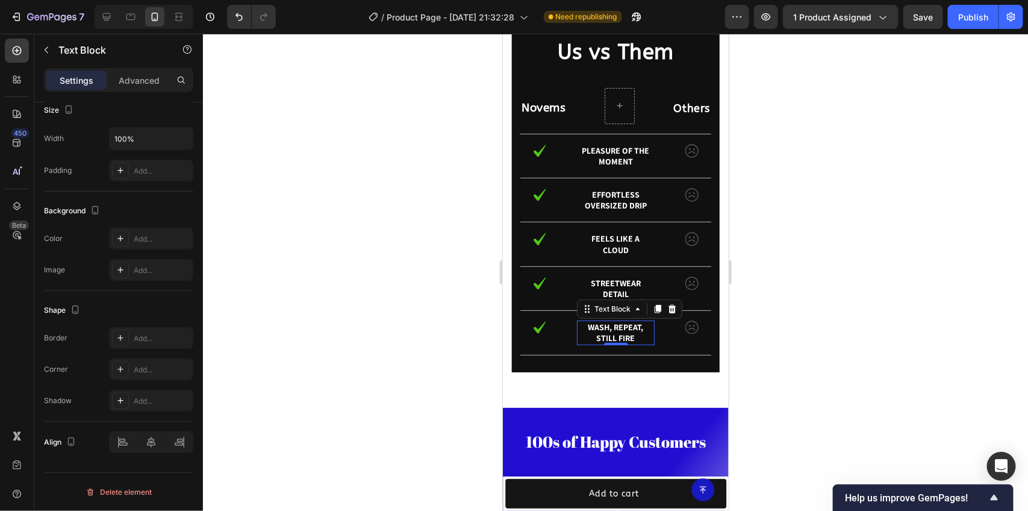
click at [512, 218] on div at bounding box center [615, 272] width 825 height 477
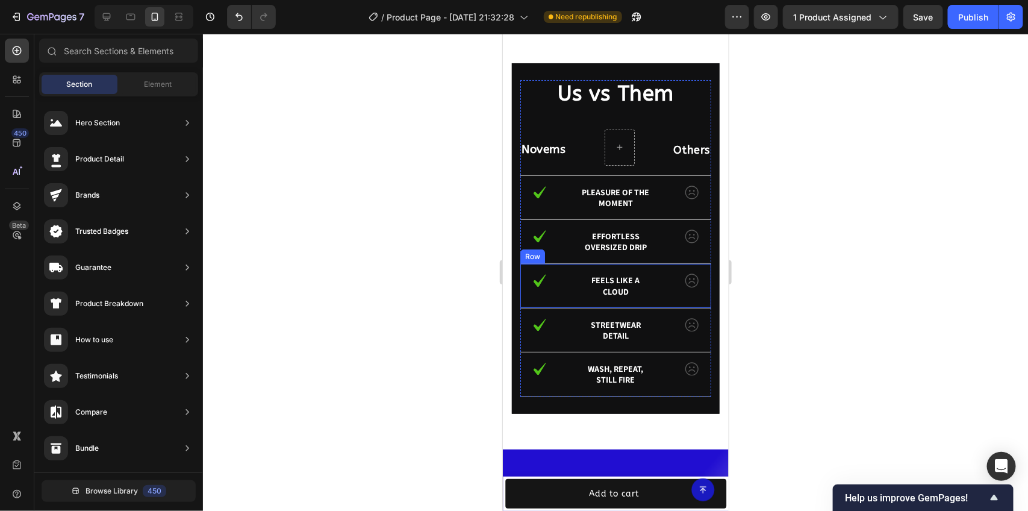
scroll to position [2066, 0]
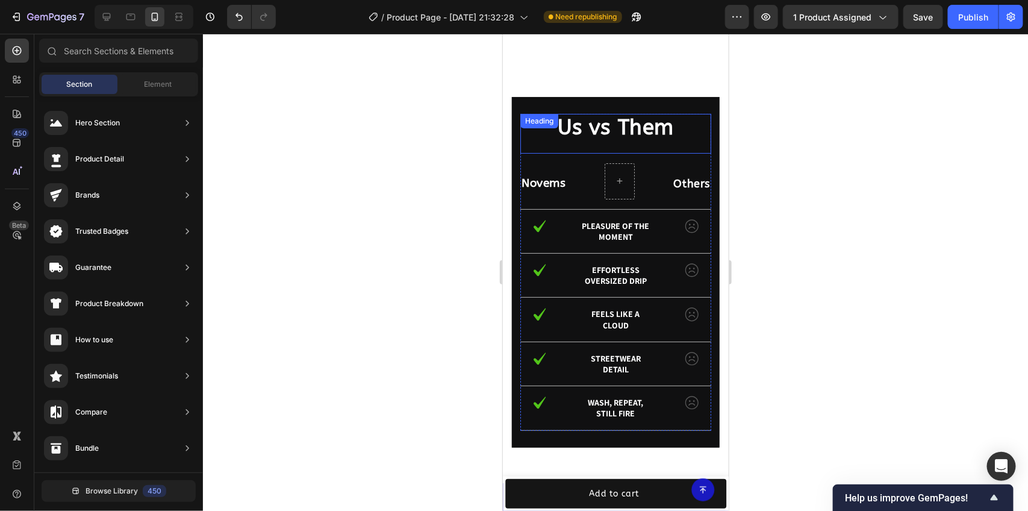
click at [512, 126] on h2 "Us vs Them" at bounding box center [615, 127] width 191 height 28
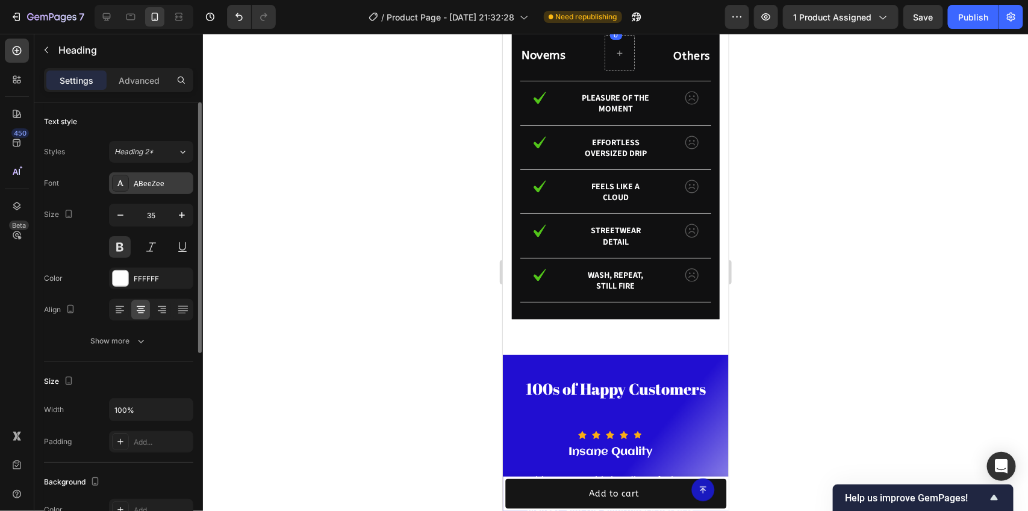
click at [135, 193] on div "ABeeZee" at bounding box center [151, 183] width 84 height 22
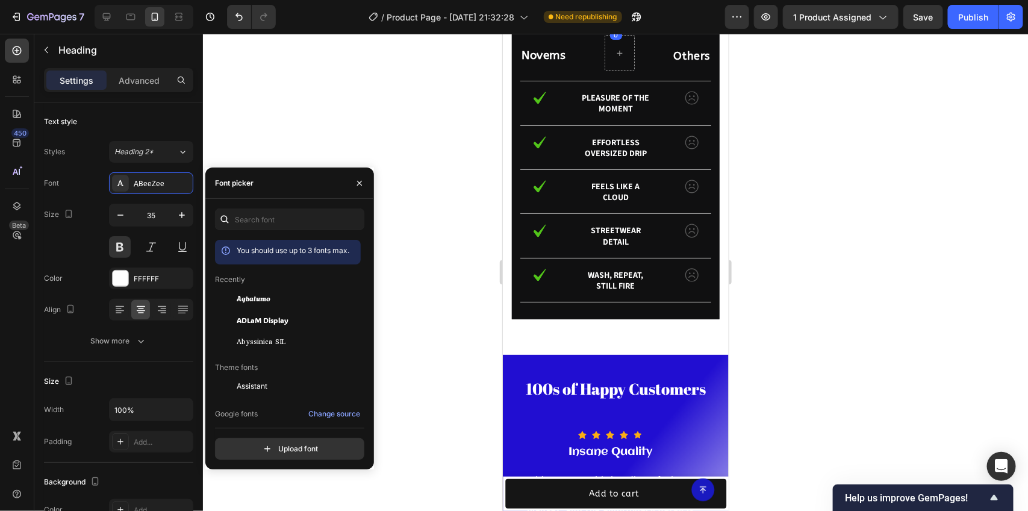
drag, startPoint x: 284, startPoint y: 302, endPoint x: 473, endPoint y: 260, distance: 193.7
click at [284, 301] on div "Agbalumo" at bounding box center [298, 298] width 122 height 11
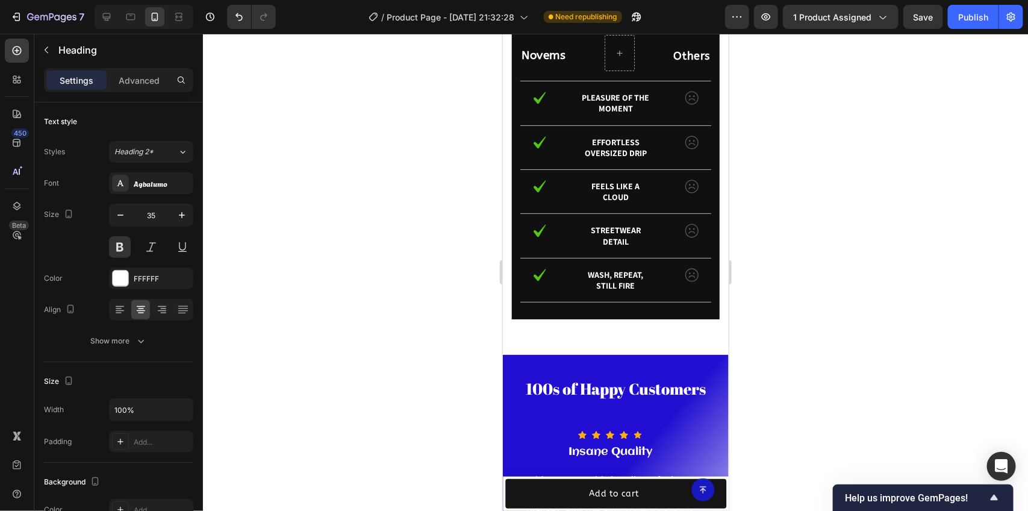
click at [512, 170] on div at bounding box center [615, 272] width 825 height 477
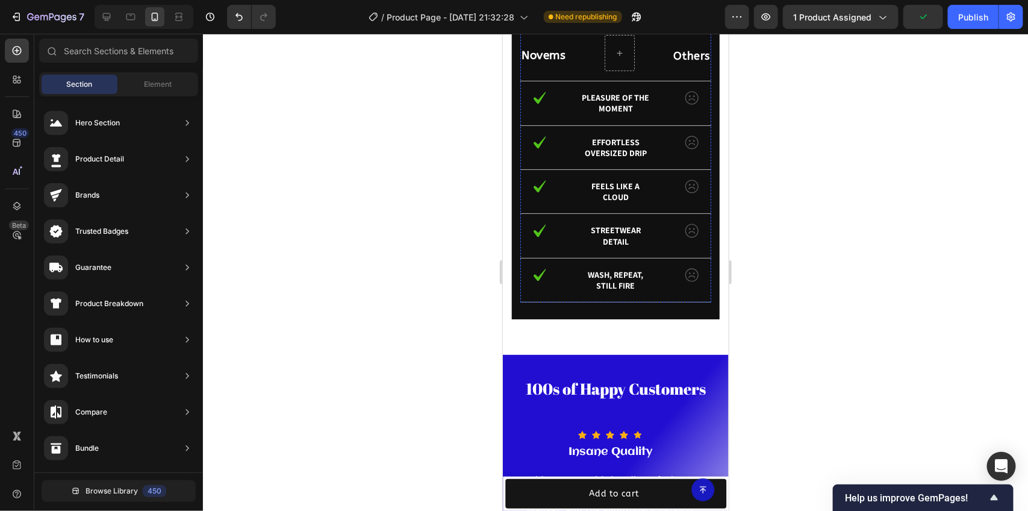
drag, startPoint x: 854, startPoint y: 217, endPoint x: 541, endPoint y: 147, distance: 321.0
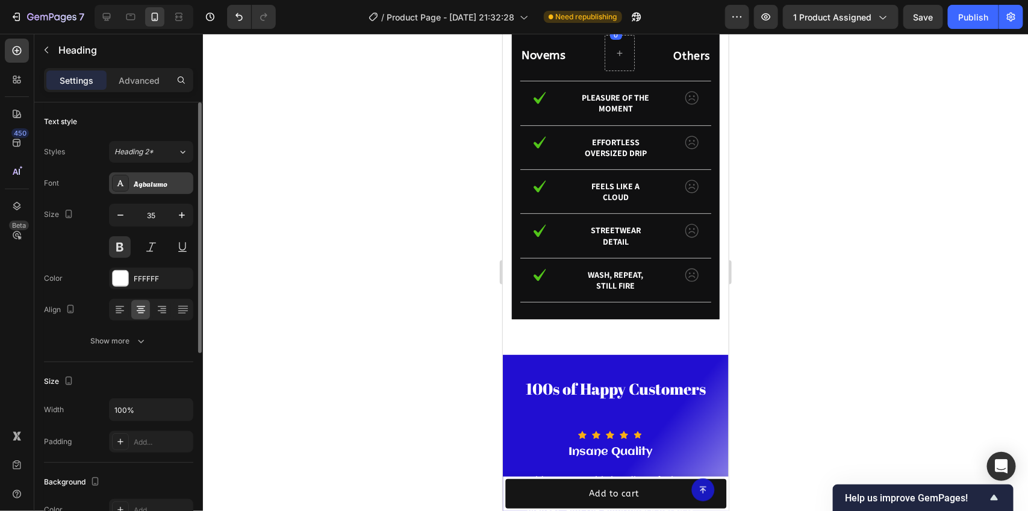
click at [146, 173] on div "Agbalumo" at bounding box center [151, 183] width 84 height 22
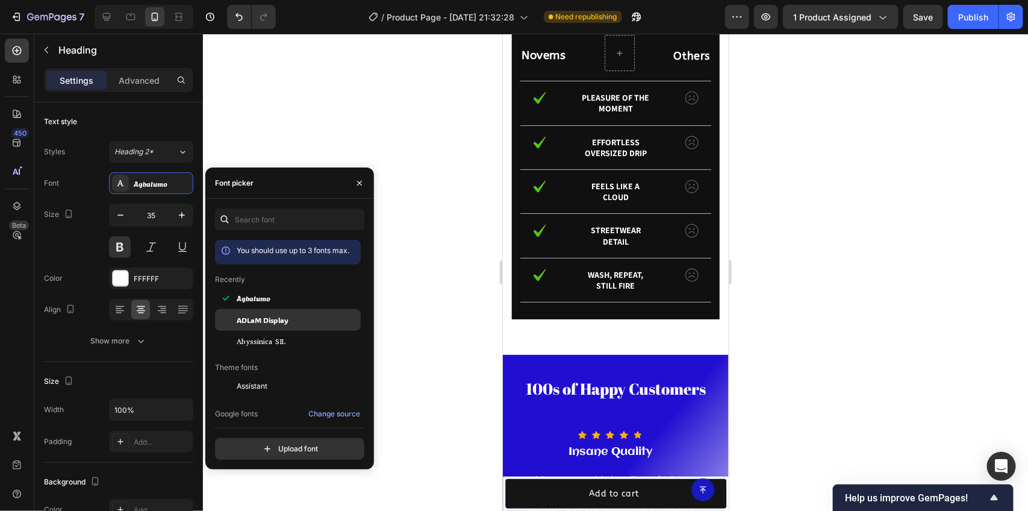
click at [264, 326] on div "ADLaM Display" at bounding box center [288, 320] width 146 height 22
click at [512, 170] on div at bounding box center [615, 272] width 825 height 477
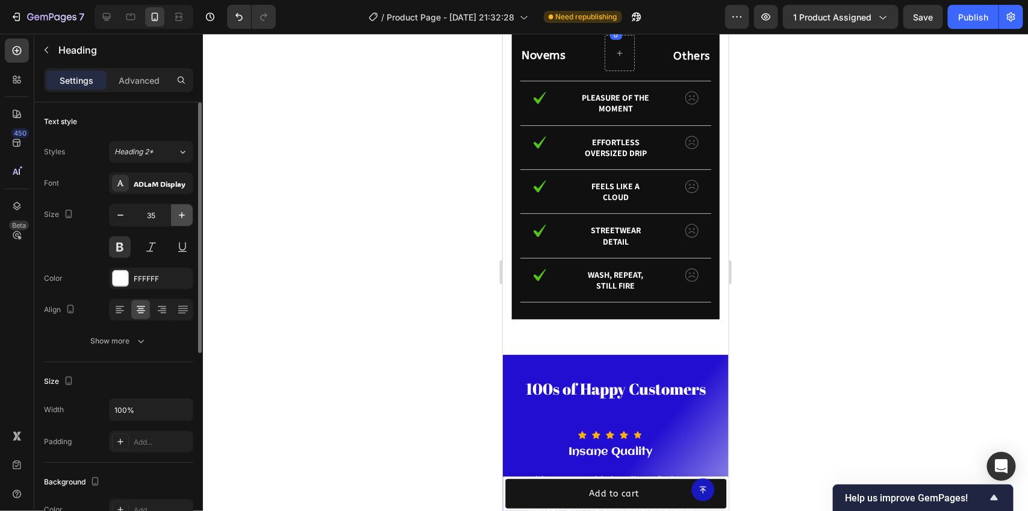
click at [179, 220] on icon "button" at bounding box center [182, 215] width 12 height 12
type input "37"
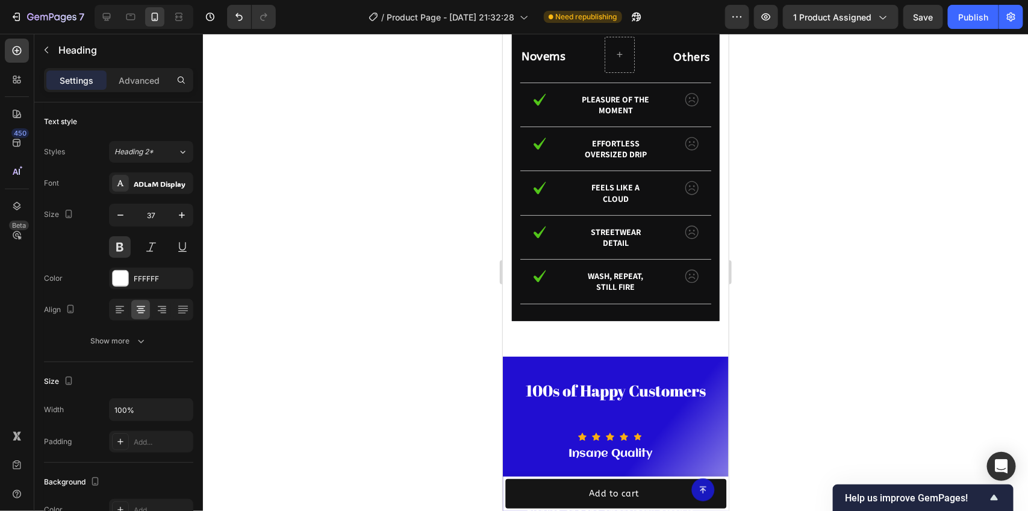
click at [512, 179] on div at bounding box center [615, 272] width 825 height 477
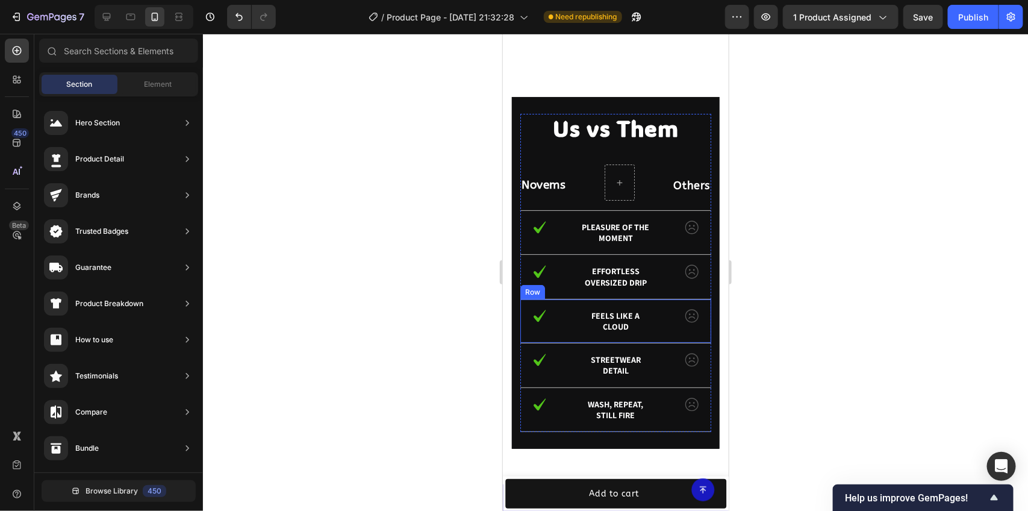
scroll to position [2141, 0]
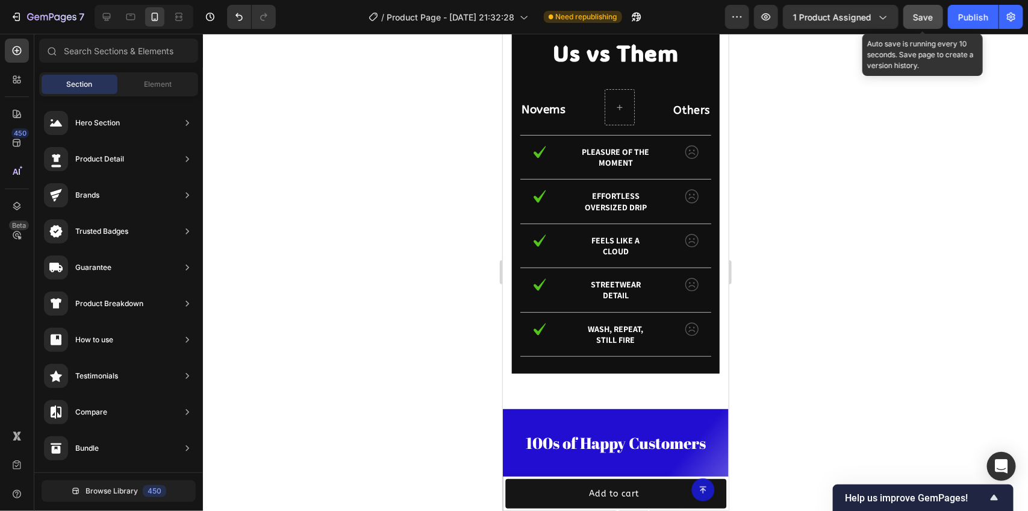
click at [512, 25] on button "Save" at bounding box center [923, 17] width 40 height 24
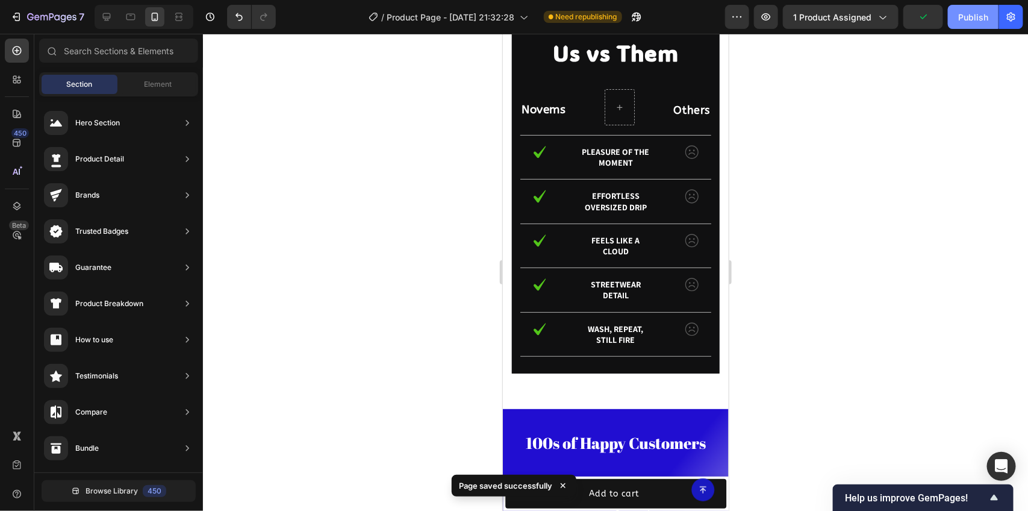
click at [512, 19] on button "Publish" at bounding box center [973, 17] width 51 height 24
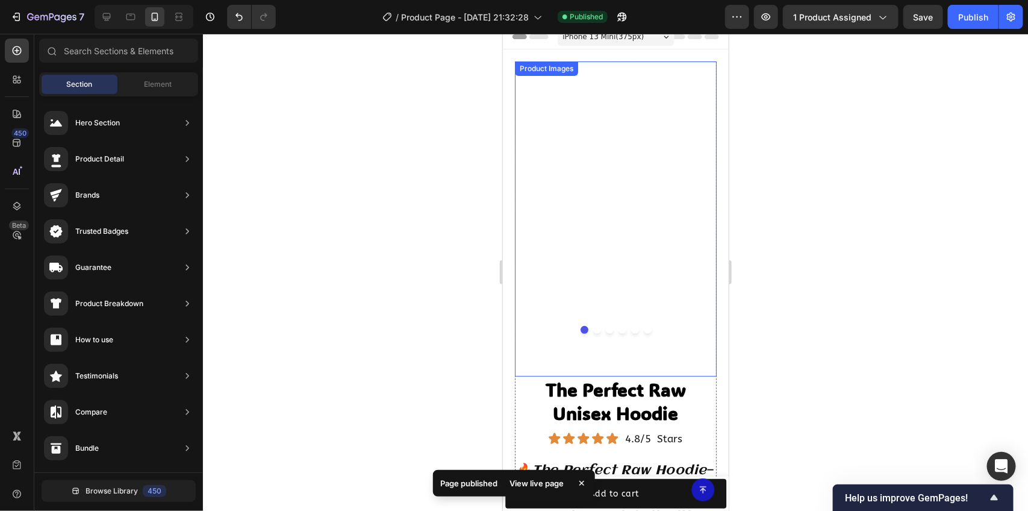
scroll to position [0, 0]
